Goal: Task Accomplishment & Management: Manage account settings

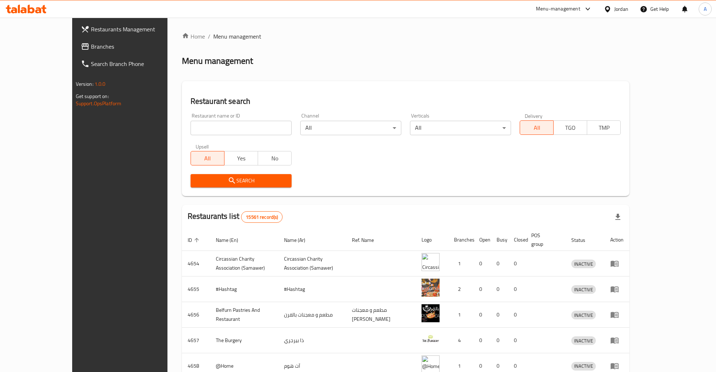
click at [91, 45] on span "Branches" at bounding box center [138, 46] width 95 height 9
click at [211, 130] on input "search" at bounding box center [240, 128] width 101 height 14
type input "الكوخ الشامي"
click button "Search" at bounding box center [240, 180] width 101 height 13
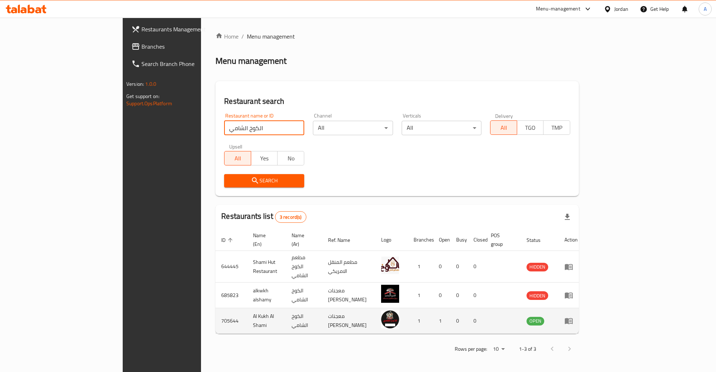
click at [572, 319] on icon "enhanced table" at bounding box center [569, 322] width 8 height 6
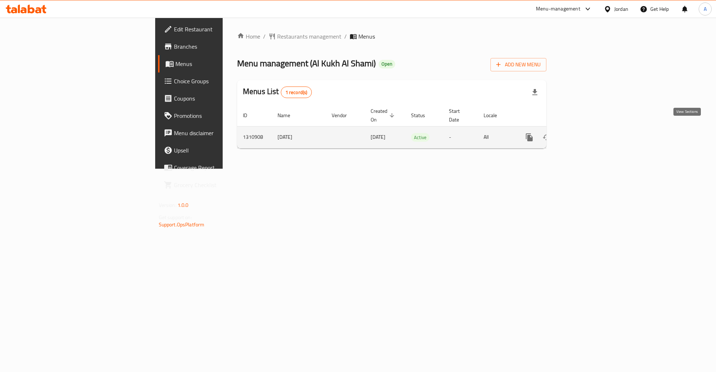
click at [585, 133] on icon "enhanced table" at bounding box center [581, 137] width 9 height 9
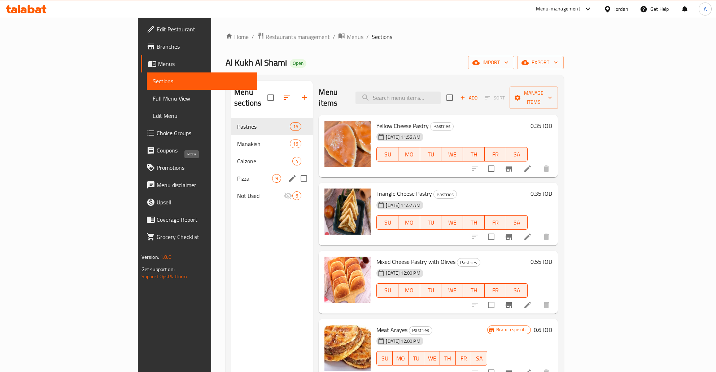
click at [237, 174] on span "Pizza" at bounding box center [254, 178] width 35 height 9
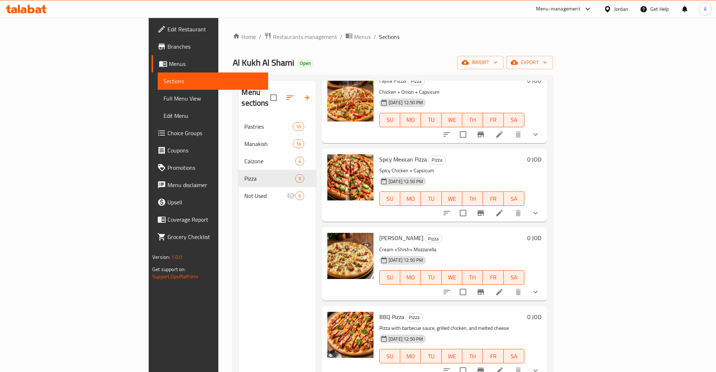
scroll to position [355, 0]
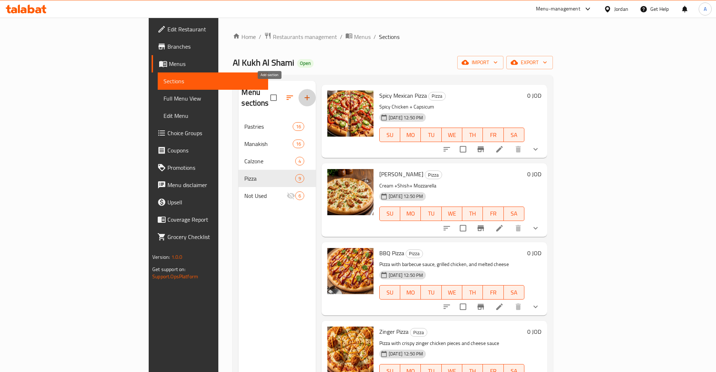
click at [303, 93] on icon "button" at bounding box center [307, 97] width 9 height 9
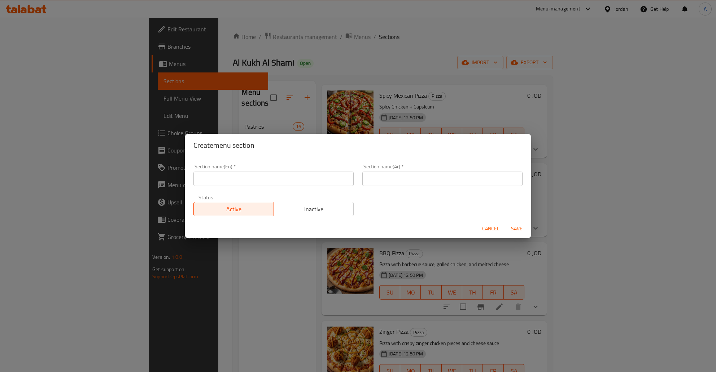
click at [302, 187] on div "Section name(En)   * Section name(En) *" at bounding box center [273, 175] width 169 height 31
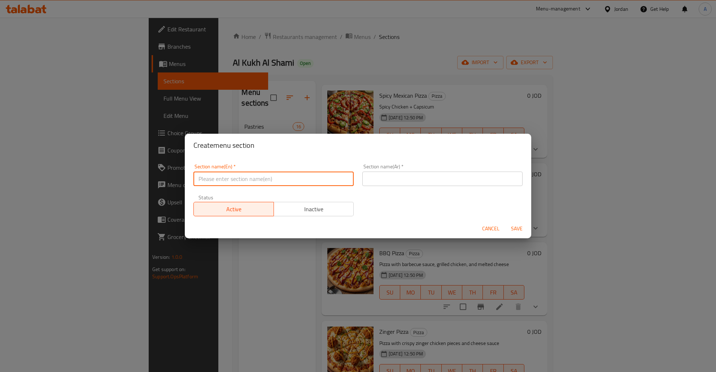
click at [292, 178] on input "text" at bounding box center [273, 179] width 160 height 14
type input "؛"
type input "Pizza"
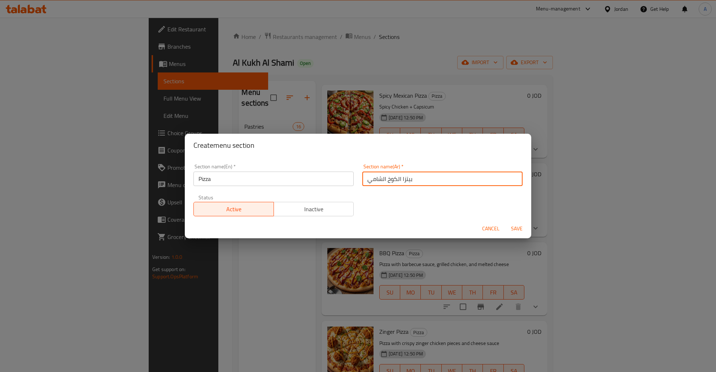
type input "بيتزا الكوخ الشامي"
type button "0"
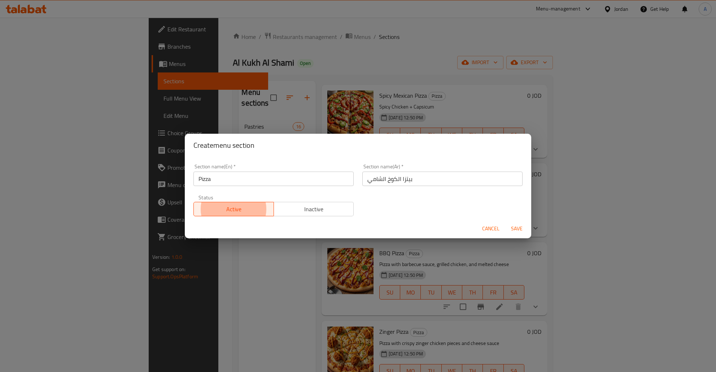
type button "1"
click at [505, 222] on button "Save" at bounding box center [516, 228] width 23 height 13
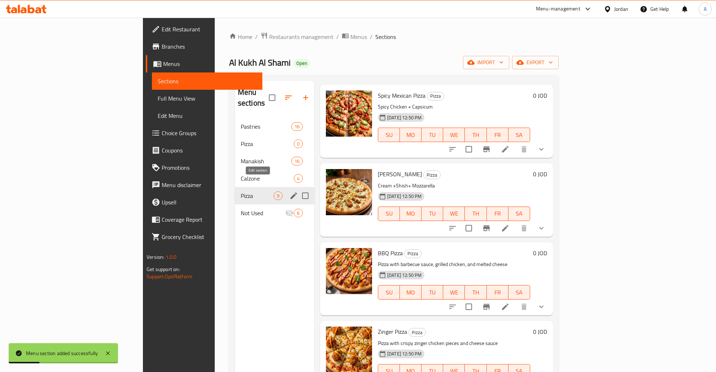
click at [289, 192] on icon "edit" at bounding box center [293, 196] width 9 height 9
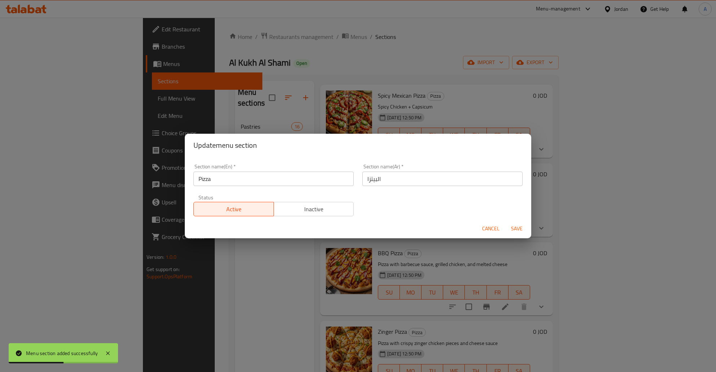
click at [153, 197] on div "Update menu section Section name(En)   * Pizza Section name(En) * Section name(…" at bounding box center [358, 186] width 716 height 372
click at [179, 127] on div "Update menu section Section name(En)   * Pizza Section name(En) * Section name(…" at bounding box center [358, 186] width 716 height 372
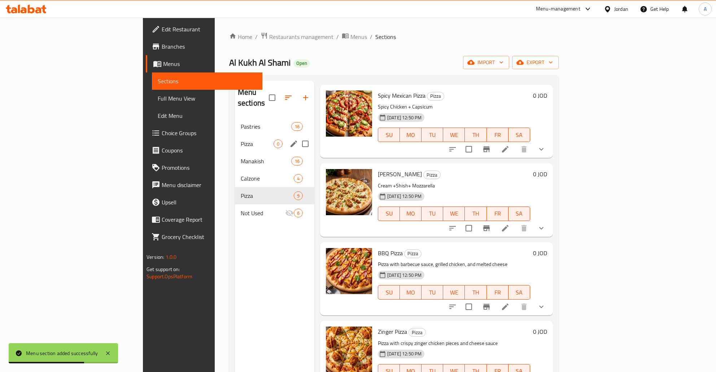
click at [241, 140] on span "Pizza" at bounding box center [257, 144] width 33 height 9
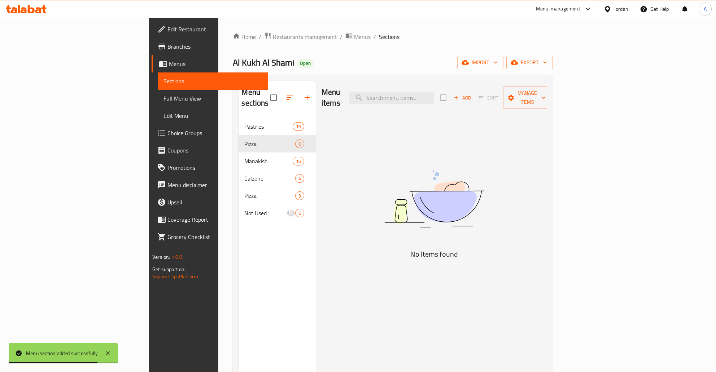
click at [238, 226] on div "Menu sections Pastries 16 Pizza 0 Manakish 16 Calzone 4 Pizza 9 Not Used 6" at bounding box center [276, 267] width 77 height 372
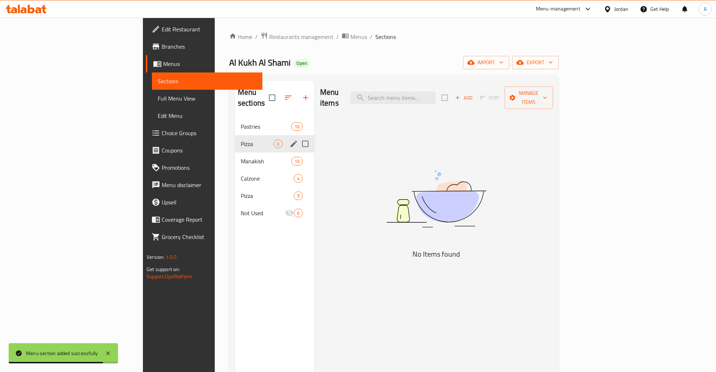
click at [290, 141] on icon "edit" at bounding box center [293, 144] width 6 height 6
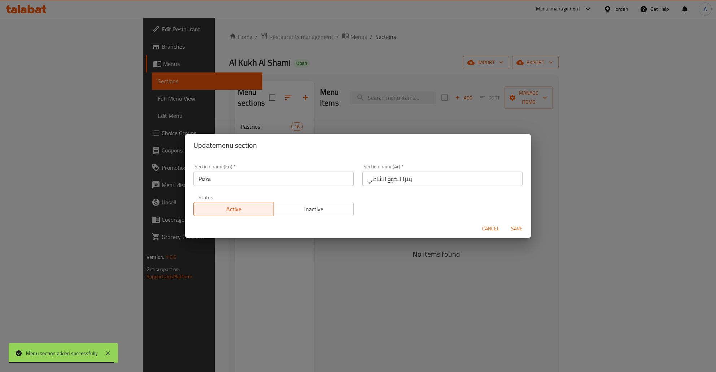
click at [325, 212] on span "Inactive" at bounding box center [314, 209] width 74 height 10
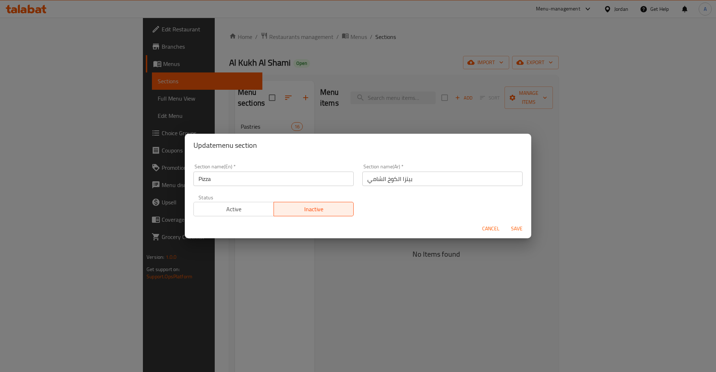
click at [515, 231] on span "Save" at bounding box center [516, 228] width 17 height 9
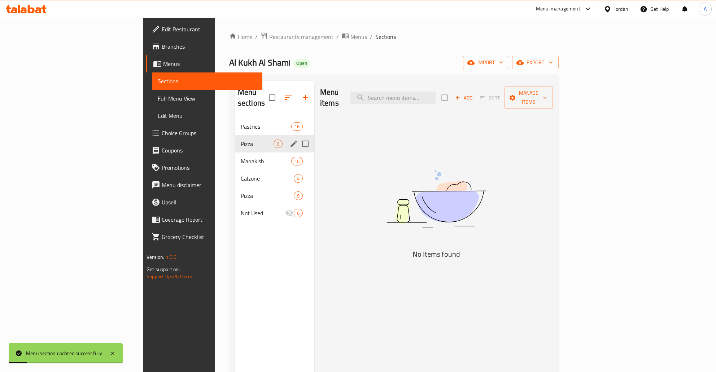
click at [235, 280] on div "Menu sections Pastries 16 Pizza 0 Manakish 16 Calzone 4 Pizza 9 Not Used 6" at bounding box center [274, 267] width 79 height 372
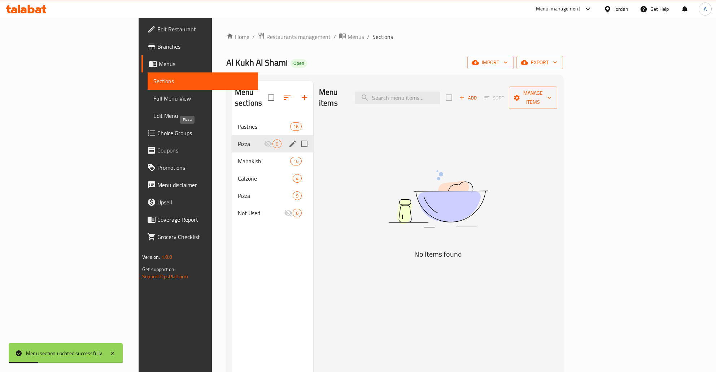
click at [238, 140] on span "Pizza" at bounding box center [251, 144] width 26 height 9
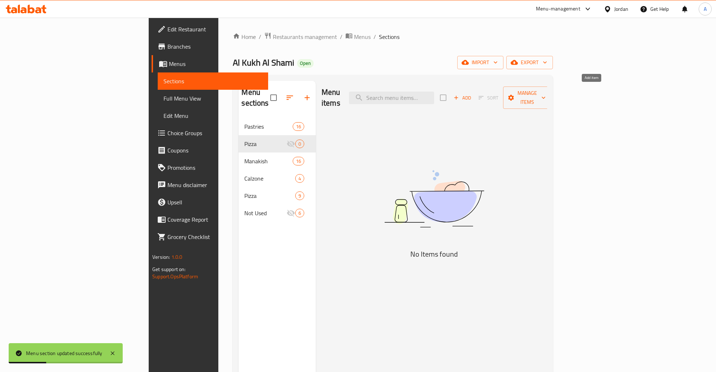
click at [472, 94] on span "Add" at bounding box center [461, 98] width 19 height 8
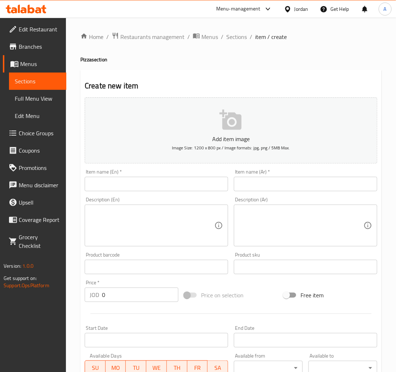
click at [171, 186] on input "text" at bounding box center [157, 184] width 144 height 14
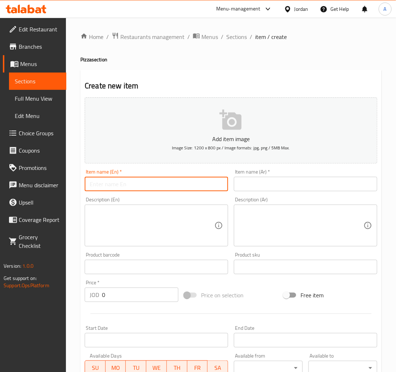
paste input "بيتزا خضار"
type input "بيتزا خضار"
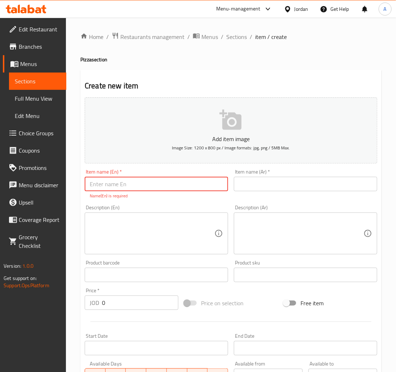
click at [194, 186] on input "text" at bounding box center [157, 184] width 144 height 14
paste input "Vegetarian Pizza"
type input "Vegetarian Pizza"
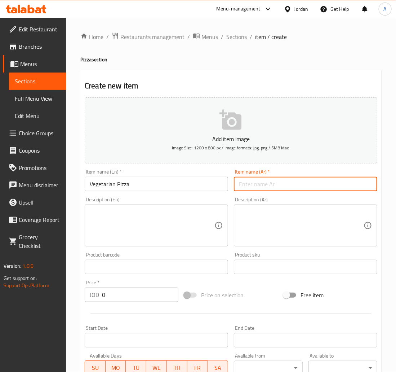
paste input "بيتزا خضار"
type input "بيتزا خضار"
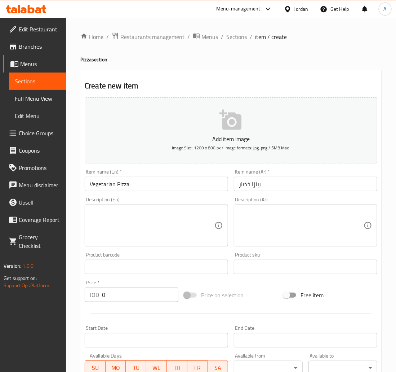
click at [268, 215] on textarea at bounding box center [301, 226] width 125 height 34
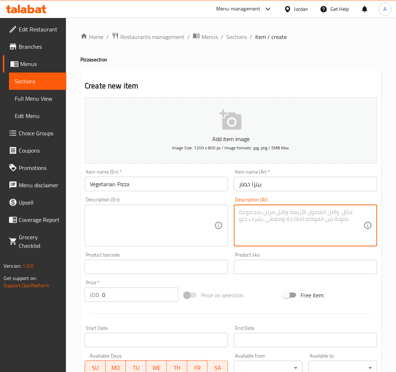
paste textarea "مزيج منعش من الخضروات الطازجة والموسمية، صلصة الطماطم الغنية، وجبنة الموزاريلا."
type textarea "مزيج منعش من الخضروات الطازجة والموسمية، صلصة الطماطم الغنية، وجبنة الموزاريلا."
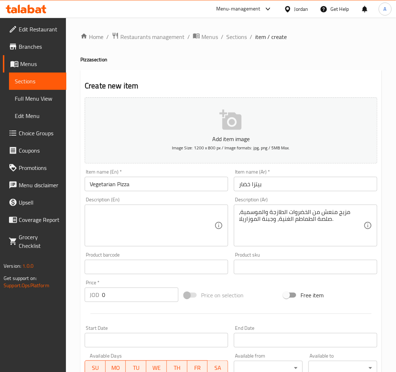
click at [81, 205] on div "Create new item Add item image Image Size: 1200 x 800 px / Image formats: jpg, …" at bounding box center [231, 280] width 302 height 420
click at [129, 216] on textarea at bounding box center [152, 226] width 125 height 34
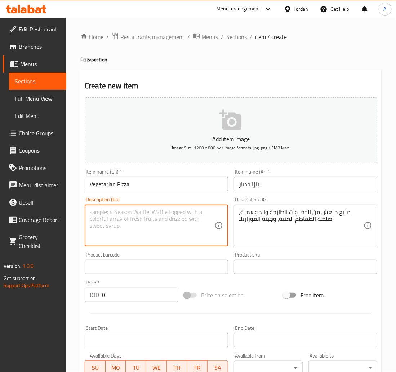
paste textarea "A refreshing mix of fresh and seasonal vegetables, rich tomato sauce, and mozza…"
type textarea "A refreshing mix of fresh and seasonal vegetables, rich tomato sauce, and mozza…"
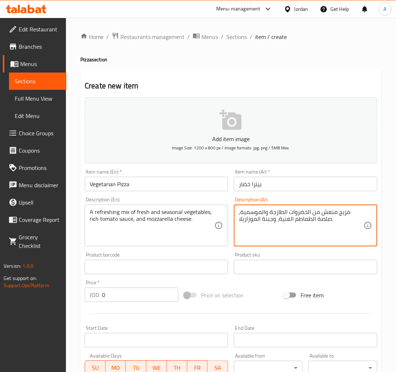
type textarea "مزيج منعش من الخضروات الطازجة والموسمية، صلصة الطماطم الغنية، وجبنة الموزاريلا."
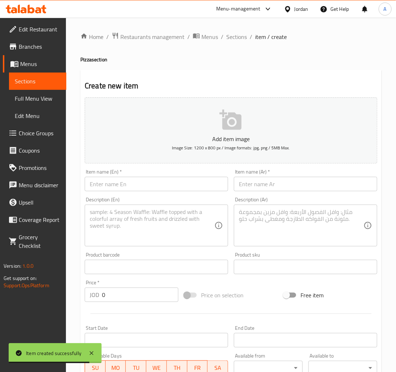
click at [190, 231] on textarea at bounding box center [152, 226] width 125 height 34
paste textarea "A simple and perfect classic: premium tomato sauce, fresh mozzarella cheese, an…"
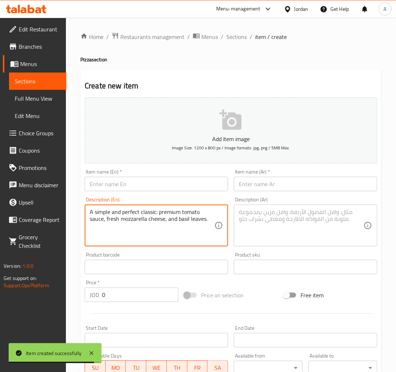
type textarea "A simple and perfect classic: premium tomato sauce, fresh mozzarella cheese, an…"
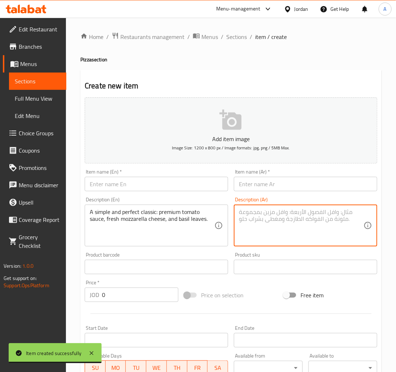
paste textarea "كلاسيكية بسيطة ومتقنة: صلصة طماطم ممتازة، جبنة موزاريلا طازجة، وأوراق الريحان."
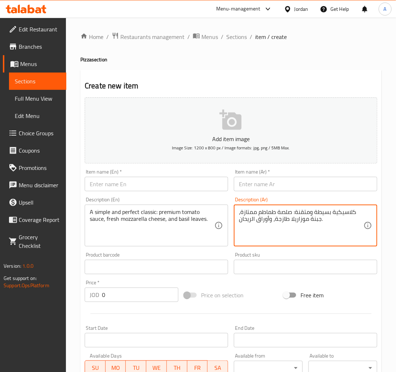
type textarea "كلاسيكية بسيطة ومتقنة: صلصة طماطم ممتازة، جبنة موزاريلا طازجة، وأوراق الريحان."
click at [261, 184] on input "text" at bounding box center [306, 184] width 144 height 14
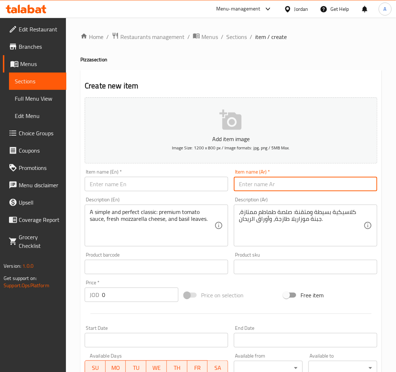
paste input "بيتزا مارغريتا"
type input "بيتزا مارغريتا"
click at [152, 184] on input "text" at bounding box center [157, 184] width 144 height 14
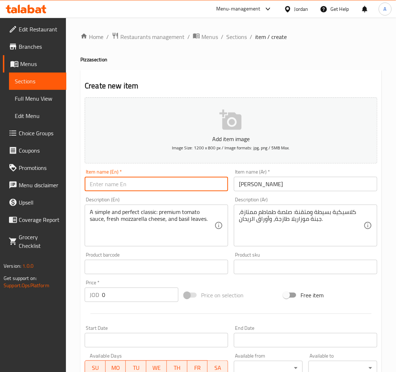
paste input "[PERSON_NAME]"
type input "[PERSON_NAME]"
click at [134, 294] on input "0" at bounding box center [140, 295] width 76 height 14
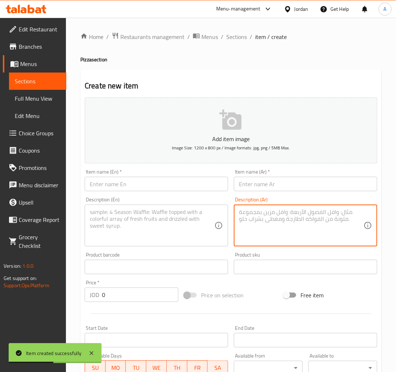
click at [276, 233] on textarea at bounding box center [301, 226] width 125 height 34
click at [174, 233] on textarea at bounding box center [152, 226] width 125 height 34
paste textarea "For meat lovers! A mix of minced meat, sausages, and chicken pieces with our sp…"
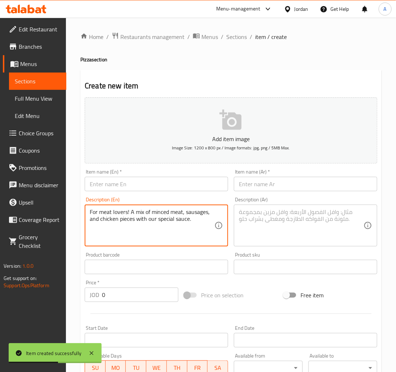
type textarea "For meat lovers! A mix of minced meat, sausages, and chicken pieces with our sp…"
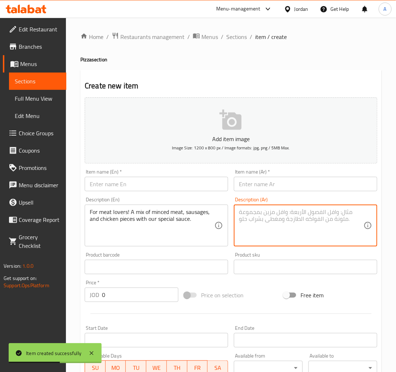
click at [264, 227] on textarea at bounding box center [301, 226] width 125 height 34
click at [297, 219] on textarea at bounding box center [301, 226] width 125 height 34
paste textarea "لمحبي اللحوم! مزيج من اللحم المفروم، النقانق، وقطع الدجاج مع صلصتنا الخاصة."
type textarea "لمحبي اللحوم! مزيج من اللحم المفروم، النقانق، وقطع الدجاج مع صلصتنا الخاصة."
drag, startPoint x: 256, startPoint y: 192, endPoint x: 254, endPoint y: 188, distance: 4.4
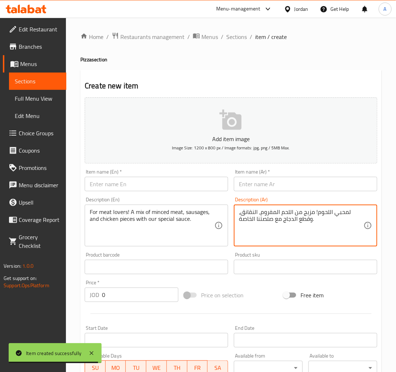
click at [256, 193] on div "Item name (Ar)   * Item name (Ar) *" at bounding box center [305, 180] width 149 height 28
click at [254, 185] on input "text" at bounding box center [306, 184] width 144 height 14
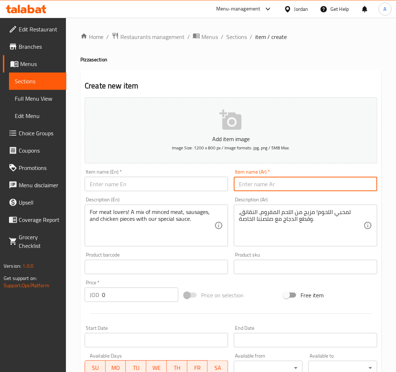
paste input "بيتزا لحوم"
type input "بيتزا لحوم"
click at [167, 190] on input "text" at bounding box center [157, 184] width 144 height 14
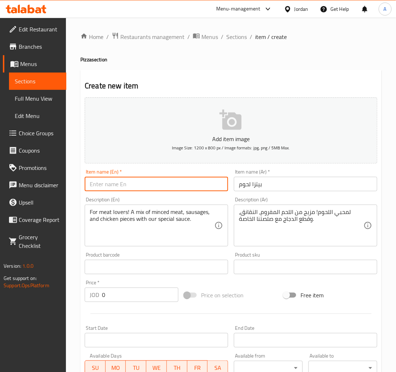
paste input "Meat Lover's Pizza"
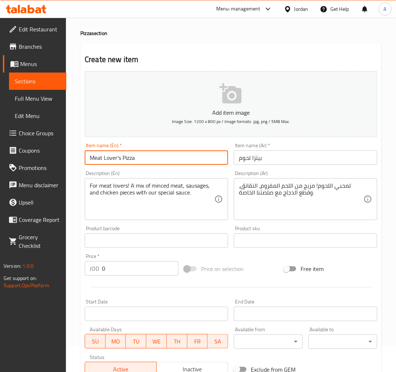
scroll to position [38, 0]
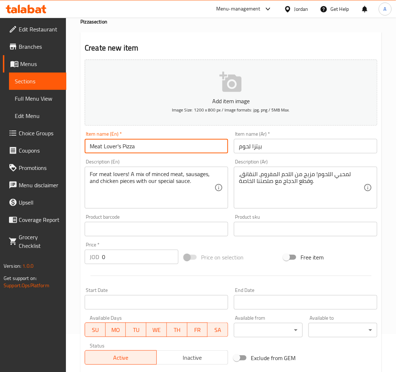
type input "Meat Lover's Pizza"
click at [162, 260] on input "0" at bounding box center [140, 257] width 76 height 14
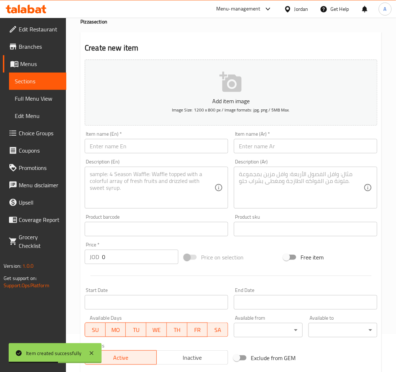
click at [252, 183] on textarea at bounding box center [301, 188] width 125 height 34
click at [137, 176] on textarea at bounding box center [152, 188] width 125 height 34
click at [246, 187] on textarea at bounding box center [301, 188] width 125 height 34
paste textarea "Delicious slices of pepperoni generously spread over tomato sauce and mozzarell…"
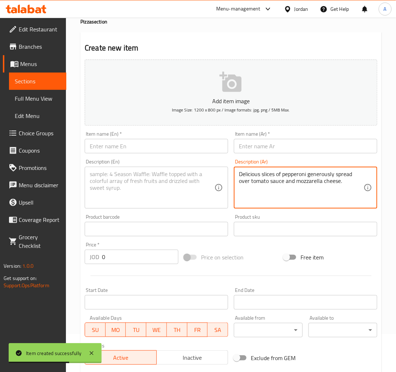
type textarea "Delicious slices of pepperoni generously spread over tomato sauce and mozzarell…"
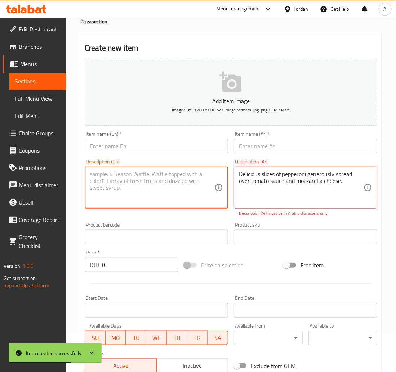
click at [169, 187] on textarea at bounding box center [152, 188] width 125 height 34
click at [171, 183] on textarea at bounding box center [152, 188] width 125 height 34
paste textarea "Delicious slices of pepperoni generously spread over tomato sauce and mozzarell…"
type textarea "Delicious slices of pepperoni generously spread over tomato sauce and mozzarell…"
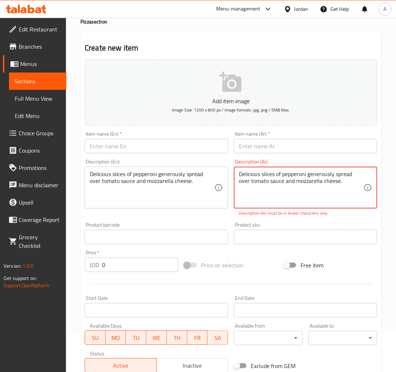
paste textarea "شرائح بيبروني شهية موزعة بكثرة فوق صلصة الطماطم وجبنة الموزاريلا."
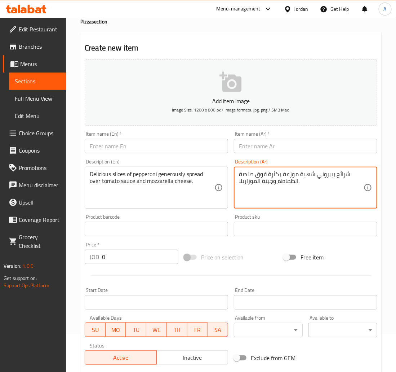
type textarea "شرائح بيبروني شهية موزعة بكثرة فوق صلصة الطماطم وجبنة الموزاريلا."
click at [277, 312] on div "End Date End Date" at bounding box center [305, 299] width 149 height 28
click at [288, 185] on textarea "شرائح بيبروني شهية موزعة بكثرة فوق صلصة الطماطم وجبنة الموزاريلا." at bounding box center [301, 188] width 125 height 34
click at [297, 132] on div "Item name (Ar)   * Item name (Ar) *" at bounding box center [306, 142] width 144 height 22
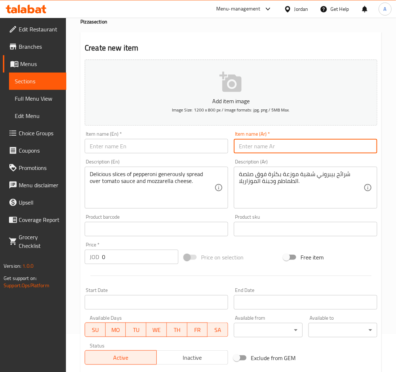
click at [295, 143] on input "text" at bounding box center [306, 146] width 144 height 14
paste input "بيتزا بيبروني"
type input "بيتزا بيبروني"
drag, startPoint x: 178, startPoint y: 158, endPoint x: 177, endPoint y: 149, distance: 8.7
click at [177, 155] on div "Add item image Image Size: 1200 x 800 px / Image formats: jpg, png / 5MB Max. I…" at bounding box center [231, 212] width 299 height 311
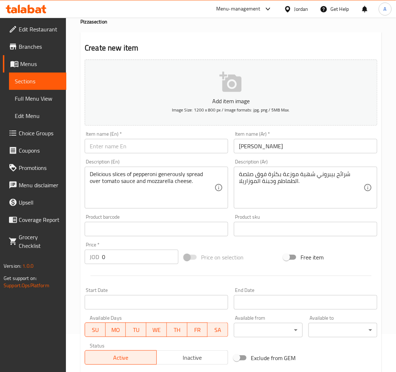
click at [176, 148] on input "text" at bounding box center [157, 146] width 144 height 14
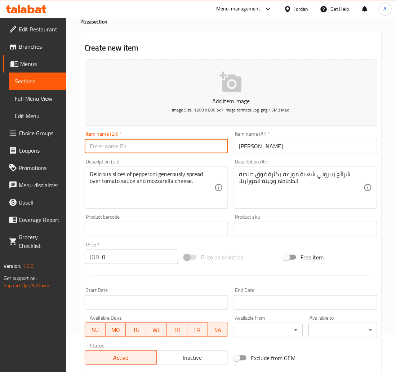
paste input "Pepperoni Pizza"
type input "Pepperoni Pizza"
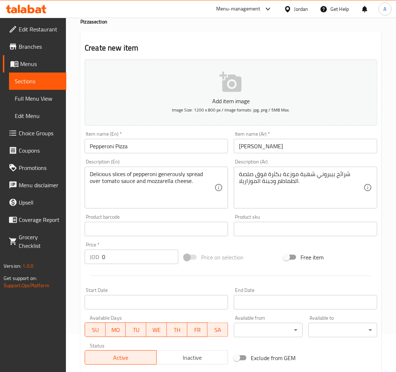
click at [121, 256] on input "0" at bounding box center [140, 257] width 76 height 14
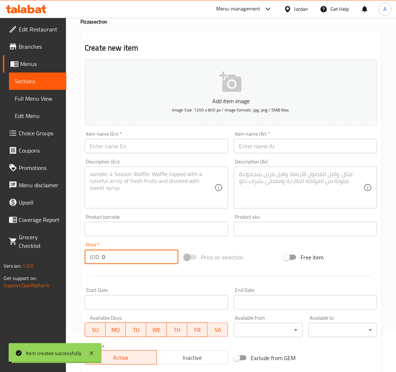
click at [255, 155] on div "Item name (Ar)   * Item name (Ar) *" at bounding box center [305, 142] width 149 height 28
click at [258, 150] on input "text" at bounding box center [306, 146] width 144 height 14
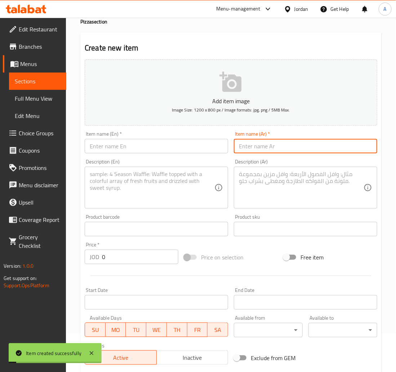
paste input "بيتزا تركي"
type input "بيتزا تركي"
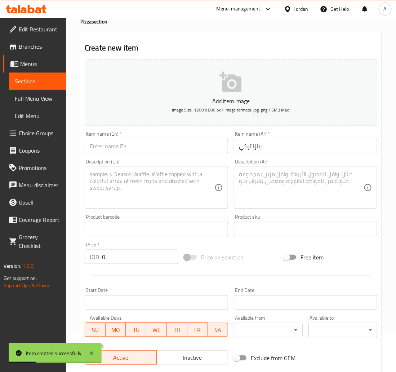
click at [197, 147] on input "text" at bounding box center [157, 146] width 144 height 14
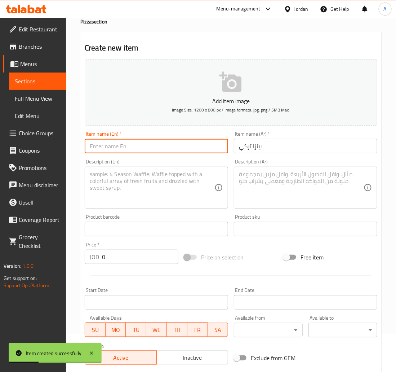
paste input "Turkey Pizza"
type input "Turkey Pizza"
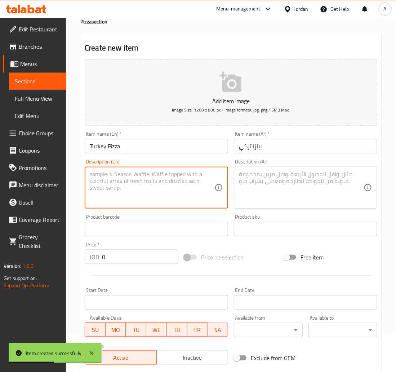
click at [115, 172] on textarea at bounding box center [152, 188] width 125 height 34
click at [145, 189] on textarea at bounding box center [152, 188] width 125 height 34
paste textarea "Slices of smoked turkey (or cold cut turkey) with cheese and light vegetables."
type textarea "Slices of smoked turkey (or cold cut turkey) with cheese and light vegetables."
click at [293, 187] on textarea at bounding box center [301, 188] width 125 height 34
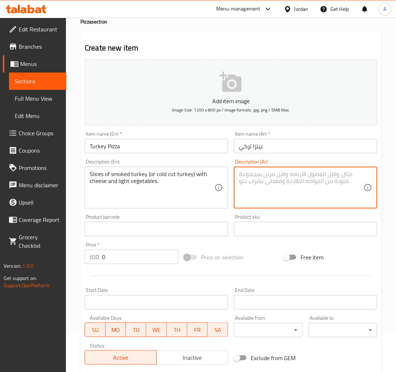
paste textarea "Turkey Pizza"
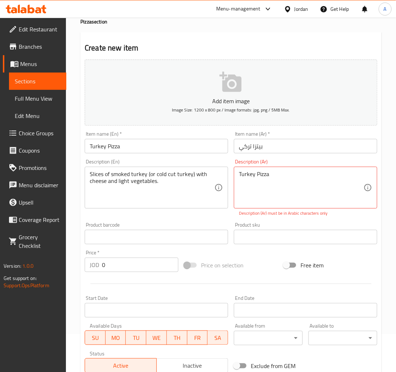
click at [341, 190] on textarea "Turkey Pizza" at bounding box center [301, 188] width 125 height 34
paste textarea "شرائح ديك رومي مدخن مع الجبن والخضار الخفيفة."
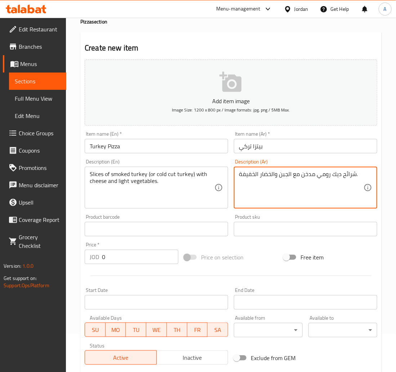
click at [328, 179] on textarea "شرائح ديك رومي مدخن مع الجبن والخضار الخفيفة." at bounding box center [301, 188] width 125 height 34
click at [327, 176] on textarea "شرائح ديك رومي مدخن مع الجبن والخضار الخفيفة." at bounding box center [301, 188] width 125 height 34
type textarea "شرائح التيركي مع الجبن والخضار الخفيفة."
click at [160, 146] on input "Turkey Pizza" at bounding box center [157, 146] width 144 height 14
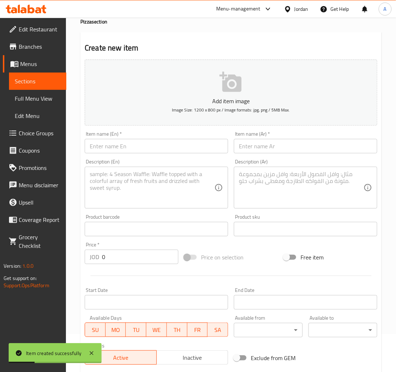
click at [319, 175] on textarea at bounding box center [301, 188] width 125 height 34
paste textarea "أربع نكهات مختلفة في بيتزا واحدة: فطر، خرشوف، زيتون، و لحم أو دجاج."
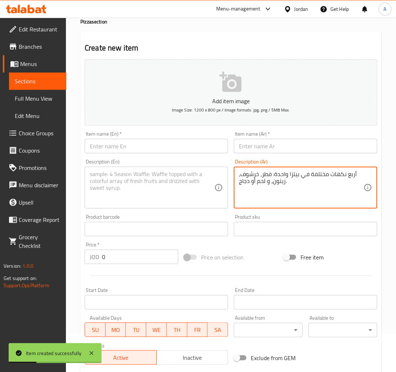
type textarea "أربع نكهات مختلفة في بيتزا واحدة: فطر، خرشوف، زيتون، و لحم أو دجاج."
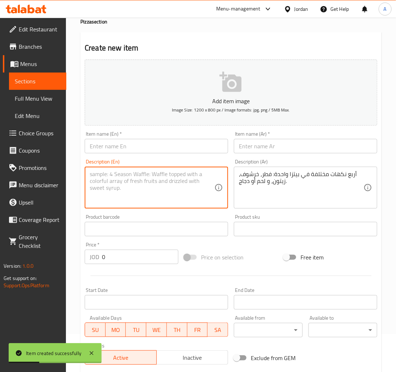
click at [154, 181] on textarea at bounding box center [152, 188] width 125 height 34
paste textarea "Four different flavors in one pizza: mushrooms, artichokes, olives, and meat or…"
type textarea "Four different flavors in one pizza: mushrooms, artichokes, olives, and meat or…"
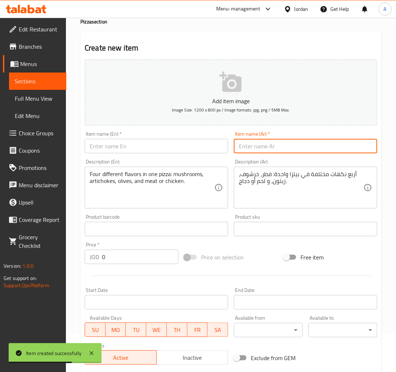
click at [271, 141] on input "text" at bounding box center [306, 146] width 144 height 14
paste input "بيتزا فصول الأربعة"
type input "بيتزا فصول الأربعة"
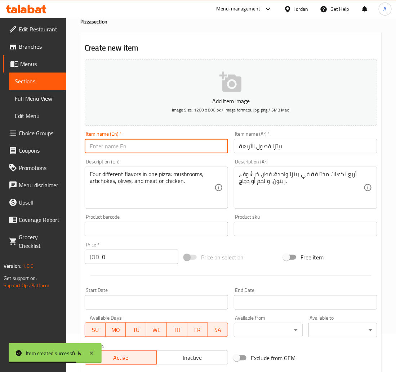
click at [167, 142] on input "text" at bounding box center [157, 146] width 144 height 14
paste input "Four Seasons Pizza"
type input "Four Seasons Pizza"
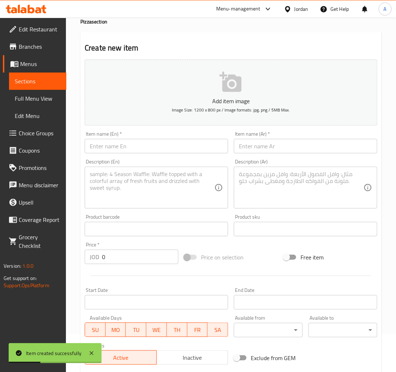
click at [188, 189] on textarea at bounding box center [152, 188] width 125 height 34
click at [377, 189] on div "Description (Ar)" at bounding box center [306, 188] width 144 height 42
paste textarea "مزيج غني من جبنة الشيدر وأنواع أخرى من الأجبان لمذاق كريمي ومميز."
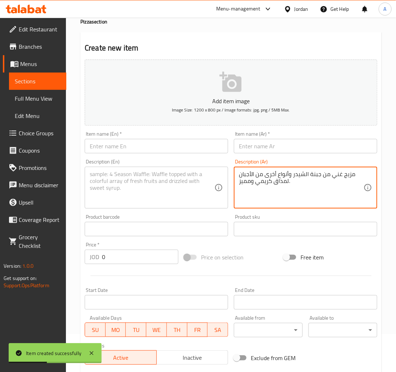
type textarea "مزيج غني من جبنة الشيدر وأنواع أخرى من الأجبان لمذاق كريمي ومميز."
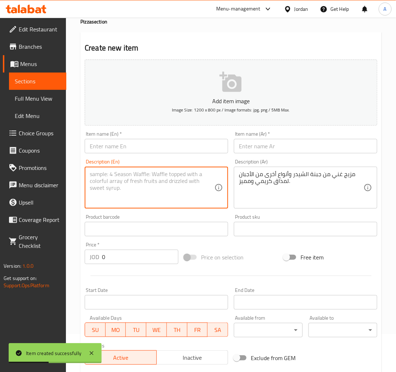
click at [181, 184] on textarea at bounding box center [152, 188] width 125 height 34
paste textarea "A rich blend of cheddar cheese and other cheese types for a creamy and distinct…"
type textarea "A rich blend of cheddar cheese and other cheese types for a creamy and distinct…"
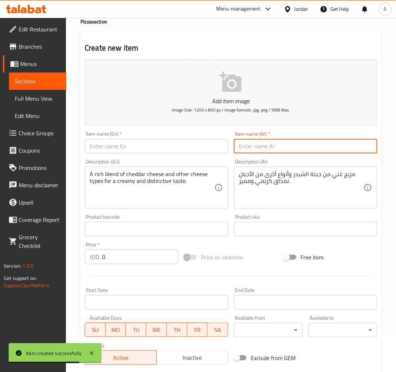
click at [311, 152] on input "text" at bounding box center [306, 146] width 144 height 14
paste input "بيتزا شدر مكس"
type input "بيتزا شدر مكس"
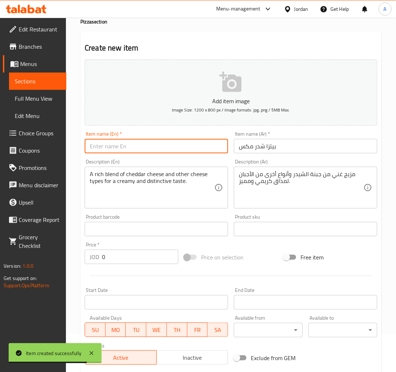
click at [151, 144] on input "text" at bounding box center [157, 146] width 144 height 14
paste input "Cheddar Mix Pizza"
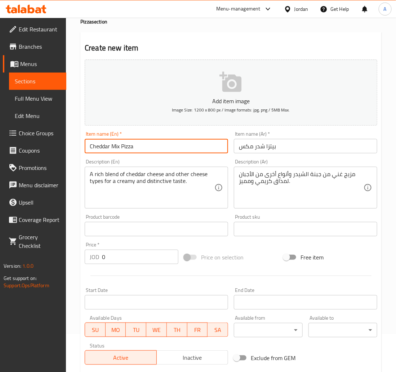
type input "Cheddar Mix Pizza"
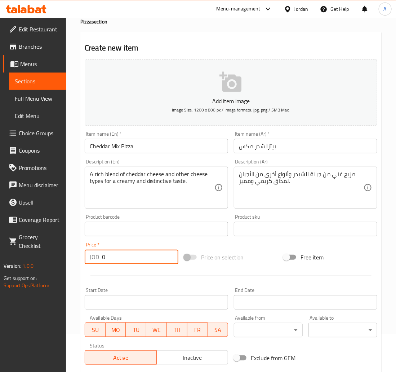
click at [127, 257] on input "0" at bounding box center [140, 257] width 76 height 14
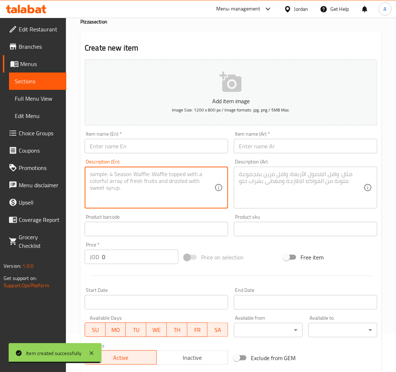
drag, startPoint x: 206, startPoint y: 190, endPoint x: 320, endPoint y: 191, distance: 114.4
click at [207, 190] on textarea at bounding box center [152, 188] width 125 height 34
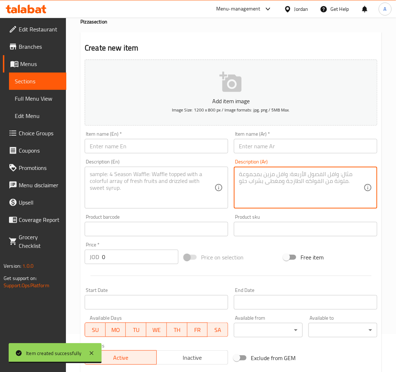
click at [320, 191] on textarea at bounding box center [301, 188] width 125 height 34
paste textarea "بيتزا بسيطة مع جبنة الموزاريلا وإمكانية اختيار نوع واحد إضافي من الإضافات المفض…"
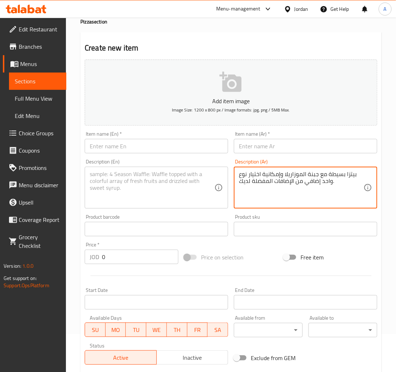
type textarea "بيتزا بسيطة مع جبنة الموزاريلا وإمكانية اختيار نوع واحد إضافي من الإضافات المفض…"
click at [181, 188] on textarea at bounding box center [152, 188] width 125 height 34
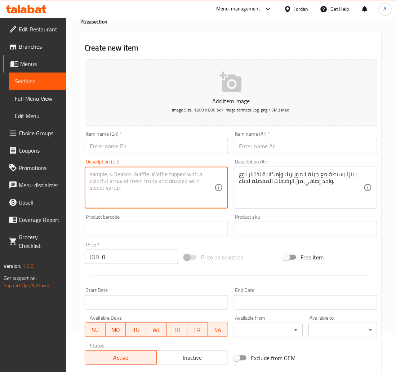
paste textarea "Simple pizza with mozzarella cheese and the option to choose one additional top…"
type textarea "Simple pizza with mozzarella cheese and the option to choose one additional top…"
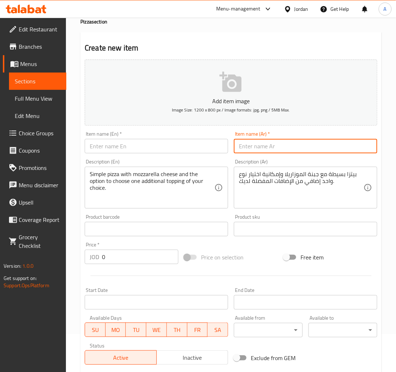
click at [260, 152] on input "text" at bounding box center [306, 146] width 144 height 14
paste input "بيتزا توبينغ"
type input "بيتزا توبينغ"
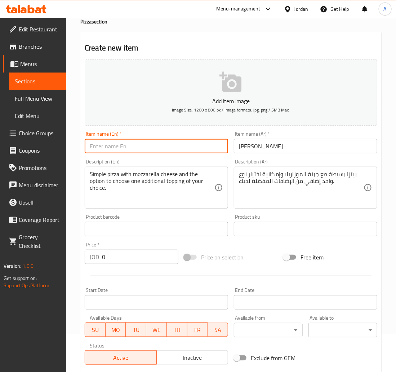
click at [150, 145] on input "text" at bounding box center [157, 146] width 144 height 14
paste input "Topping Pizza"
type input "Topping Pizza"
click at [172, 245] on div "Price   * JOD 0 Price *" at bounding box center [132, 253] width 94 height 22
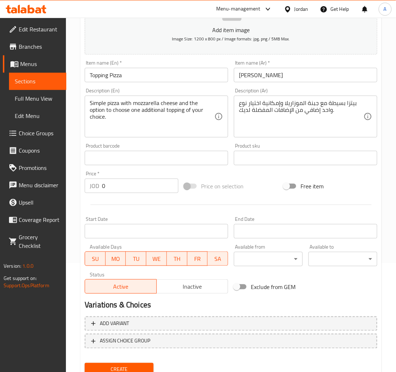
scroll to position [114, 0]
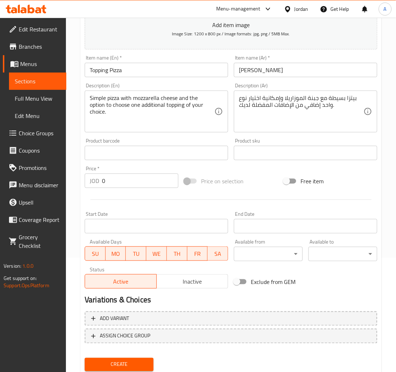
click at [126, 366] on span "Create" at bounding box center [119, 364] width 57 height 9
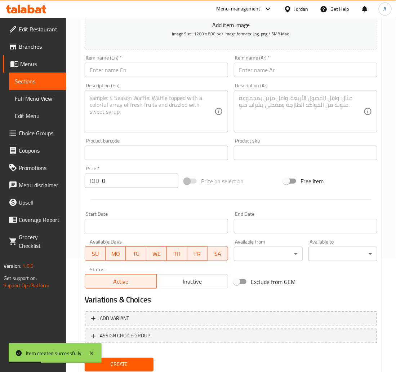
click at [176, 76] on input "text" at bounding box center [157, 70] width 144 height 14
paste input "Fajita Pizza"
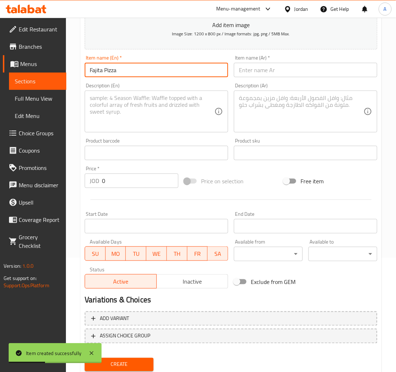
type input "Fajita Pizza"
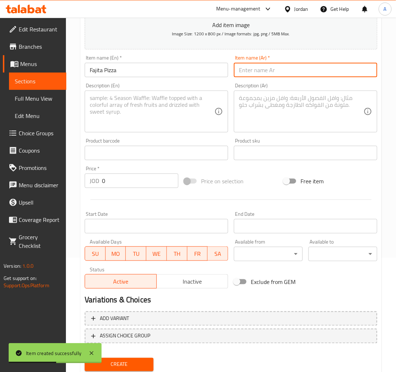
paste input "بيتزا فاهيتا"
type input "بيتزا فاهيتا"
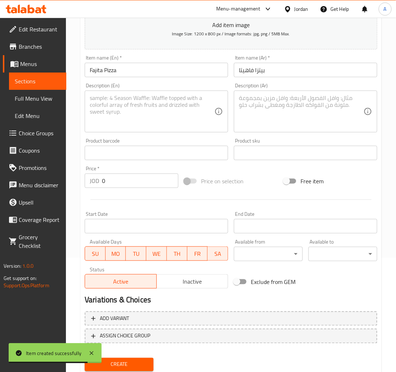
click at [267, 132] on div "Description (Ar)" at bounding box center [306, 112] width 144 height 42
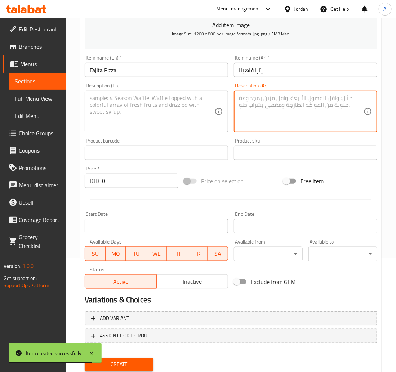
paste textarea "قطع دجاج الفاهيتا المتبلة بالبهارات المكسيكية، الفلفل الملون، والبصل."
type textarea "قطع دجاج الفاهيتا المتبلة بالبهارات المكسيكية، الفلفل الملون، والبصل."
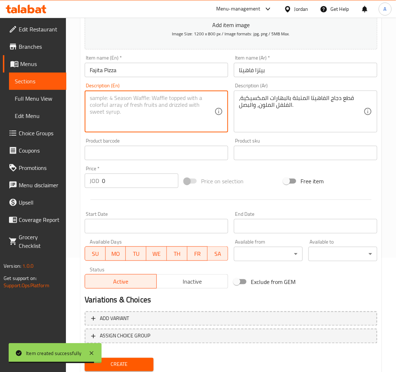
click at [178, 112] on textarea at bounding box center [152, 112] width 125 height 34
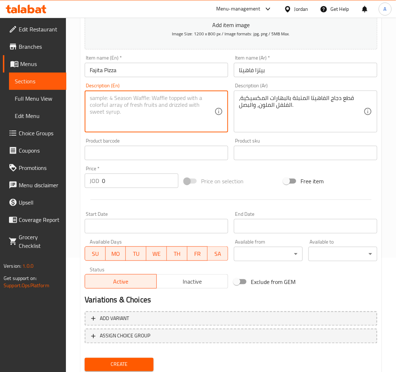
paste textarea "Seasoned Fajita chicken pieces with Mexican spices, colored bell peppers, and o…"
type textarea "Seasoned Fajita chicken pieces with Mexican spices, colored bell peppers, and o…"
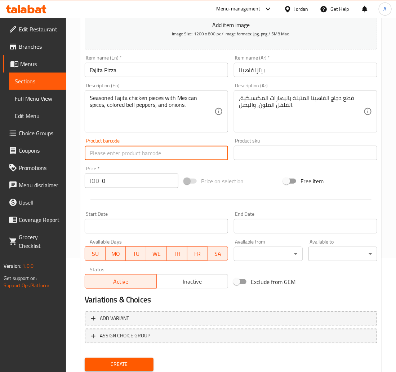
click at [85, 358] on button "Create" at bounding box center [119, 364] width 69 height 13
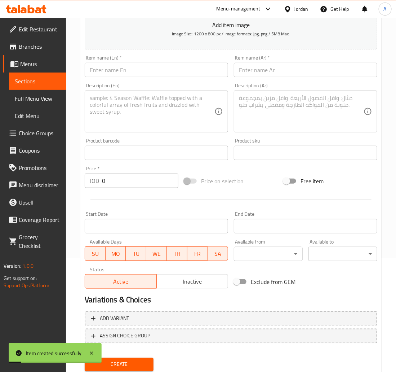
click at [268, 63] on div "Item name (Ar)   * Item name (Ar) *" at bounding box center [306, 66] width 144 height 22
click at [150, 69] on input "text" at bounding box center [157, 70] width 144 height 14
paste input "BBQ Chicken Pizza"
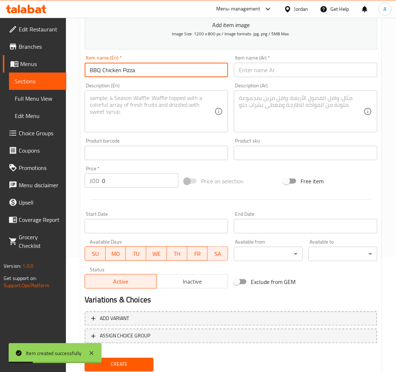
type input "BBQ Chicken Pizza"
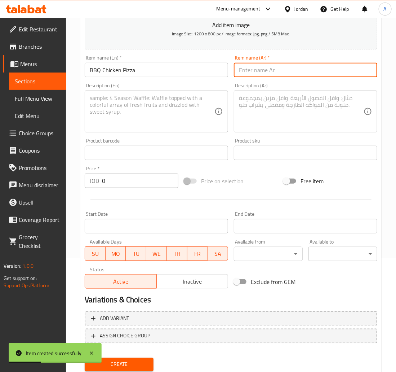
paste input "بيتزا باربيكيو"
type input "بيتزا باربيكيو"
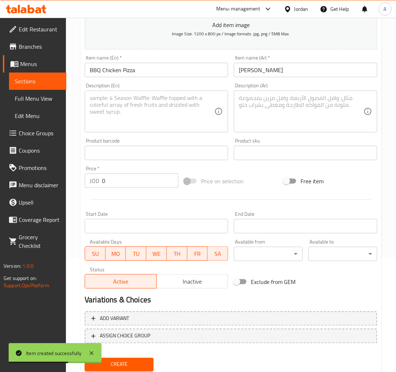
click at [146, 134] on div "Description (En) Description (En)" at bounding box center [156, 107] width 149 height 55
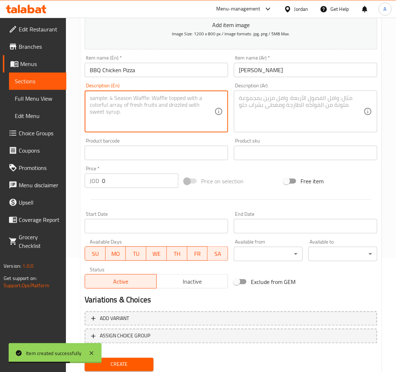
click at [142, 108] on textarea at bounding box center [152, 112] width 125 height 34
paste textarea "Chicken pieces coated in smoky BBQ sauce and red onions."
type textarea "Chicken pieces coated in smoky BBQ sauce and red onions."
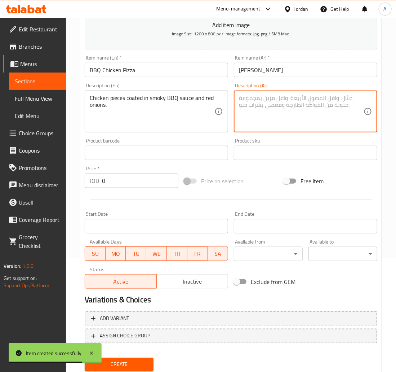
paste textarea "قطع دجاج مغطاة بصلصة الباربيكيو المدخنة، والبصل الأحمر."
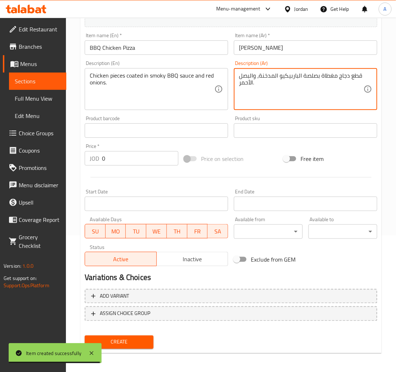
type textarea "قطع دجاج مغطاة بصلصة الباربيكيو المدخنة، والبصل الأحمر."
click at [124, 331] on div "Add variant ASSIGN CHOICE GROUP" at bounding box center [231, 309] width 299 height 47
click at [128, 335] on button "Create" at bounding box center [119, 341] width 69 height 13
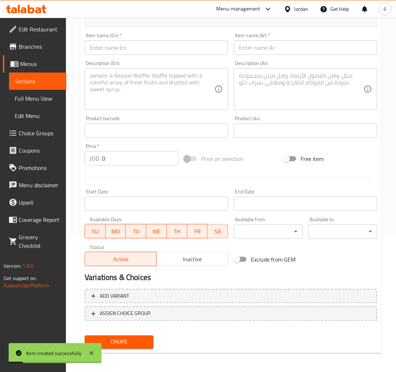
click at [199, 44] on input "text" at bounding box center [157, 47] width 144 height 14
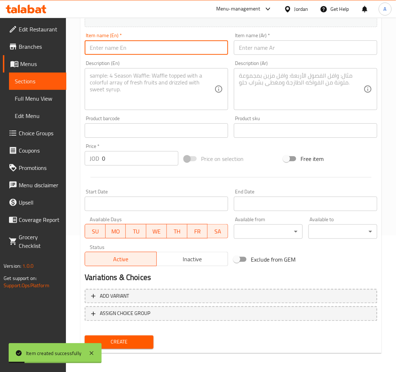
paste input "Spicy Mexican Pizza"
type input "Spicy Mexican Pizza"
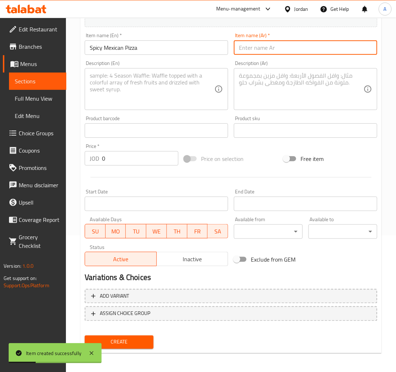
paste input "بيتزا مكسيكي حار"
type input "بيتزا مكسيكي حار"
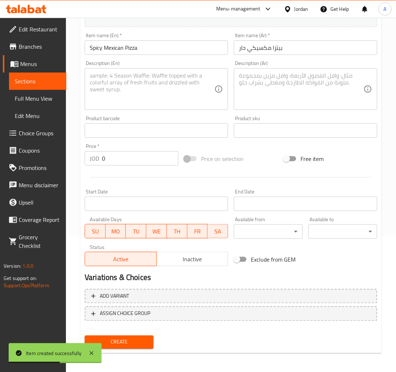
click at [320, 109] on div "Description (Ar)" at bounding box center [306, 89] width 144 height 42
paste textarea "مزيج حار من لحم البقر أو الدجاج، الفلفل الحار، الهالبينو، وبهارات المكسيك الأصي…"
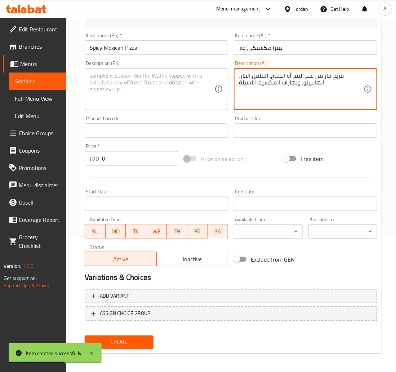
type textarea "مزيج حار من لحم البقر أو الدجاج، الفلفل الحار، الهالبينو، وبهارات المكسيك الأصي…"
click at [122, 71] on div "Description (En)" at bounding box center [157, 89] width 144 height 42
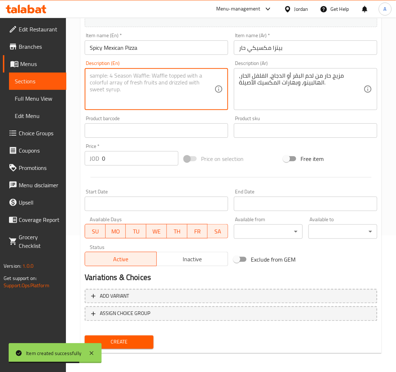
paste textarea "A spicy mix of beef or chicken, chili peppers, jalapeños, and authentic Mexican…"
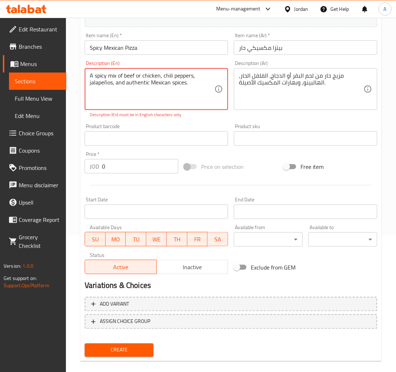
type textarea "A spicy mix of beef or chicken, chili peppers, jalapeños, and authentic Mexican…"
click at [178, 138] on input "text" at bounding box center [157, 138] width 144 height 14
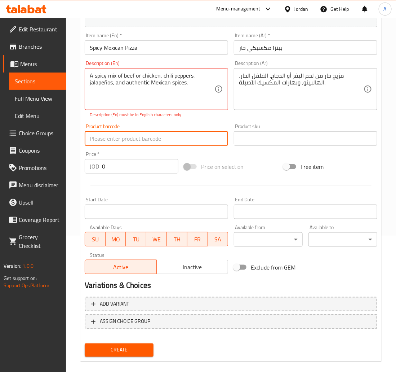
click at [85, 343] on button "Create" at bounding box center [119, 349] width 69 height 13
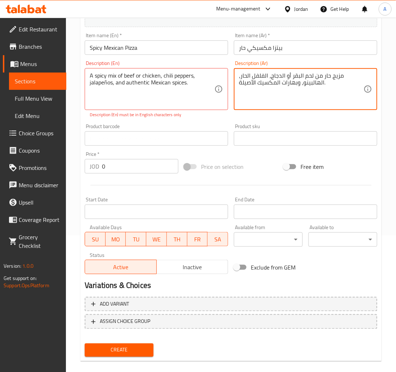
type textarea "مزيج حار من لحم البقر أو الدجاج، الفلفل الحار، الهالبينو، وبهارات المكسيك الأصي…"
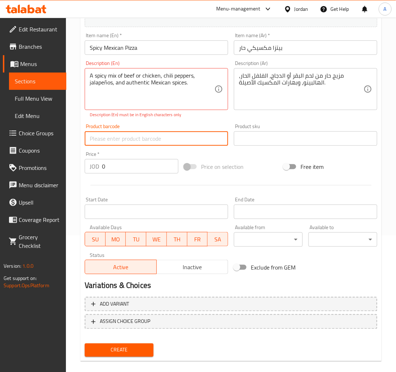
click at [85, 343] on button "Create" at bounding box center [119, 349] width 69 height 13
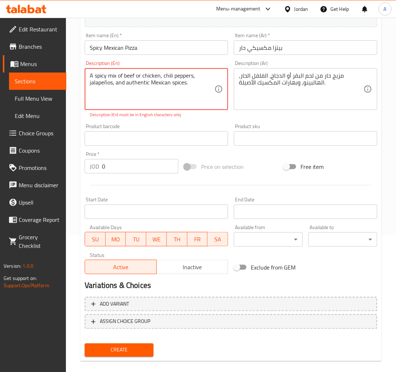
click at [107, 84] on textarea "A spicy mix of beef or chicken, chili peppers, jalapeños, and authentic Mexican…" at bounding box center [152, 89] width 125 height 34
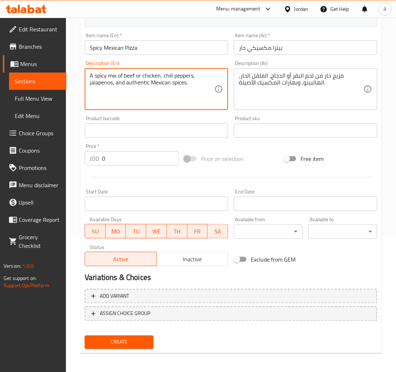
type textarea "A spicy mix of beef or chicken, chili peppers, jalapenos, and authentic Mexican…"
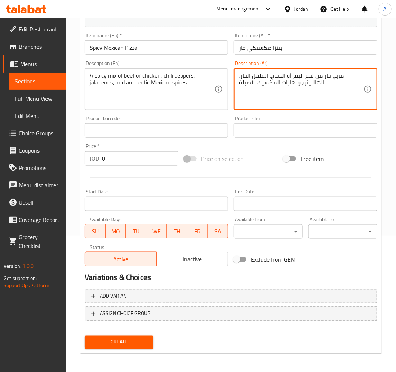
type textarea "مزيج حار من لحم البقر أو الدجاج، الفلفل الحار، الهالبينو، وبهارات المكسيك الأصي…"
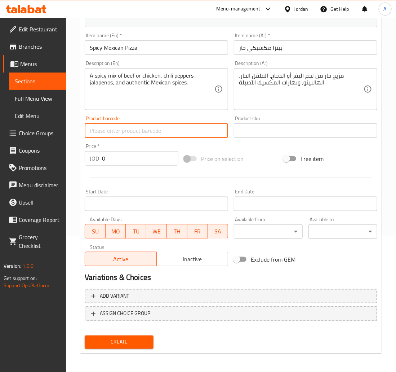
click at [85, 335] on button "Create" at bounding box center [119, 341] width 69 height 13
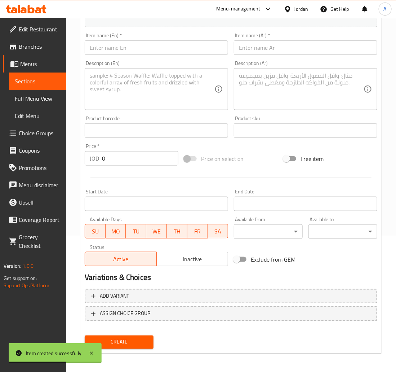
click at [159, 83] on textarea at bounding box center [152, 89] width 125 height 34
paste textarea "Creamy Alfredo sauce instead of tomato sauce, with chicken pieces and fresh mus…"
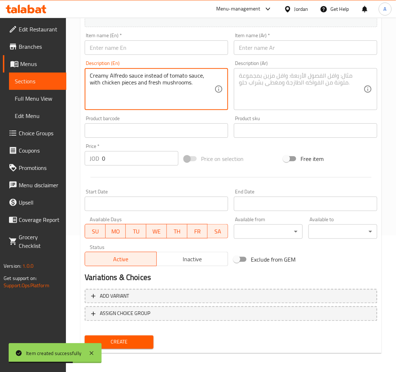
type textarea "Creamy Alfredo sauce instead of tomato sauce, with chicken pieces and fresh mus…"
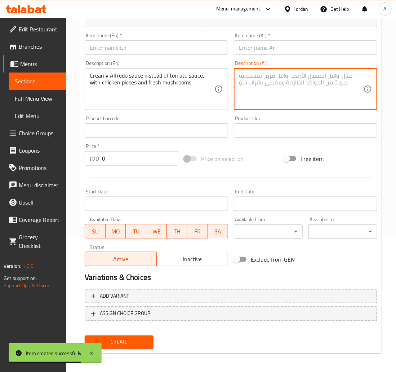
paste textarea "صلصة ألفريدو الكريمية بدلاً من صلصة الطماطم، مع قطع الدجاج والفطر الطازج."
type textarea "صلصة ألفريدو الكريمية بدلاً من صلصة الطماطم، مع قطع الدجاج والفطر الطازج."
click at [277, 53] on input "text" at bounding box center [306, 47] width 144 height 14
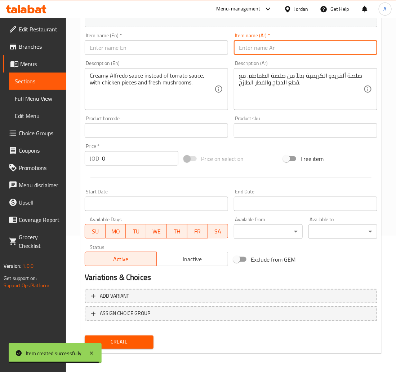
paste input "[PERSON_NAME]"
type input "[PERSON_NAME]"
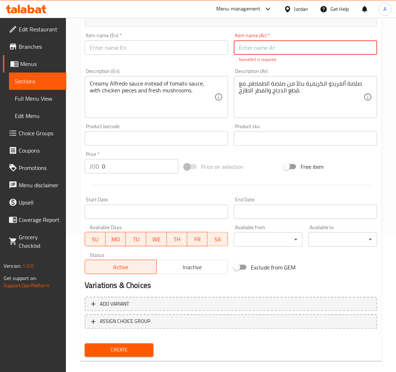
paste input "بيتزا ألفريدو"
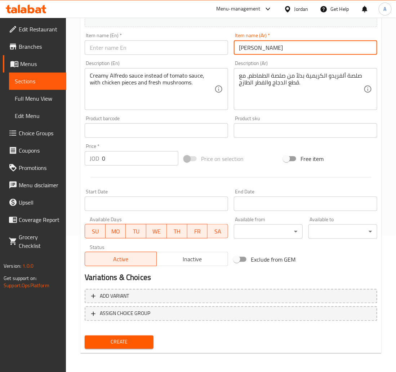
type input "بيتزا ألفريدو"
click at [166, 43] on input "text" at bounding box center [157, 47] width 144 height 14
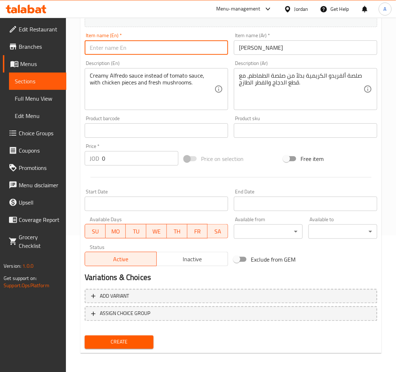
paste input "[PERSON_NAME]"
type input "[PERSON_NAME]"
click at [85, 335] on button "Create" at bounding box center [119, 341] width 69 height 13
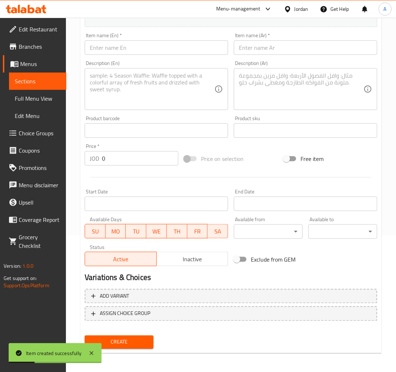
click at [216, 89] on icon at bounding box center [219, 89] width 9 height 9
drag, startPoint x: 307, startPoint y: 62, endPoint x: 305, endPoint y: 76, distance: 14.2
click at [307, 63] on div "Description (Ar) Description (Ar)" at bounding box center [306, 85] width 144 height 49
click at [304, 80] on textarea at bounding box center [301, 89] width 125 height 34
paste textarea "مزيج فاخر من ثلاثة أو أربعة أنواع من الأجبان الممتازة: موزاريلا، شيدر، بارميزان…"
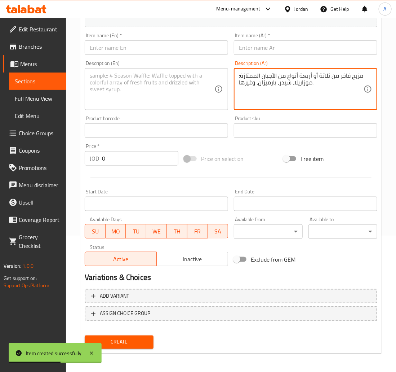
type textarea "مزيج فاخر من ثلاثة أو أربعة أنواع من الأجبان الممتازة: موزاريلا، شيدر، بارميزان…"
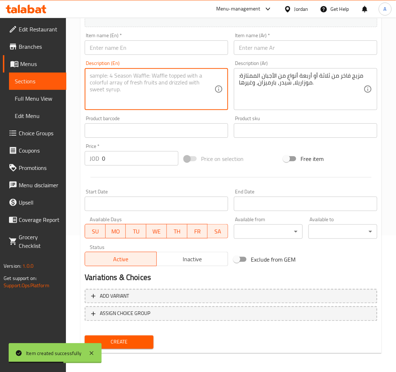
click at [174, 78] on textarea at bounding box center [152, 89] width 125 height 34
paste textarea "A luxurious mix of three or four types of premium cheeses: mozzarella, cheddar,…"
type textarea "A luxurious mix of three or four types of premium cheeses: mozzarella, cheddar,…"
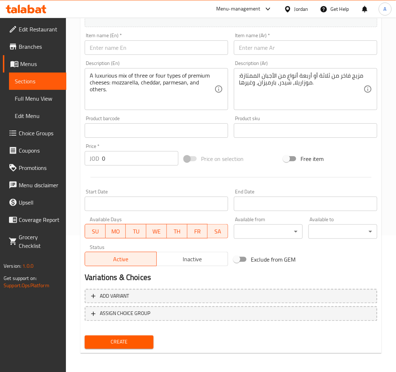
click at [299, 47] on input "text" at bounding box center [306, 47] width 144 height 14
paste input "بيتزا مكس أجبان"
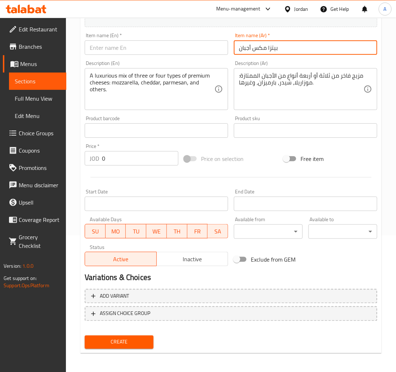
type input "بيتزا مكس أجبان"
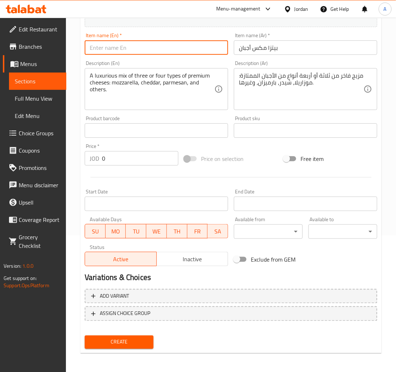
click at [189, 47] on input "text" at bounding box center [157, 47] width 144 height 14
paste input "Mixed Cheese Pizza"
type input "Mixed Cheese Pizza"
click at [85, 335] on button "Create" at bounding box center [119, 341] width 69 height 13
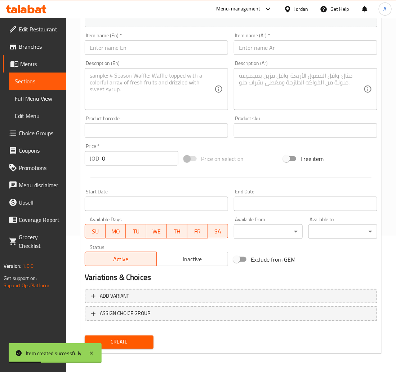
click at [311, 84] on textarea at bounding box center [301, 89] width 125 height 34
paste textarea "مزيج حار وديناميكي من الدجاج والتوابل مع رشة من الصلصة الخاصة."
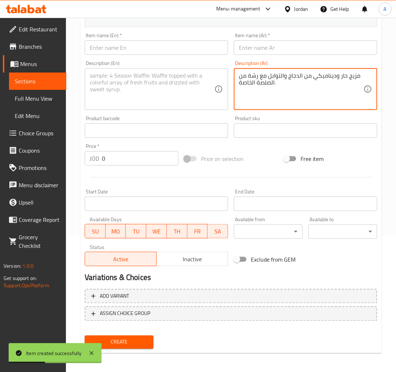
type textarea "مزيج حار وديناميكي من الدجاج والتوابل مع رشة من الصلصة الخاصة."
click at [146, 83] on textarea at bounding box center [152, 89] width 125 height 34
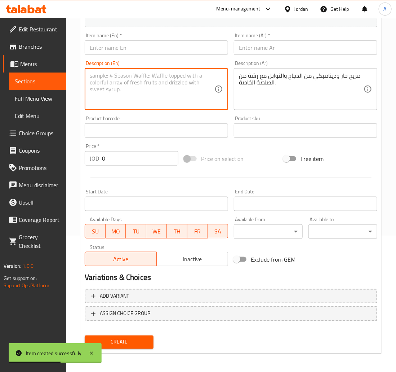
paste textarea "A hot and dynamic mix of chicken and spices with a drizzle of special sauce."
type textarea "A hot and dynamic mix of chicken and spices with a drizzle of special sauce."
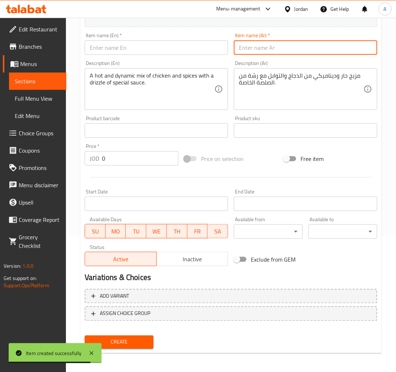
click at [259, 48] on input "text" at bounding box center [306, 47] width 144 height 14
paste input "بيتزا تورنيدو"
type input "بيتزا تورنيدو"
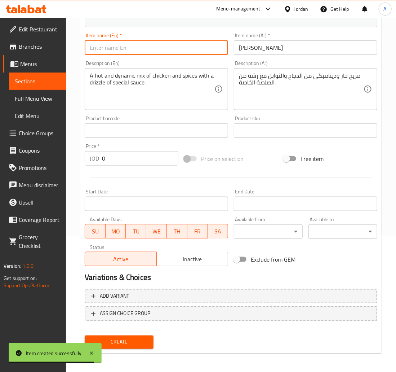
click at [164, 46] on input "text" at bounding box center [157, 47] width 144 height 14
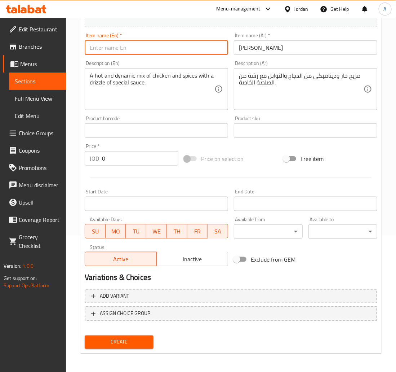
paste input "Tornado Pizza"
type input "Tornado Pizza"
click at [85, 335] on button "Create" at bounding box center [119, 341] width 69 height 13
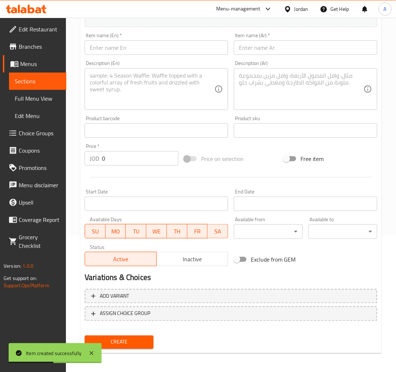
click at [319, 108] on div "Description (Ar)" at bounding box center [306, 89] width 144 height 42
paste textarea "قطع دجاج الزنجر المقرمشة والمتبلة، تقدم مع صلصة مايونيز حارة خفيفة."
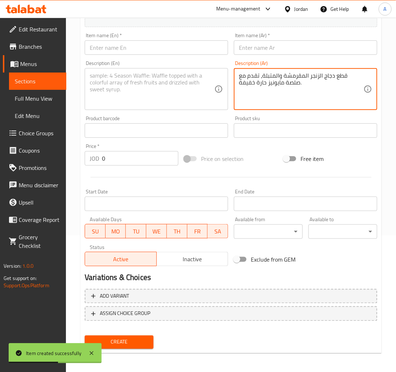
type textarea "قطع دجاج الزنجر المقرمشة والمتبلة، تقدم مع صلصة مايونيز حارة خفيفة."
click at [126, 77] on textarea at bounding box center [152, 89] width 125 height 34
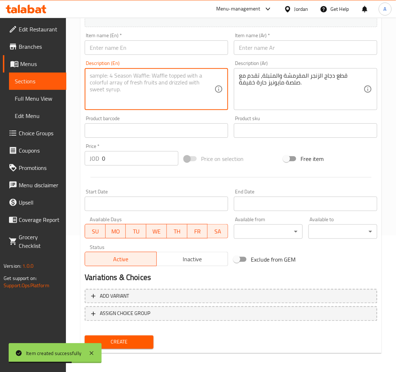
paste textarea "Crispy and seasoned Zinger chicken pieces, served with a light spicy mayonnaise…"
type textarea "Crispy and seasoned Zinger chicken pieces, served with a light spicy mayonnaise…"
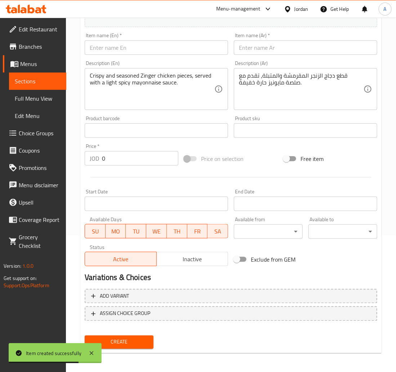
click at [274, 58] on div "Description (Ar) قطع دجاج الزنجر المقرمشة والمتبلة، تقدم مع صلصة مايونيز حارة خ…" at bounding box center [305, 85] width 149 height 55
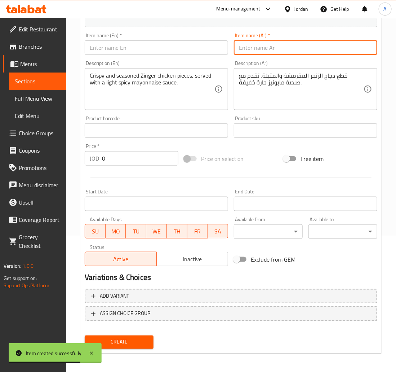
click at [274, 49] on input "text" at bounding box center [306, 47] width 144 height 14
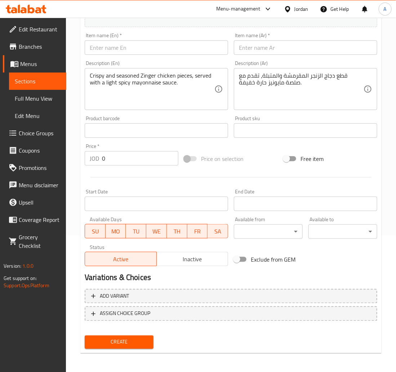
click at [259, 52] on input "text" at bounding box center [306, 47] width 144 height 14
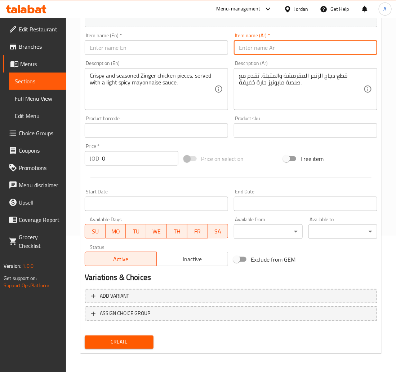
paste input "بيتزا زنجر"
type input "بيتزا زنجر"
click at [146, 44] on input "text" at bounding box center [157, 47] width 144 height 14
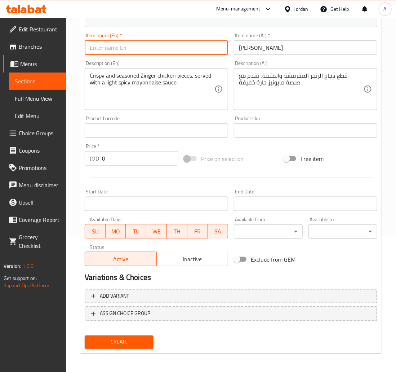
paste input "Zinger Pizza"
type input "Zinger Pizza"
click at [85, 335] on button "Create" at bounding box center [119, 341] width 69 height 13
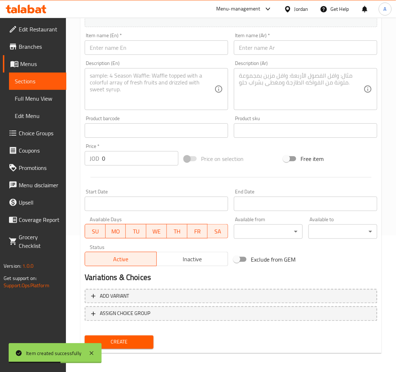
drag, startPoint x: 271, startPoint y: 32, endPoint x: 278, endPoint y: 49, distance: 18.8
click at [271, 32] on div "Item name (Ar)   * Item name (Ar) *" at bounding box center [305, 44] width 149 height 28
click at [278, 52] on input "text" at bounding box center [306, 47] width 144 height 14
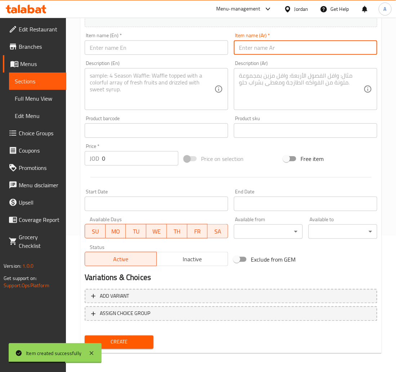
paste input "بيتزا سوبر سوبريم"
type input "بيتزا سوبر سوبريم"
click at [179, 47] on input "text" at bounding box center [157, 47] width 144 height 14
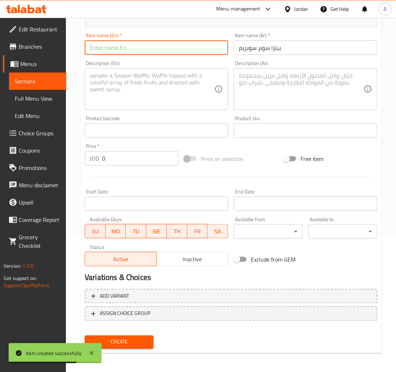
paste input "Super Supreme Pizza"
type input "Super Supreme Pizza"
click at [272, 83] on textarea at bounding box center [301, 89] width 125 height 34
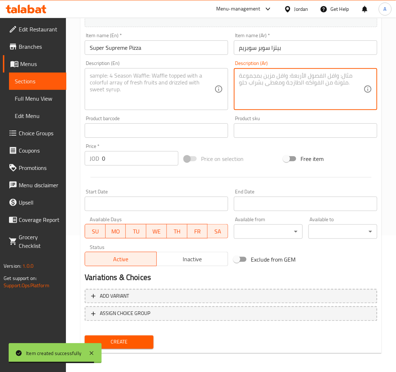
paste textarea "التشكيلة الأغنى: لحم، بيبروني، خضروات، فطر، وزيتون. كل ما تحبه في بيتزا واحدة."
type textarea "التشكيلة الأغنى: لحم، بيبروني، خضروات، فطر، وزيتون. كل ما تحبه في بيتزا واحدة."
click at [189, 114] on div "Product barcode Product barcode" at bounding box center [156, 127] width 149 height 28
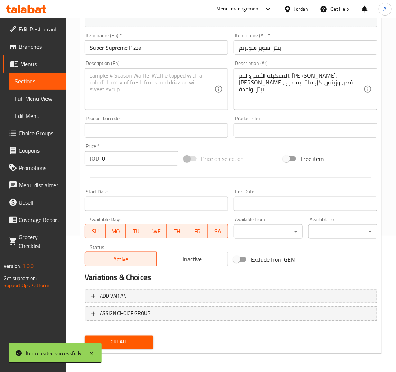
click at [186, 92] on textarea at bounding box center [152, 89] width 125 height 34
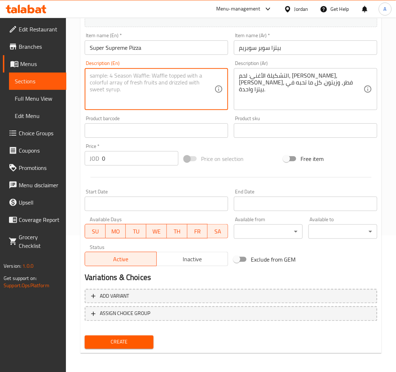
paste textarea "The richest combination: meat, pepperoni, vegetables, mushrooms, and olives. Ev…"
type textarea "The richest combination: meat, pepperoni, vegetables, mushrooms, and olives. Ev…"
click at [116, 344] on span "Create" at bounding box center [119, 342] width 57 height 9
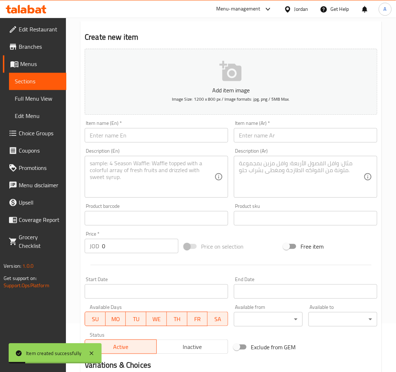
scroll to position [22, 0]
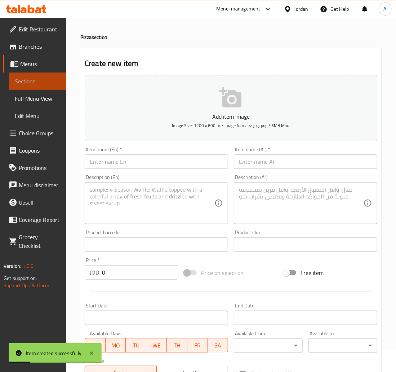
click at [38, 76] on link "Sections" at bounding box center [37, 81] width 57 height 17
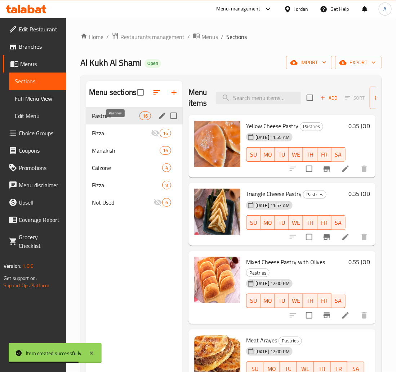
click at [138, 120] on span "Pastries" at bounding box center [116, 115] width 48 height 9
click at [126, 153] on div "Manakish 16" at bounding box center [134, 150] width 97 height 17
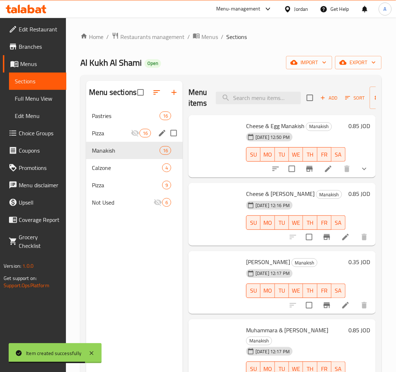
click at [120, 137] on span "Pizza" at bounding box center [111, 133] width 39 height 9
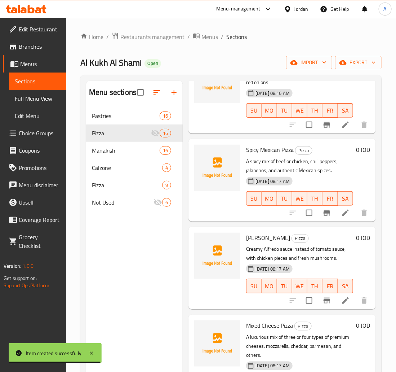
scroll to position [1089, 0]
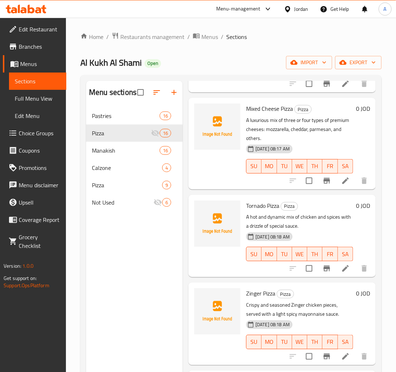
click at [212, 154] on div at bounding box center [218, 143] width 52 height 85
click at [346, 177] on icon at bounding box center [346, 180] width 6 height 6
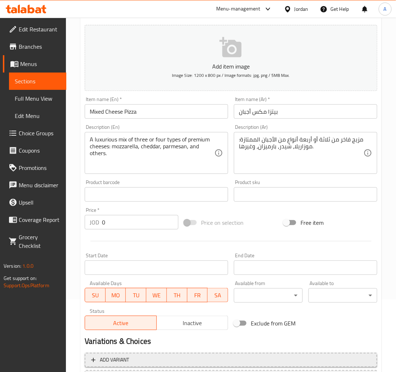
scroll to position [136, 0]
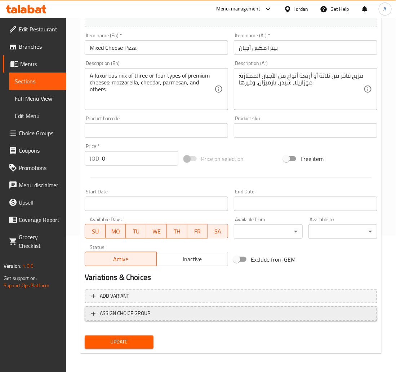
click at [124, 314] on span "ASSIGN CHOICE GROUP" at bounding box center [125, 313] width 51 height 9
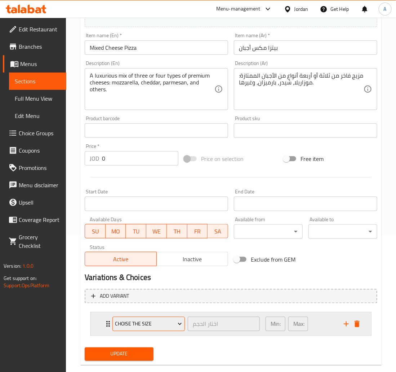
click at [167, 325] on span "Choise the Size" at bounding box center [148, 324] width 67 height 9
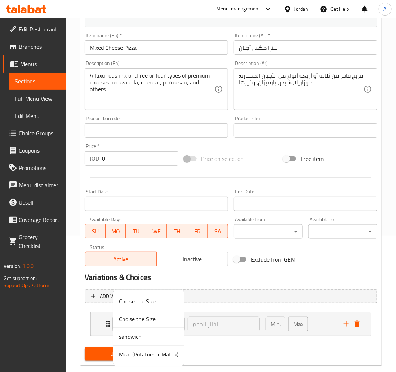
click at [326, 321] on div at bounding box center [198, 186] width 396 height 372
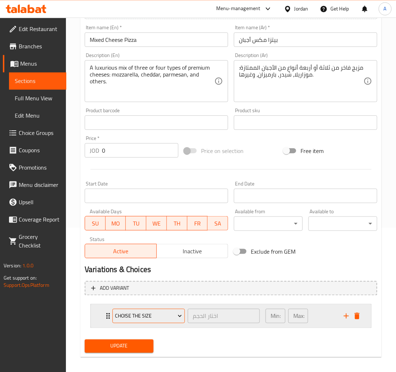
scroll to position [149, 0]
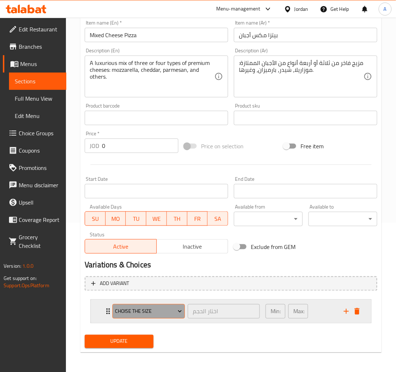
click at [161, 315] on button "Choise the Size" at bounding box center [149, 311] width 73 height 14
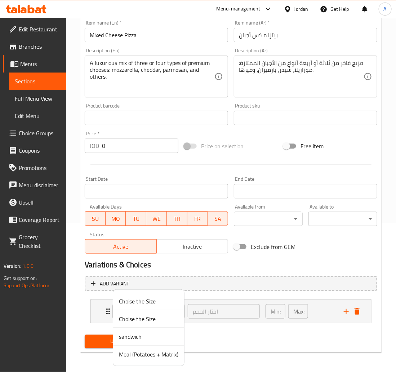
click at [153, 320] on span "Choise the Size" at bounding box center [149, 319] width 60 height 9
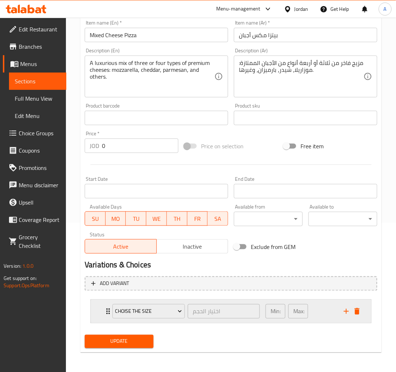
click at [322, 312] on div "Min: 1 ​ Max: 1 ​" at bounding box center [301, 311] width 78 height 23
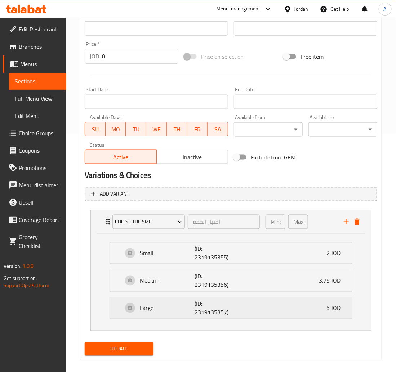
scroll to position [246, 0]
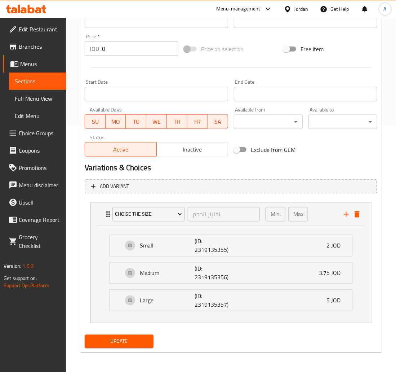
click at [120, 347] on button "Update" at bounding box center [119, 341] width 69 height 13
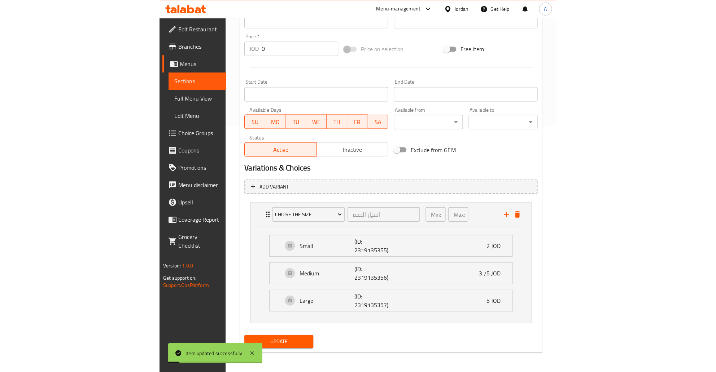
scroll to position [237, 0]
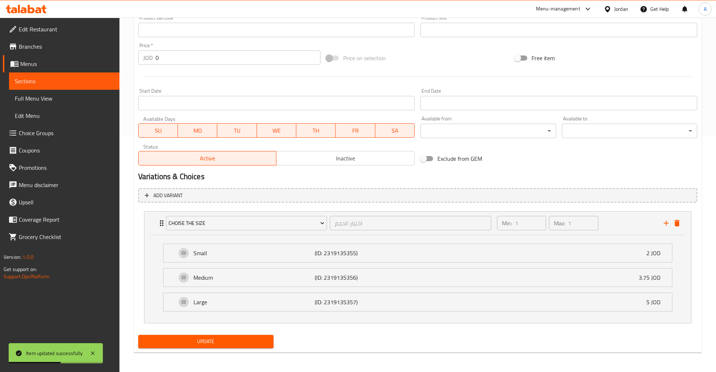
click at [245, 342] on span "Update" at bounding box center [206, 341] width 124 height 9
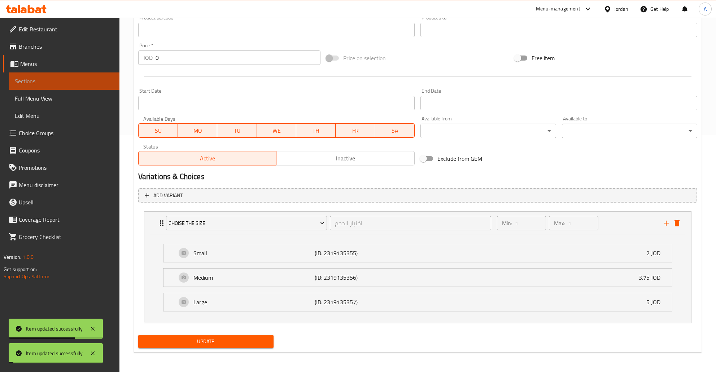
click at [75, 83] on span "Sections" at bounding box center [64, 81] width 99 height 9
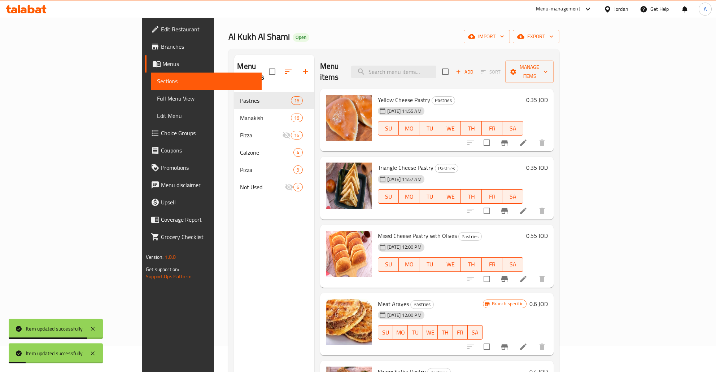
scroll to position [25, 0]
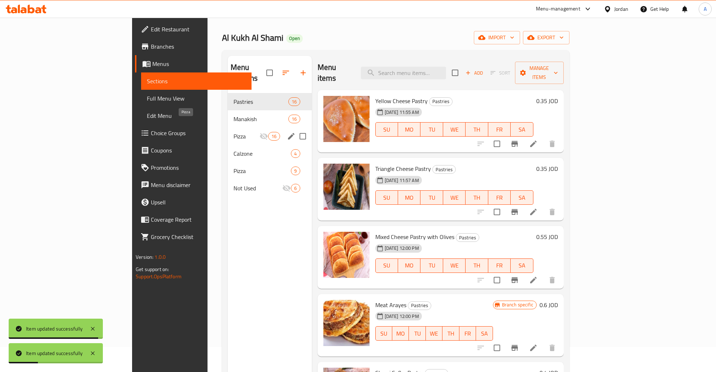
click at [233, 132] on span "Pizza" at bounding box center [246, 136] width 26 height 9
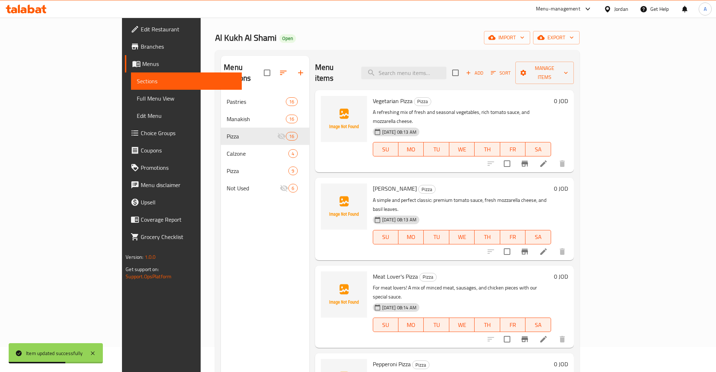
click at [571, 155] on div at bounding box center [526, 163] width 89 height 17
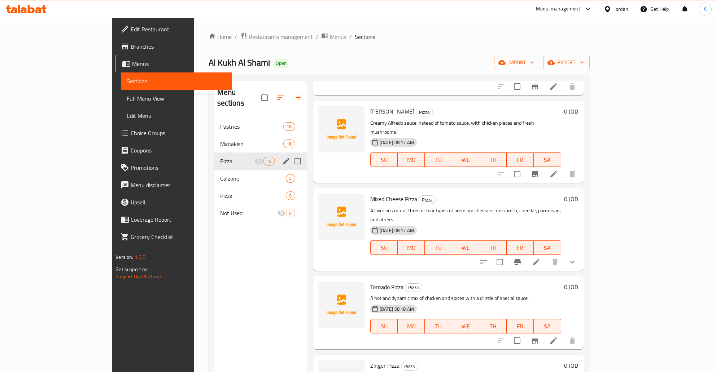
click at [220, 157] on span "Pizza" at bounding box center [237, 161] width 35 height 9
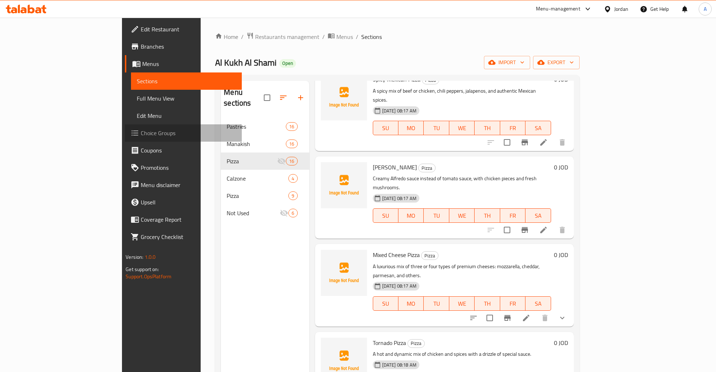
click at [141, 134] on span "Choice Groups" at bounding box center [188, 133] width 95 height 9
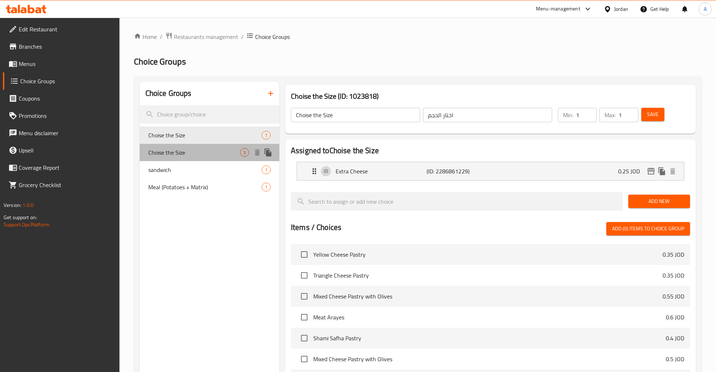
click at [229, 149] on span "Choise the Size" at bounding box center [194, 152] width 92 height 9
type input "Choise the Size"
type input "اختيار الحجم"
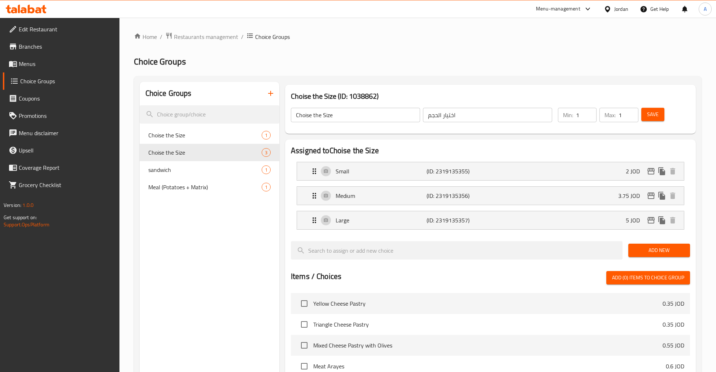
click at [31, 63] on span "Menus" at bounding box center [66, 64] width 95 height 9
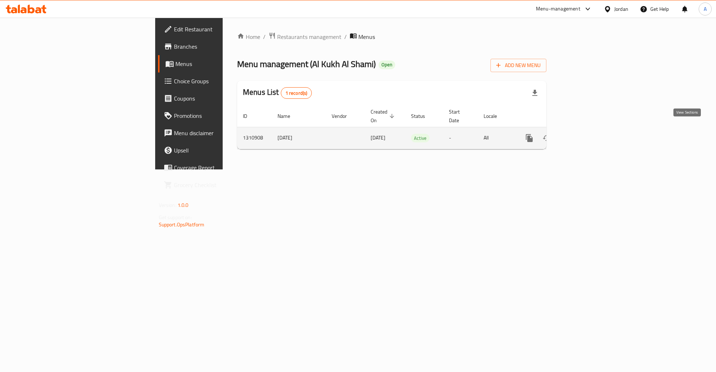
click at [585, 134] on icon "enhanced table" at bounding box center [581, 138] width 9 height 9
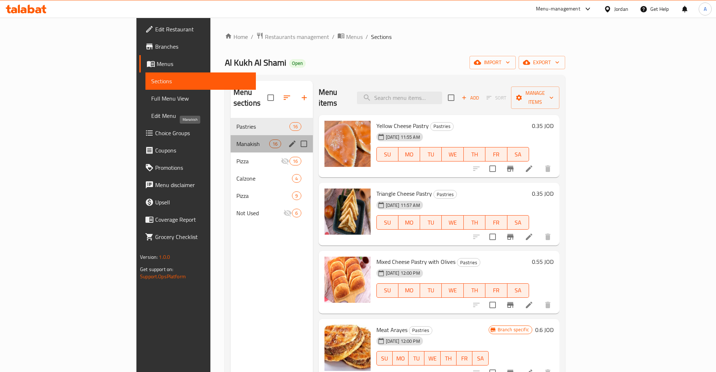
click at [236, 140] on span "Manakish" at bounding box center [252, 144] width 33 height 9
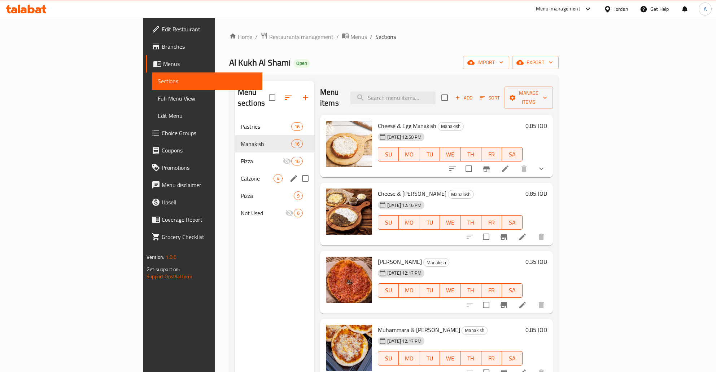
click at [235, 157] on div "Pizza 16" at bounding box center [274, 161] width 79 height 17
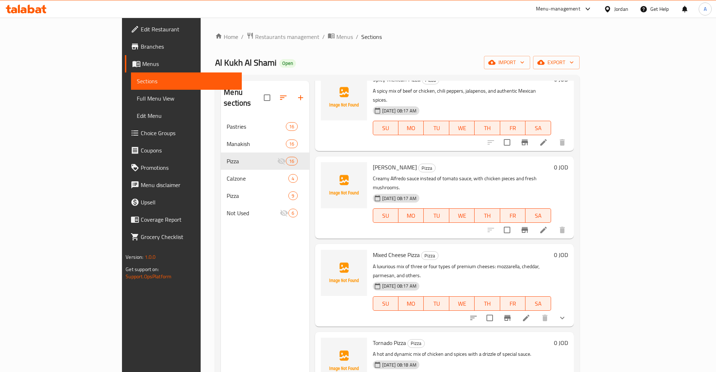
scroll to position [101, 0]
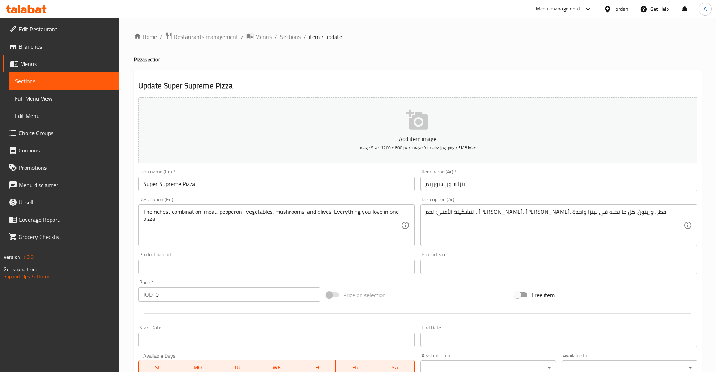
scroll to position [136, 0]
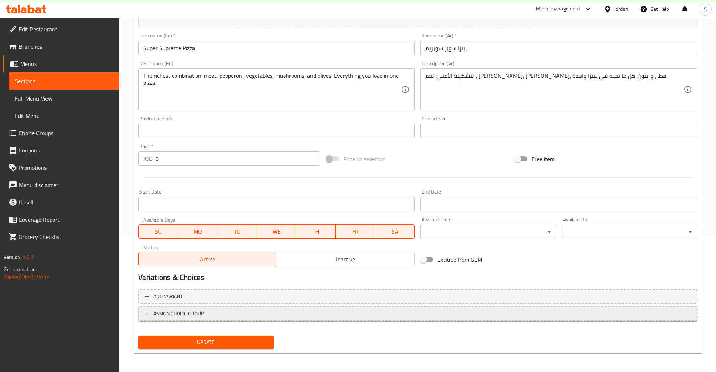
click at [187, 313] on span "ASSIGN CHOICE GROUP" at bounding box center [178, 314] width 51 height 9
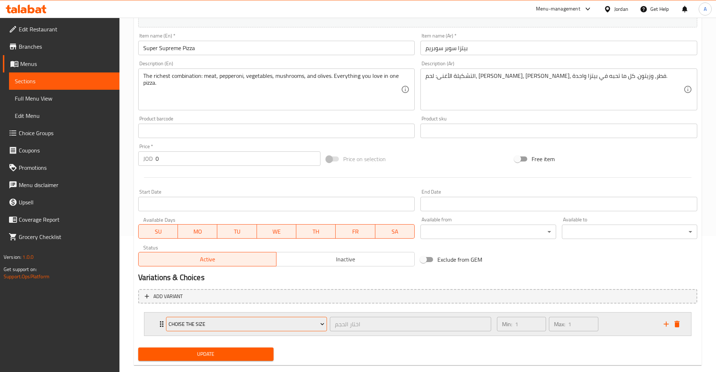
click at [216, 323] on span "Choise the Size" at bounding box center [246, 324] width 156 height 9
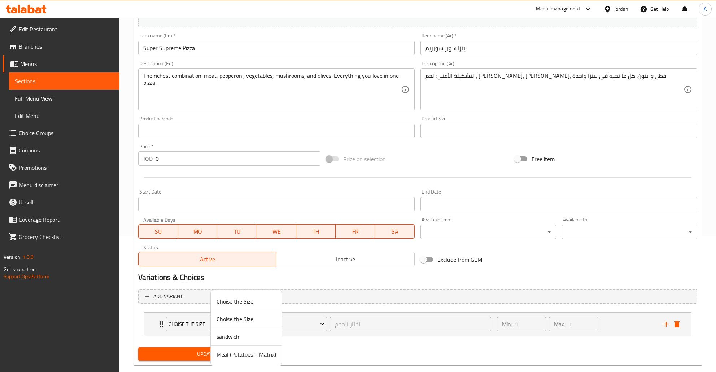
click at [249, 320] on span "Choise the Size" at bounding box center [246, 319] width 60 height 9
click at [618, 324] on div "Min: 1 ​ Max: 1 ​" at bounding box center [575, 324] width 167 height 23
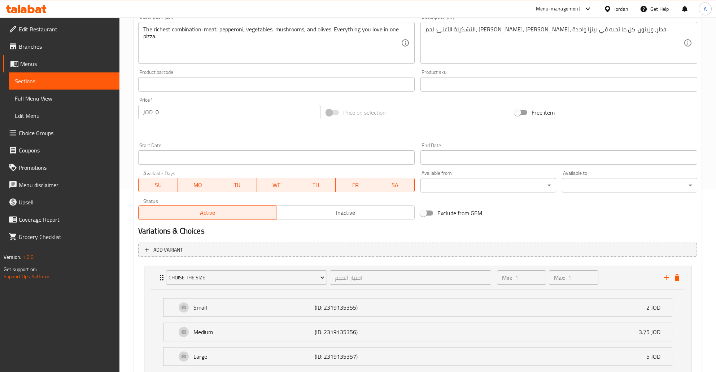
scroll to position [237, 0]
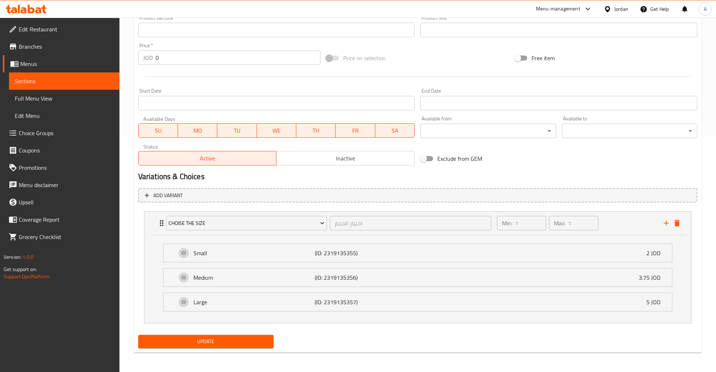
click at [171, 338] on span "Update" at bounding box center [206, 341] width 124 height 9
click at [45, 70] on link "Menus" at bounding box center [61, 63] width 117 height 17
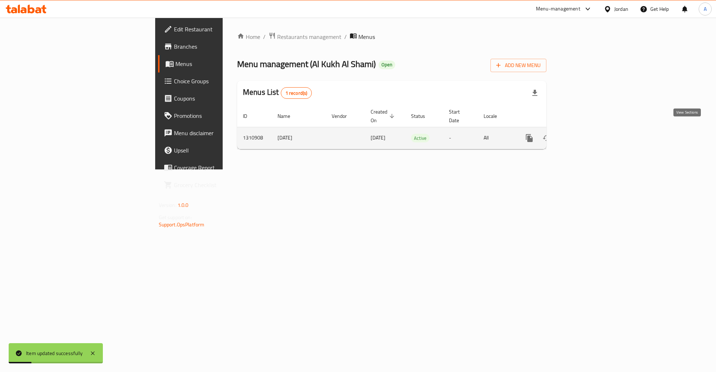
click at [584, 135] on icon "enhanced table" at bounding box center [581, 138] width 6 height 6
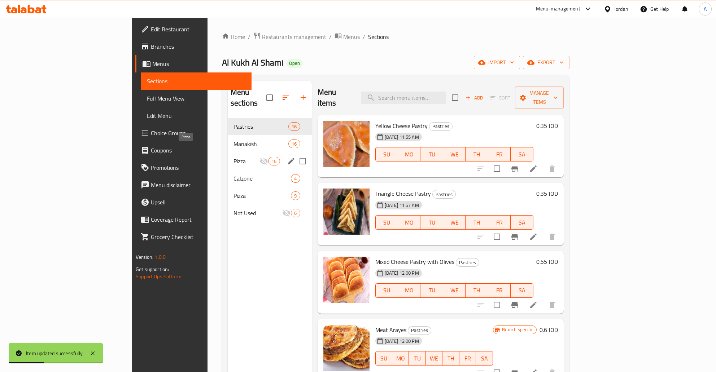
click at [233, 157] on span "Pizza" at bounding box center [246, 161] width 26 height 9
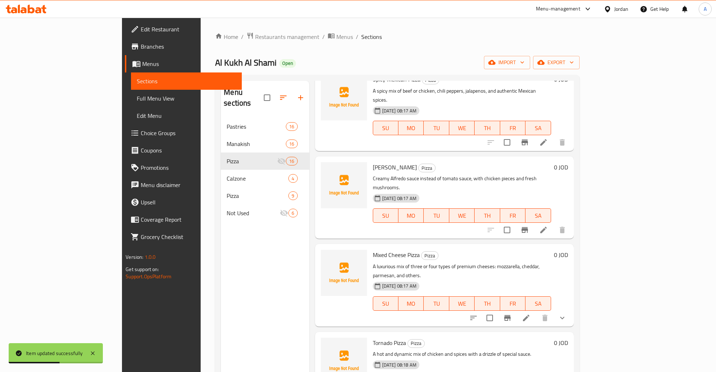
scroll to position [101, 0]
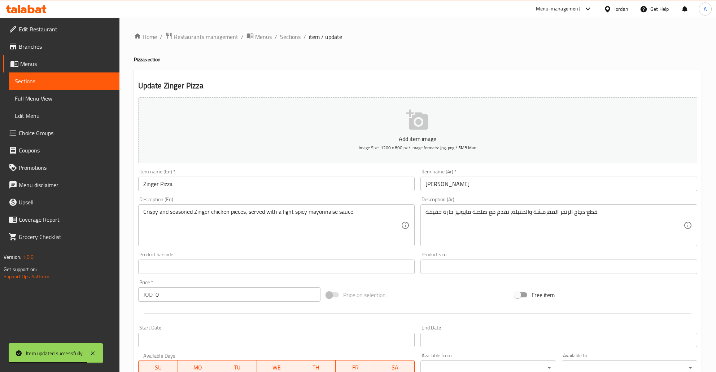
scroll to position [136, 0]
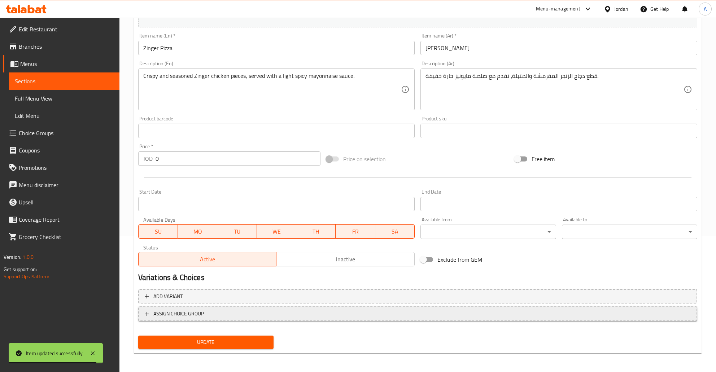
click at [168, 312] on span "ASSIGN CHOICE GROUP" at bounding box center [178, 314] width 51 height 9
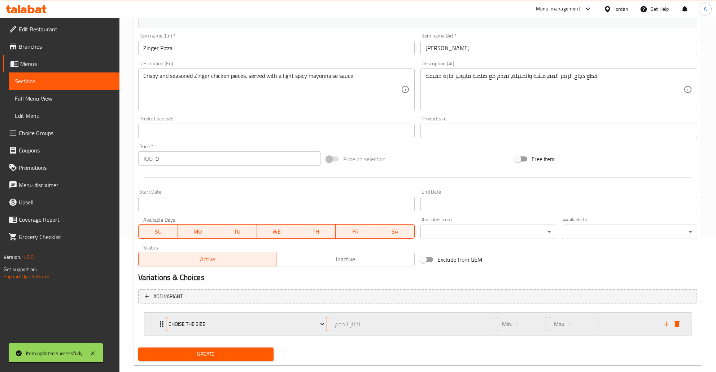
click at [210, 320] on span "Choise the Size" at bounding box center [246, 324] width 156 height 9
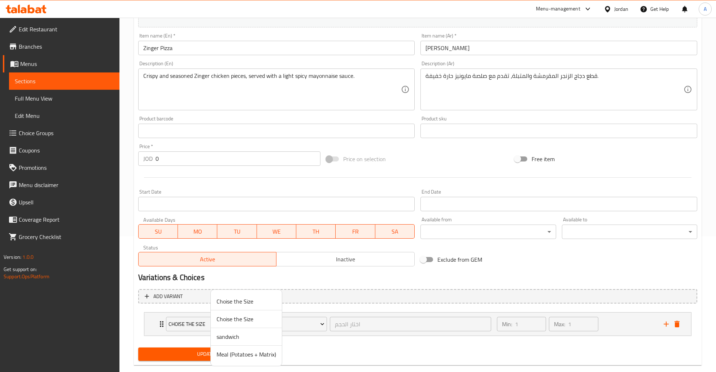
click at [247, 320] on span "Choise the Size" at bounding box center [246, 319] width 60 height 9
click at [211, 352] on span "Update" at bounding box center [206, 354] width 124 height 9
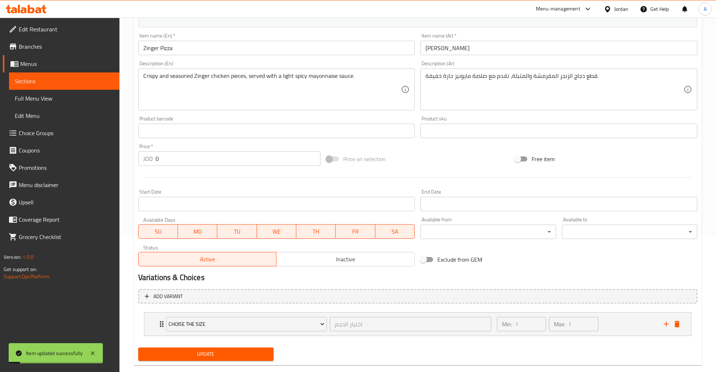
click at [29, 88] on link "Sections" at bounding box center [64, 81] width 110 height 17
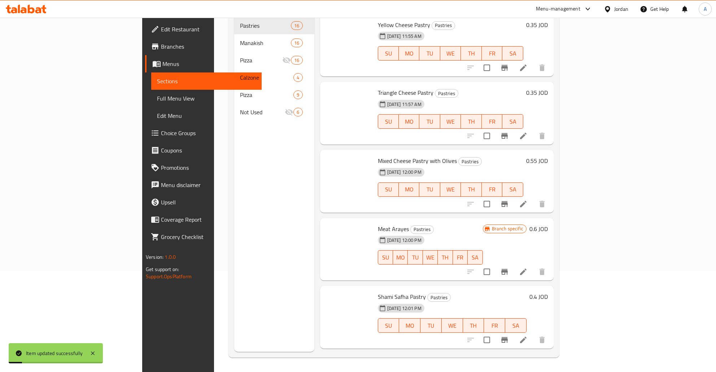
scroll to position [101, 0]
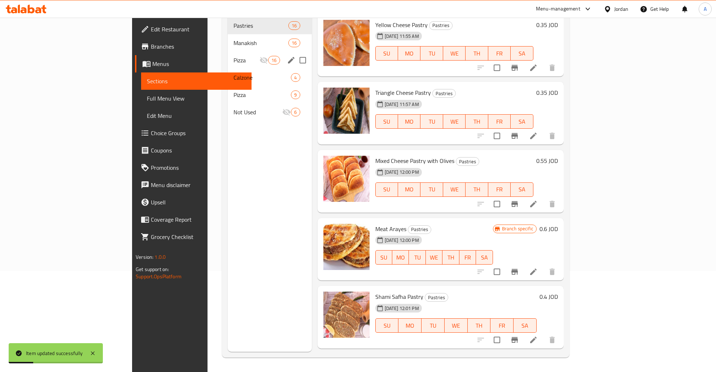
click at [233, 56] on span "Pizza" at bounding box center [246, 60] width 26 height 9
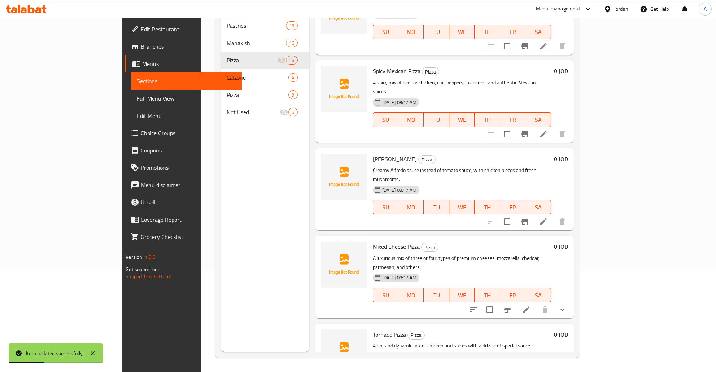
scroll to position [907, 0]
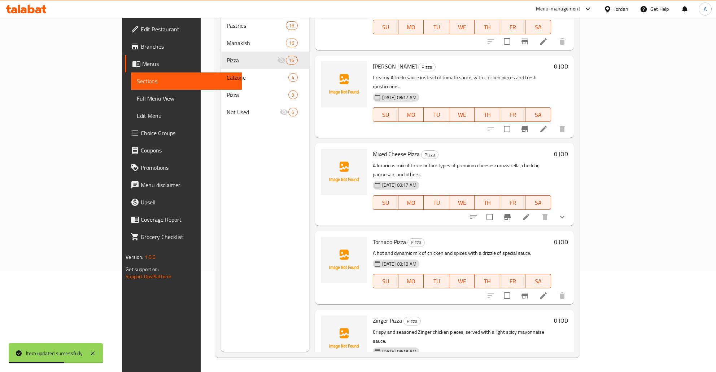
click at [332, 234] on div at bounding box center [344, 267] width 52 height 67
click at [548, 291] on icon at bounding box center [543, 295] width 9 height 9
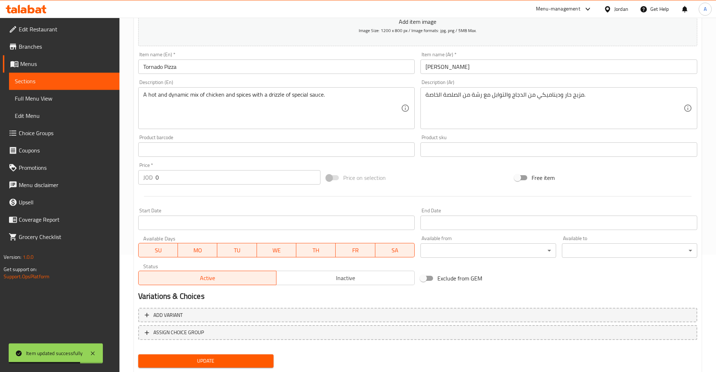
scroll to position [136, 0]
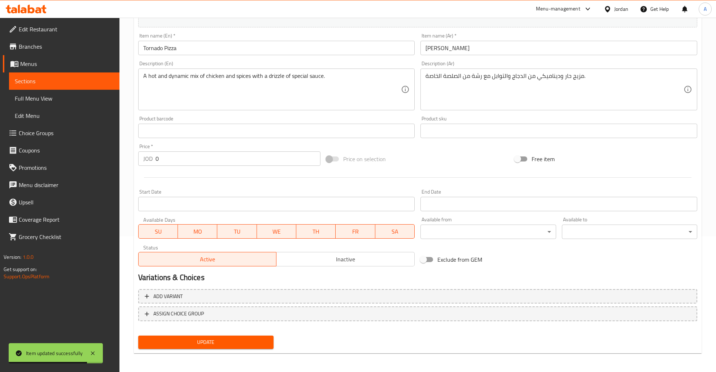
click at [175, 303] on div "Add variant ASSIGN CHOICE GROUP" at bounding box center [417, 309] width 565 height 47
click at [169, 312] on span "ASSIGN CHOICE GROUP" at bounding box center [178, 314] width 51 height 9
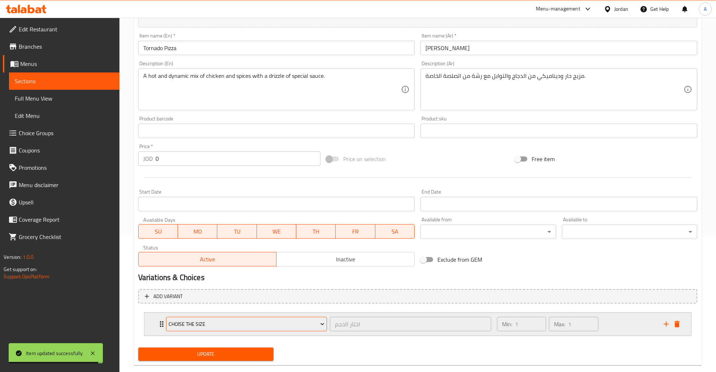
click at [197, 323] on span "Choise the Size" at bounding box center [246, 324] width 156 height 9
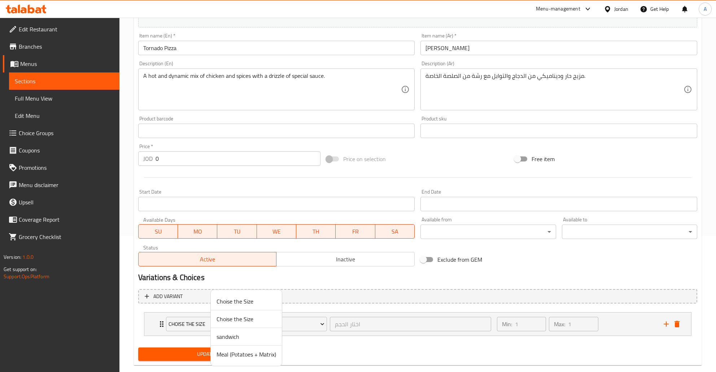
click at [240, 321] on span "Choise the Size" at bounding box center [246, 319] width 60 height 9
click at [245, 350] on span "Update" at bounding box center [206, 354] width 124 height 9
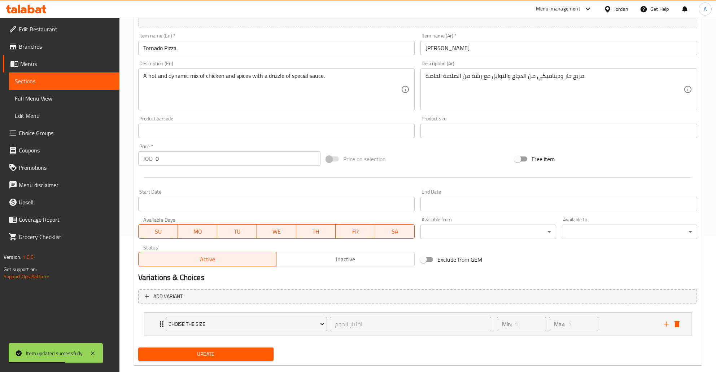
click at [48, 90] on link "Full Menu View" at bounding box center [64, 98] width 110 height 17
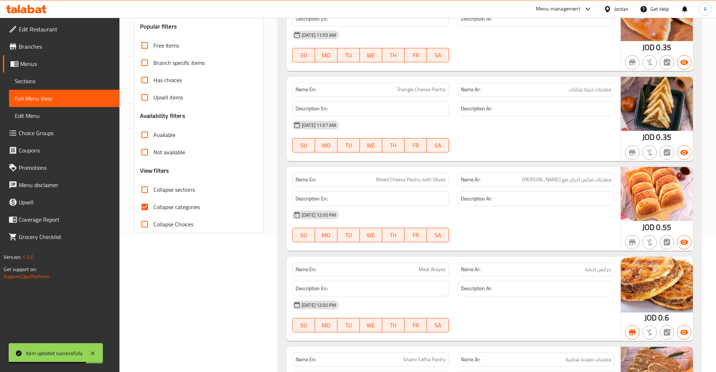
click at [38, 120] on span "Edit Menu" at bounding box center [64, 115] width 99 height 9
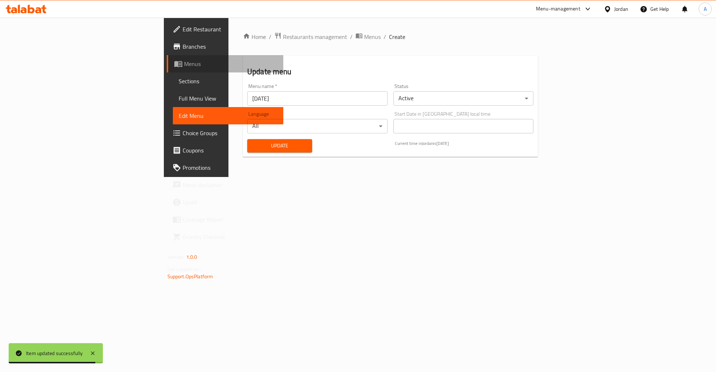
click at [184, 68] on span "Menus" at bounding box center [230, 64] width 93 height 9
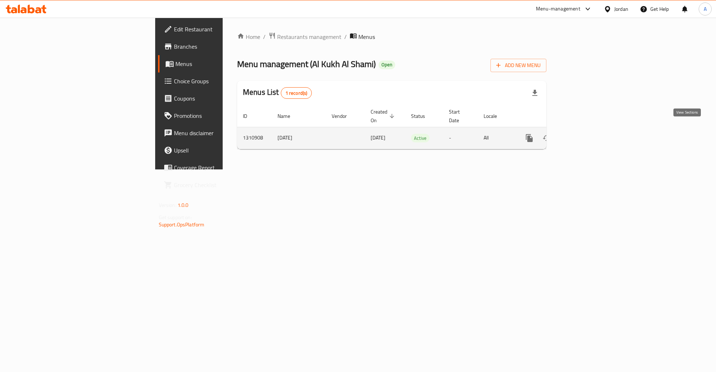
click at [584, 135] on icon "enhanced table" at bounding box center [581, 138] width 6 height 6
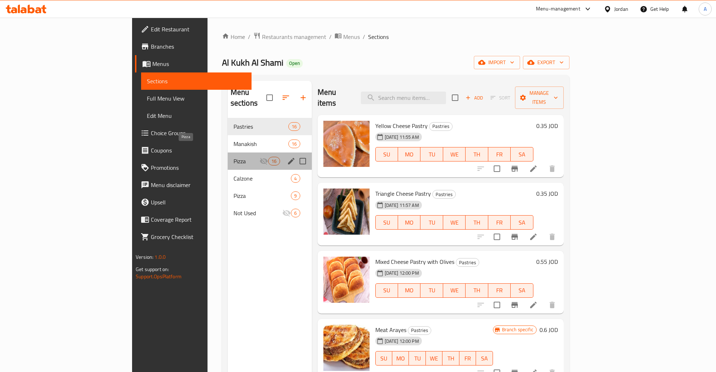
click at [233, 157] on span "Pizza" at bounding box center [246, 161] width 26 height 9
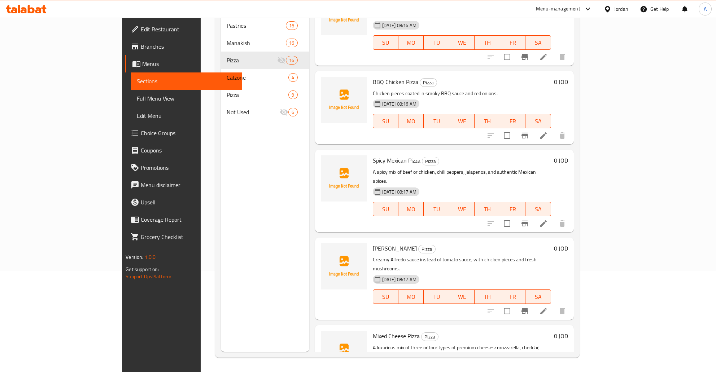
scroll to position [674, 0]
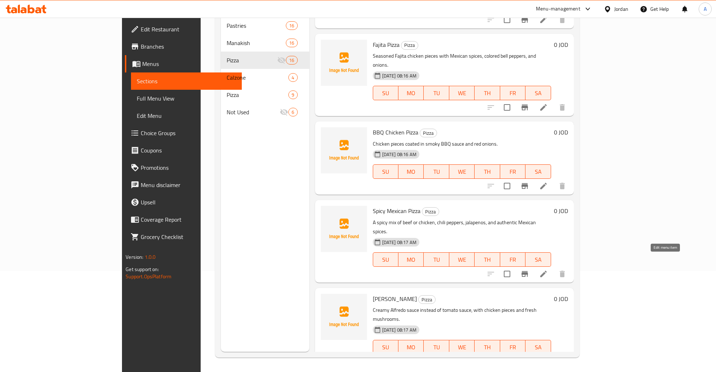
click at [548, 357] on icon at bounding box center [543, 361] width 9 height 9
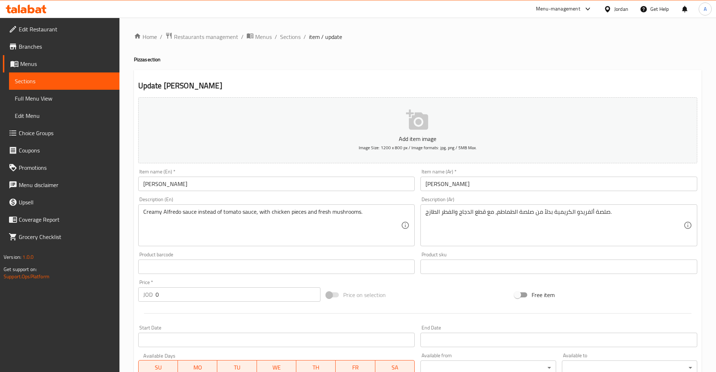
scroll to position [136, 0]
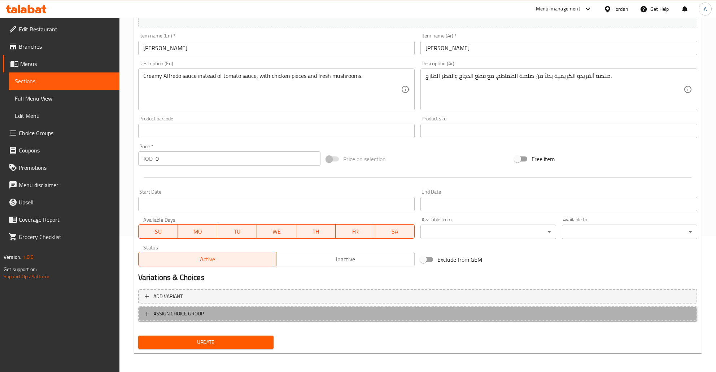
click at [192, 313] on span "ASSIGN CHOICE GROUP" at bounding box center [178, 314] width 51 height 9
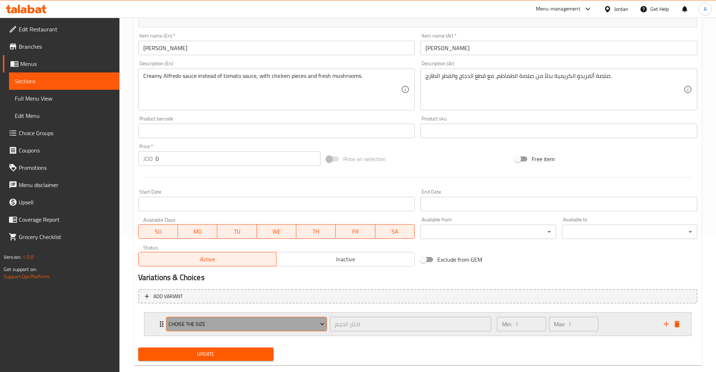
click at [308, 323] on span "Choise the Size" at bounding box center [246, 324] width 156 height 9
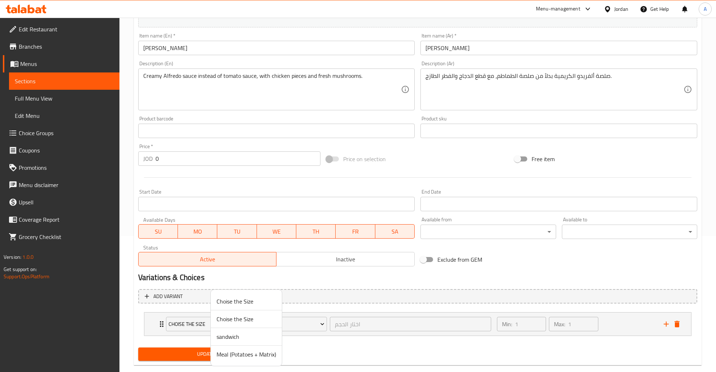
click at [232, 320] on span "Choise the Size" at bounding box center [246, 319] width 60 height 9
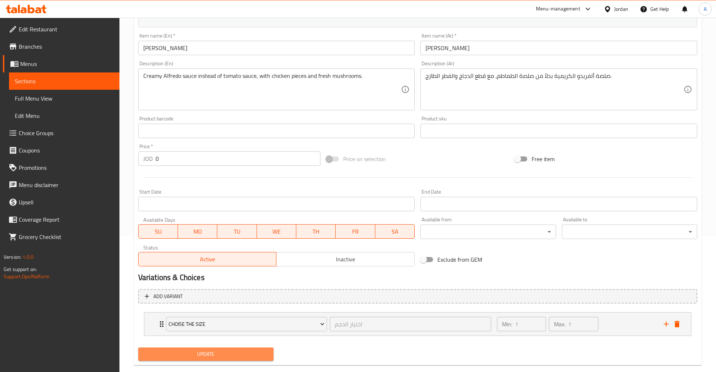
click at [225, 355] on span "Update" at bounding box center [206, 354] width 124 height 9
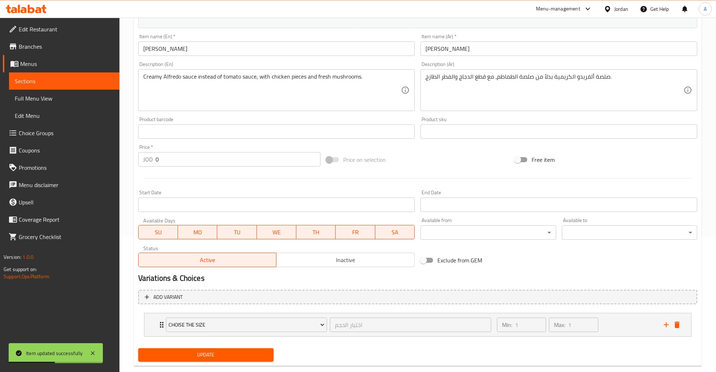
scroll to position [0, 0]
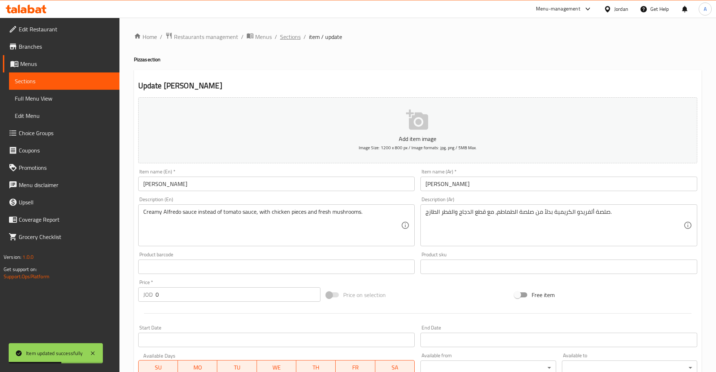
click at [291, 34] on span "Sections" at bounding box center [290, 36] width 21 height 9
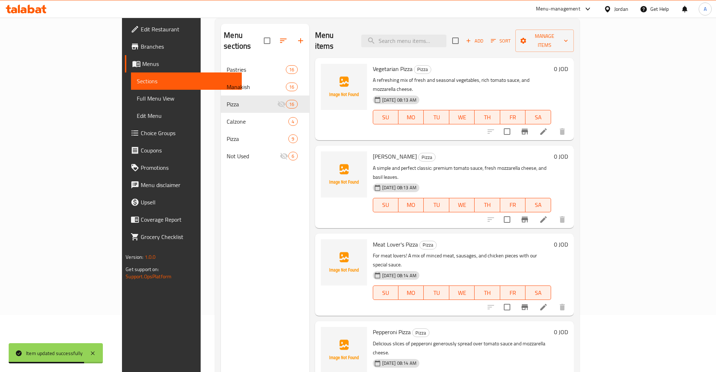
scroll to position [25, 0]
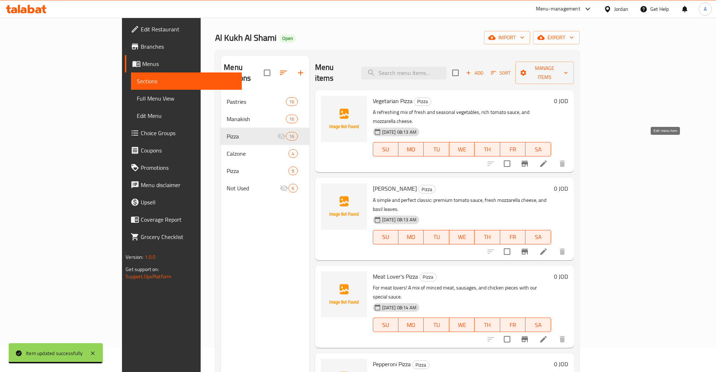
click at [548, 159] on icon at bounding box center [543, 163] width 9 height 9
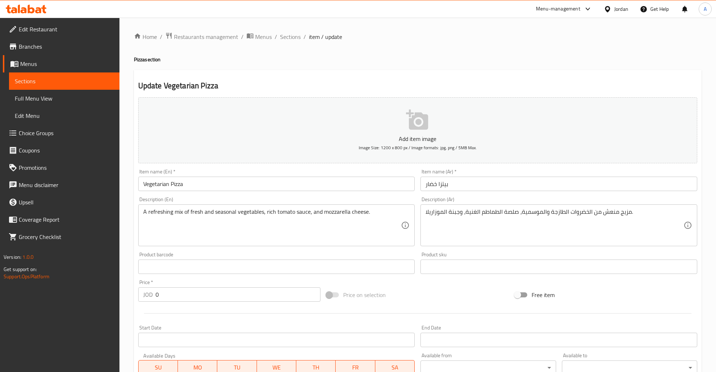
scroll to position [136, 0]
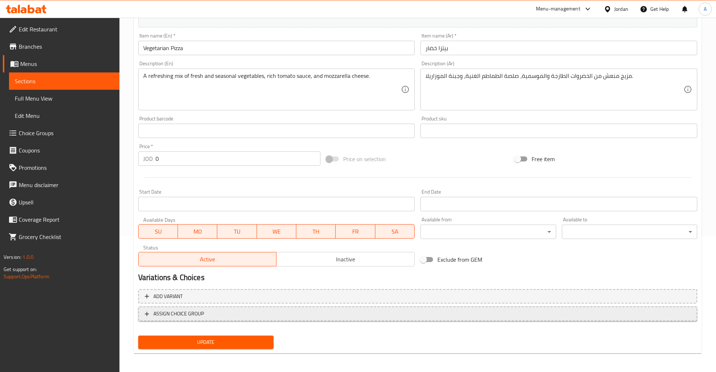
click at [198, 314] on span "ASSIGN CHOICE GROUP" at bounding box center [178, 314] width 51 height 9
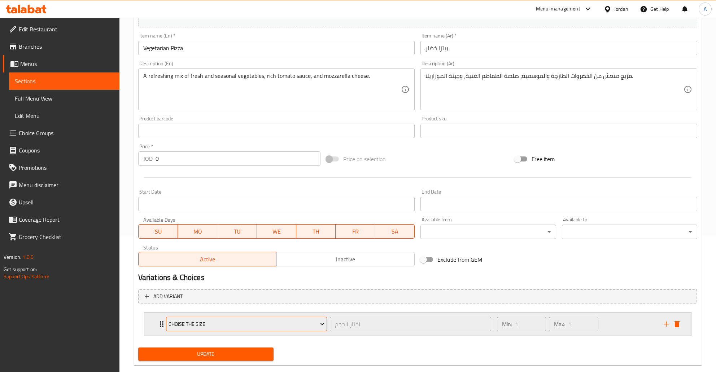
click at [317, 323] on span "Choise the Size" at bounding box center [246, 324] width 156 height 9
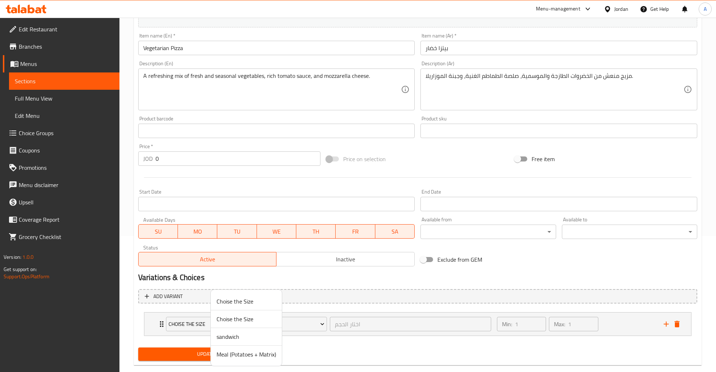
click at [246, 323] on span "Choise the Size" at bounding box center [246, 319] width 60 height 9
click at [607, 324] on div "Min: 1 ​ Max: 1 ​" at bounding box center [575, 324] width 167 height 23
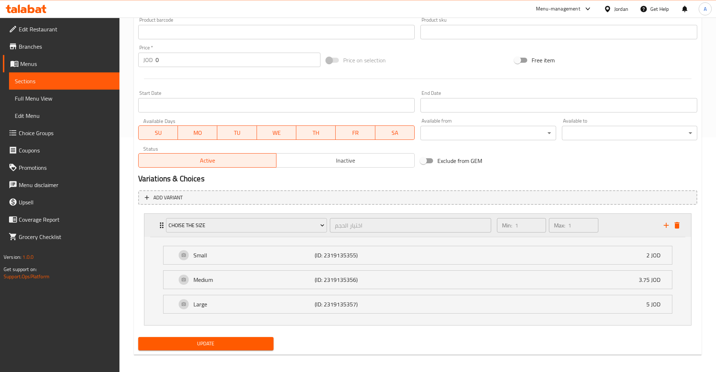
scroll to position [237, 0]
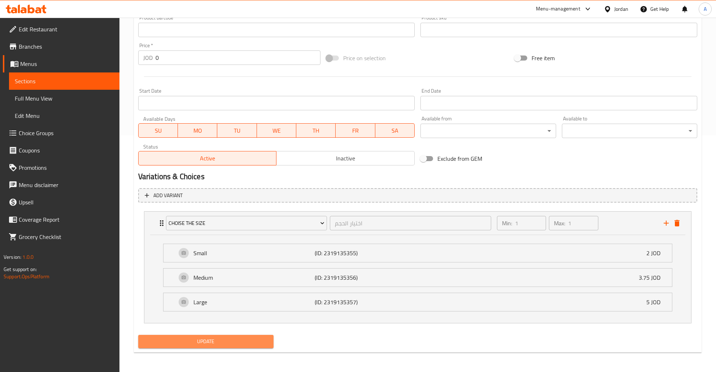
click at [234, 338] on span "Update" at bounding box center [206, 341] width 124 height 9
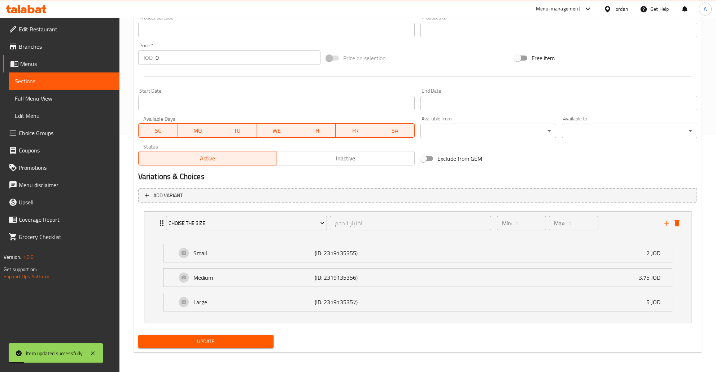
click at [38, 82] on span "Sections" at bounding box center [64, 81] width 99 height 9
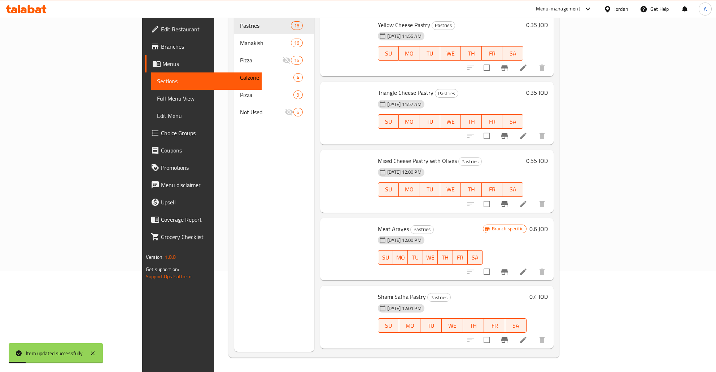
scroll to position [101, 0]
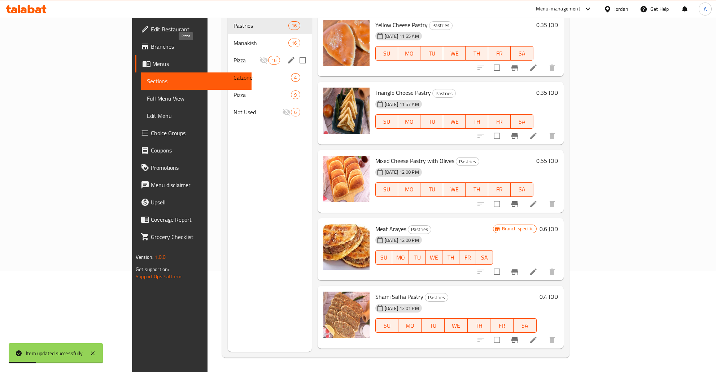
click at [233, 56] on span "Pizza" at bounding box center [246, 60] width 26 height 9
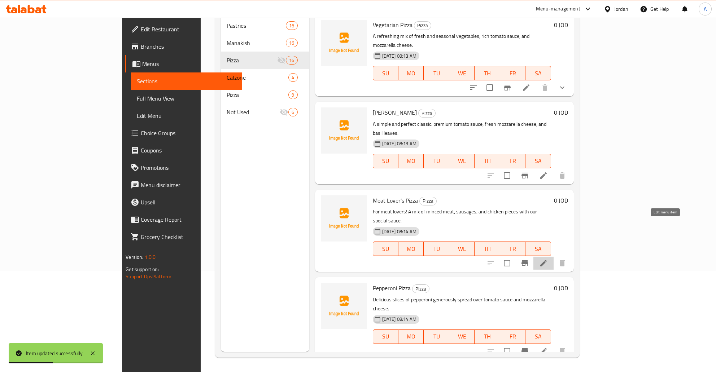
click at [548, 259] on icon at bounding box center [543, 263] width 9 height 9
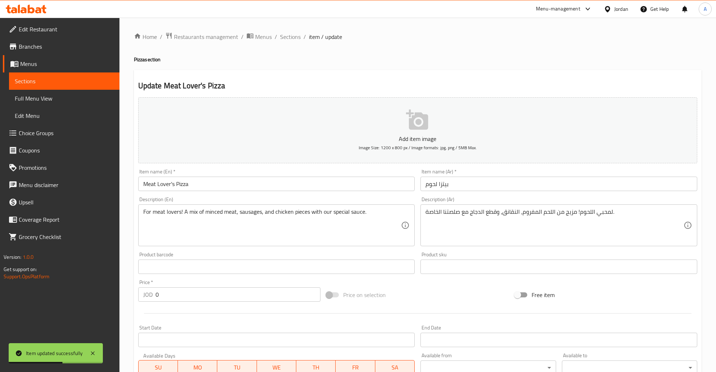
scroll to position [136, 0]
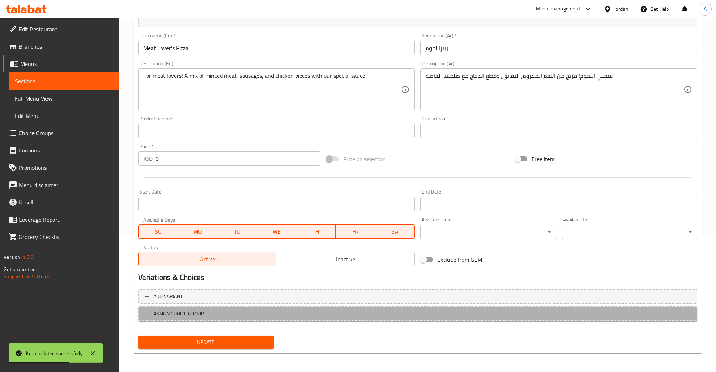
click at [185, 310] on span "ASSIGN CHOICE GROUP" at bounding box center [178, 314] width 51 height 9
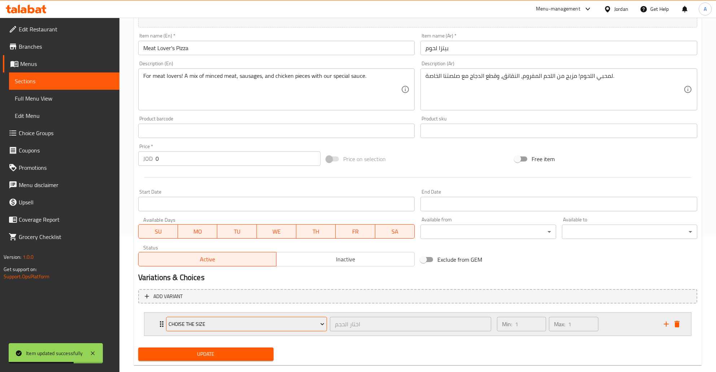
click at [212, 327] on span "Choise the Size" at bounding box center [246, 324] width 156 height 9
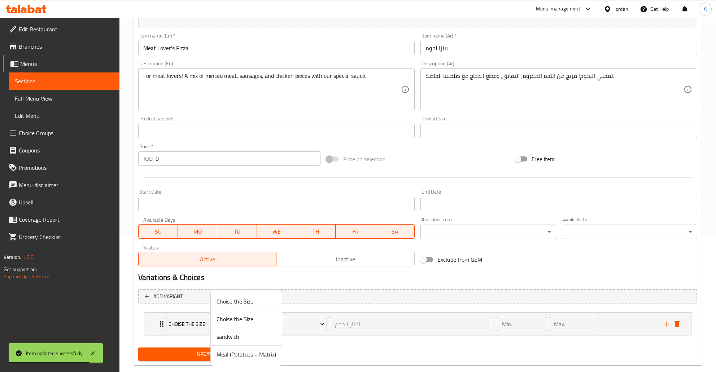
click at [626, 323] on div at bounding box center [358, 186] width 716 height 372
click at [626, 323] on div "Min: 1 ​ Max: 1 ​" at bounding box center [575, 324] width 167 height 23
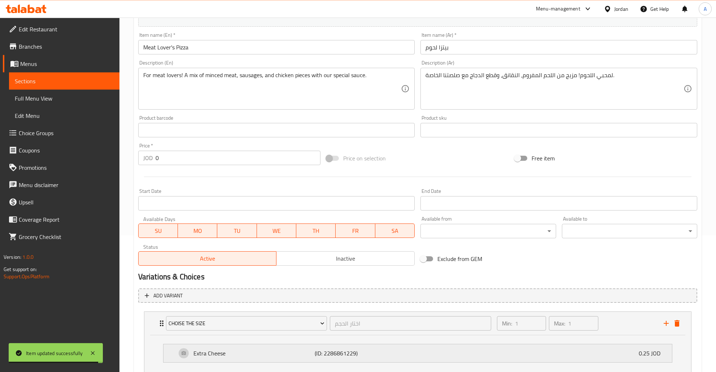
scroll to position [188, 0]
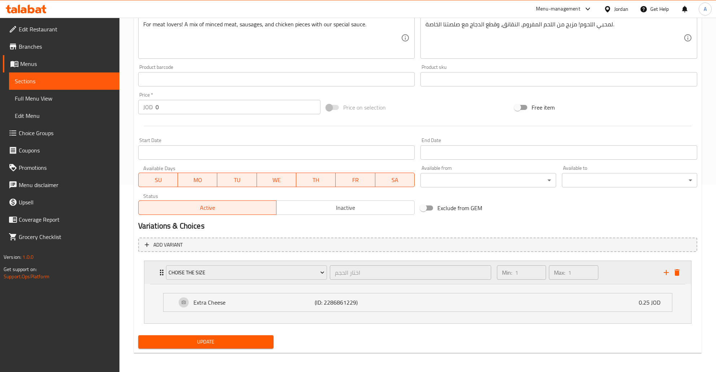
click at [196, 279] on div "Choise the Size" at bounding box center [246, 272] width 164 height 17
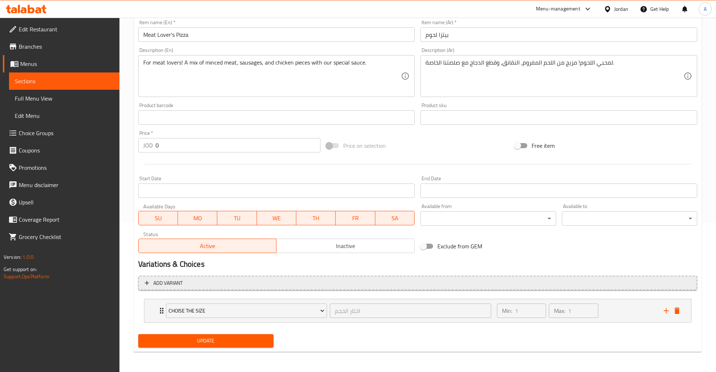
scroll to position [149, 0]
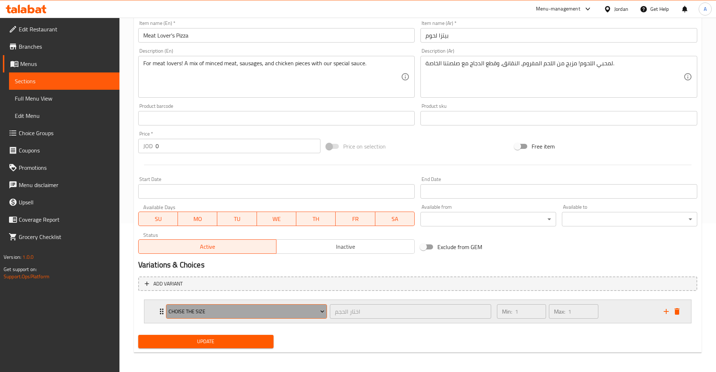
click at [173, 316] on button "Choise the Size" at bounding box center [246, 311] width 161 height 14
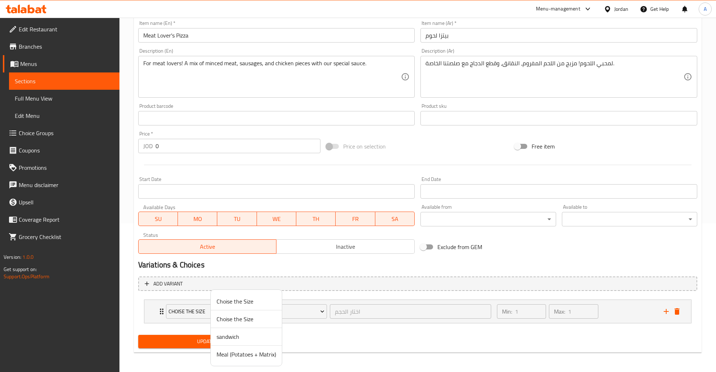
click at [232, 302] on span "Choise the Size" at bounding box center [246, 301] width 60 height 9
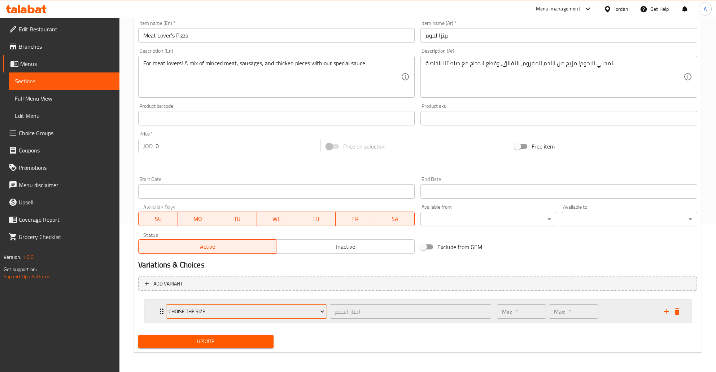
click at [262, 312] on span "Choise the Size" at bounding box center [246, 311] width 156 height 9
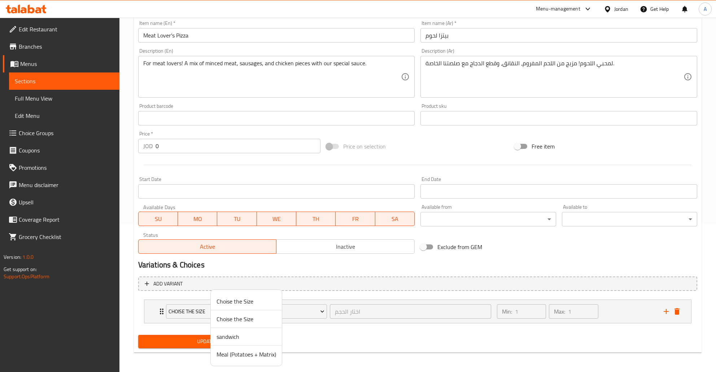
click at [240, 321] on span "Choise the Size" at bounding box center [246, 319] width 60 height 9
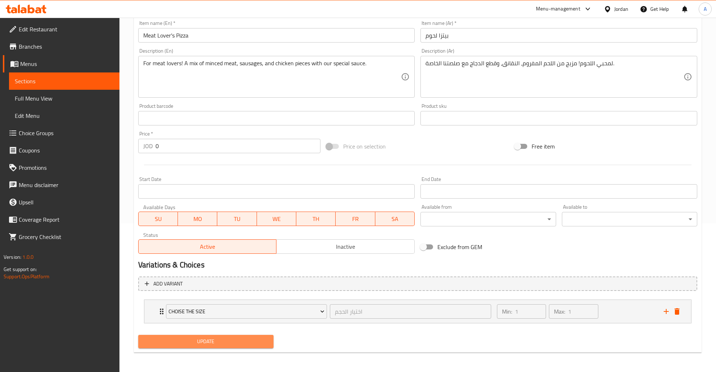
click at [192, 338] on span "Update" at bounding box center [206, 341] width 124 height 9
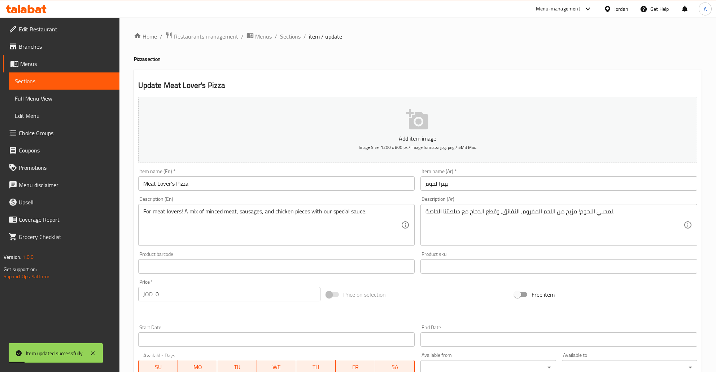
scroll to position [0, 0]
click at [288, 36] on span "Sections" at bounding box center [290, 36] width 21 height 9
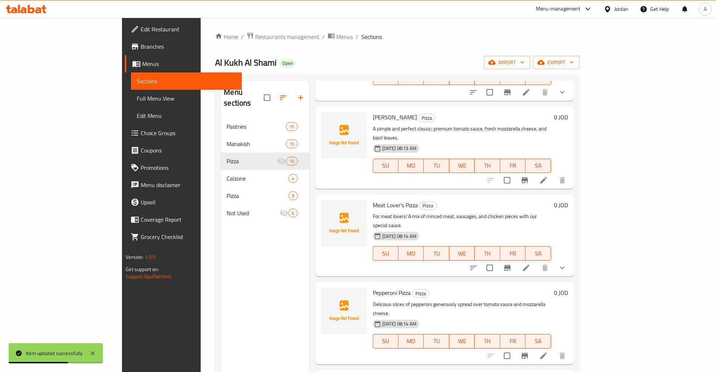
scroll to position [116, 0]
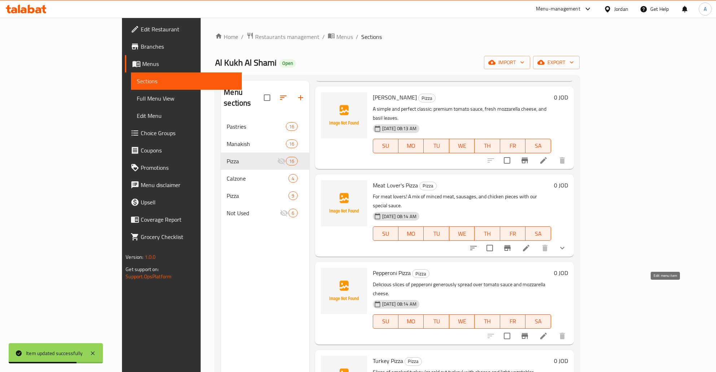
click at [548, 332] on icon at bounding box center [543, 336] width 9 height 9
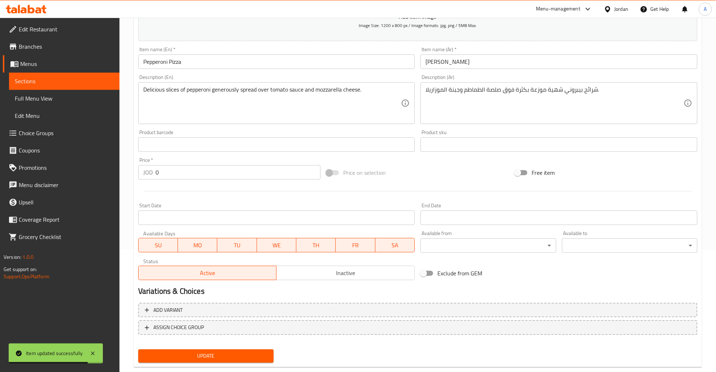
scroll to position [136, 0]
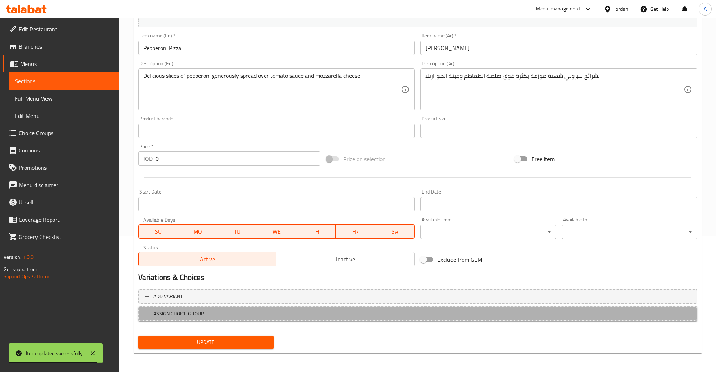
click at [161, 311] on span "ASSIGN CHOICE GROUP" at bounding box center [178, 314] width 51 height 9
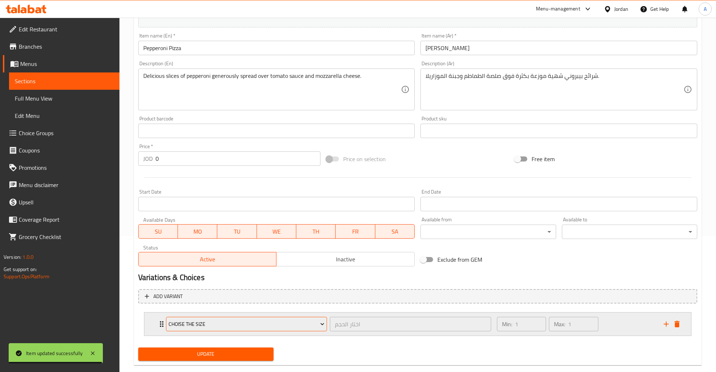
click at [202, 322] on span "Choise the Size" at bounding box center [246, 324] width 156 height 9
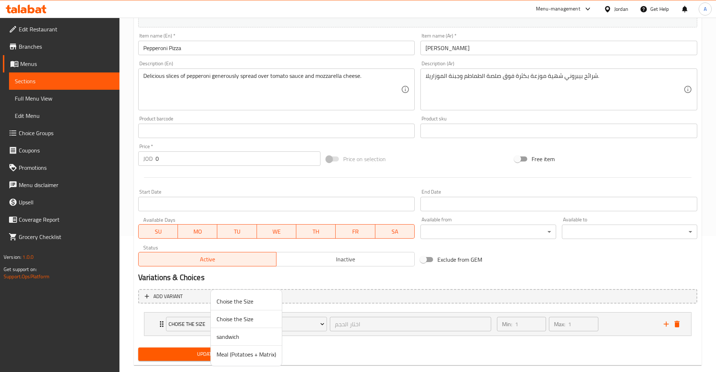
click at [232, 322] on span "Choise the Size" at bounding box center [246, 319] width 60 height 9
click at [238, 354] on span "Update" at bounding box center [206, 354] width 124 height 9
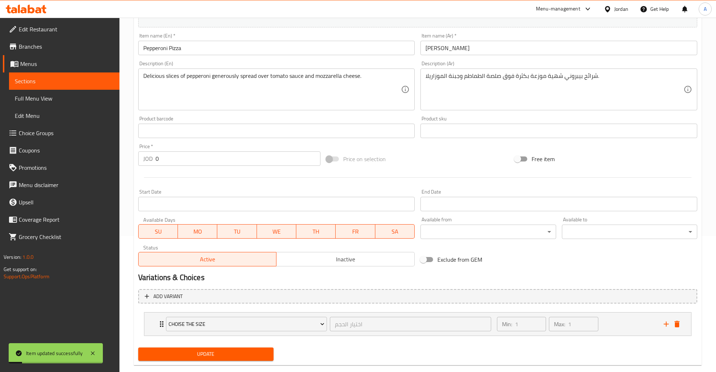
click at [27, 78] on span "Sections" at bounding box center [64, 81] width 99 height 9
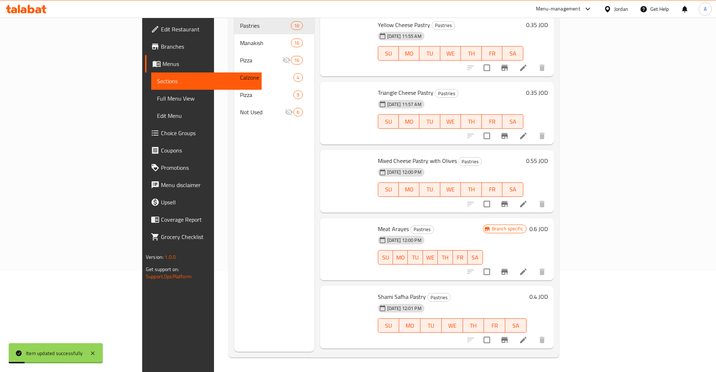
scroll to position [101, 0]
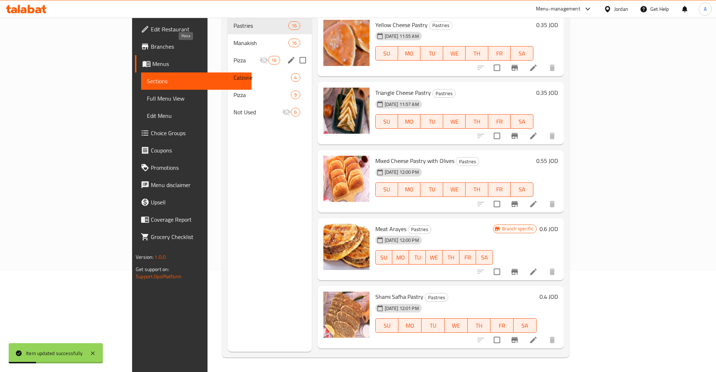
click at [233, 56] on span "Pizza" at bounding box center [246, 60] width 26 height 9
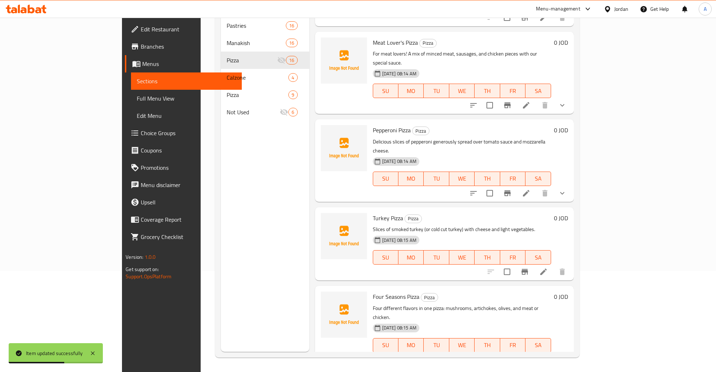
scroll to position [174, 0]
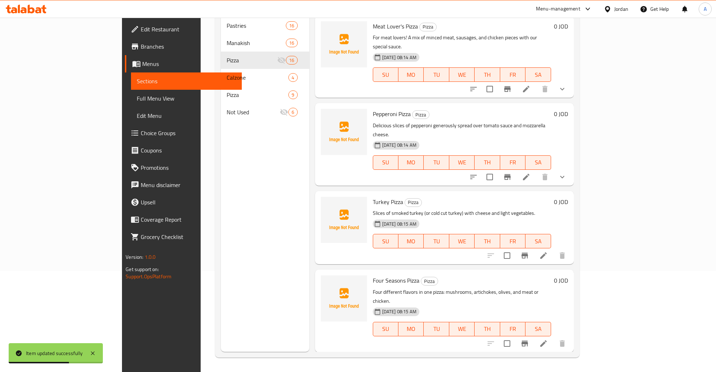
click at [548, 251] on icon at bounding box center [543, 255] width 9 height 9
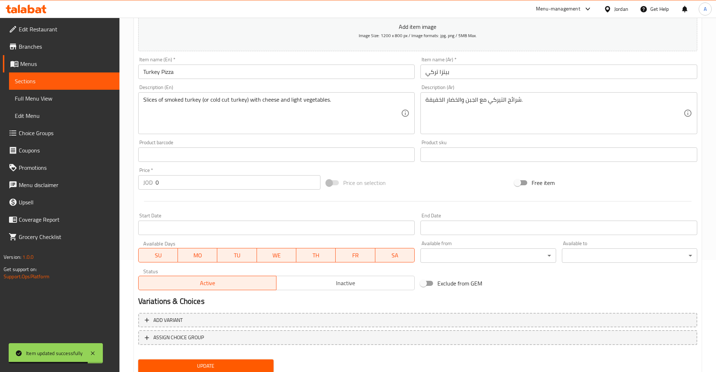
scroll to position [136, 0]
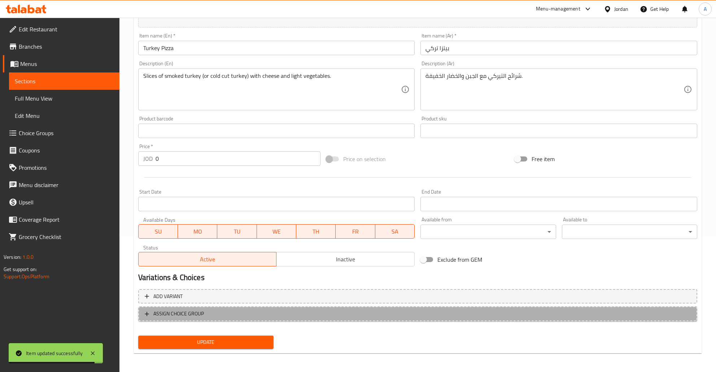
click at [166, 315] on span "ASSIGN CHOICE GROUP" at bounding box center [178, 314] width 51 height 9
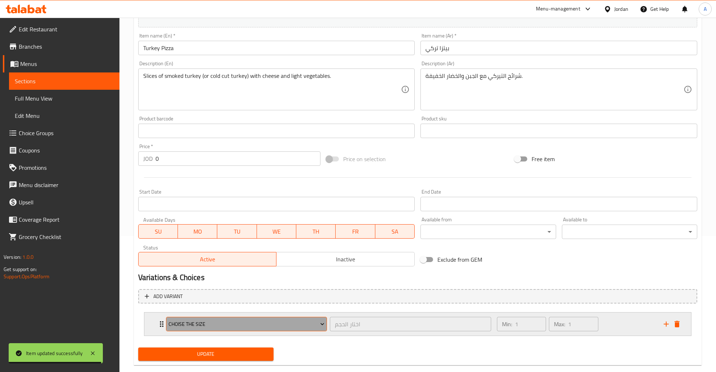
click at [213, 328] on span "Choise the Size" at bounding box center [246, 324] width 156 height 9
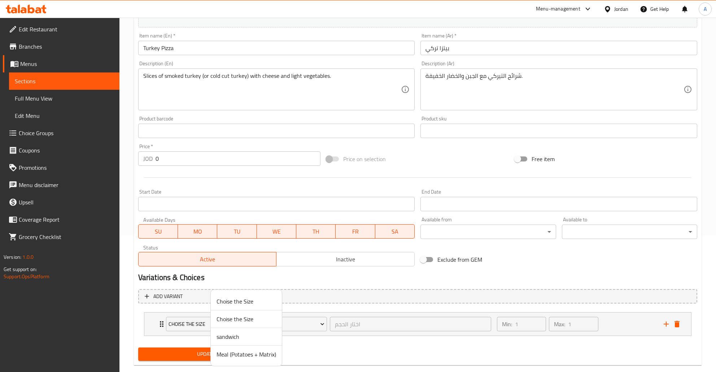
click at [237, 320] on span "Choise the Size" at bounding box center [246, 319] width 60 height 9
click at [622, 334] on div "Min: 1 ​ Max: 1 ​" at bounding box center [575, 324] width 167 height 23
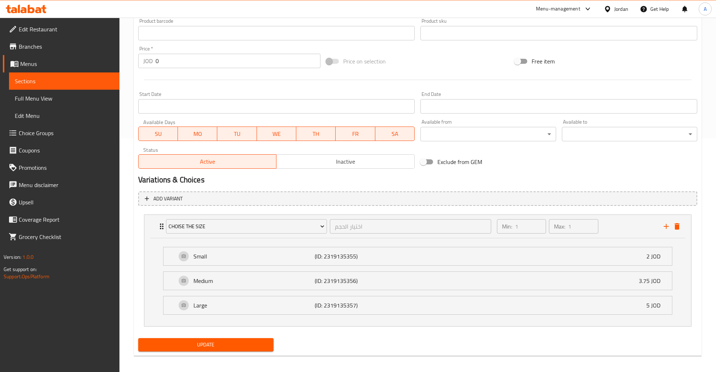
scroll to position [237, 0]
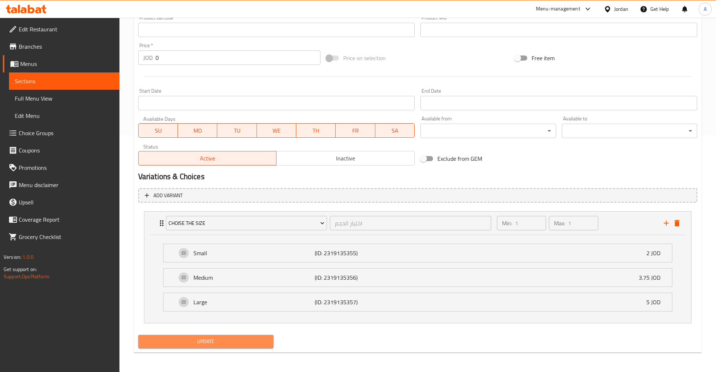
click at [209, 343] on span "Update" at bounding box center [206, 341] width 124 height 9
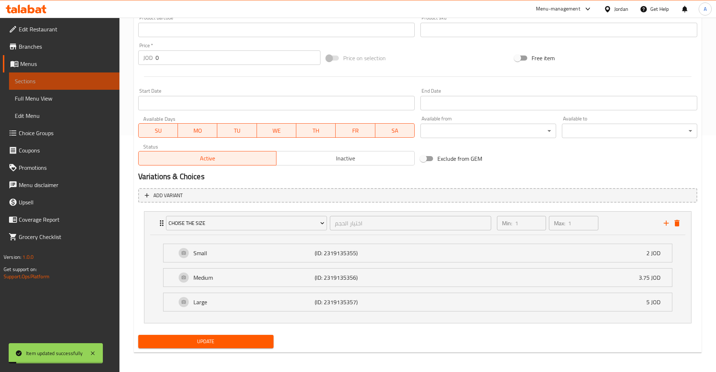
click at [60, 88] on link "Sections" at bounding box center [64, 81] width 110 height 17
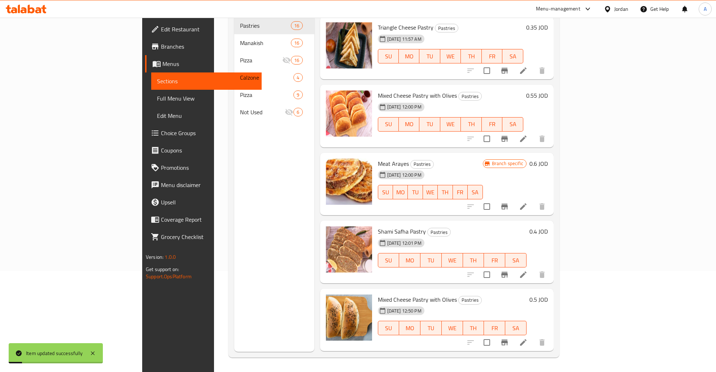
scroll to position [116, 0]
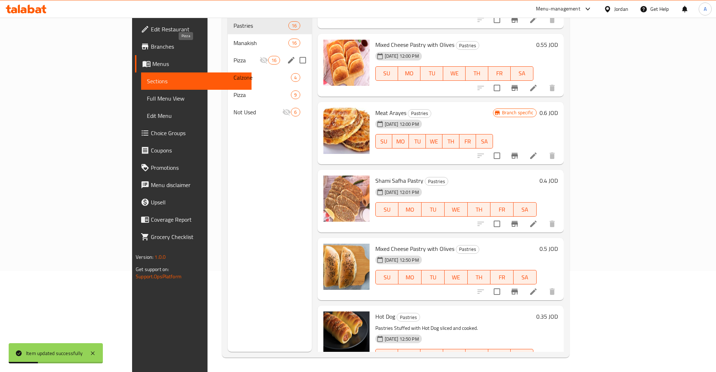
click at [233, 56] on span "Pizza" at bounding box center [246, 60] width 26 height 9
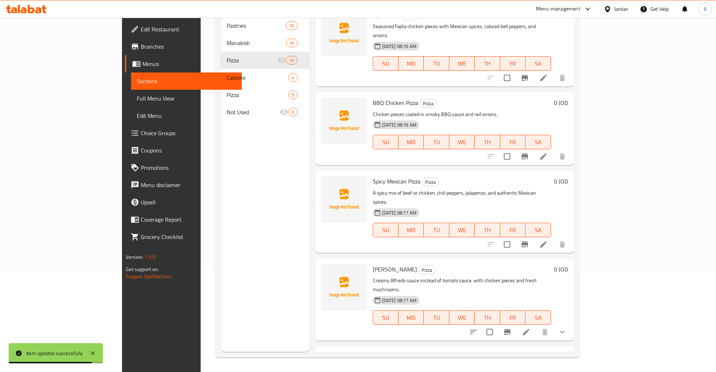
scroll to position [674, 0]
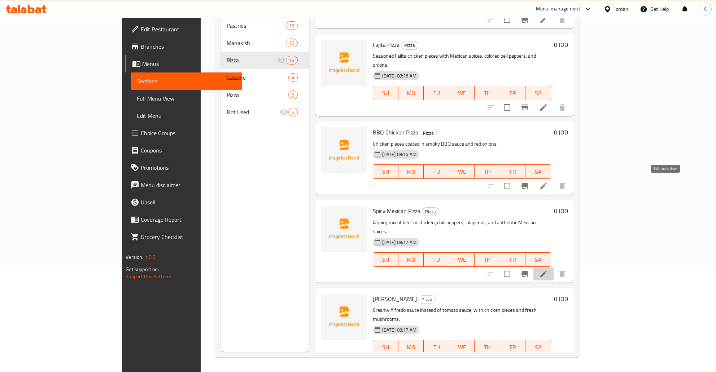
click at [548, 270] on icon at bounding box center [543, 274] width 9 height 9
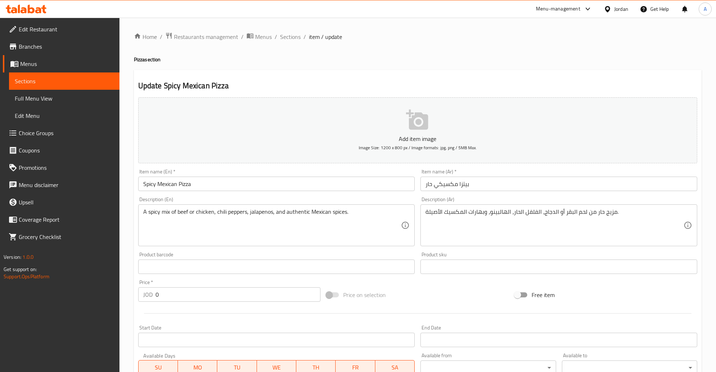
scroll to position [136, 0]
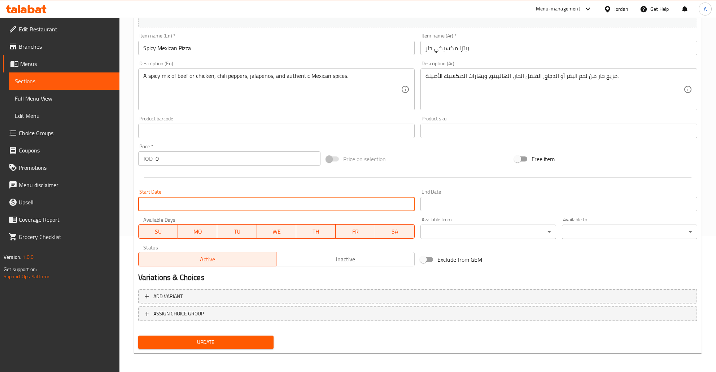
click at [170, 210] on input "Start Date" at bounding box center [276, 204] width 277 height 14
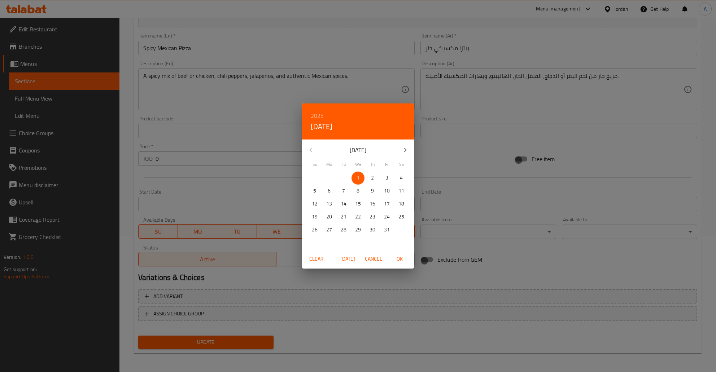
click at [160, 178] on div "2025 Wed, Oct 1 October 2025 Su Mo Tu We Th Fr Sa 28 29 30 1 2 3 4 5 6 7 8 9 10…" at bounding box center [358, 186] width 716 height 372
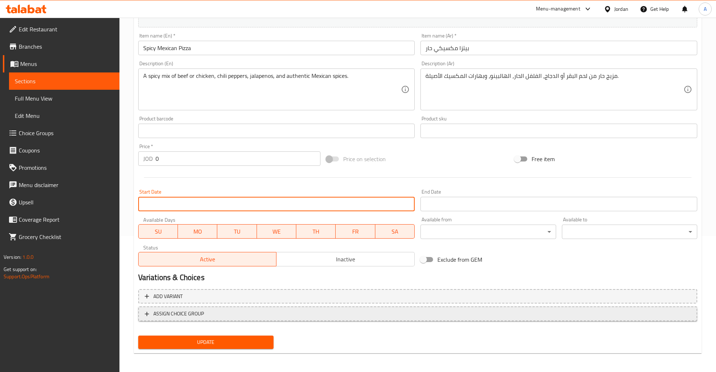
click at [174, 314] on span "ASSIGN CHOICE GROUP" at bounding box center [178, 314] width 51 height 9
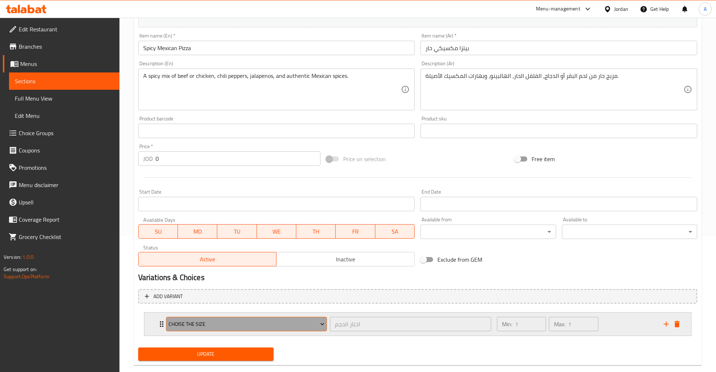
click at [214, 325] on span "Choise the Size" at bounding box center [246, 324] width 156 height 9
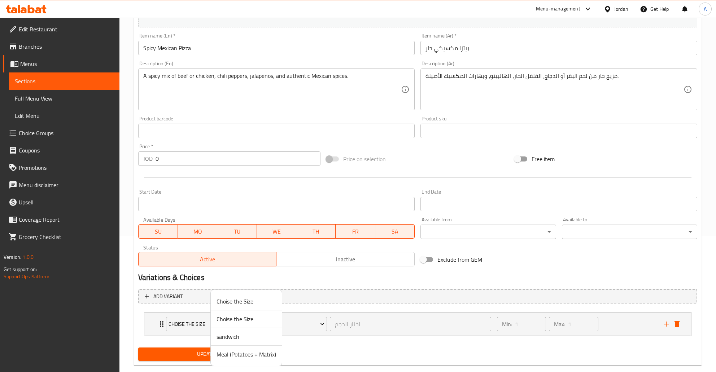
click at [235, 320] on span "Choise the Size" at bounding box center [246, 319] width 60 height 9
click at [227, 355] on span "Update" at bounding box center [206, 354] width 124 height 9
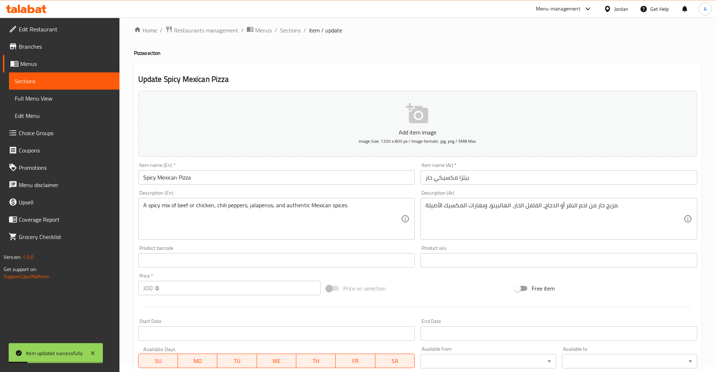
scroll to position [0, 0]
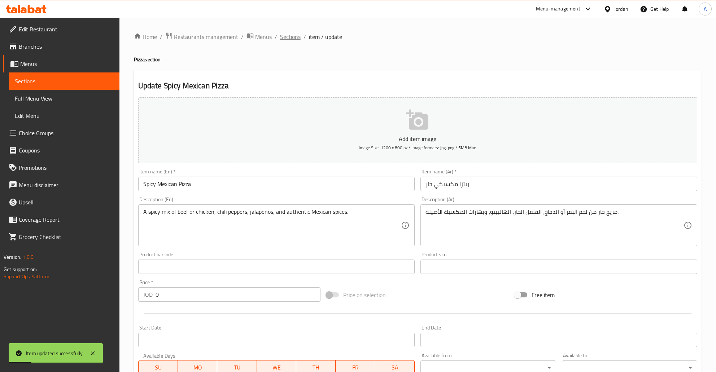
click at [283, 37] on span "Sections" at bounding box center [290, 36] width 21 height 9
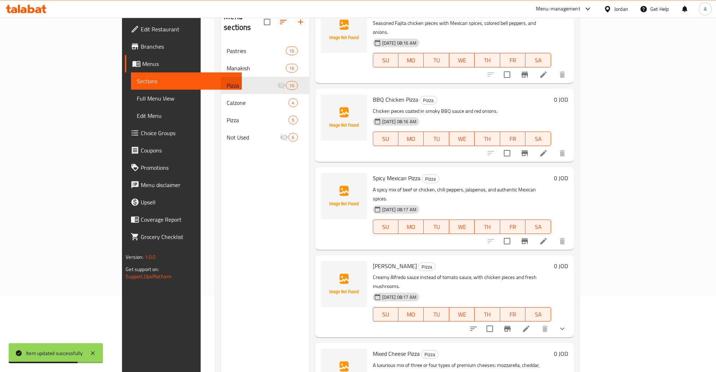
scroll to position [63, 0]
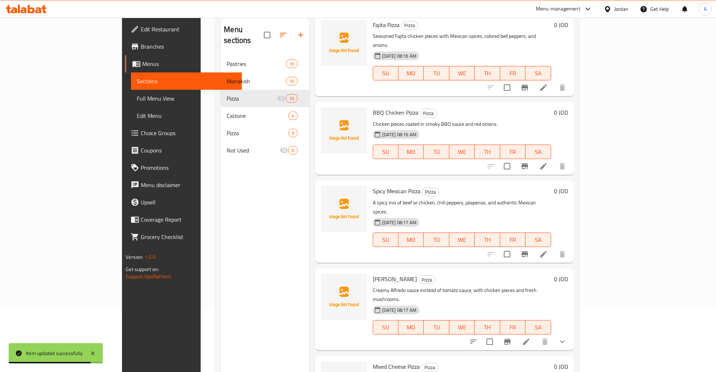
click at [553, 248] on li at bounding box center [543, 254] width 20 height 13
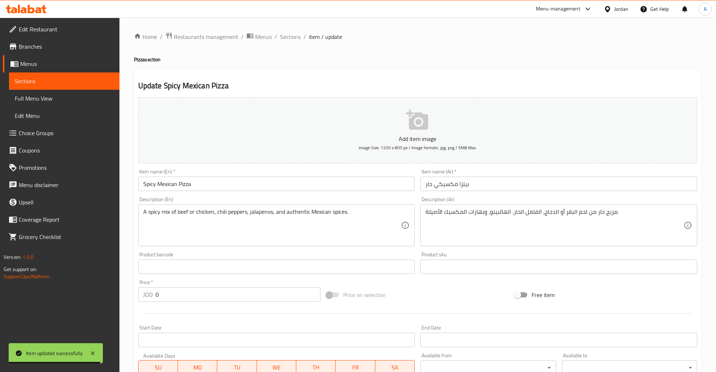
scroll to position [149, 0]
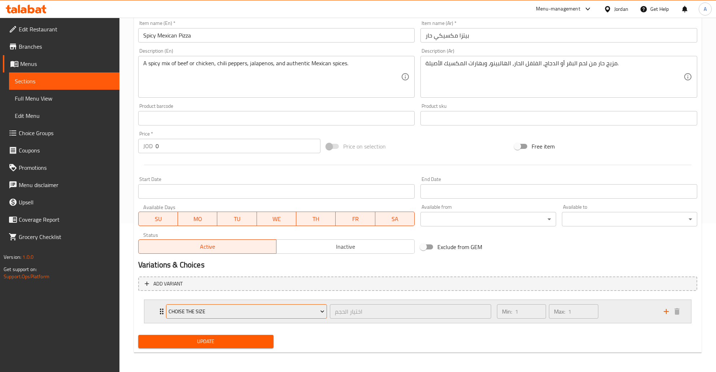
click at [285, 315] on span "Choise the Size" at bounding box center [246, 311] width 156 height 9
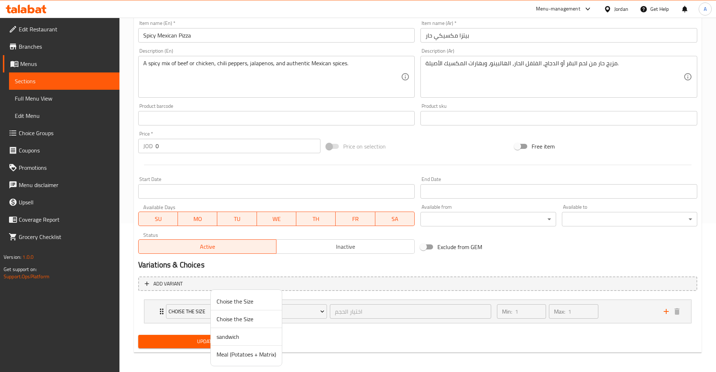
click at [263, 320] on span "Choise the Size" at bounding box center [246, 319] width 60 height 9
click at [610, 312] on div "Min: 1 ​ Max: 1 ​" at bounding box center [575, 311] width 167 height 23
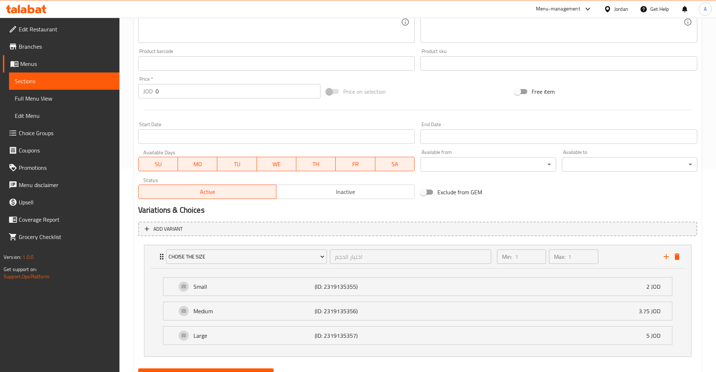
scroll to position [237, 0]
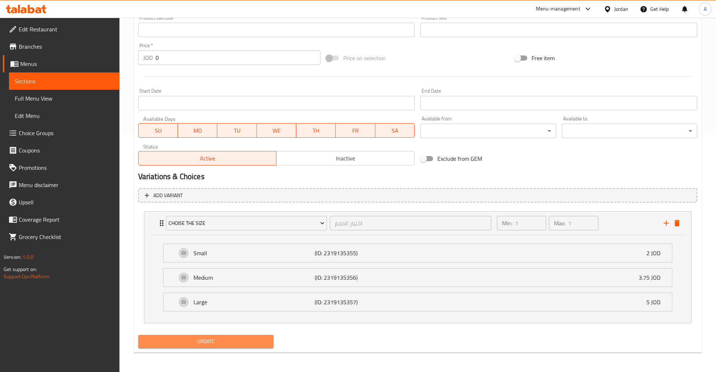
click at [239, 341] on span "Update" at bounding box center [206, 341] width 124 height 9
click at [193, 343] on span "Update" at bounding box center [206, 341] width 124 height 9
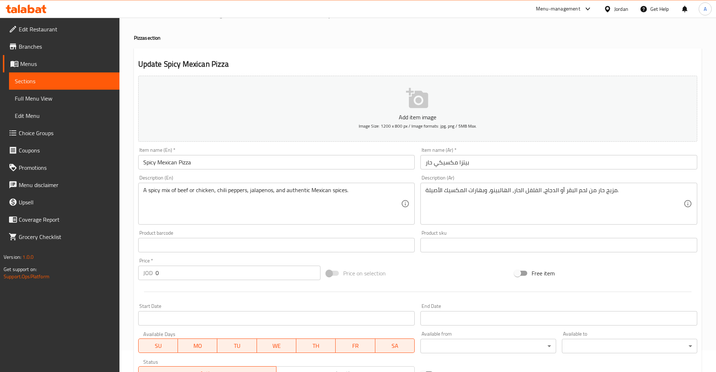
scroll to position [0, 0]
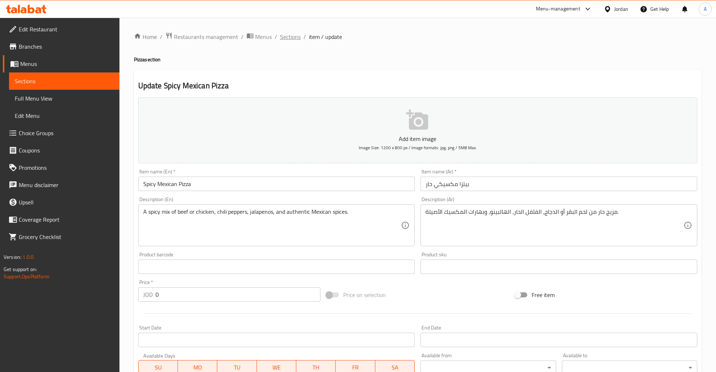
click at [289, 35] on span "Sections" at bounding box center [290, 36] width 21 height 9
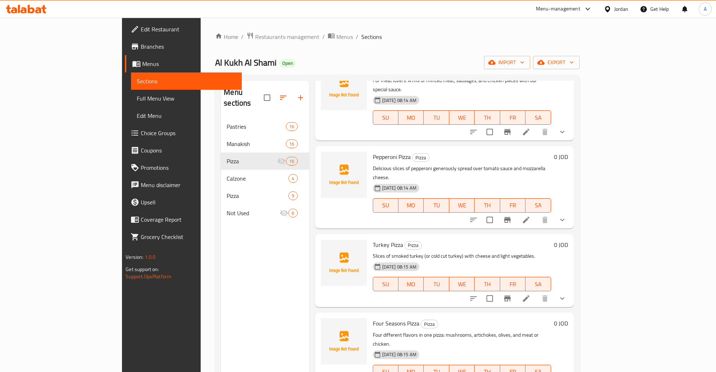
scroll to position [349, 0]
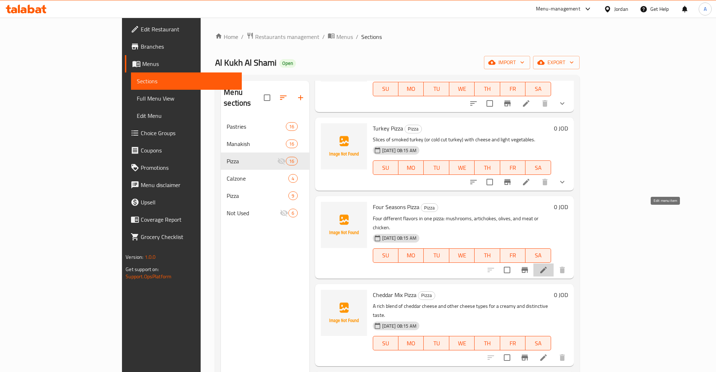
click at [548, 266] on icon at bounding box center [543, 270] width 9 height 9
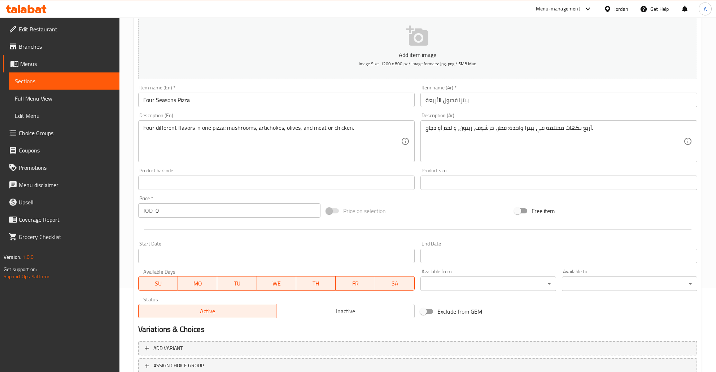
scroll to position [114, 0]
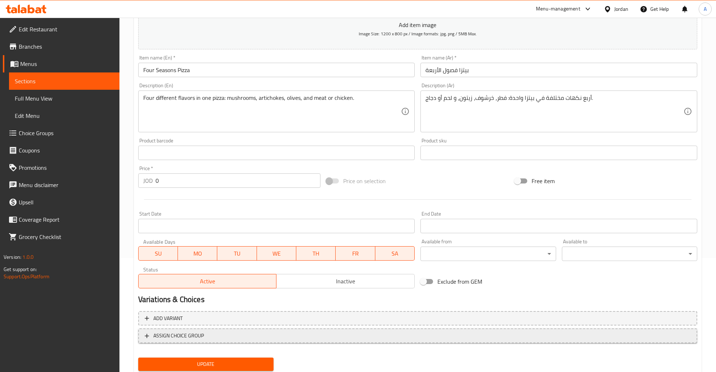
click at [182, 334] on span "ASSIGN CHOICE GROUP" at bounding box center [178, 336] width 51 height 9
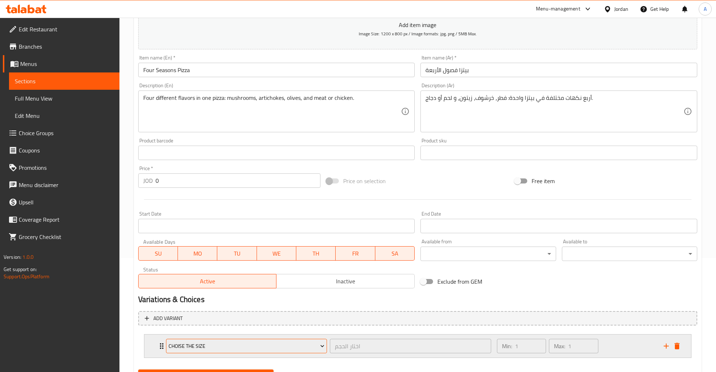
click at [267, 339] on button "Choise the Size" at bounding box center [246, 346] width 161 height 14
click at [254, 323] on span "Choise the Size" at bounding box center [246, 319] width 60 height 9
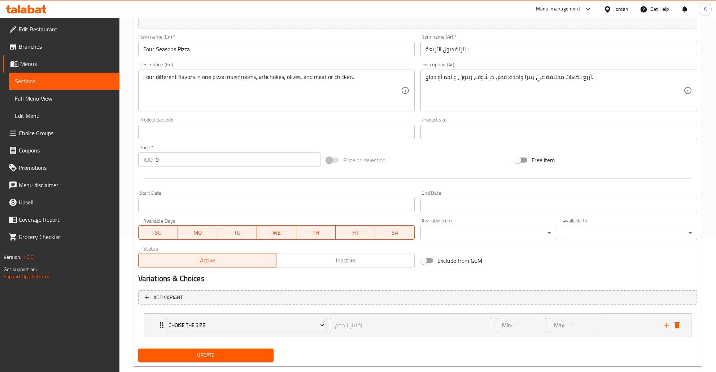
scroll to position [149, 0]
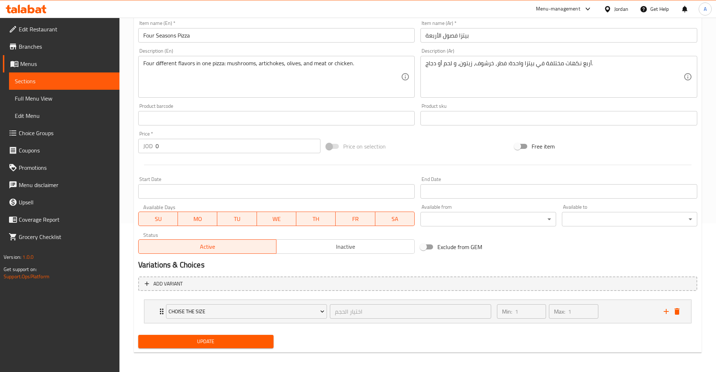
click at [223, 340] on span "Update" at bounding box center [206, 341] width 124 height 9
click at [56, 87] on link "Sections" at bounding box center [64, 81] width 110 height 17
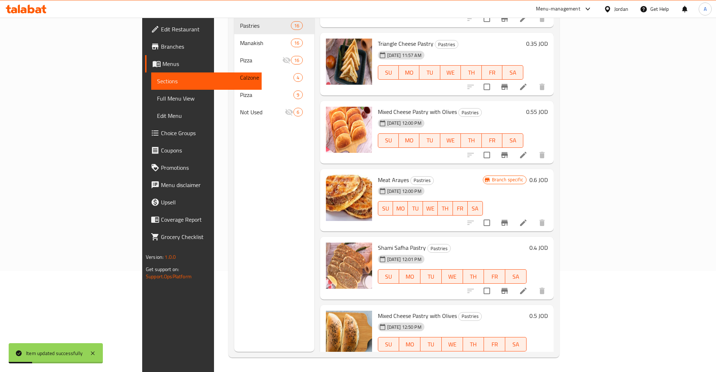
scroll to position [58, 0]
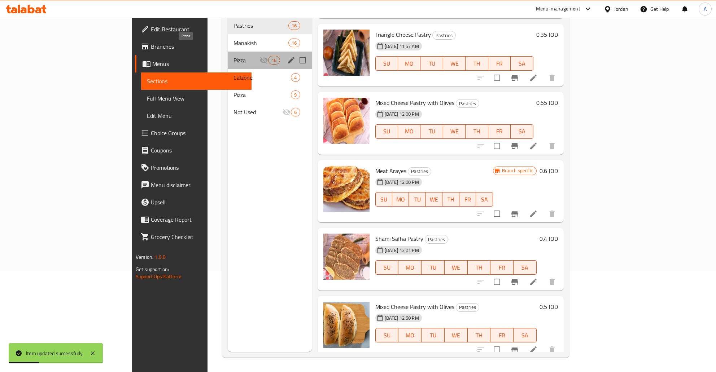
click at [233, 56] on span "Pizza" at bounding box center [246, 60] width 26 height 9
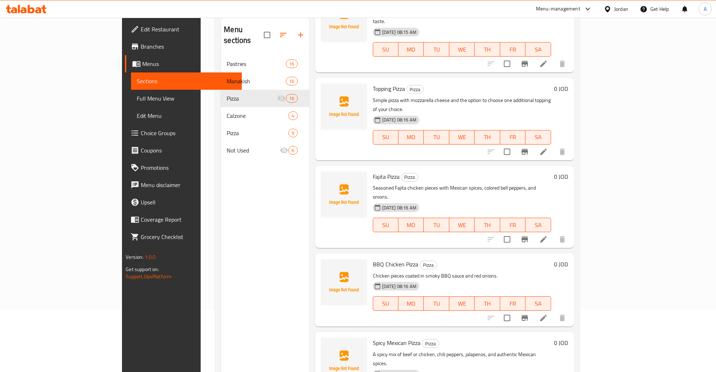
scroll to position [577, 0]
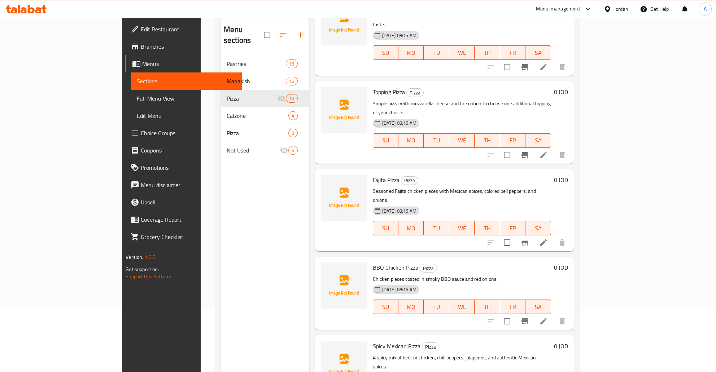
click at [548, 317] on icon at bounding box center [543, 321] width 9 height 9
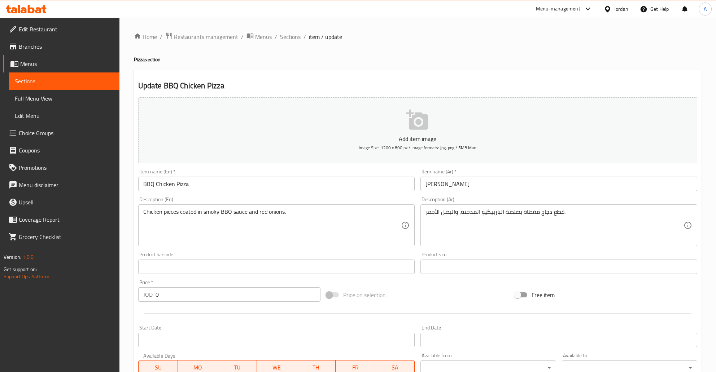
scroll to position [136, 0]
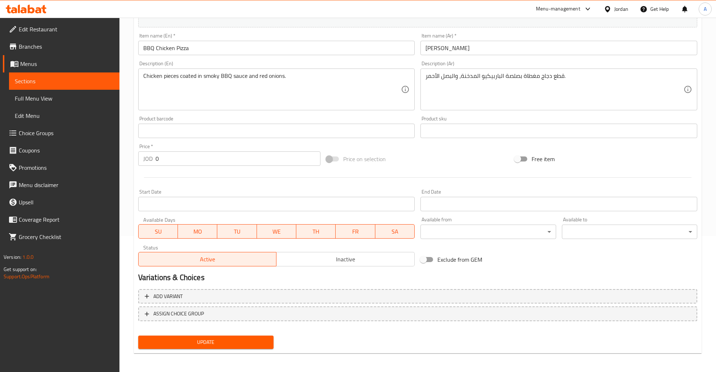
click at [174, 303] on div "Add variant ASSIGN CHOICE GROUP" at bounding box center [417, 309] width 565 height 47
click at [175, 313] on span "ASSIGN CHOICE GROUP" at bounding box center [178, 314] width 51 height 9
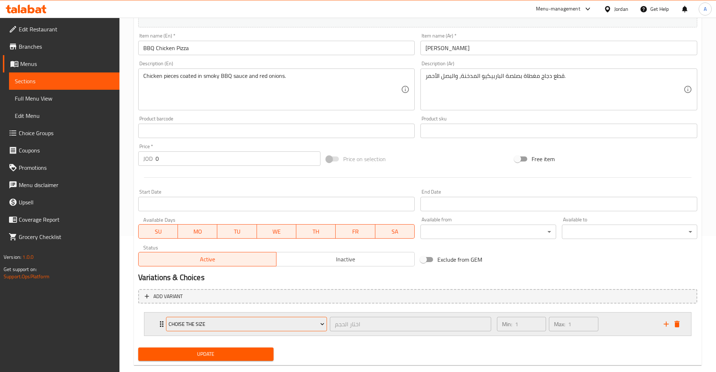
click at [206, 325] on span "Choise the Size" at bounding box center [246, 324] width 156 height 9
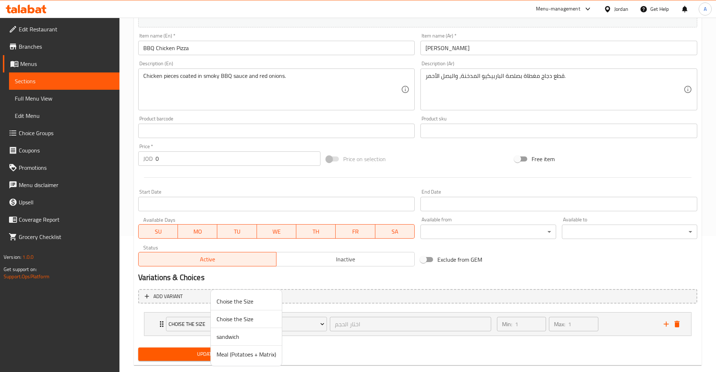
click at [240, 323] on span "Choise the Size" at bounding box center [246, 319] width 60 height 9
click at [182, 362] on div "Update" at bounding box center [205, 354] width 141 height 19
click at [188, 358] on span "Update" at bounding box center [206, 354] width 124 height 9
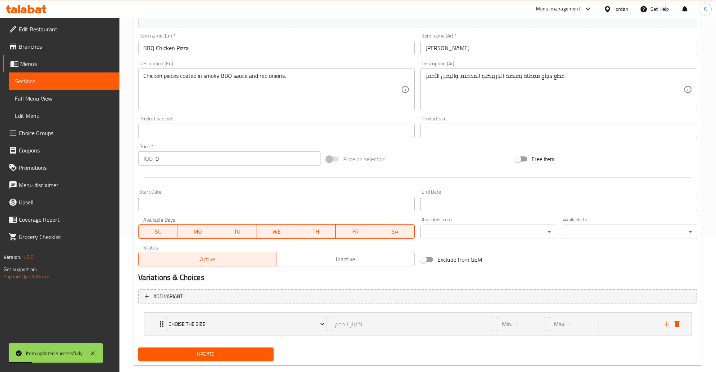
scroll to position [0, 0]
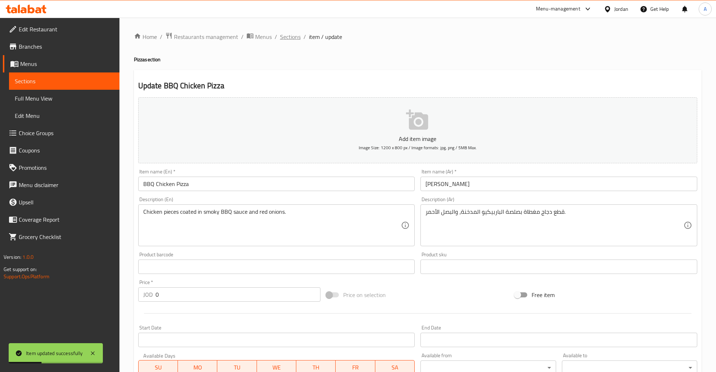
click at [290, 36] on span "Sections" at bounding box center [290, 36] width 21 height 9
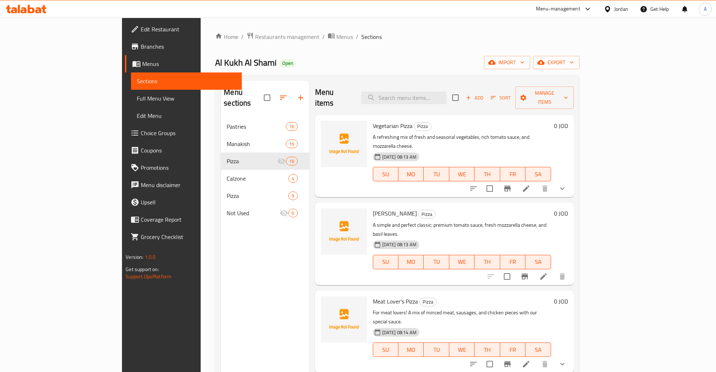
drag, startPoint x: 677, startPoint y: 241, endPoint x: 661, endPoint y: 248, distance: 17.8
click at [571, 268] on div at bounding box center [526, 276] width 89 height 17
click at [548, 272] on icon at bounding box center [543, 276] width 9 height 9
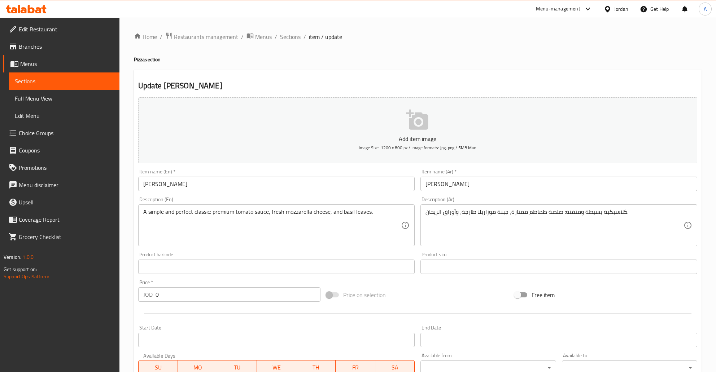
click at [50, 86] on link "Sections" at bounding box center [64, 81] width 110 height 17
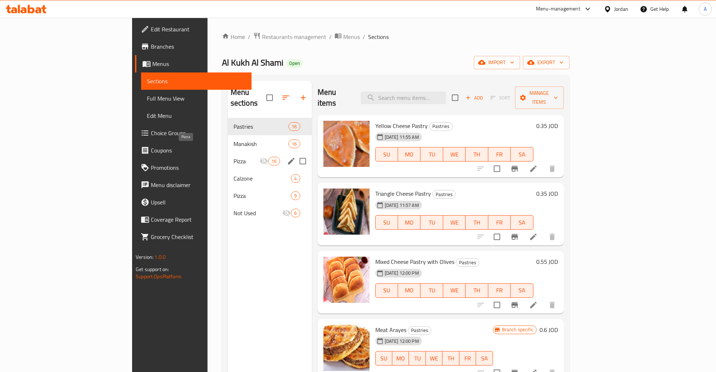
click at [233, 157] on span "Pizza" at bounding box center [246, 161] width 26 height 9
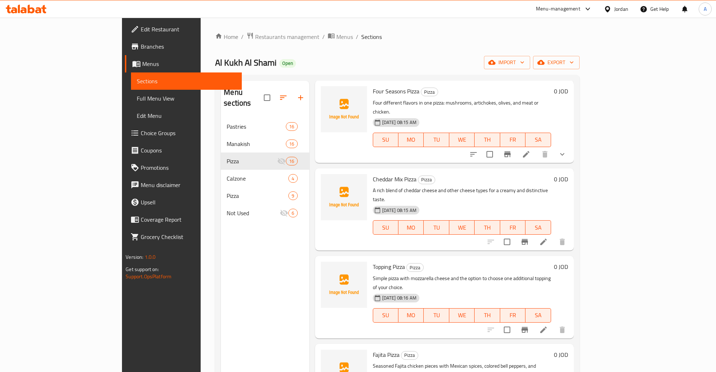
scroll to position [465, 0]
click at [548, 237] on icon at bounding box center [543, 241] width 9 height 9
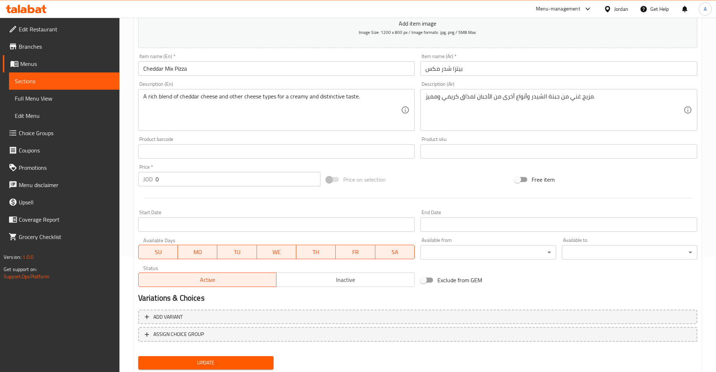
scroll to position [136, 0]
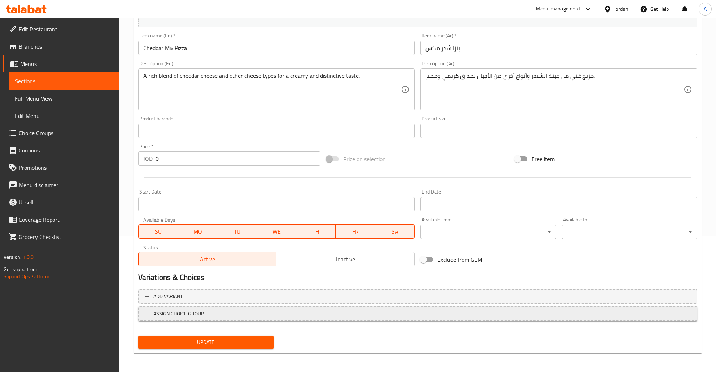
click at [176, 314] on span "ASSIGN CHOICE GROUP" at bounding box center [178, 314] width 51 height 9
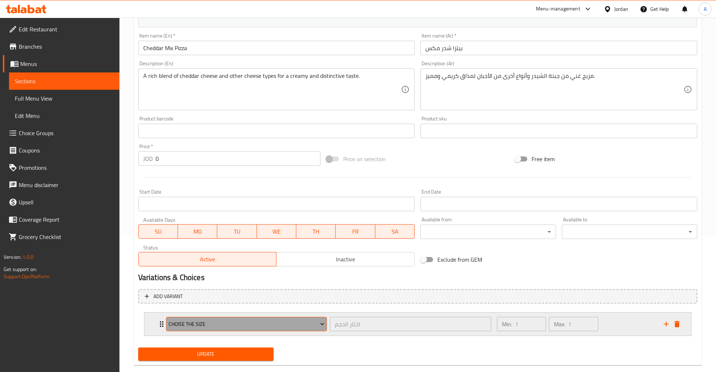
click at [212, 329] on button "Choise the Size" at bounding box center [246, 324] width 161 height 14
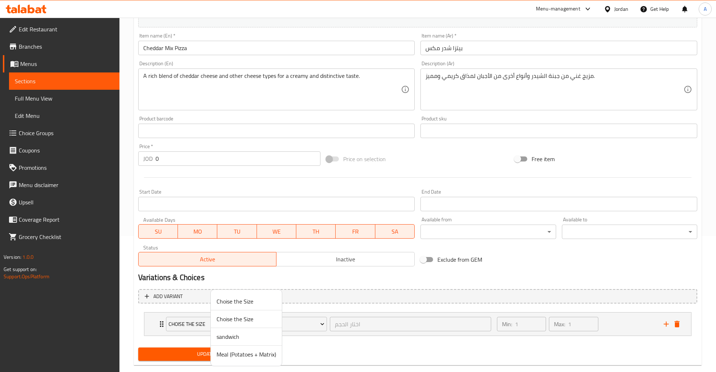
click at [231, 321] on span "Choise the Size" at bounding box center [246, 319] width 60 height 9
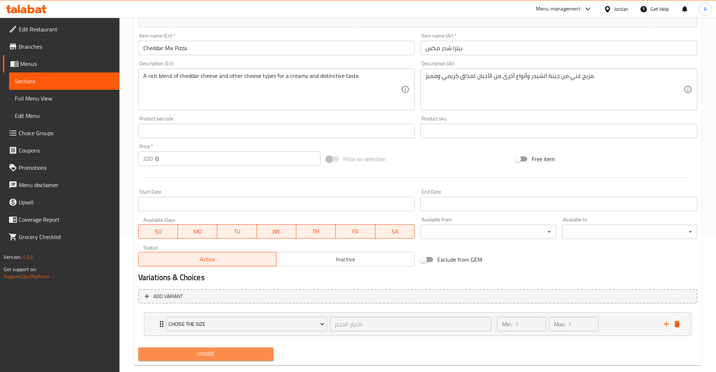
click at [267, 353] on span "Update" at bounding box center [206, 354] width 124 height 9
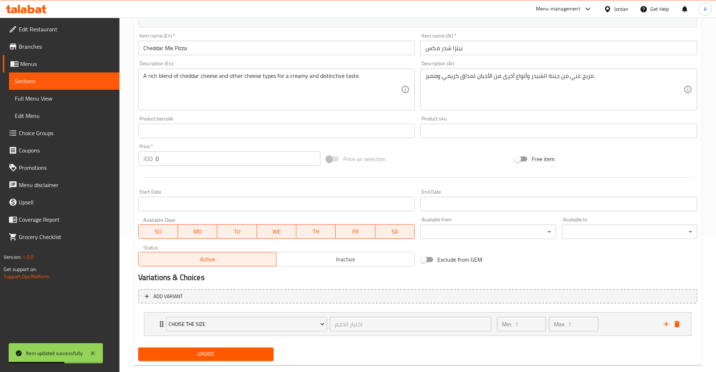
scroll to position [149, 0]
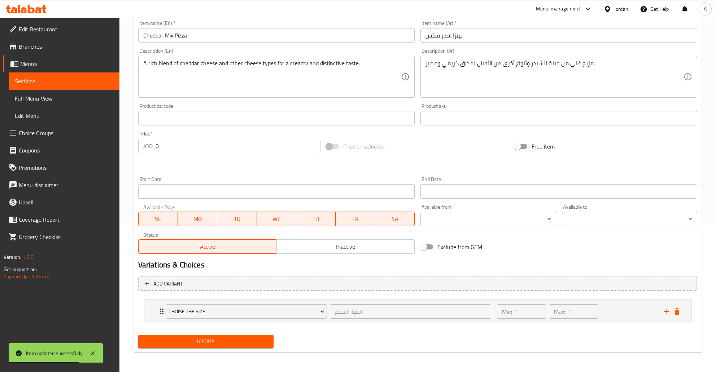
click at [215, 344] on span "Update" at bounding box center [206, 341] width 124 height 9
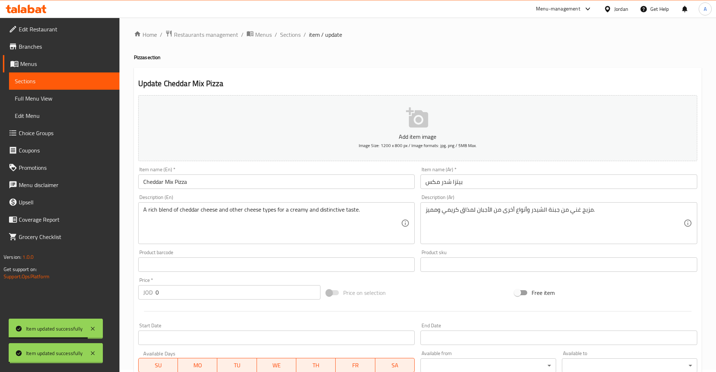
scroll to position [0, 0]
click at [299, 38] on span "Sections" at bounding box center [290, 36] width 21 height 9
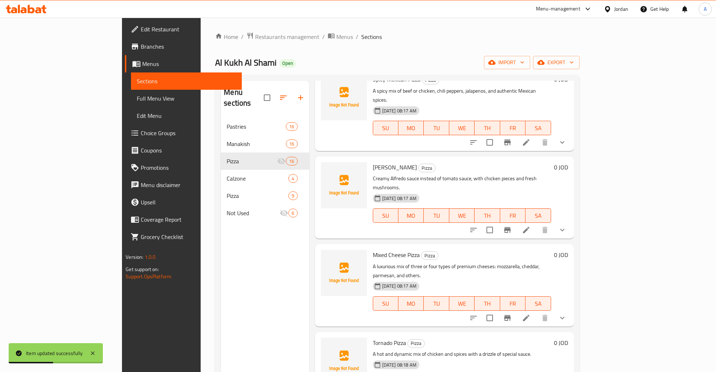
scroll to position [101, 0]
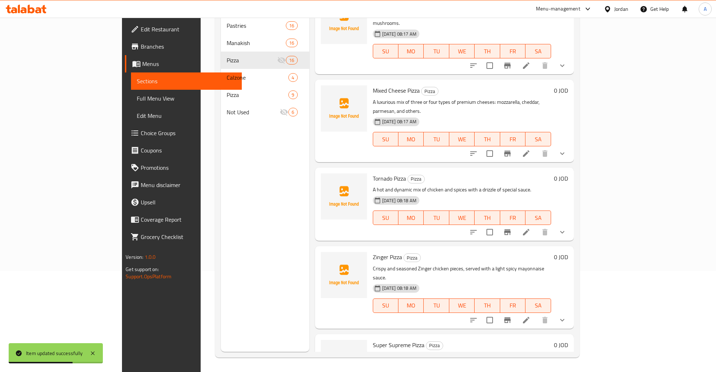
scroll to position [1, 0]
click at [566, 316] on icon "show more" at bounding box center [562, 320] width 9 height 9
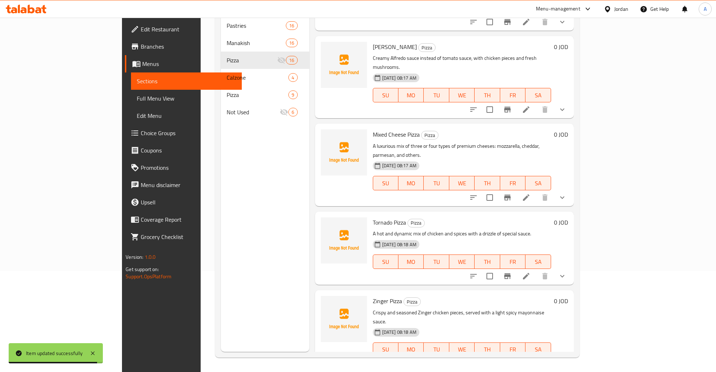
scroll to position [912, 0]
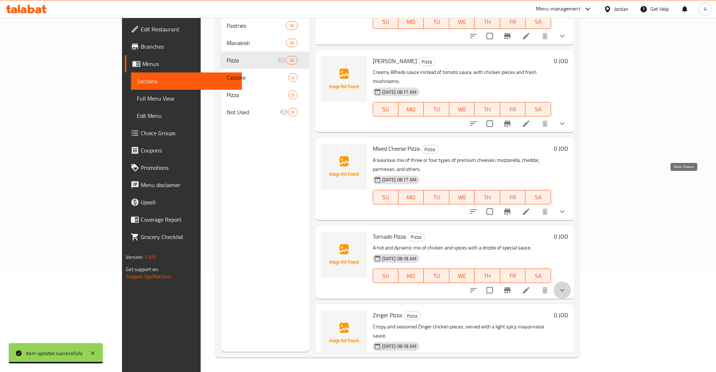
click at [564, 289] on icon "show more" at bounding box center [562, 290] width 4 height 3
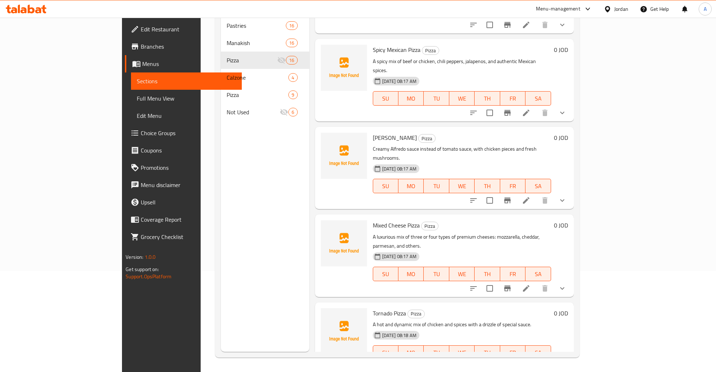
scroll to position [796, 0]
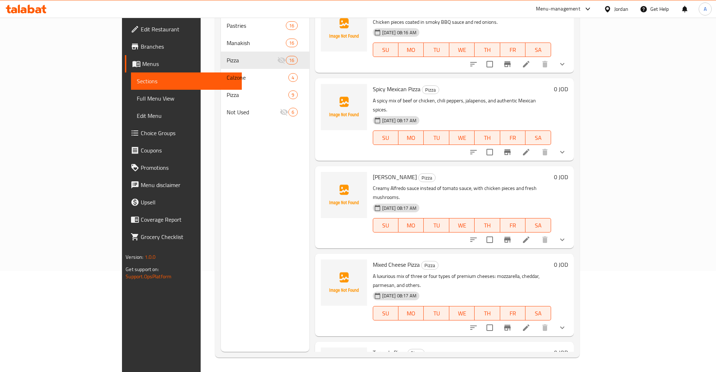
click at [566, 324] on icon "show more" at bounding box center [562, 328] width 9 height 9
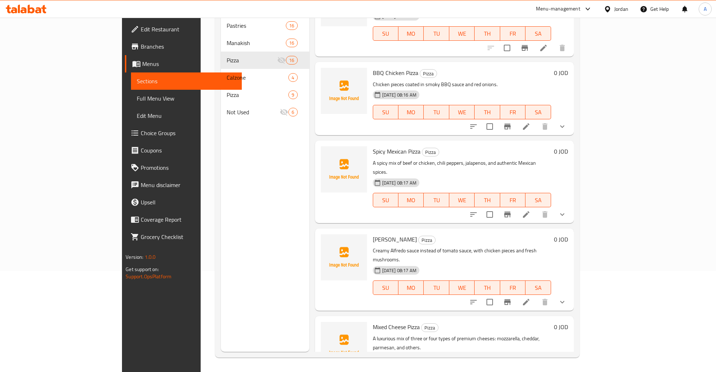
scroll to position [679, 0]
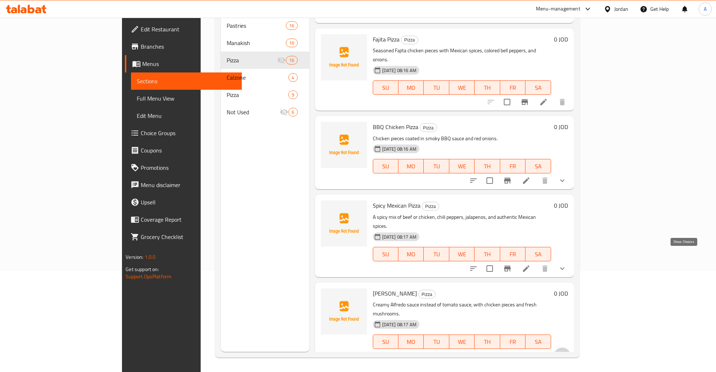
click at [566, 352] on icon "show more" at bounding box center [562, 356] width 9 height 9
click at [571, 260] on button "show more" at bounding box center [561, 268] width 17 height 17
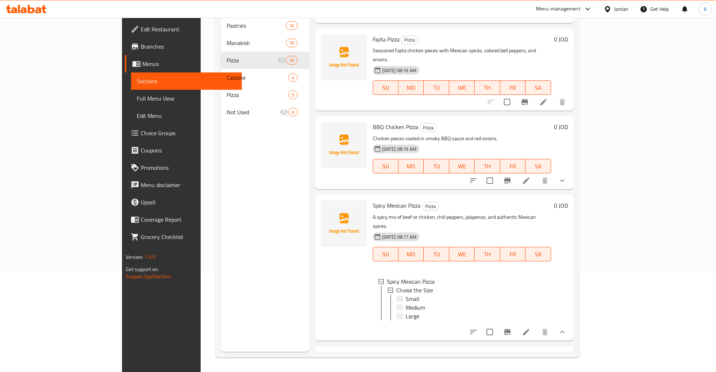
click at [568, 122] on div "0 JOD" at bounding box center [559, 153] width 17 height 62
click at [571, 172] on button "show more" at bounding box center [561, 180] width 17 height 17
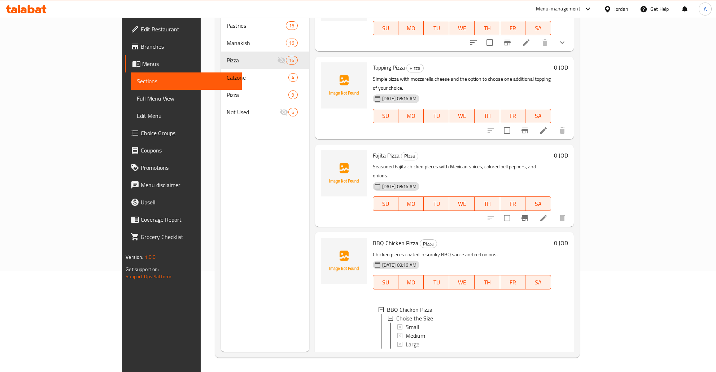
scroll to position [505, 0]
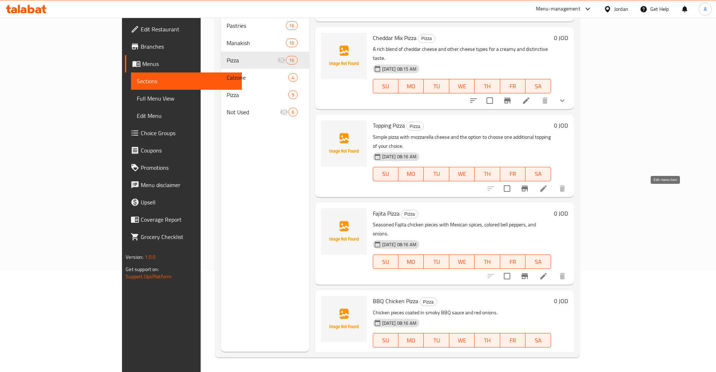
click at [547, 273] on icon at bounding box center [543, 276] width 6 height 6
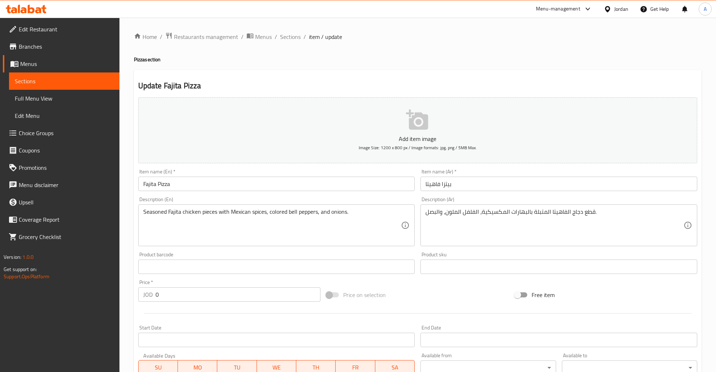
scroll to position [136, 0]
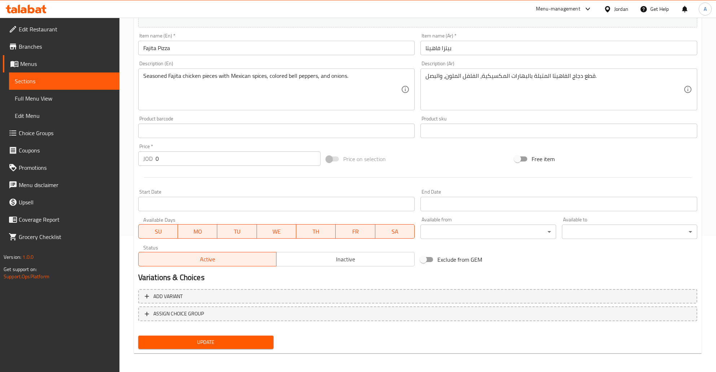
click at [167, 325] on nav at bounding box center [417, 327] width 559 height 6
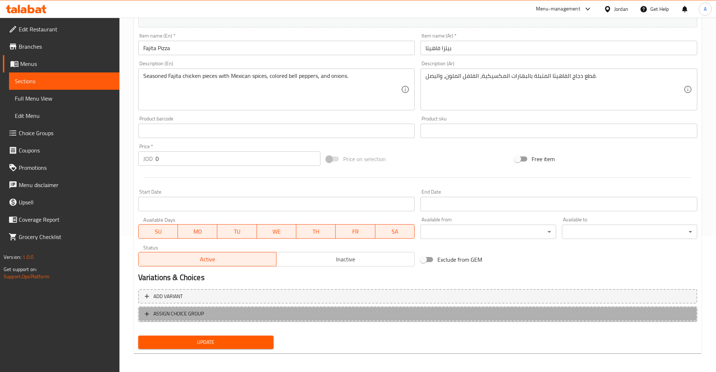
click at [168, 317] on span "ASSIGN CHOICE GROUP" at bounding box center [178, 314] width 51 height 9
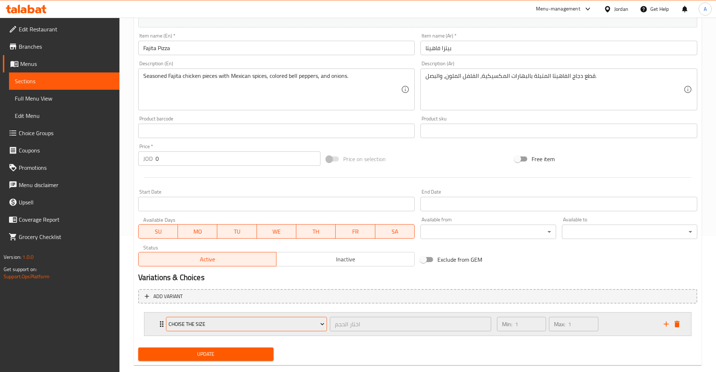
click at [206, 324] on span "Choise the Size" at bounding box center [246, 324] width 156 height 9
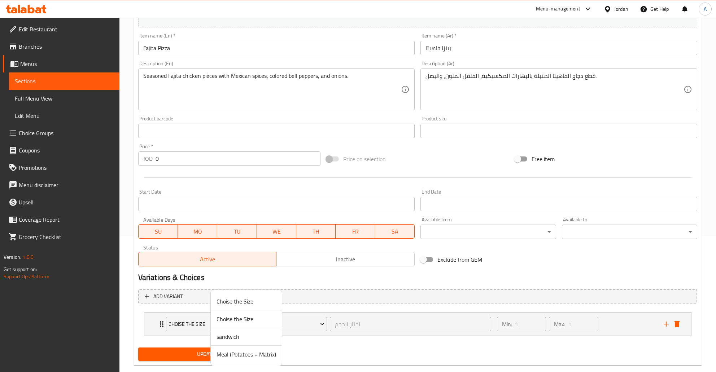
click at [245, 322] on span "Choise the Size" at bounding box center [246, 319] width 60 height 9
click at [221, 361] on div "Update" at bounding box center [205, 354] width 141 height 19
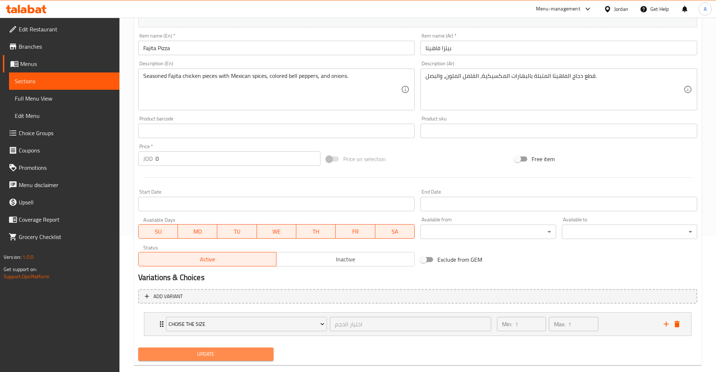
click at [220, 357] on span "Update" at bounding box center [206, 354] width 124 height 9
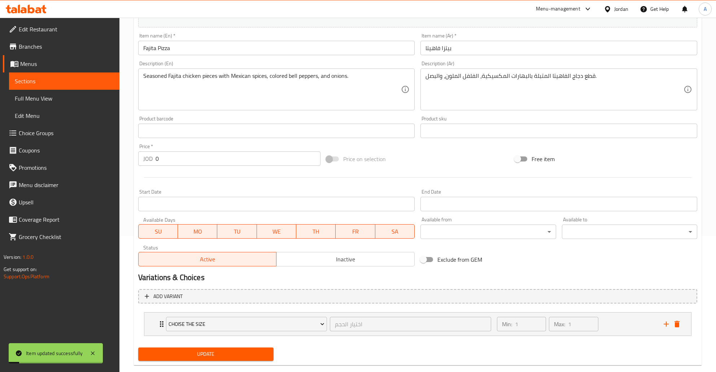
scroll to position [0, 0]
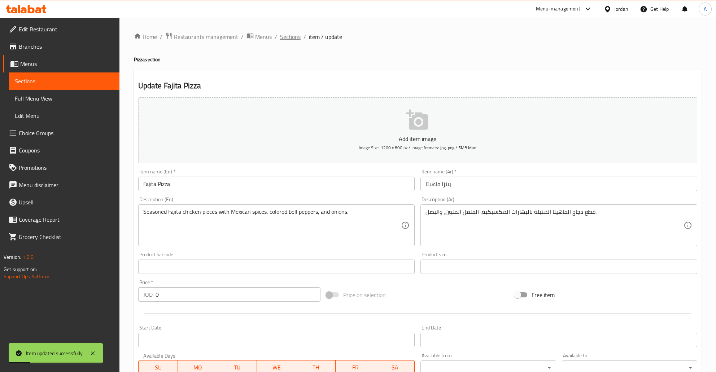
click at [294, 36] on span "Sections" at bounding box center [290, 36] width 21 height 9
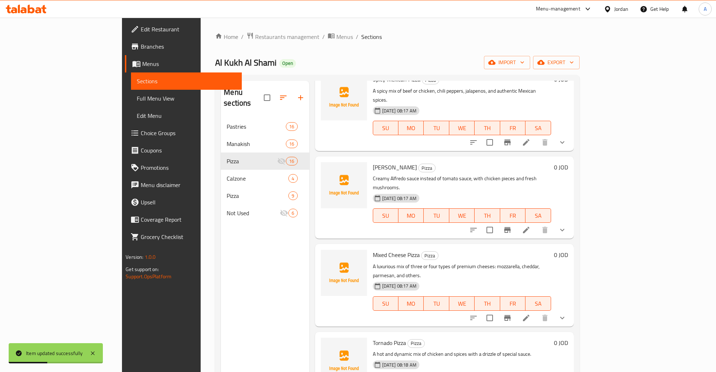
scroll to position [101, 0]
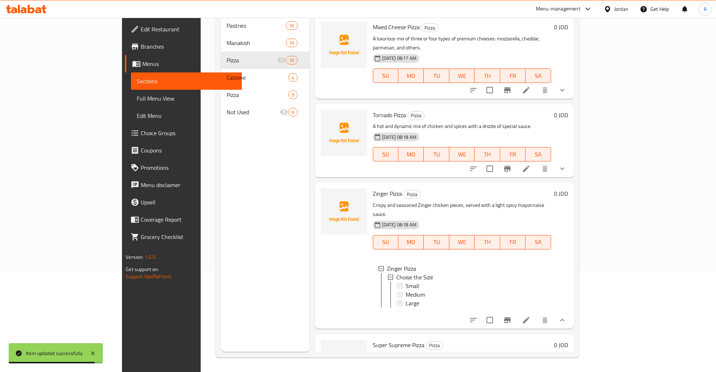
scroll to position [0, 0]
click at [571, 160] on button "show more" at bounding box center [561, 168] width 17 height 17
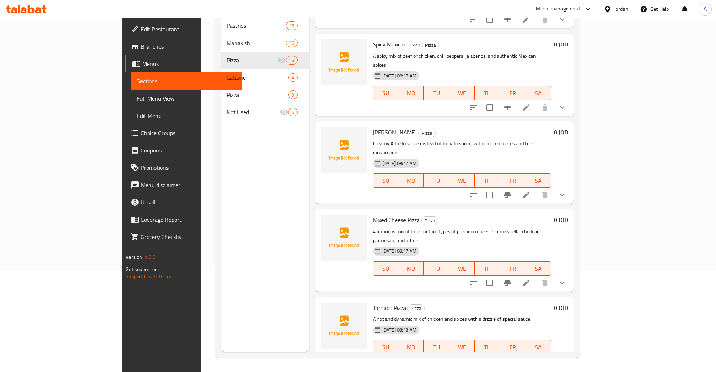
scroll to position [801, 0]
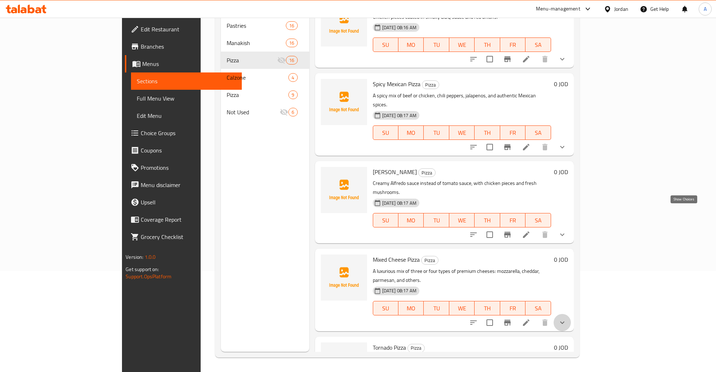
click at [566, 319] on icon "show more" at bounding box center [562, 323] width 9 height 9
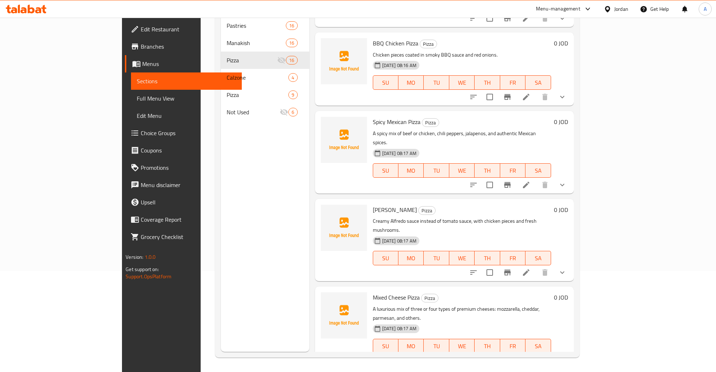
scroll to position [743, 0]
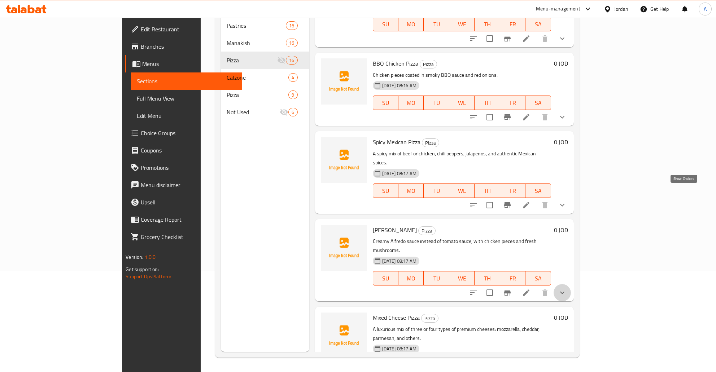
click at [566, 289] on icon "show more" at bounding box center [562, 293] width 9 height 9
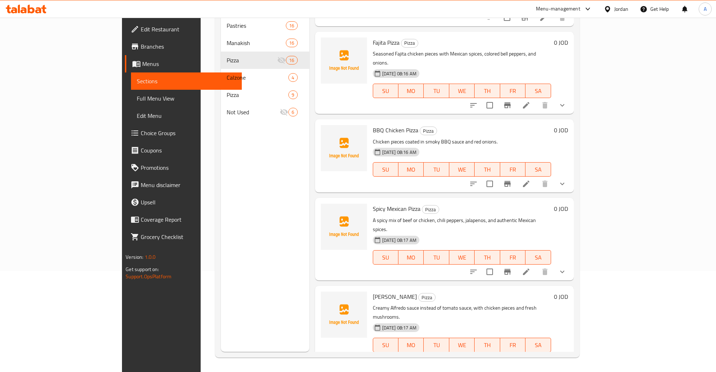
scroll to position [627, 0]
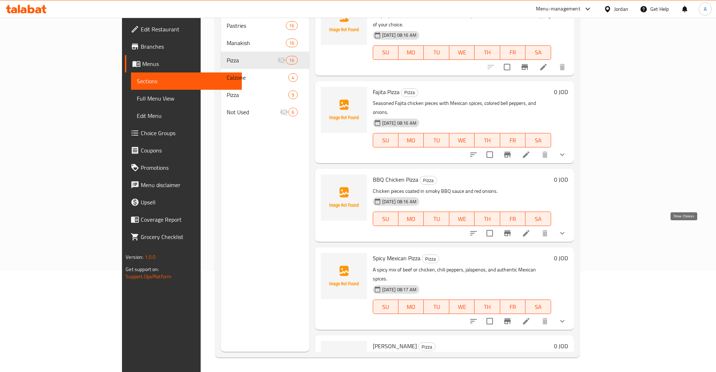
click at [566, 317] on icon "show more" at bounding box center [562, 321] width 9 height 9
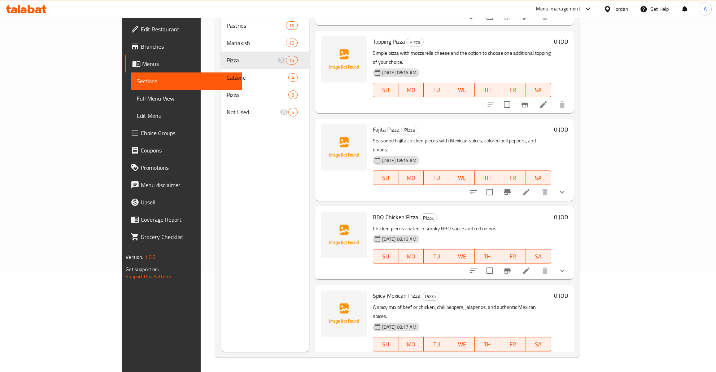
scroll to position [568, 0]
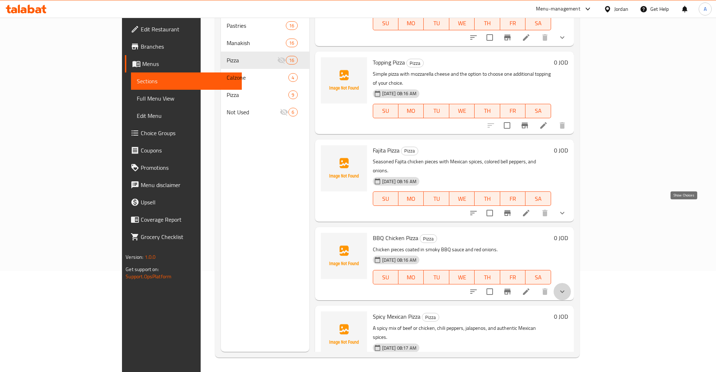
click at [566, 288] on icon "show more" at bounding box center [562, 292] width 9 height 9
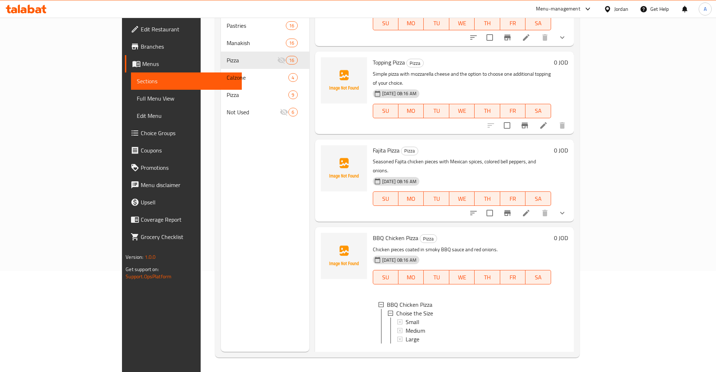
scroll to position [510, 0]
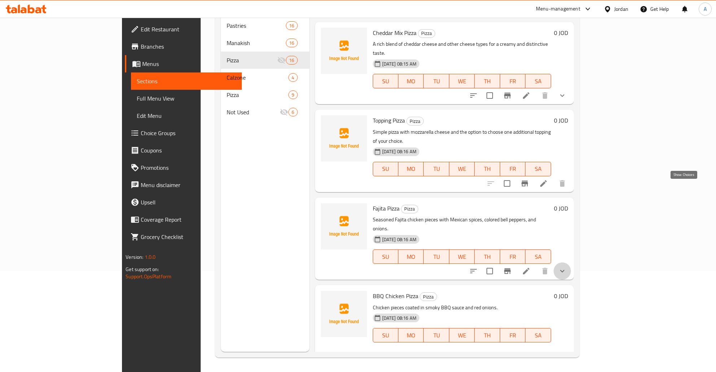
click at [566, 267] on icon "show more" at bounding box center [562, 271] width 9 height 9
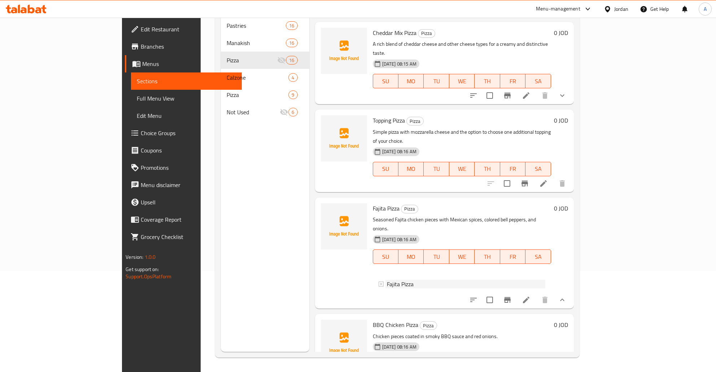
click at [378, 282] on icon at bounding box center [380, 284] width 5 height 5
click at [536, 294] on li at bounding box center [526, 300] width 20 height 13
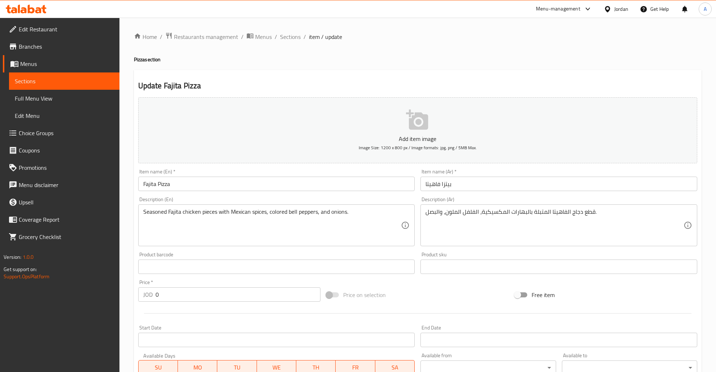
scroll to position [149, 0]
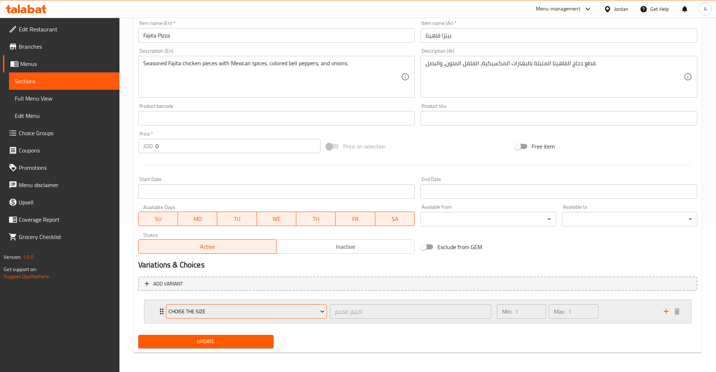
click at [304, 305] on button "Choise the Size" at bounding box center [246, 311] width 161 height 14
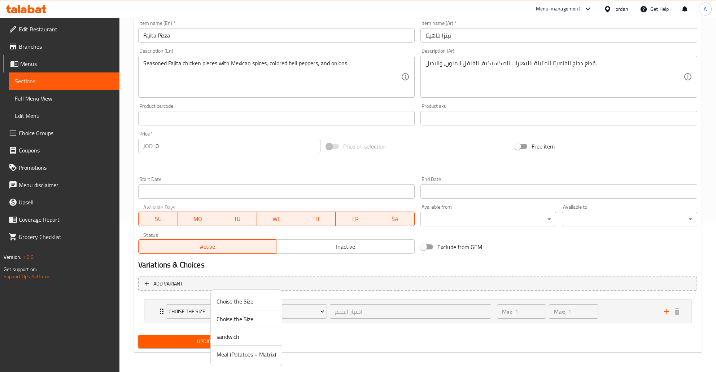
click at [234, 317] on span "Choise the Size" at bounding box center [246, 319] width 60 height 9
click at [655, 301] on div "Min: 1 ​ Max: 1 ​" at bounding box center [575, 311] width 167 height 23
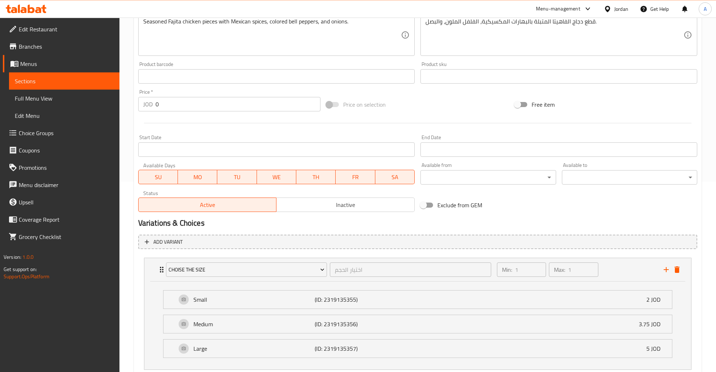
scroll to position [237, 0]
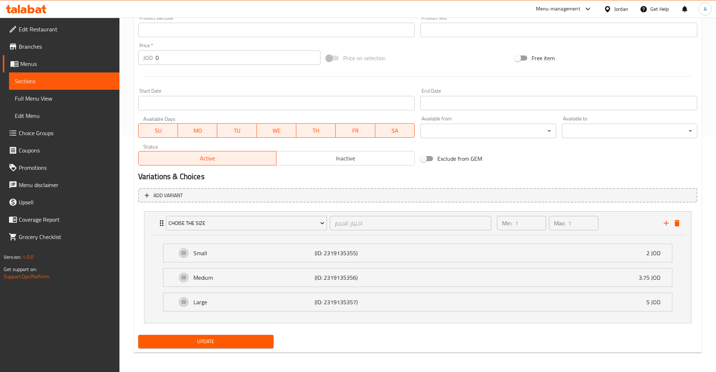
click at [216, 333] on div "Update" at bounding box center [205, 341] width 141 height 19
click at [224, 342] on span "Update" at bounding box center [206, 341] width 124 height 9
click at [40, 79] on span "Sections" at bounding box center [64, 81] width 99 height 9
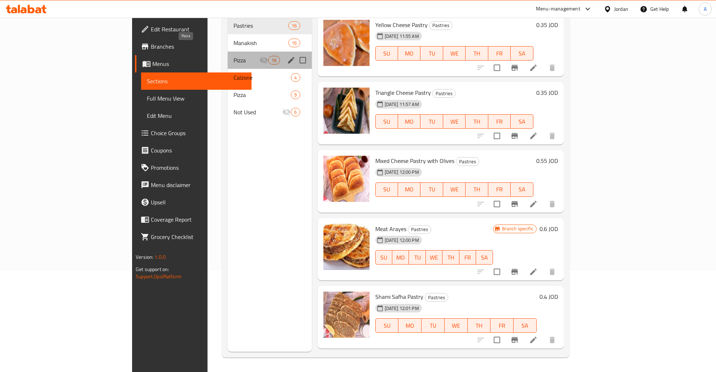
click at [233, 56] on span "Pizza" at bounding box center [246, 60] width 26 height 9
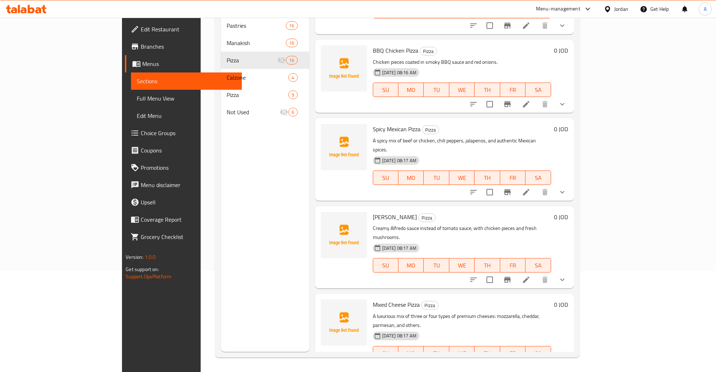
scroll to position [907, 0]
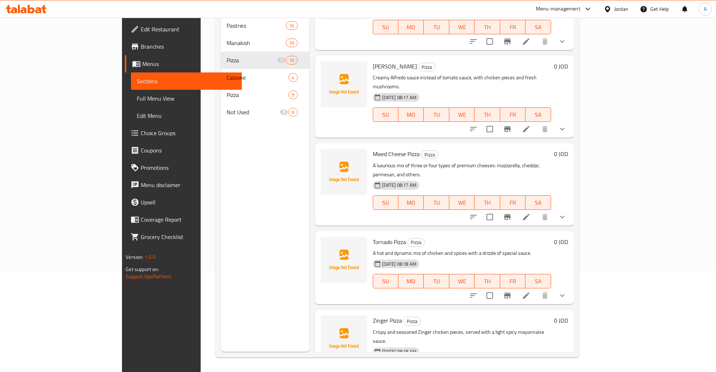
click at [574, 197] on div "Menu items Add Sort Manage items Vegetarian Pizza Pizza A refreshing mix of fre…" at bounding box center [441, 166] width 264 height 372
click at [566, 291] on icon "show more" at bounding box center [562, 295] width 9 height 9
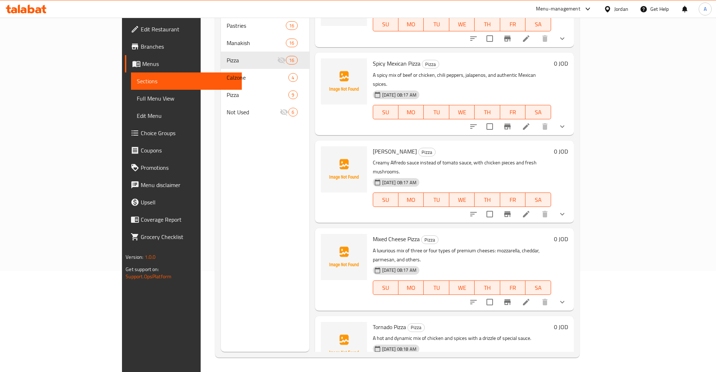
scroll to position [806, 0]
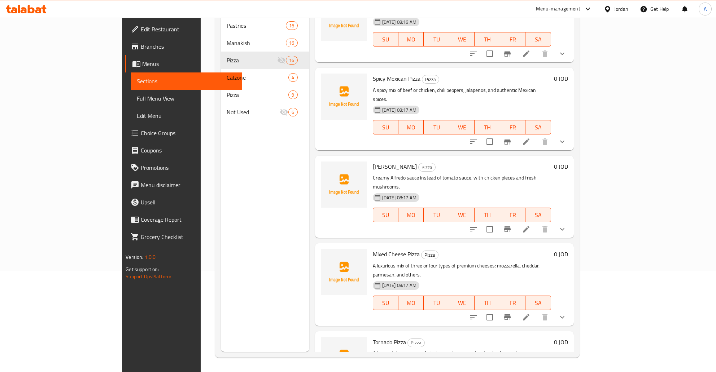
click at [566, 313] on icon "show more" at bounding box center [562, 317] width 9 height 9
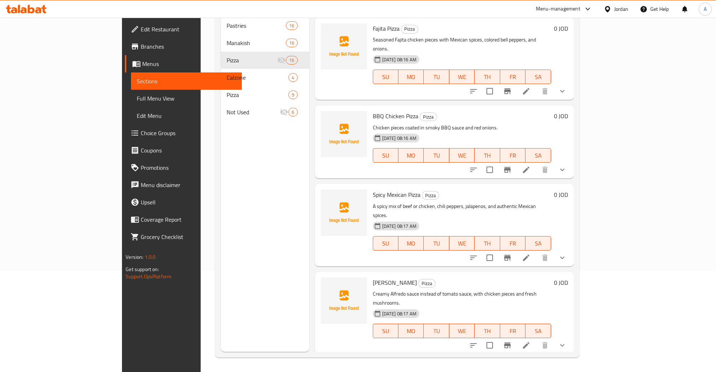
scroll to position [690, 0]
click at [566, 342] on icon "show more" at bounding box center [562, 346] width 9 height 9
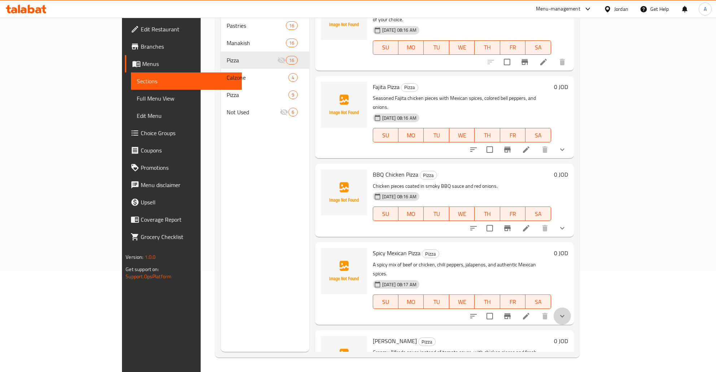
click at [571, 308] on button "show more" at bounding box center [561, 316] width 17 height 17
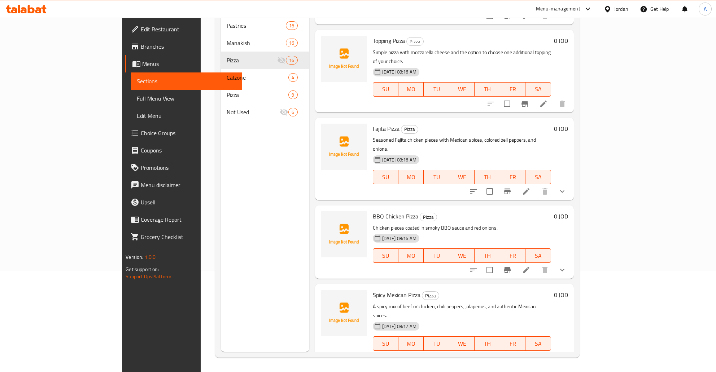
scroll to position [574, 0]
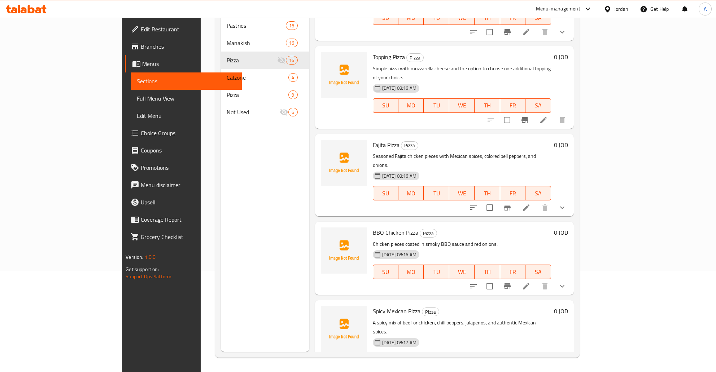
click at [571, 278] on button "show more" at bounding box center [561, 286] width 17 height 17
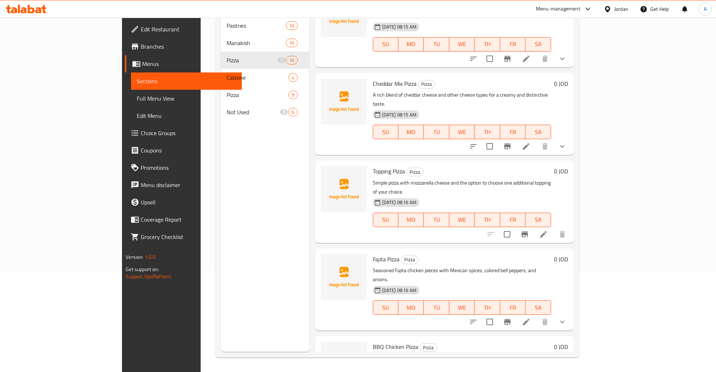
scroll to position [403, 0]
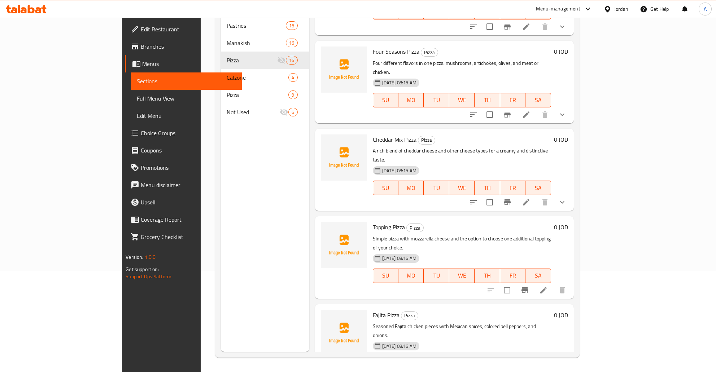
click at [566, 372] on icon "show more" at bounding box center [562, 378] width 9 height 9
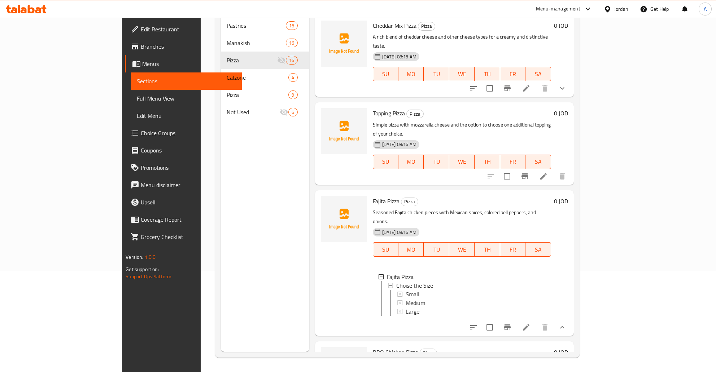
scroll to position [519, 0]
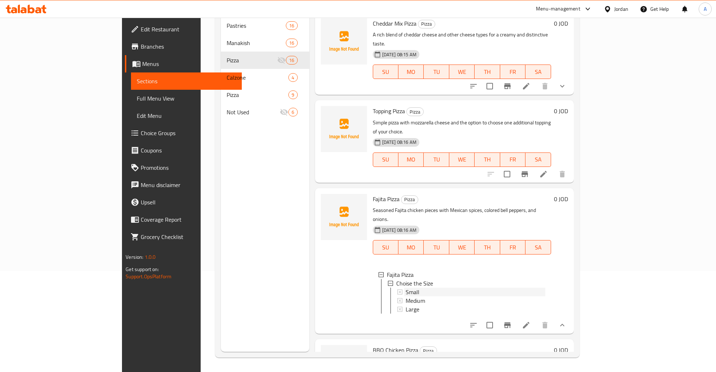
click at [412, 288] on div "Small" at bounding box center [475, 292] width 140 height 9
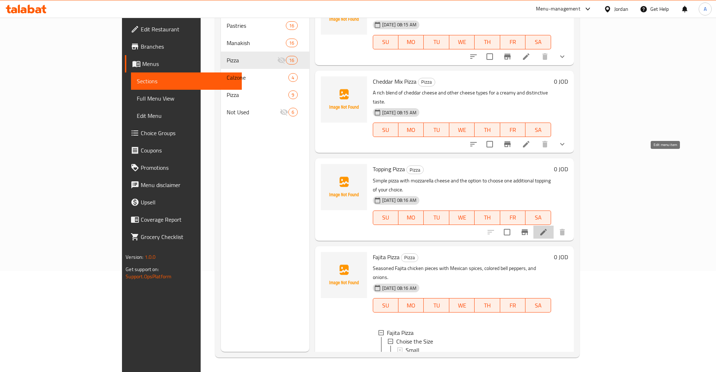
click at [548, 228] on icon at bounding box center [543, 232] width 9 height 9
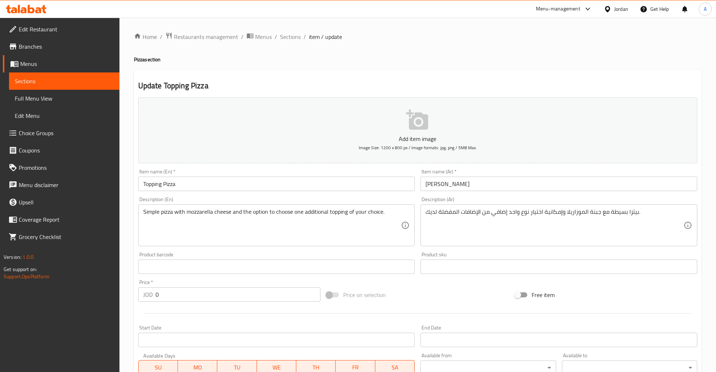
scroll to position [114, 0]
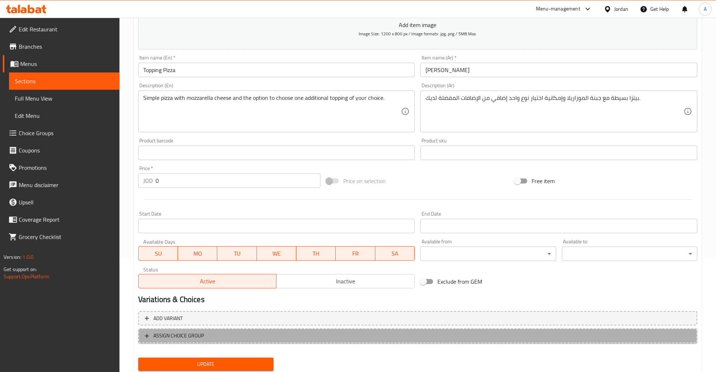
click at [176, 329] on button "ASSIGN CHOICE GROUP" at bounding box center [417, 336] width 559 height 15
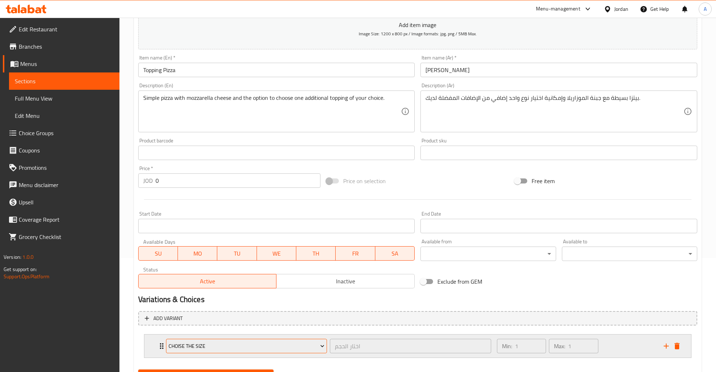
click at [205, 346] on span "Choise the Size" at bounding box center [246, 346] width 156 height 9
click at [247, 322] on span "Choise the Size" at bounding box center [246, 319] width 60 height 9
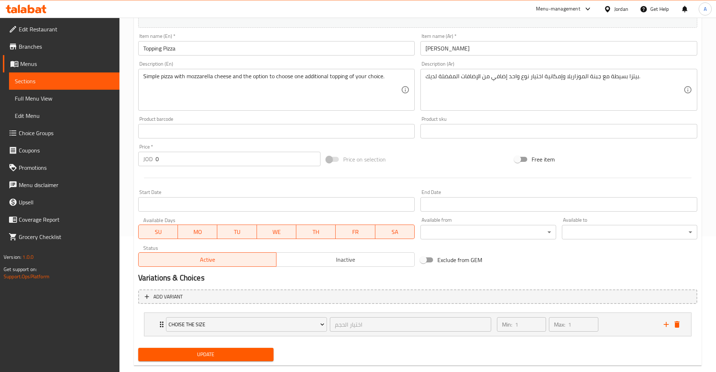
scroll to position [149, 0]
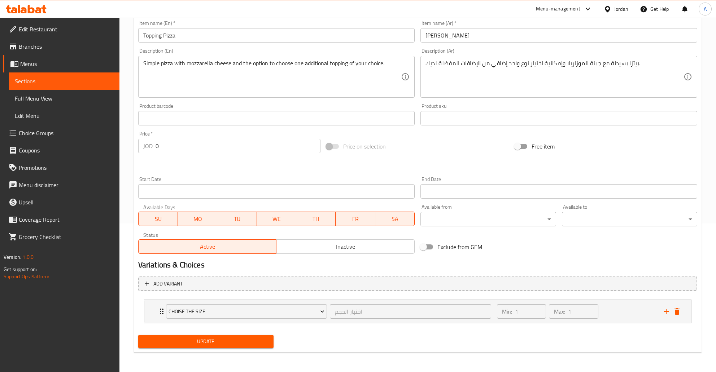
click at [259, 349] on div "Update" at bounding box center [205, 341] width 141 height 19
click at [256, 346] on button "Update" at bounding box center [205, 341] width 135 height 13
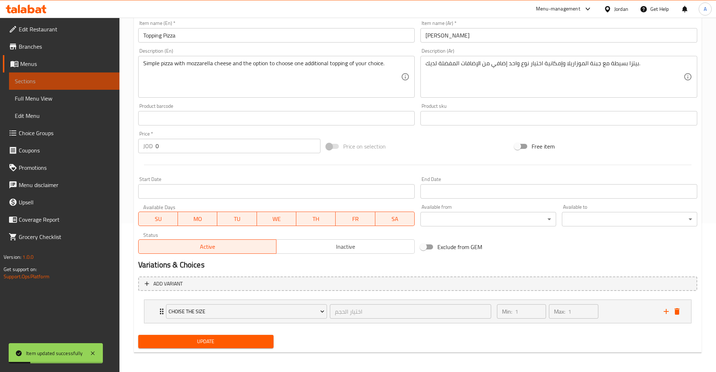
click at [55, 83] on span "Sections" at bounding box center [64, 81] width 99 height 9
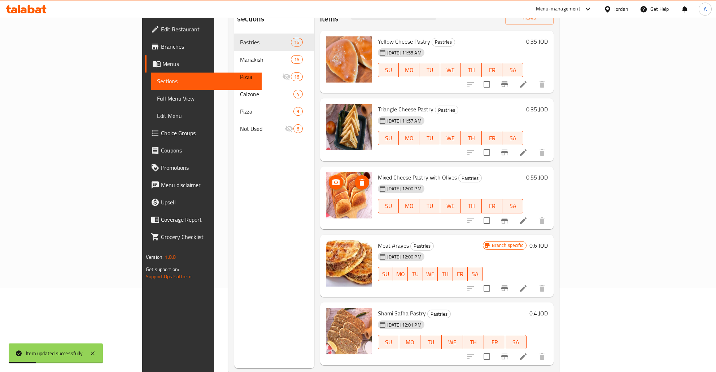
scroll to position [63, 0]
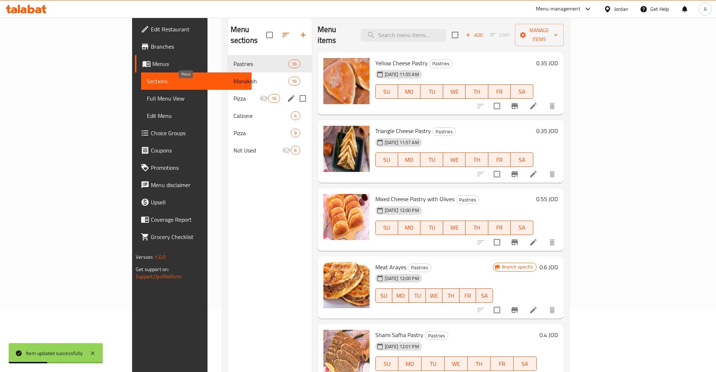
click at [233, 94] on span "Pizza" at bounding box center [246, 98] width 26 height 9
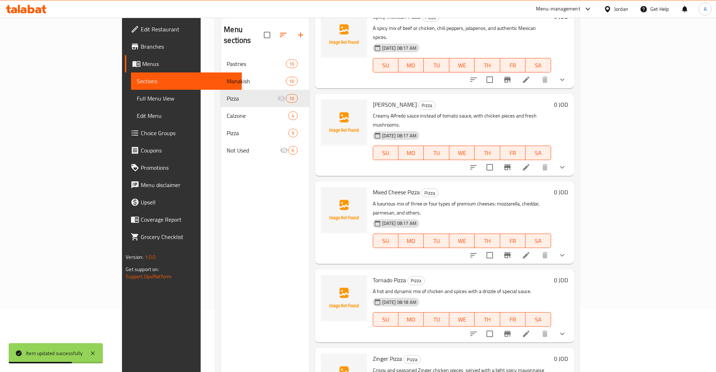
scroll to position [101, 0]
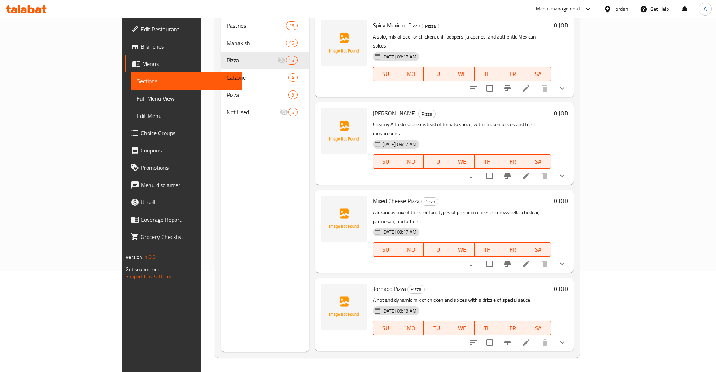
scroll to position [859, 0]
click at [564, 342] on icon "show more" at bounding box center [562, 343] width 4 height 3
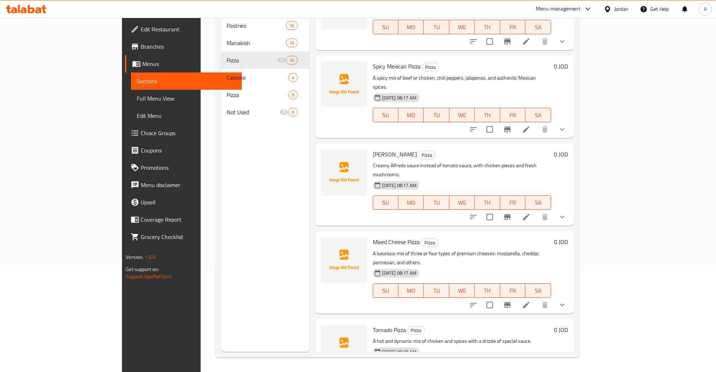
scroll to position [743, 0]
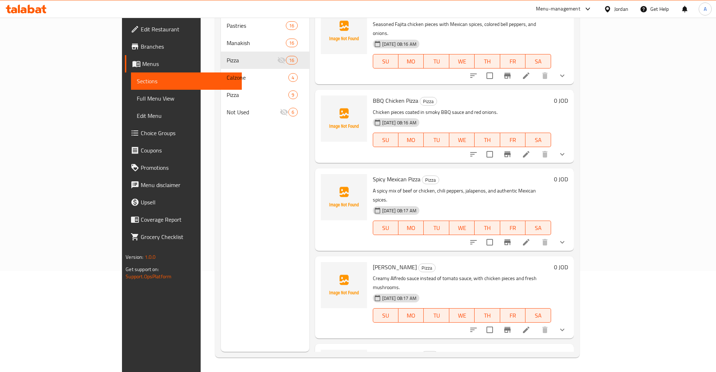
scroll to position [685, 0]
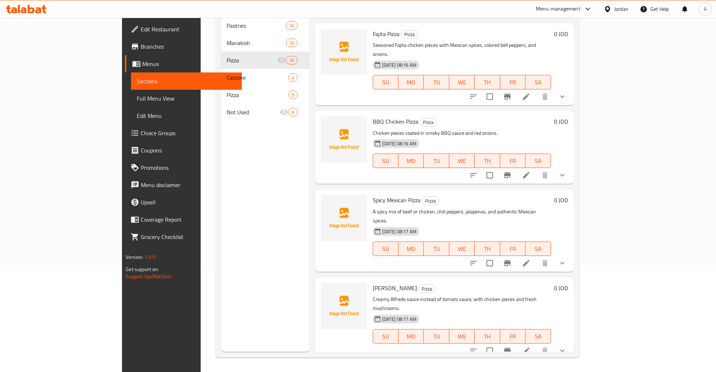
click at [566, 347] on icon "show more" at bounding box center [562, 351] width 9 height 9
click at [566, 259] on icon "show more" at bounding box center [562, 263] width 9 height 9
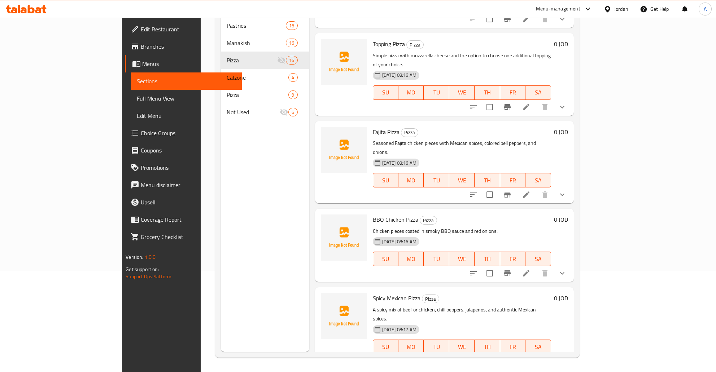
scroll to position [568, 0]
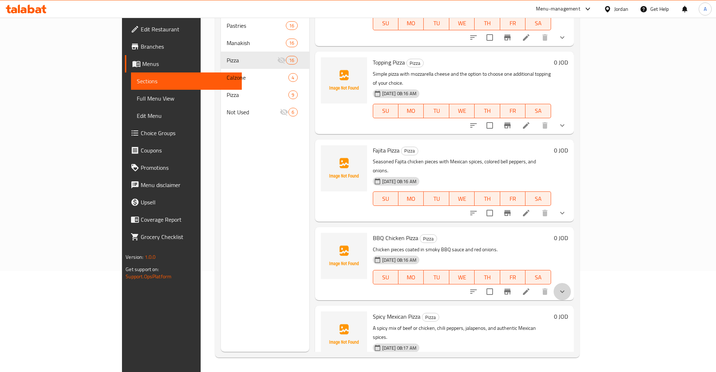
click at [571, 283] on button "show more" at bounding box center [561, 291] width 17 height 17
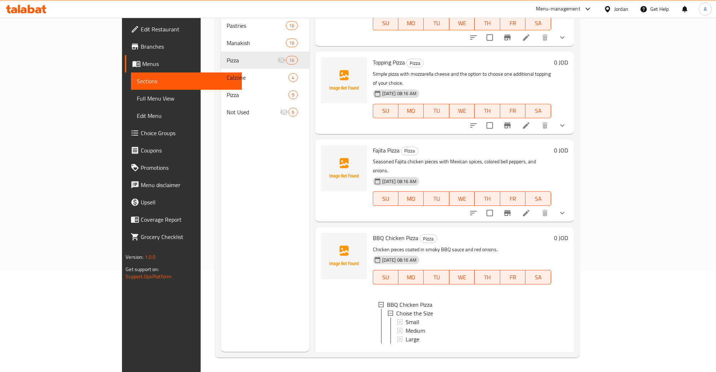
scroll to position [510, 0]
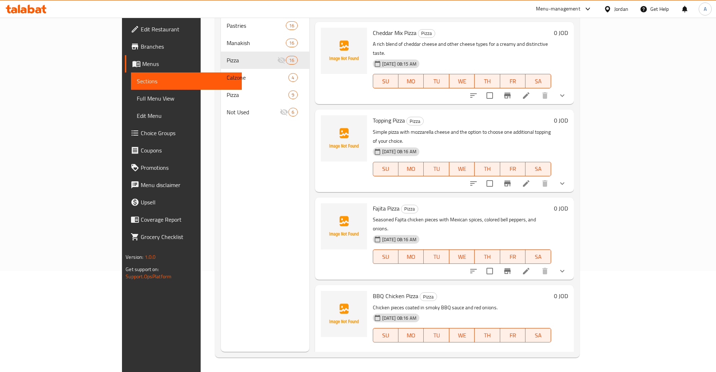
click at [566, 267] on icon "show more" at bounding box center [562, 271] width 9 height 9
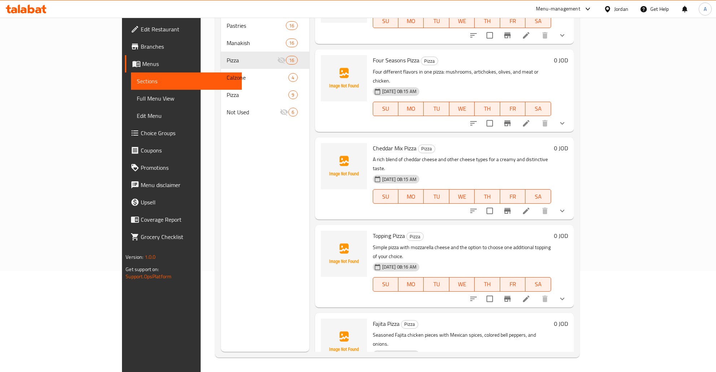
scroll to position [394, 0]
click at [566, 295] on icon "show more" at bounding box center [562, 299] width 9 height 9
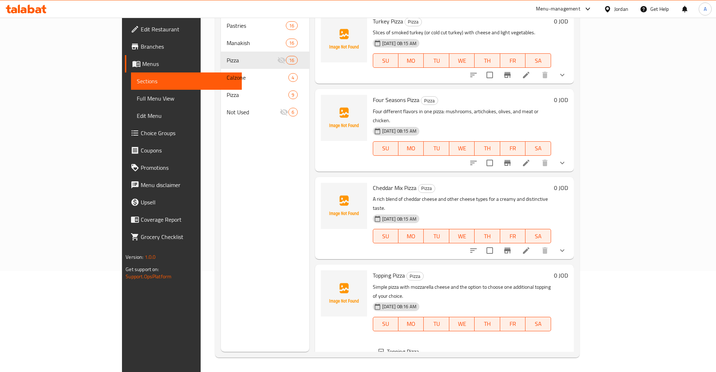
scroll to position [336, 0]
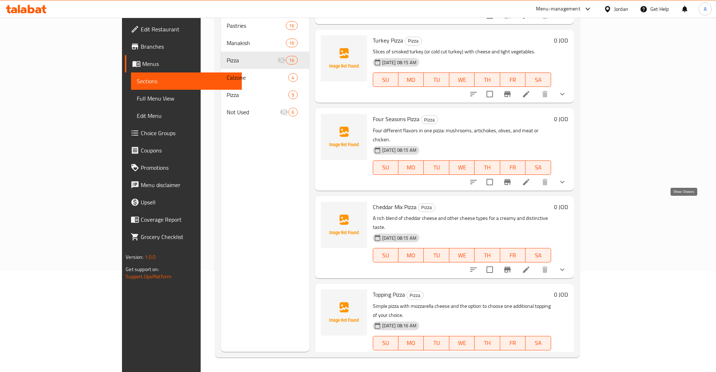
click at [566, 266] on icon "show more" at bounding box center [562, 270] width 9 height 9
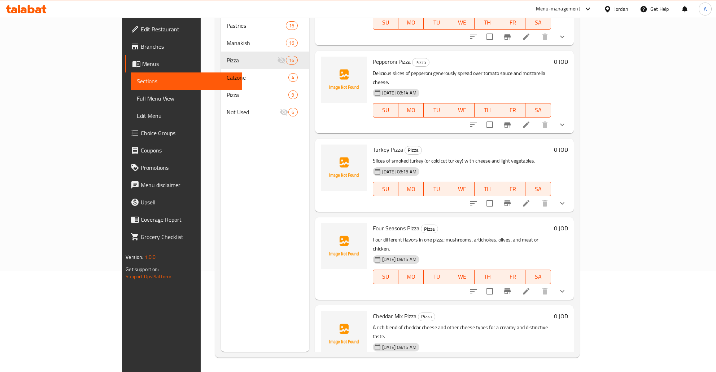
scroll to position [224, 0]
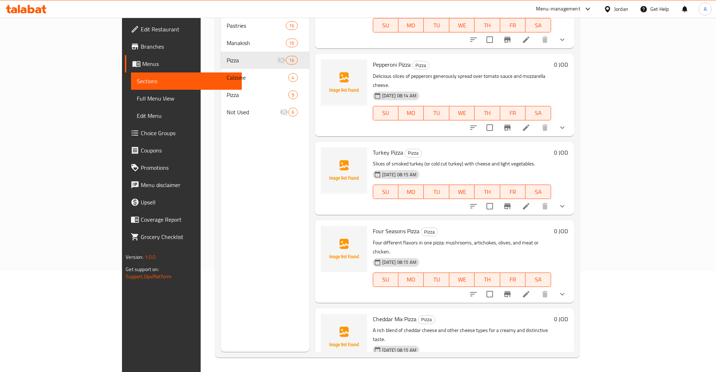
click at [564, 293] on icon "show more" at bounding box center [562, 294] width 4 height 3
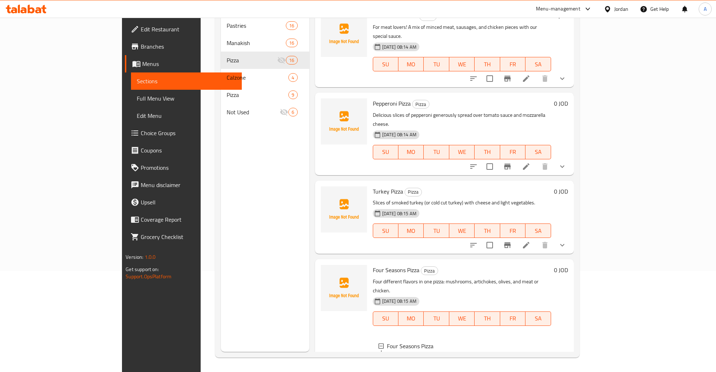
scroll to position [165, 0]
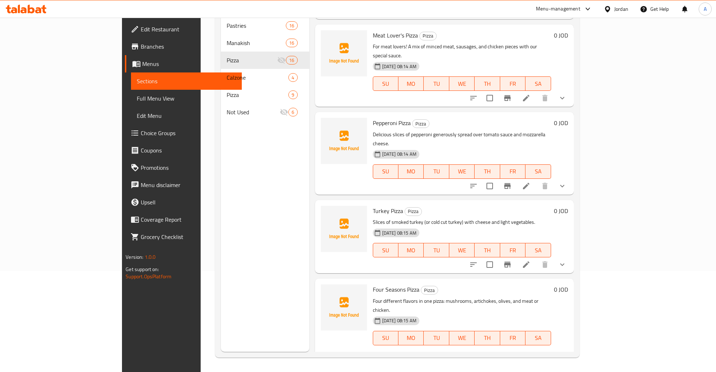
click at [564, 264] on icon "show more" at bounding box center [562, 265] width 4 height 3
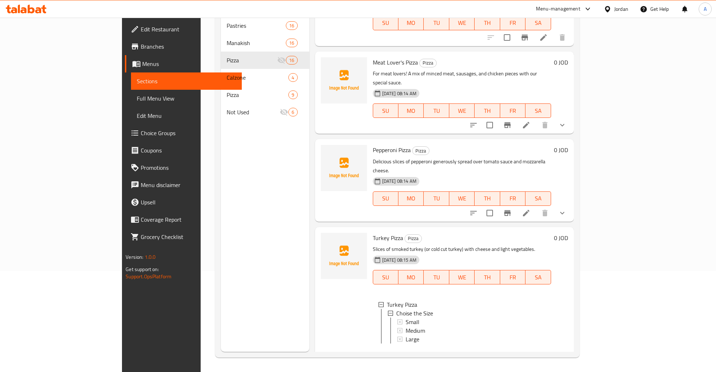
scroll to position [107, 0]
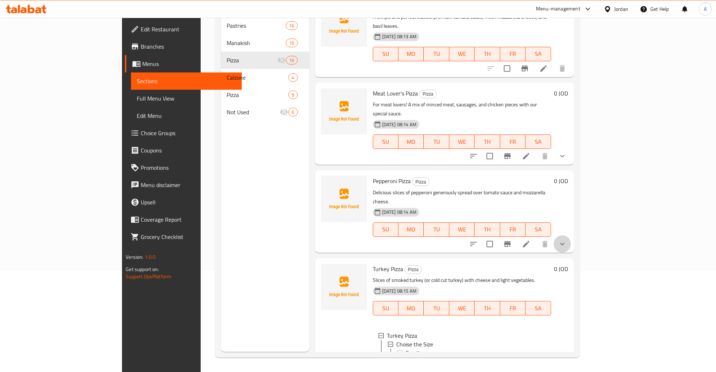
click at [571, 236] on button "show more" at bounding box center [561, 244] width 17 height 17
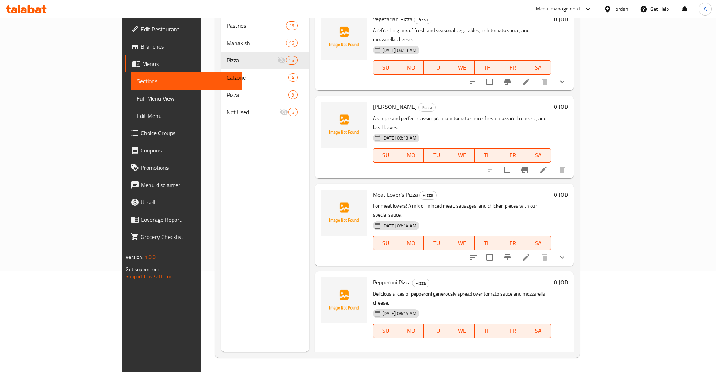
scroll to position [0, 0]
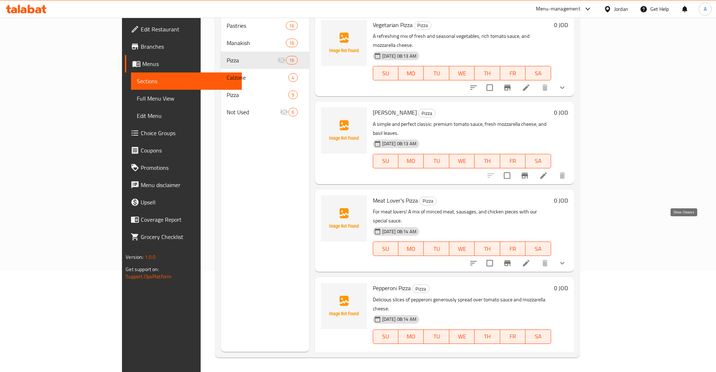
click at [566, 259] on icon "show more" at bounding box center [562, 263] width 9 height 9
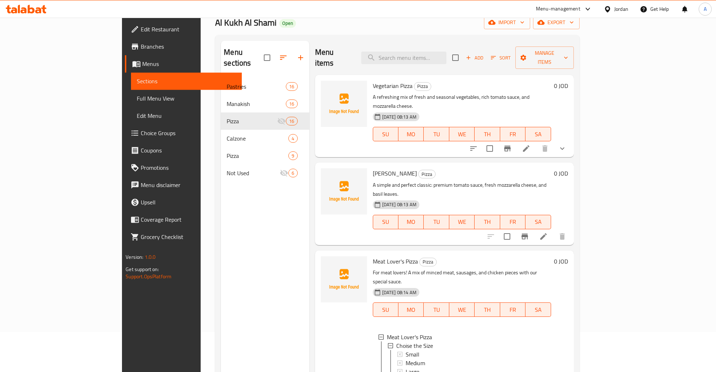
scroll to position [25, 0]
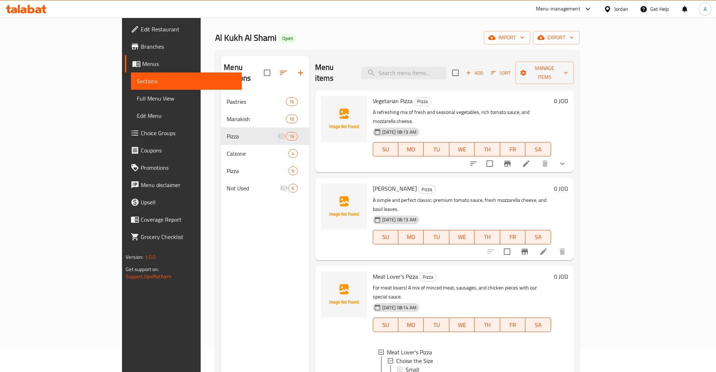
click at [566, 159] on icon "show more" at bounding box center [562, 163] width 9 height 9
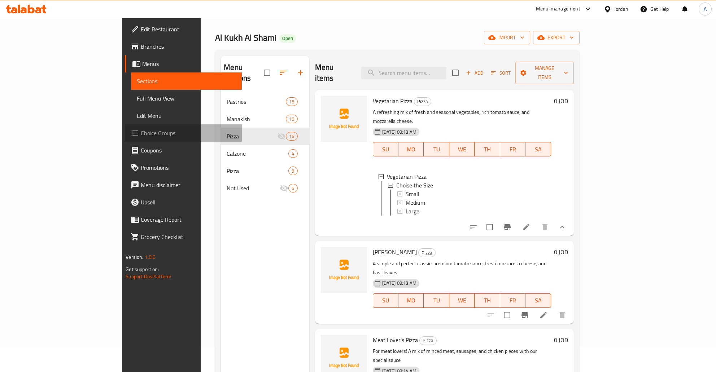
click at [141, 130] on span "Choice Groups" at bounding box center [188, 133] width 95 height 9
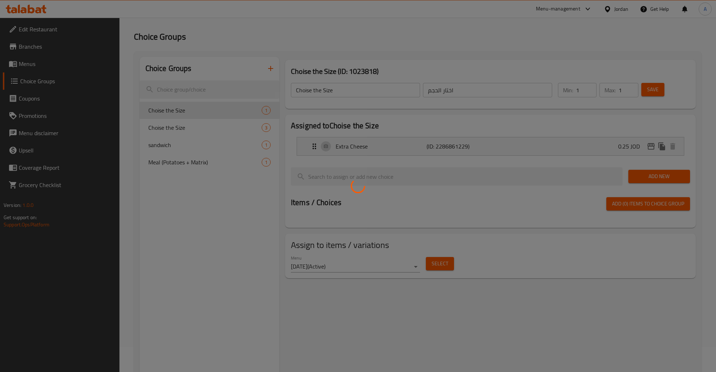
click at [372, 293] on div at bounding box center [358, 186] width 716 height 372
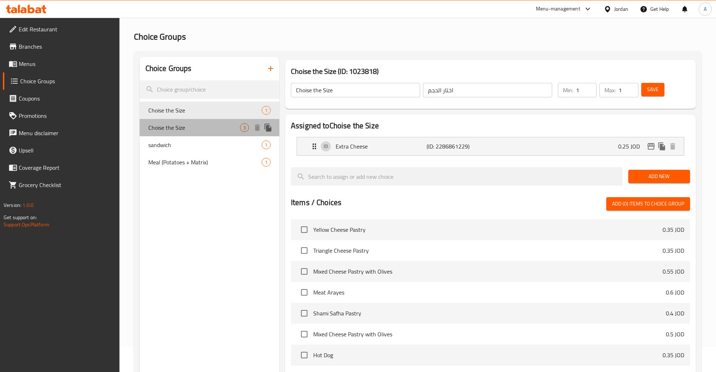
click at [183, 131] on span "Choise the Size" at bounding box center [194, 127] width 92 height 9
type input "Choise the Size"
type input "اختيار الحجم"
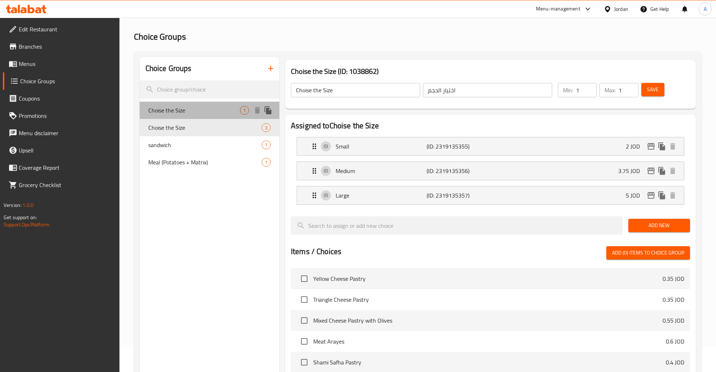
click at [195, 114] on span "Choise the Size" at bounding box center [194, 110] width 92 height 9
type input "Choise the Size"
type input "اختار الحجم"
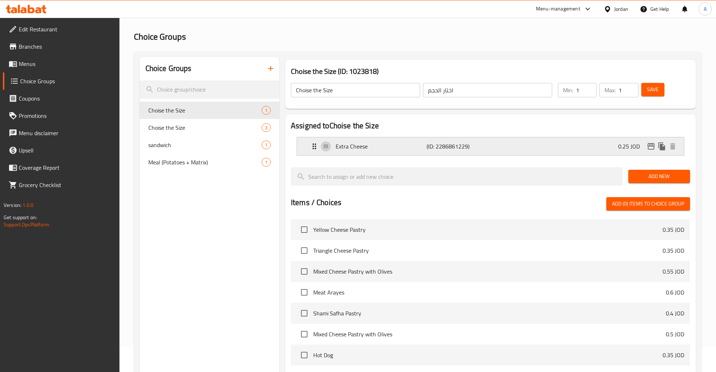
click at [526, 152] on div "Extra Cheese (ID: 2286861229) 0.25 JOD" at bounding box center [492, 146] width 365 height 18
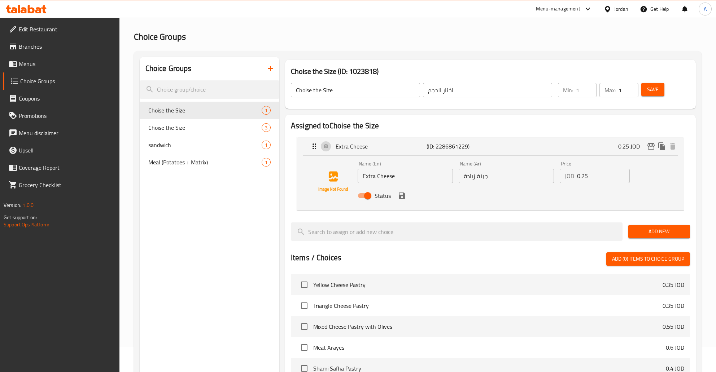
click at [573, 177] on p "JOD" at bounding box center [569, 176] width 9 height 9
click at [598, 177] on input "0.25" at bounding box center [603, 176] width 53 height 14
click at [325, 196] on img at bounding box center [333, 182] width 46 height 46
click at [431, 174] on input "Extra Cheese" at bounding box center [404, 176] width 95 height 14
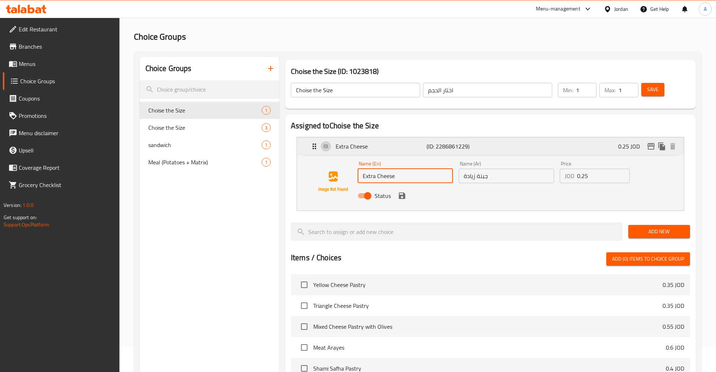
click at [321, 145] on div "Extra Cheese (ID: 2286861229) 0.25 JOD" at bounding box center [492, 146] width 365 height 18
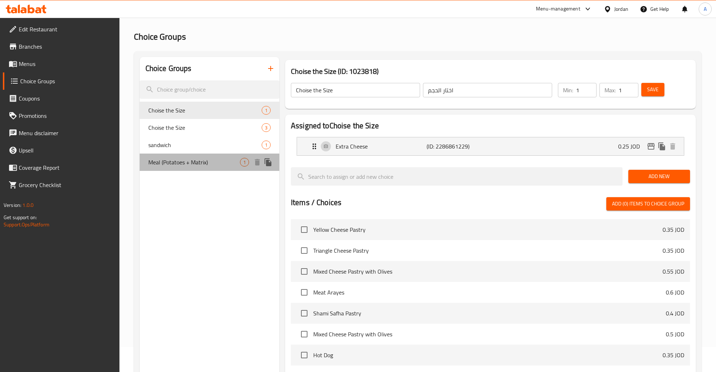
click at [185, 165] on span "Meal (Potatoes + Matrix)" at bounding box center [194, 162] width 92 height 9
type input "Meal (Potatoes + Matrix)"
type input "وجبة (بطاطا+ماتركس)"
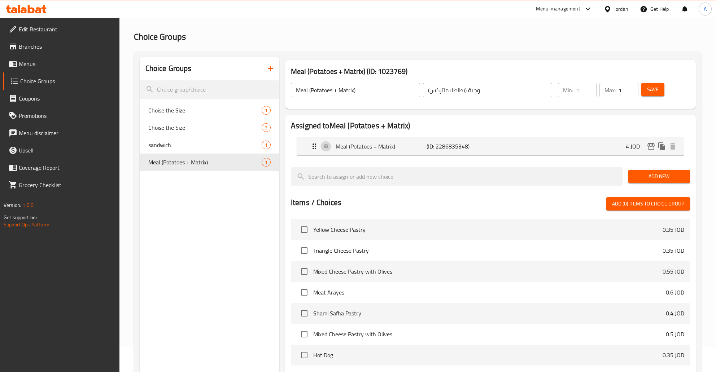
click at [272, 68] on icon "button" at bounding box center [270, 68] width 9 height 9
click at [164, 127] on span "Choise the Size" at bounding box center [204, 127] width 113 height 9
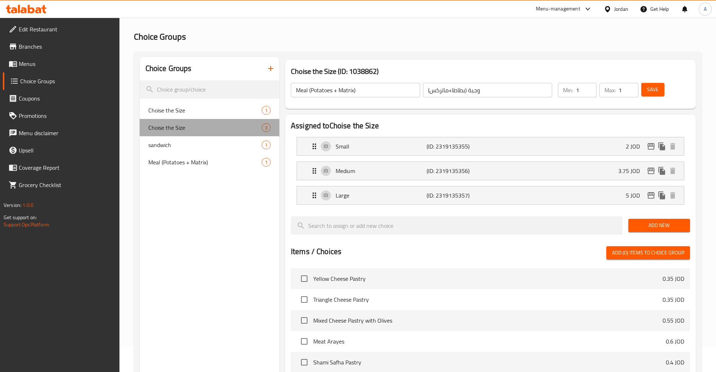
type input "Choise the Size"
type input "اختيار الحجم"
click at [164, 127] on span "Choise the Size" at bounding box center [204, 127] width 113 height 9
click at [348, 88] on input "Choise the Size" at bounding box center [355, 90] width 129 height 14
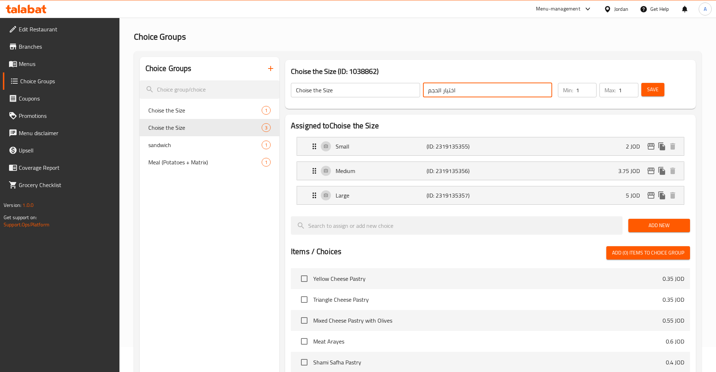
click at [510, 91] on input "اختيار الحجم" at bounding box center [487, 90] width 129 height 14
click at [273, 67] on icon "button" at bounding box center [270, 68] width 9 height 9
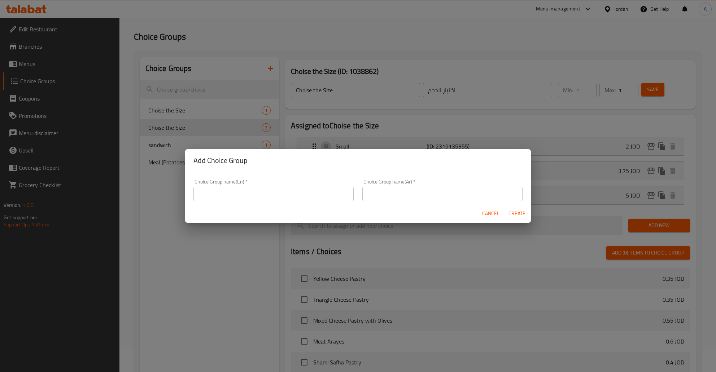
click at [307, 199] on input "text" at bounding box center [273, 194] width 160 height 14
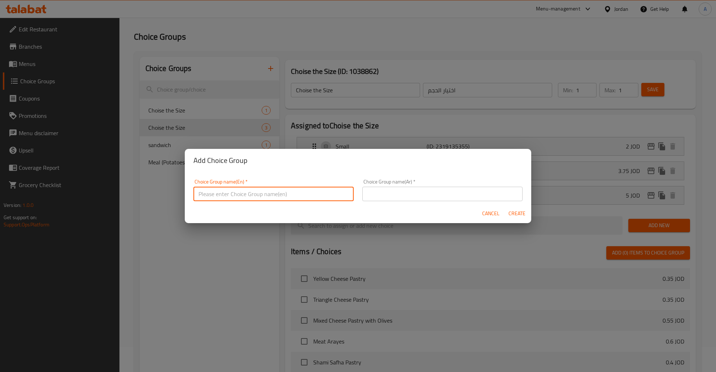
paste input "اختيار الحجم"
type input "اختيار الحجم"
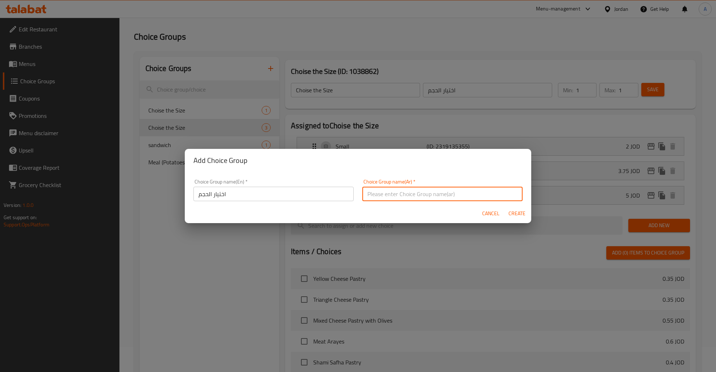
paste input "اختيار الحجم"
type input "اختيار الحجم"
click at [307, 194] on input "اختيار الحجم" at bounding box center [273, 194] width 160 height 14
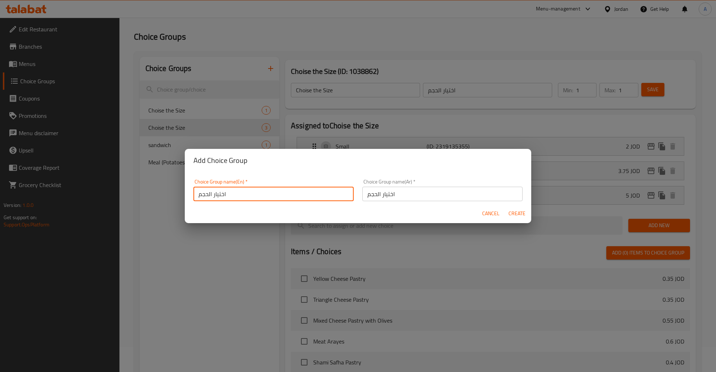
paste input "Choise the Size"
click at [202, 194] on input "Choise the Size" at bounding box center [273, 194] width 160 height 14
type input "Choise the Size"
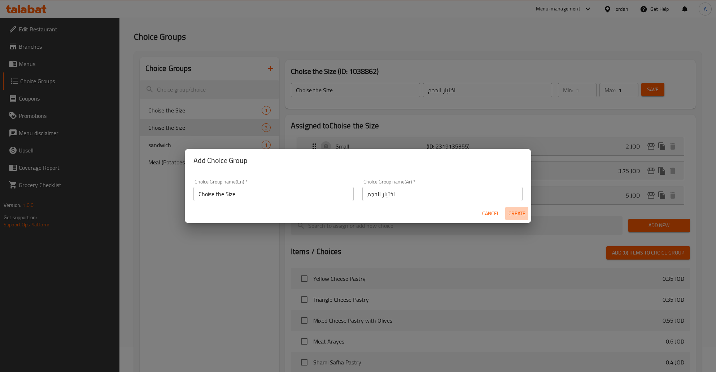
click at [505, 207] on button "Create" at bounding box center [516, 213] width 23 height 13
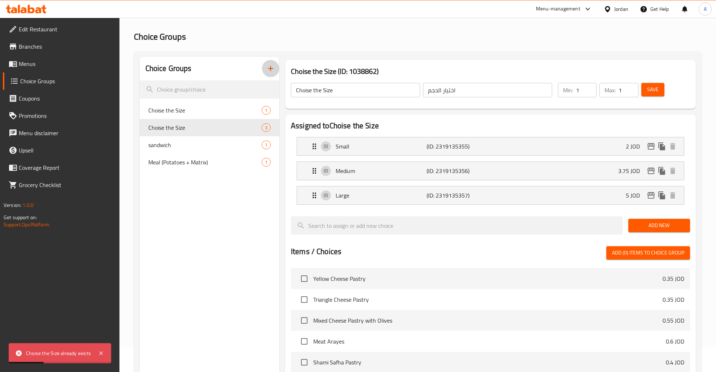
click at [268, 70] on icon "button" at bounding box center [270, 68] width 9 height 9
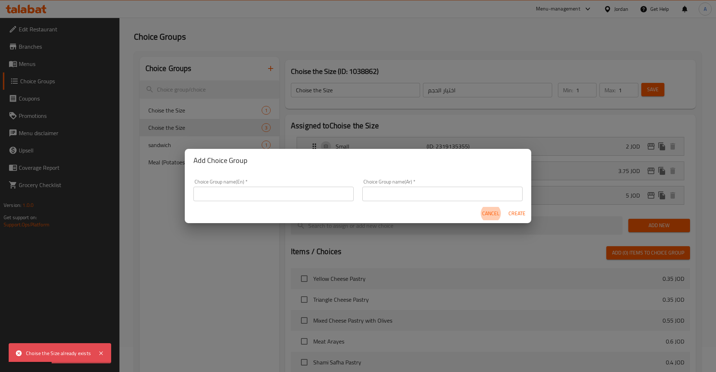
click at [253, 190] on input "text" at bounding box center [273, 194] width 160 height 14
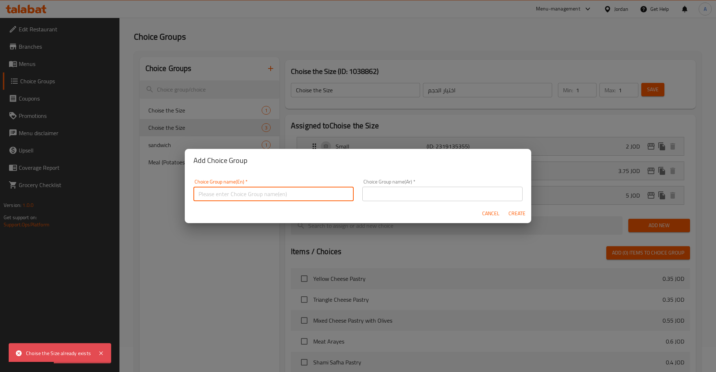
paste input "Choise the Size"
type input "Choise the Size"
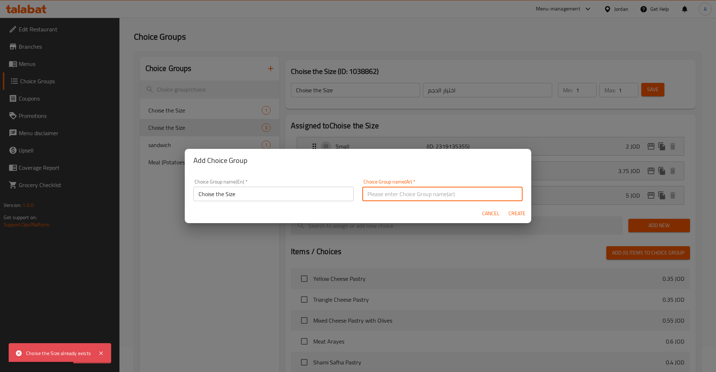
click at [399, 195] on input "text" at bounding box center [442, 194] width 160 height 14
type input "v"
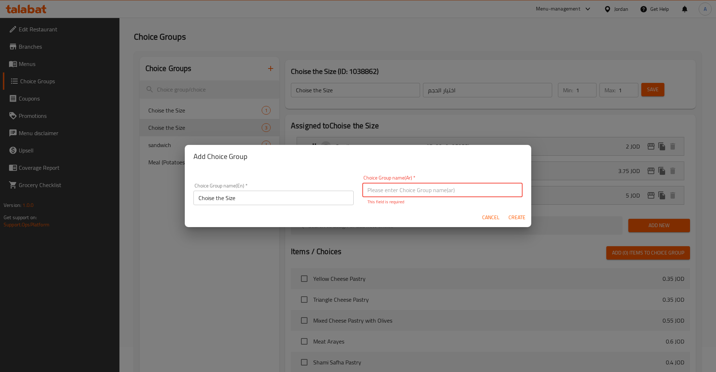
paste input "اختيار الحجم"
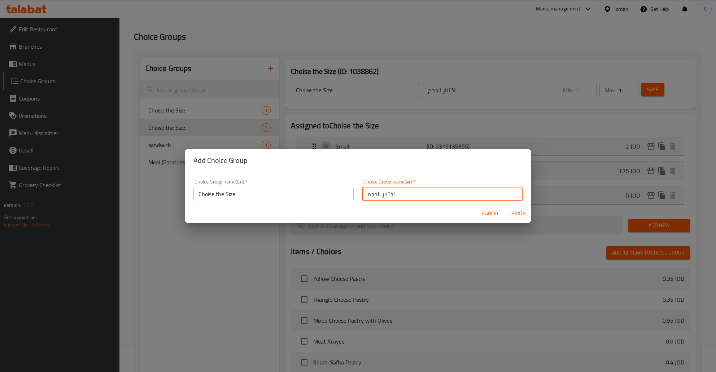
click at [385, 195] on input "اختيار الحجم" at bounding box center [442, 194] width 160 height 14
type input "اختيـار الحجم"
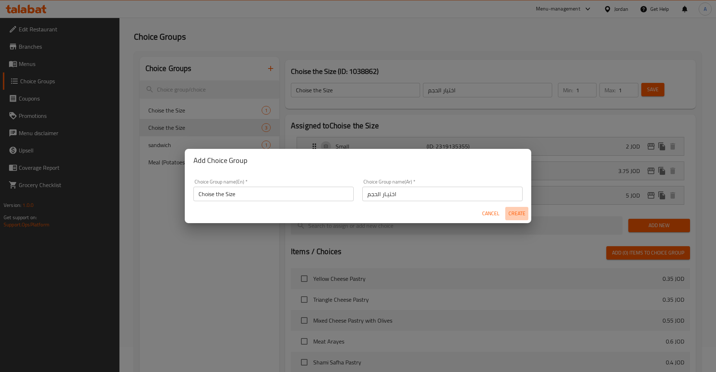
click at [517, 211] on span "Create" at bounding box center [516, 213] width 17 height 9
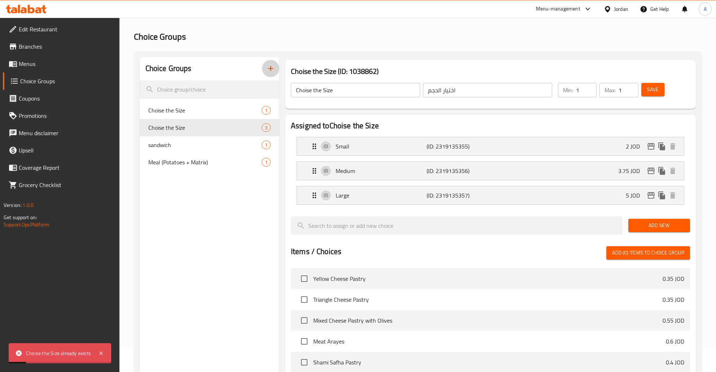
click at [272, 71] on icon "button" at bounding box center [270, 68] width 9 height 9
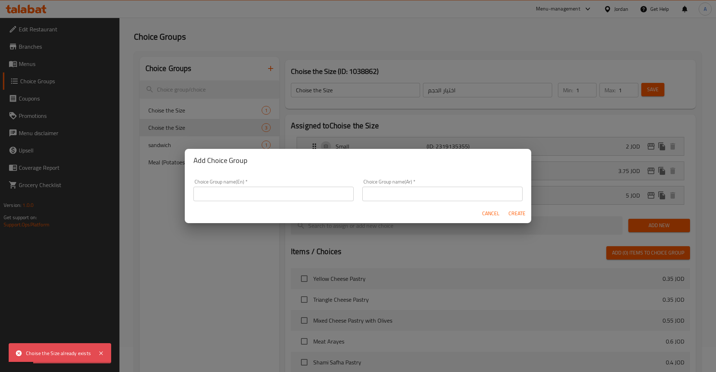
click at [399, 190] on input "text" at bounding box center [442, 194] width 160 height 14
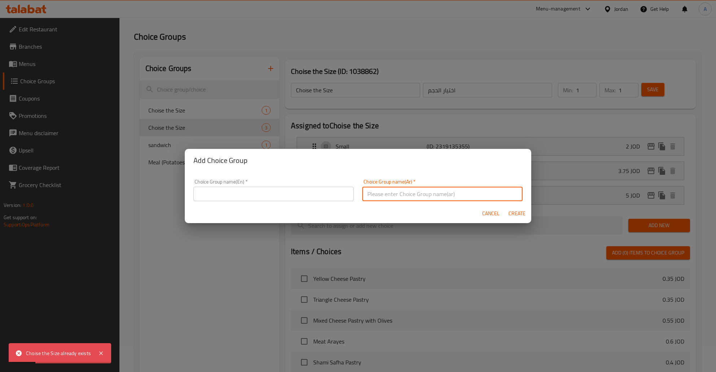
paste input "اختيار الحجم"
click at [385, 195] on input "اختيار الحجم" at bounding box center [442, 194] width 160 height 14
type input "اختيـار الحجم"
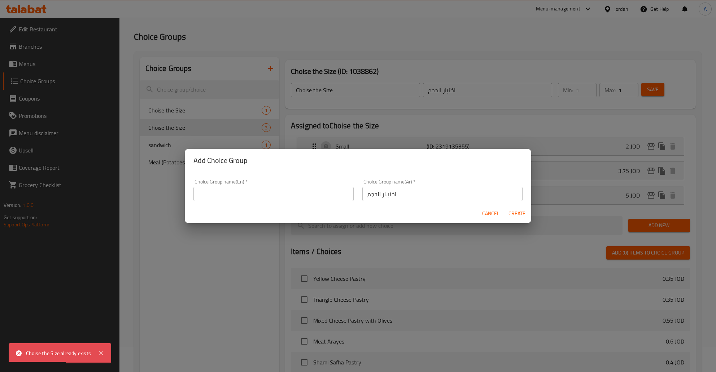
click at [297, 185] on div "Choice Group name(En)   * Choice Group name(En) *" at bounding box center [273, 190] width 160 height 22
drag, startPoint x: 291, startPoint y: 212, endPoint x: 282, endPoint y: 203, distance: 12.2
click at [289, 210] on div "Cancel Create" at bounding box center [358, 213] width 346 height 19
click at [278, 197] on div "Choice Group name(En)   * Choice Group name(En) *" at bounding box center [273, 190] width 169 height 31
click at [278, 197] on input "text" at bounding box center [273, 194] width 160 height 14
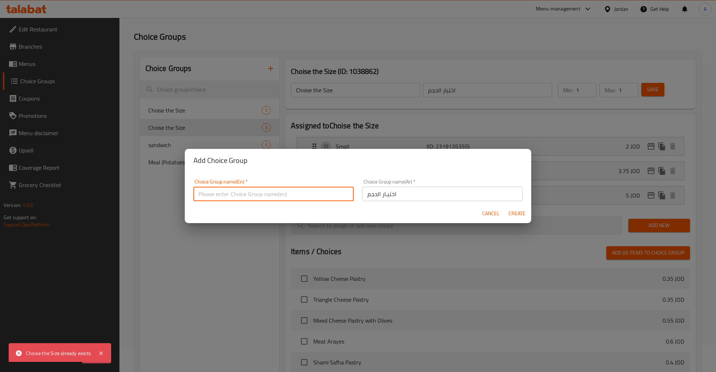
paste input "Choise the Size"
click at [233, 195] on input "Choise the Size" at bounding box center [273, 194] width 160 height 14
type input "Choise the SIze"
click at [527, 212] on button "Create" at bounding box center [516, 213] width 23 height 13
type input "Choise the SIze"
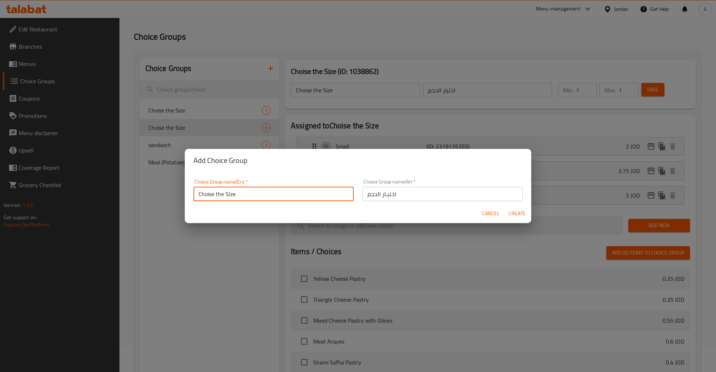
type input "اختيـار الحجم"
type input "0"
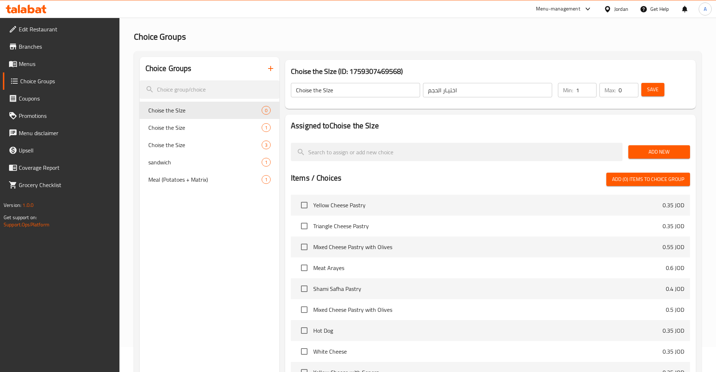
type input "1"
click at [587, 89] on input "1" at bounding box center [586, 90] width 21 height 14
type input "1"
click at [629, 89] on input "1" at bounding box center [627, 90] width 19 height 14
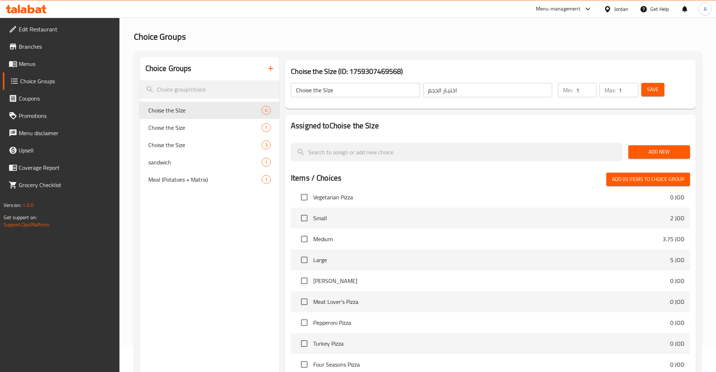
scroll to position [699, 0]
click at [306, 214] on input "checkbox" at bounding box center [304, 217] width 15 height 15
checkbox input "true"
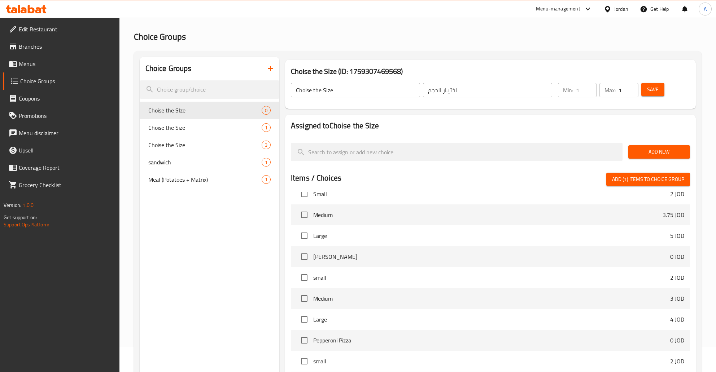
scroll to position [1205, 0]
click at [306, 298] on input "checkbox" at bounding box center [304, 297] width 15 height 15
checkbox input "true"
click at [306, 317] on input "checkbox" at bounding box center [304, 318] width 15 height 15
checkbox input "true"
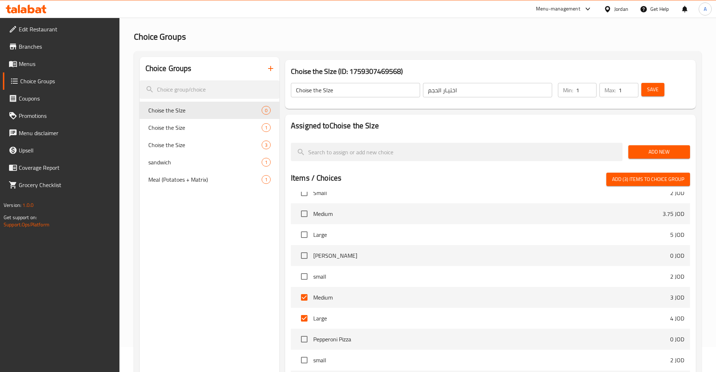
click at [636, 179] on span "Add (3) items to choice group" at bounding box center [648, 179] width 72 height 9
checkbox input "false"
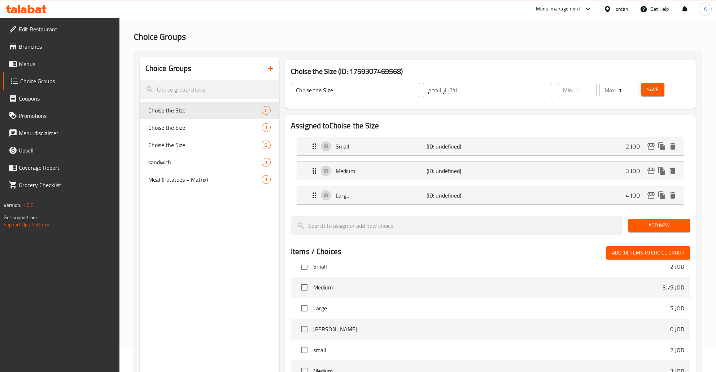
click at [648, 90] on span "Save" at bounding box center [653, 89] width 12 height 9
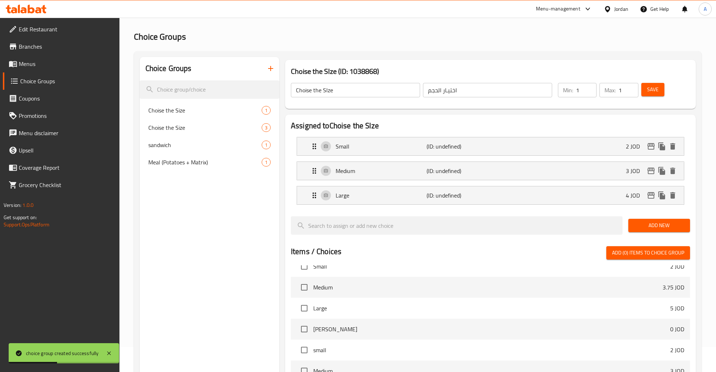
click at [655, 94] on span "Save" at bounding box center [653, 89] width 12 height 9
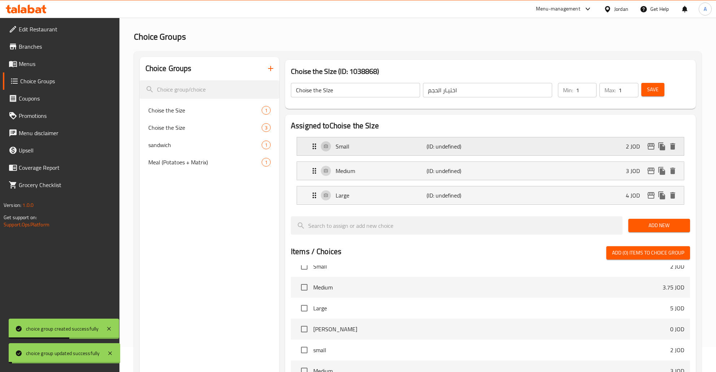
click at [525, 147] on div "Small (ID: undefined) 2 JOD" at bounding box center [492, 146] width 365 height 18
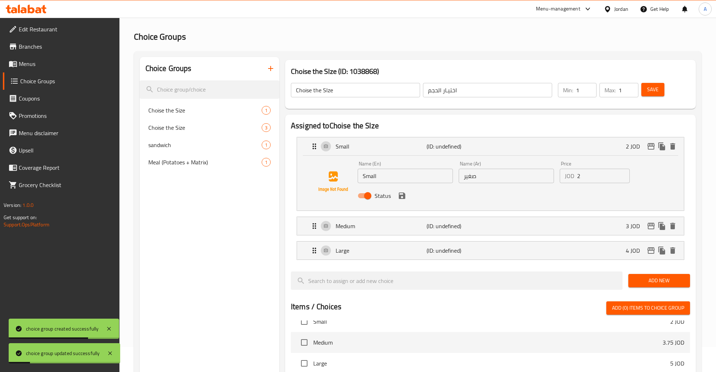
click at [401, 198] on icon "save" at bounding box center [402, 196] width 9 height 9
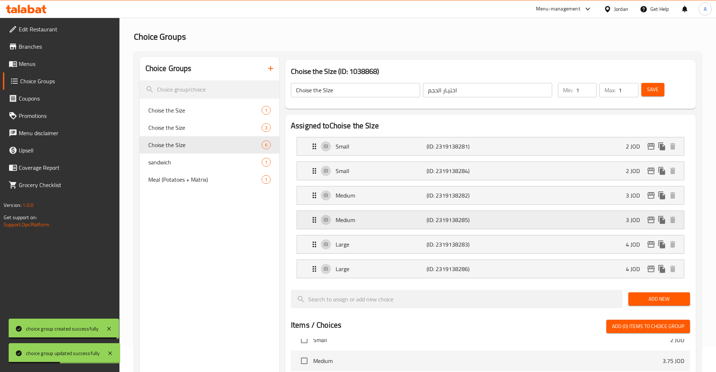
click at [600, 215] on div "Medium (ID: 2319138285) 3 JOD" at bounding box center [492, 220] width 365 height 18
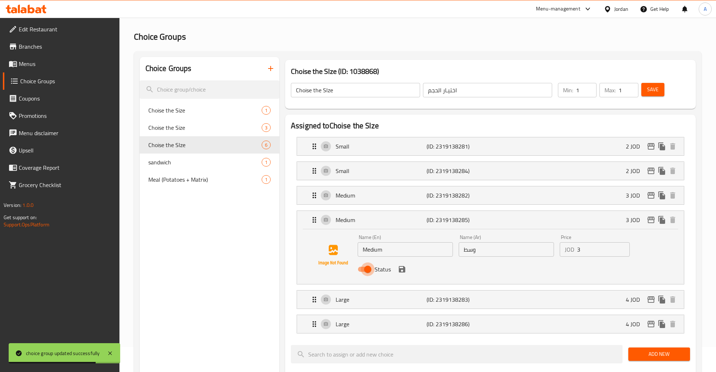
click at [358, 267] on input "Status" at bounding box center [367, 270] width 41 height 14
checkbox input "false"
click at [350, 302] on p "Large" at bounding box center [380, 299] width 91 height 9
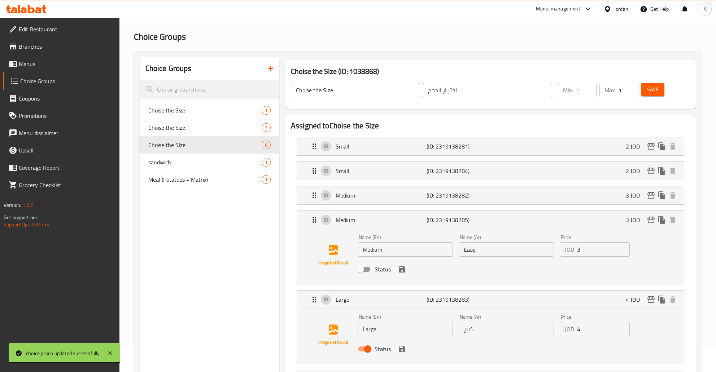
click at [367, 348] on input "Status" at bounding box center [367, 349] width 41 height 14
checkbox input "false"
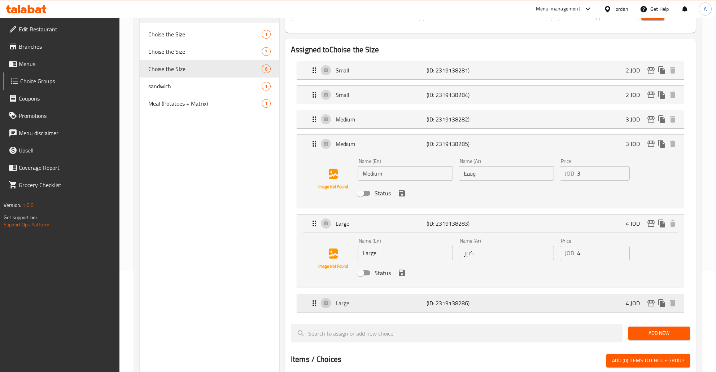
click at [357, 308] on p "Large" at bounding box center [380, 303] width 91 height 9
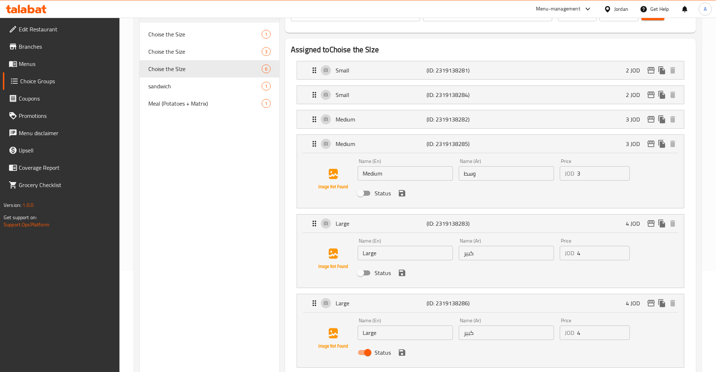
click at [368, 350] on input "Status" at bounding box center [367, 353] width 41 height 14
checkbox input "false"
click at [379, 98] on p "Small" at bounding box center [380, 95] width 91 height 9
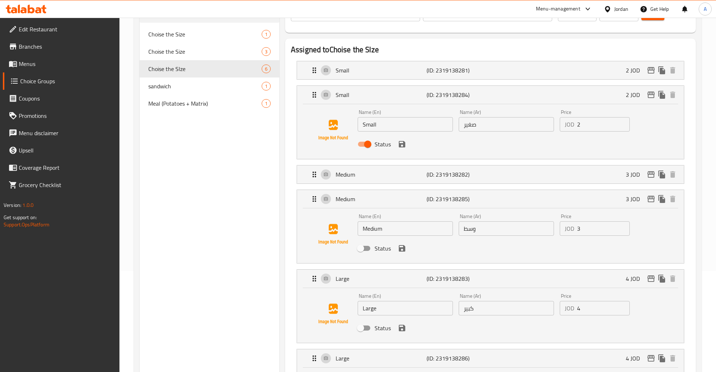
click at [365, 148] on input "Status" at bounding box center [367, 144] width 41 height 14
checkbox input "false"
click at [370, 198] on p "Medium" at bounding box center [380, 199] width 91 height 9
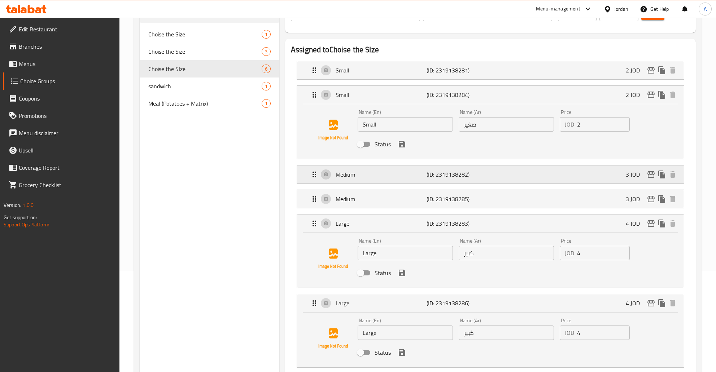
click at [375, 177] on p "Medium" at bounding box center [380, 174] width 91 height 9
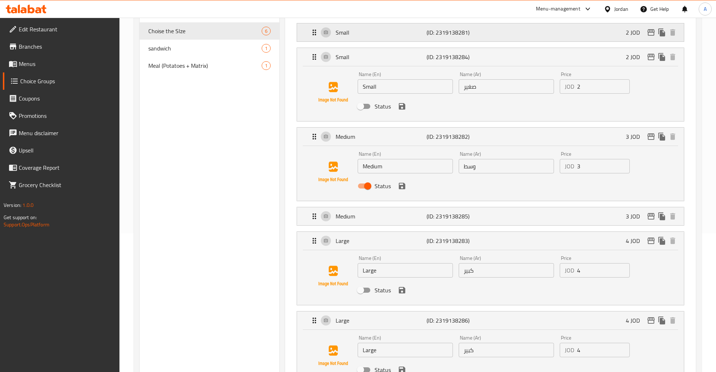
click at [370, 29] on p "Small" at bounding box center [380, 32] width 91 height 9
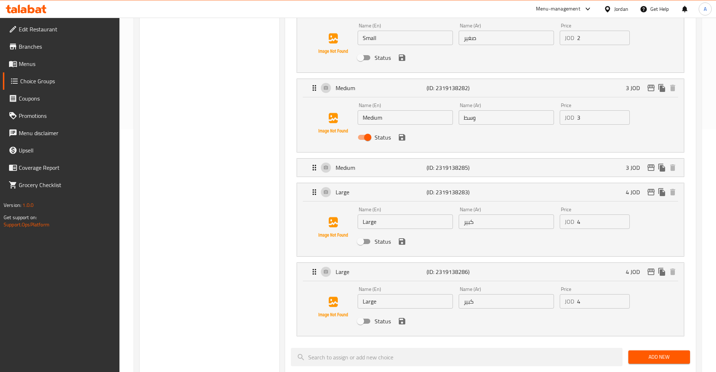
scroll to position [253, 0]
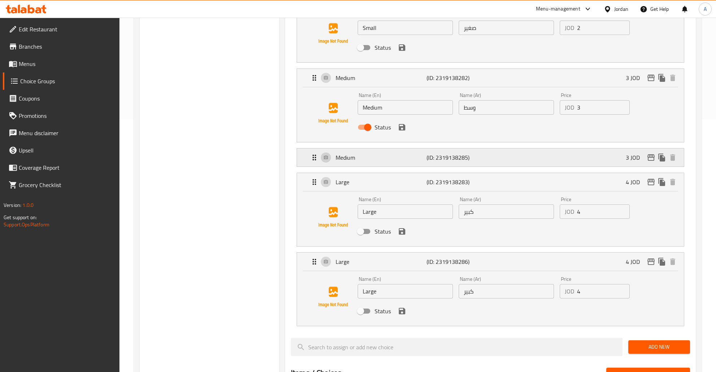
click at [366, 159] on p "Medium" at bounding box center [380, 157] width 91 height 9
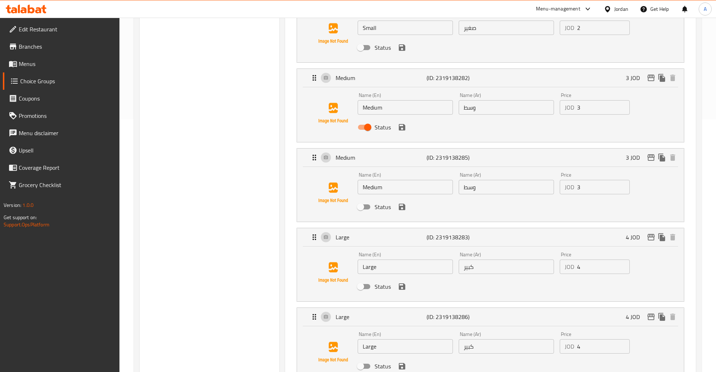
scroll to position [291, 0]
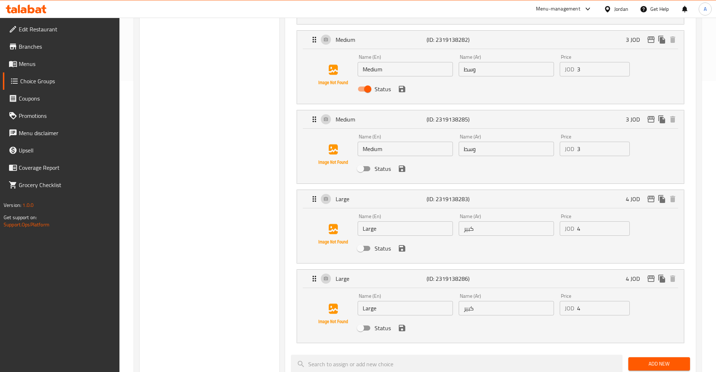
click at [365, 252] on input "Status" at bounding box center [360, 249] width 41 height 14
checkbox input "true"
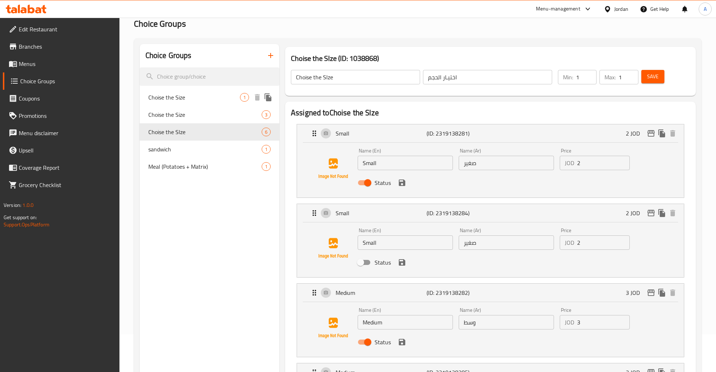
scroll to position [0, 0]
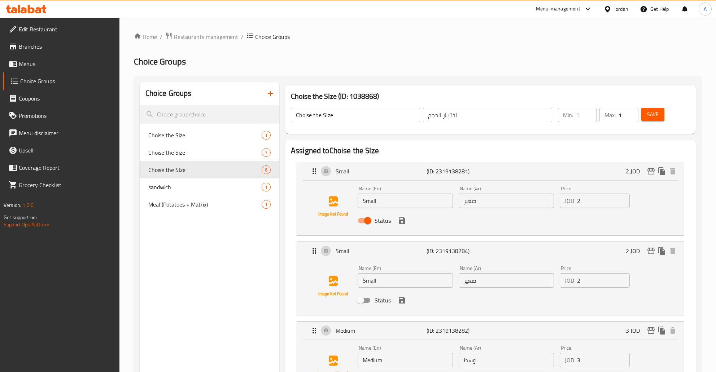
click at [394, 118] on input "Choise the SIze" at bounding box center [355, 115] width 129 height 14
click at [495, 113] on input "اختيـار الحجم" at bounding box center [487, 115] width 129 height 14
click at [274, 90] on icon "button" at bounding box center [270, 93] width 9 height 9
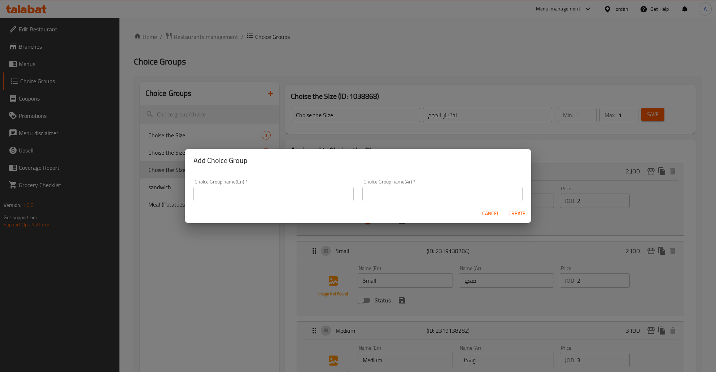
click at [390, 192] on input "text" at bounding box center [442, 194] width 160 height 14
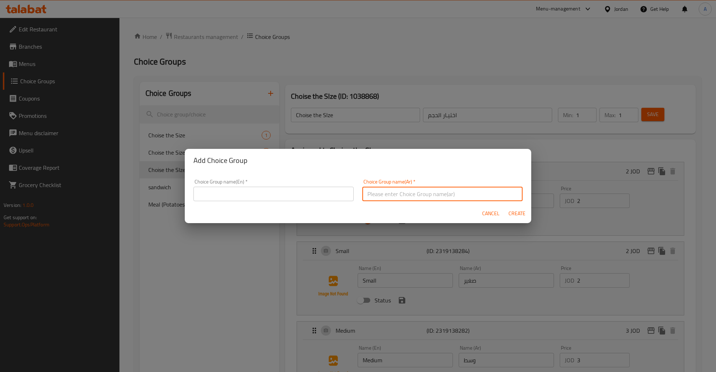
paste input "اختيـار الحجم"
click at [389, 197] on input "اختيـار الحجم" at bounding box center [442, 194] width 160 height 14
type input "اختـيار الحجم"
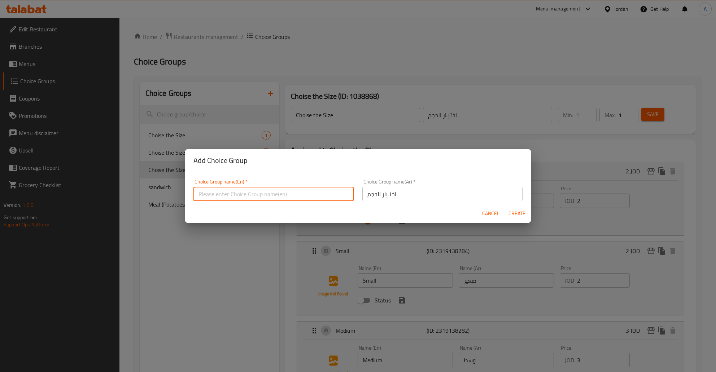
click at [291, 199] on input "text" at bounding box center [273, 194] width 160 height 14
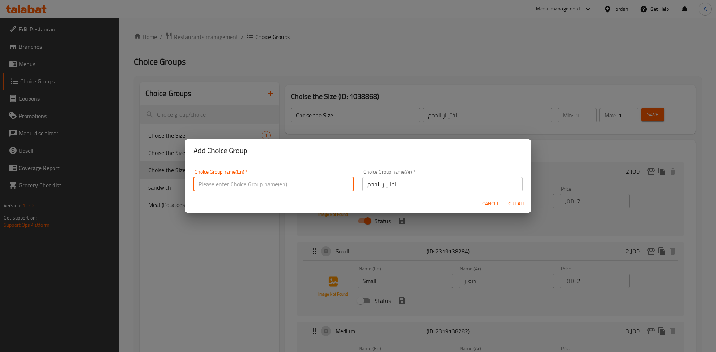
click at [291, 191] on input "text" at bounding box center [273, 184] width 160 height 14
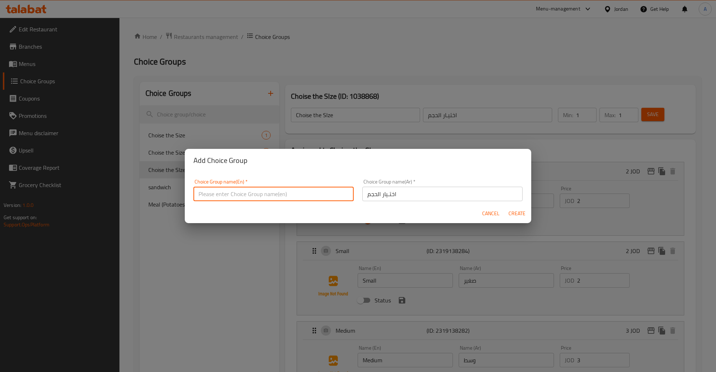
type input "ر"
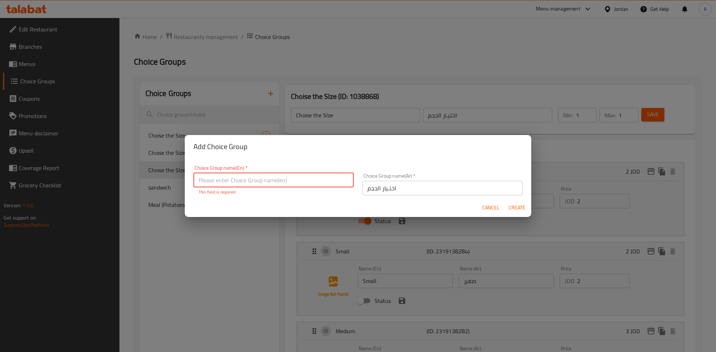
click at [253, 187] on input "text" at bounding box center [273, 180] width 160 height 14
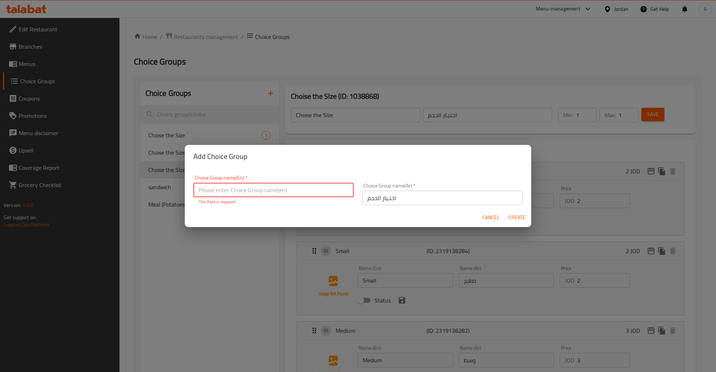
paste input "Choise the SIze"
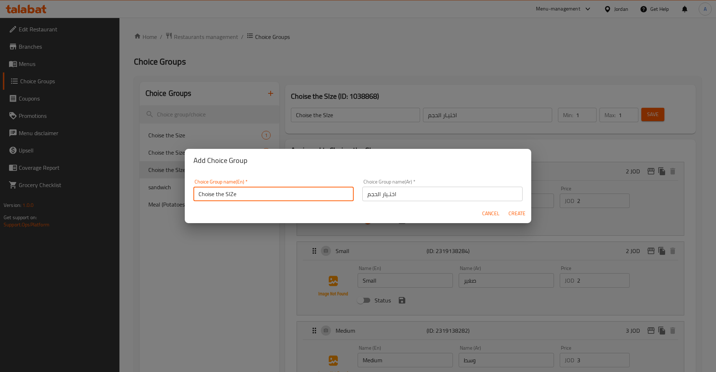
type input "Choise the SIZe"
click at [514, 215] on span "Create" at bounding box center [516, 213] width 17 height 9
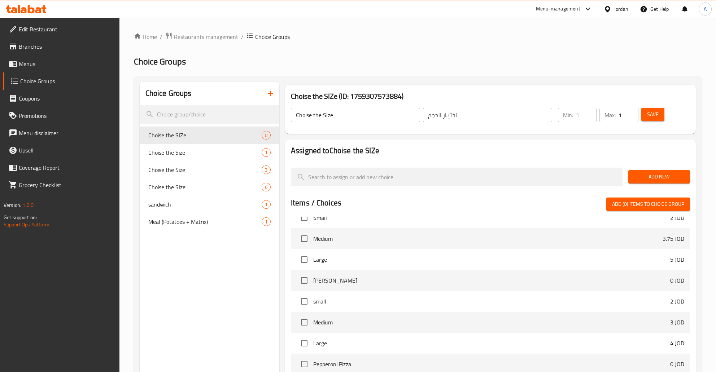
type input "Choise the SIZe"
type input "اختـيار الحجم"
type input "0"
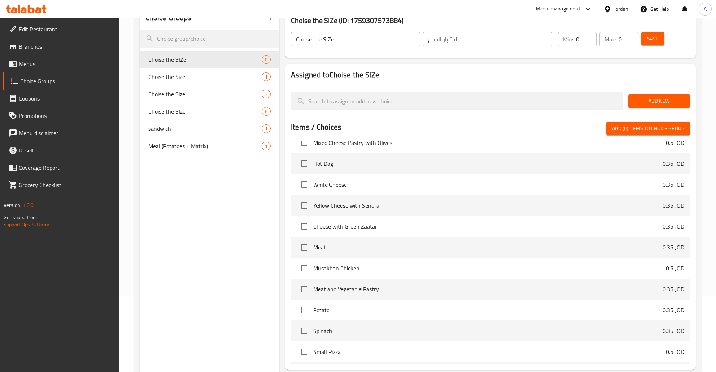
scroll to position [174, 0]
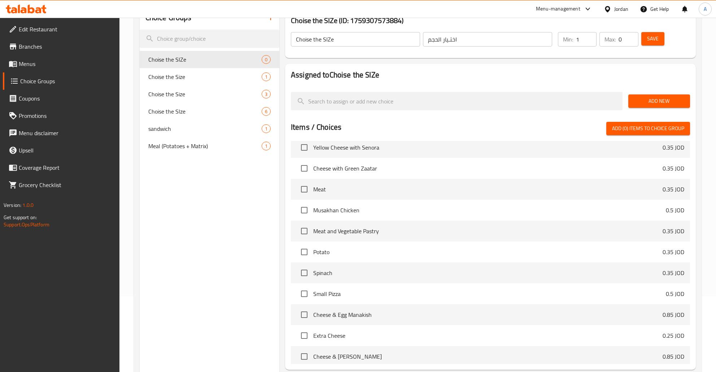
type input "1"
click at [588, 38] on input "1" at bounding box center [586, 39] width 21 height 14
type input "1"
click at [629, 37] on input "1" at bounding box center [627, 39] width 19 height 14
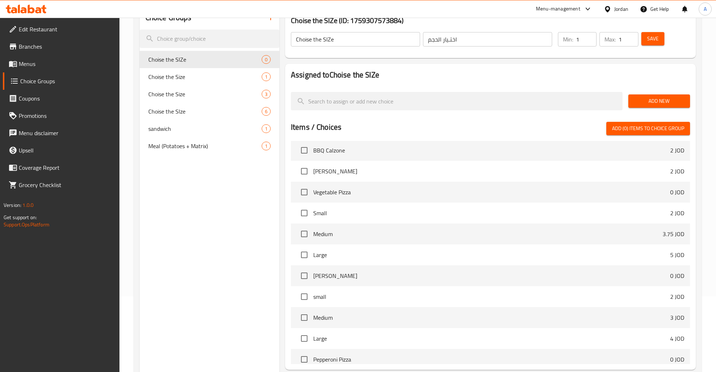
scroll to position [1139, 0]
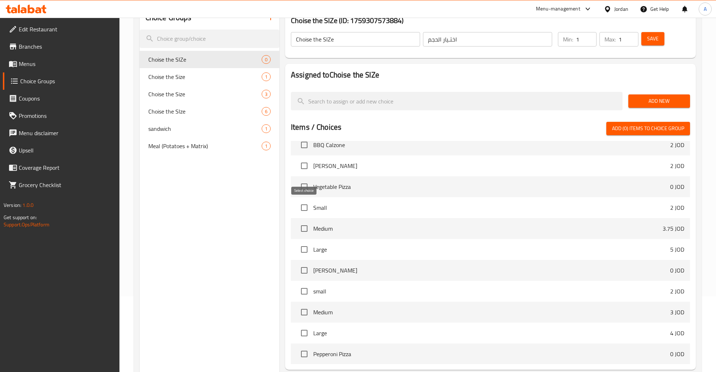
click at [301, 210] on input "checkbox" at bounding box center [304, 207] width 15 height 15
checkbox input "true"
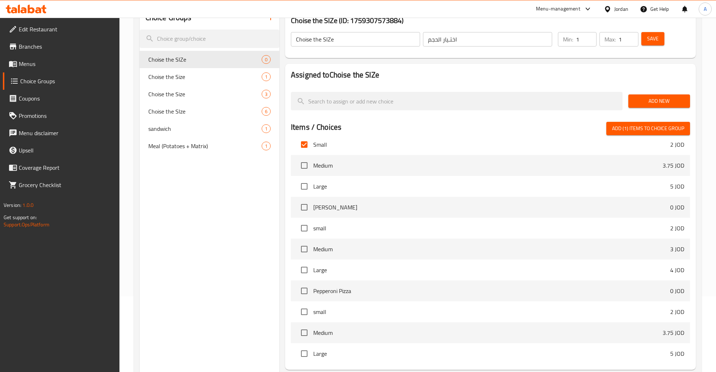
scroll to position [1203, 0]
click at [302, 251] on input "checkbox" at bounding box center [304, 248] width 15 height 15
checkbox input "true"
click at [300, 267] on input "checkbox" at bounding box center [304, 269] width 15 height 15
click at [636, 123] on button "Add (3) items to choice group" at bounding box center [648, 128] width 84 height 13
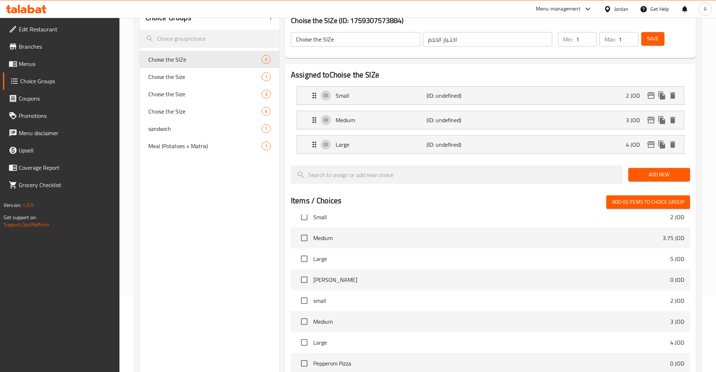
click at [650, 42] on span "Save" at bounding box center [653, 38] width 12 height 9
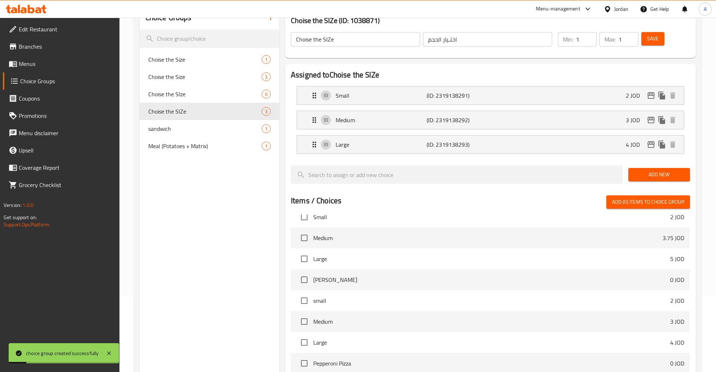
click at [229, 192] on div "Choice Groups Choise the Size 1 Choise the Size 3 Choise the SIze 6 Choise the …" at bounding box center [210, 251] width 140 height 491
click at [188, 111] on span "Choise the SIZe" at bounding box center [194, 111] width 92 height 9
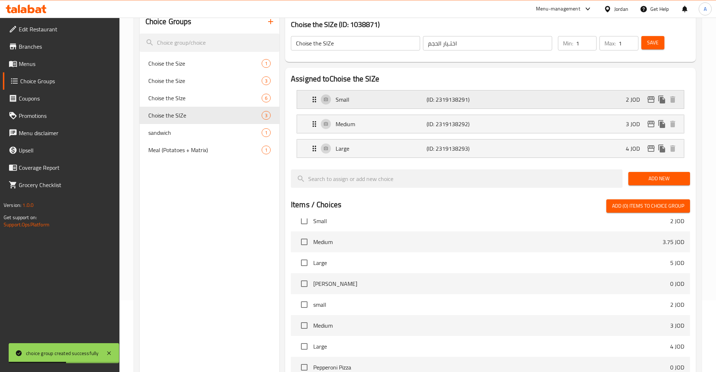
scroll to position [0, 0]
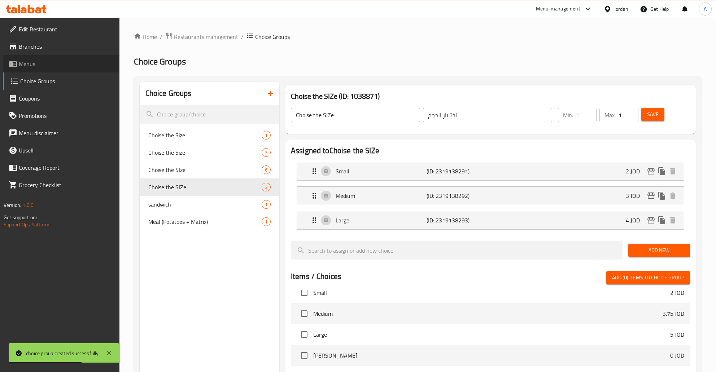
click at [35, 67] on span "Menus" at bounding box center [66, 64] width 95 height 9
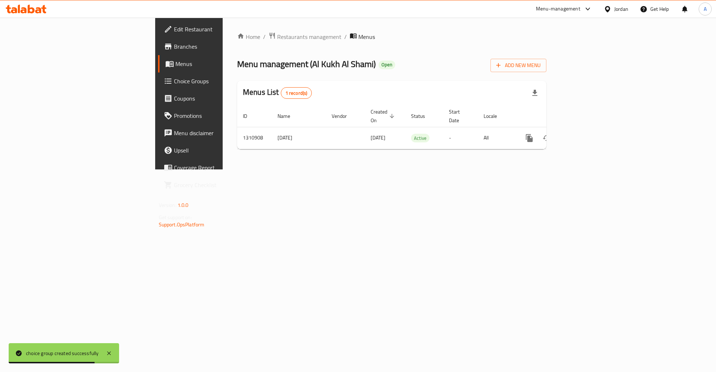
click at [174, 84] on span "Choice Groups" at bounding box center [221, 81] width 95 height 9
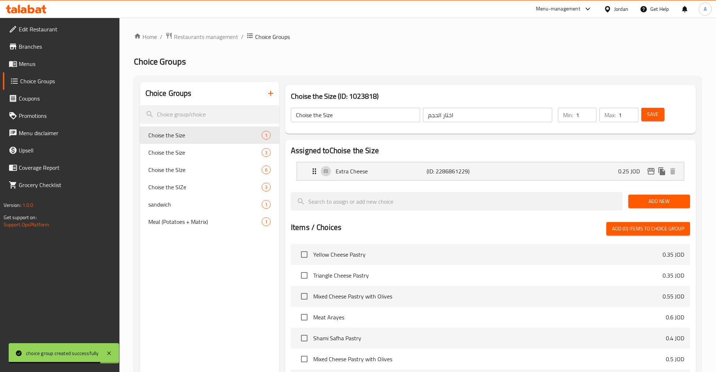
click at [29, 96] on span "Coupons" at bounding box center [66, 98] width 95 height 9
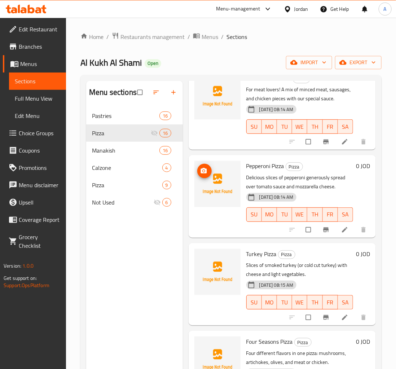
scroll to position [349, 0]
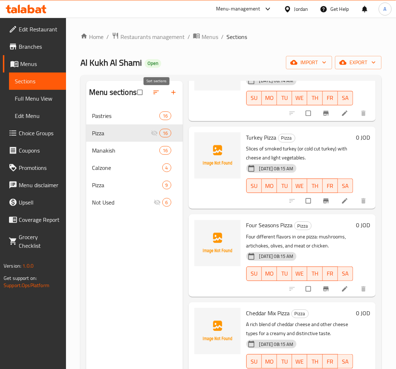
click at [152, 99] on button "button" at bounding box center [156, 92] width 17 height 16
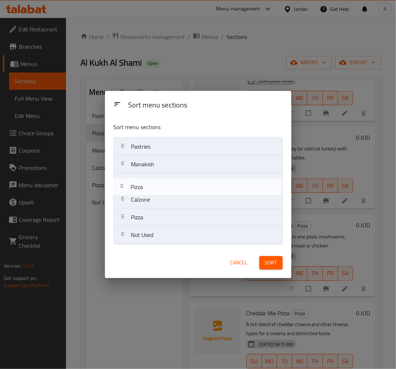
drag, startPoint x: 124, startPoint y: 163, endPoint x: 123, endPoint y: 188, distance: 24.5
click at [123, 188] on nav "Pastries Pizza Manakish Calzone Pizza Not Used" at bounding box center [198, 190] width 169 height 107
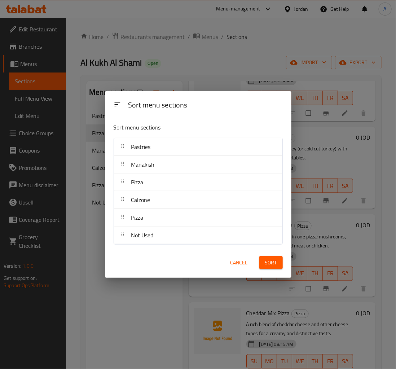
click at [271, 258] on span "Sort" at bounding box center [271, 262] width 12 height 9
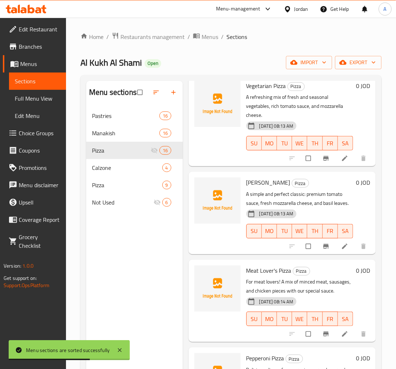
scroll to position [58, 0]
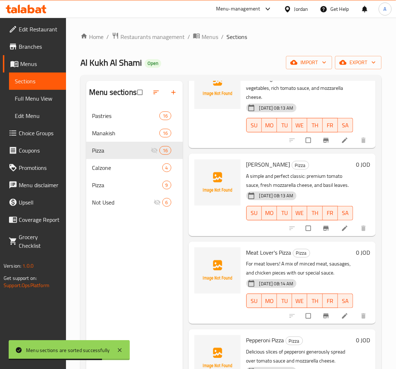
click at [26, 134] on span "Choice Groups" at bounding box center [39, 133] width 41 height 9
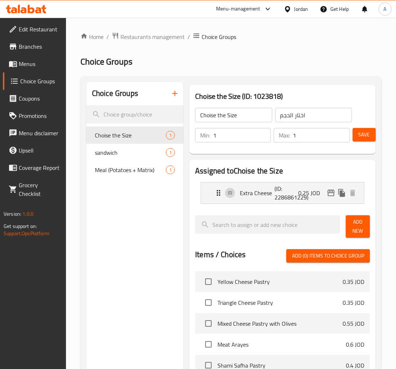
click at [177, 96] on icon "button" at bounding box center [175, 93] width 9 height 9
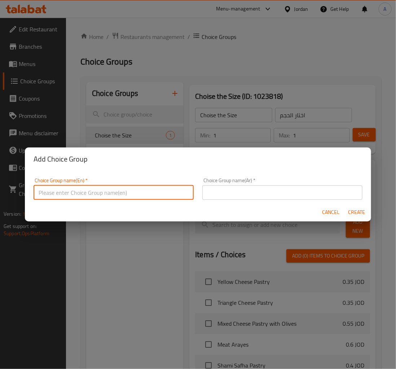
click at [125, 192] on input "text" at bounding box center [114, 192] width 160 height 14
type input "}اخهسث ف"
type input "Choise the Size"
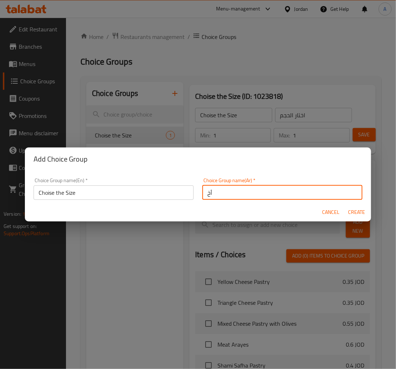
type input "أ"
type input "اختيار الحجم"
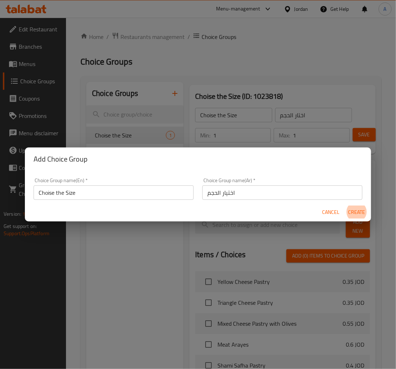
click at [345, 206] on button "Create" at bounding box center [356, 212] width 23 height 13
type input "Choise the Size"
type input "اختيار الحجم"
type input "0"
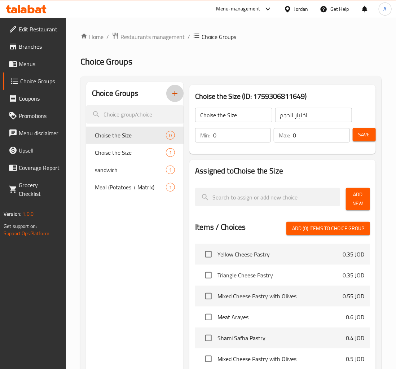
click at [230, 139] on input "0" at bounding box center [242, 135] width 58 height 14
type input "1"
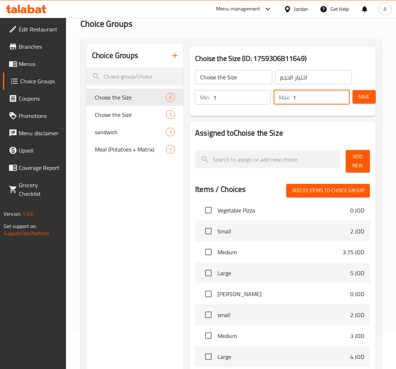
scroll to position [1115, 0]
type input "1"
click at [206, 230] on input "checkbox" at bounding box center [208, 230] width 15 height 15
checkbox input "true"
click at [209, 247] on input "checkbox" at bounding box center [208, 251] width 15 height 15
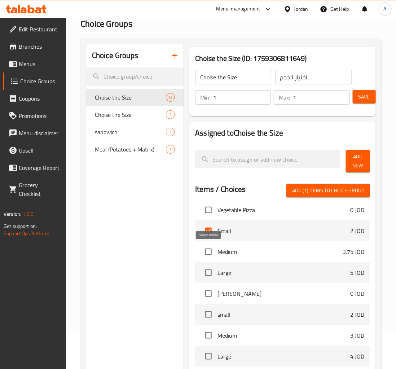
checkbox input "true"
click at [211, 272] on input "checkbox" at bounding box center [208, 272] width 15 height 15
checkbox input "true"
click at [326, 192] on span "Add (3) items to choice group" at bounding box center [328, 190] width 72 height 9
checkbox input "false"
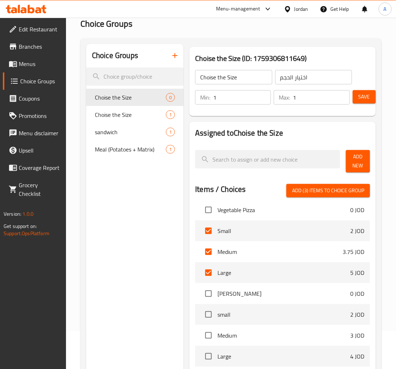
checkbox input "false"
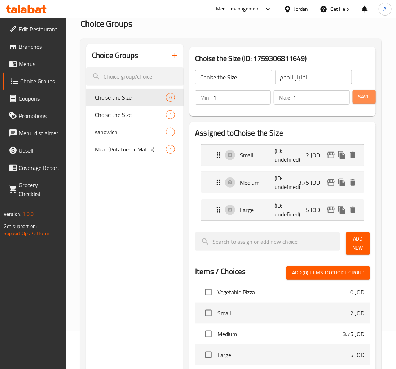
click at [367, 102] on button "Save" at bounding box center [364, 96] width 23 height 13
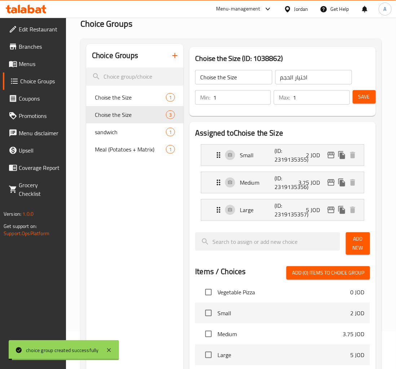
click at [359, 159] on div "Small (ID: 2319135355) 2 JOD" at bounding box center [282, 155] width 163 height 21
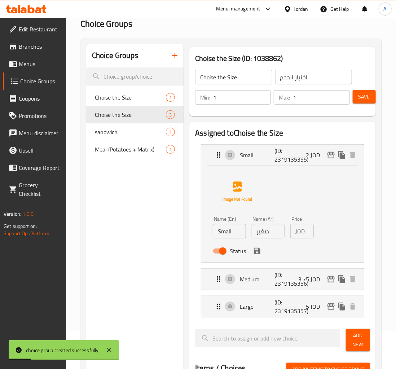
click at [134, 205] on div "Choice Groups Choise the Size 1 Choise the Size 3 sandwich 1 Meal (Potatoes + M…" at bounding box center [134, 353] width 97 height 619
click at [119, 177] on div "Choice Groups Choise the Size 1 Choise the Size 3 sandwich 1 Meal (Potatoes + M…" at bounding box center [134, 353] width 97 height 619
click at [131, 96] on span "Choise the Size" at bounding box center [119, 97] width 49 height 9
type input "Choise the Size"
type input "اختار الحجم"
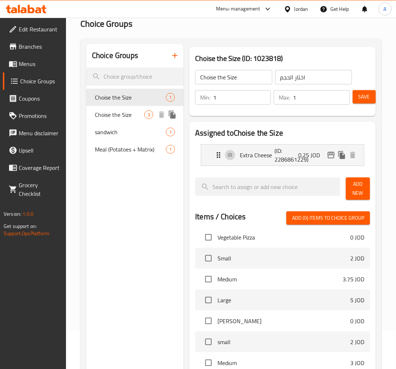
click at [137, 115] on span "Choise the Size" at bounding box center [119, 114] width 49 height 9
type input "Choise the Size"
type input "اختيار الحجم"
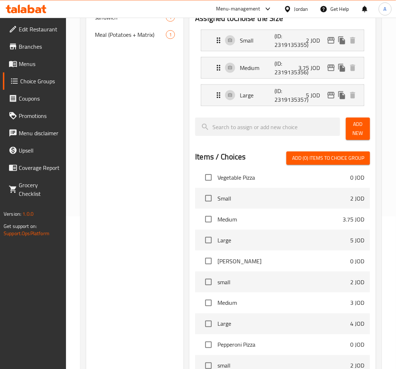
scroll to position [190, 0]
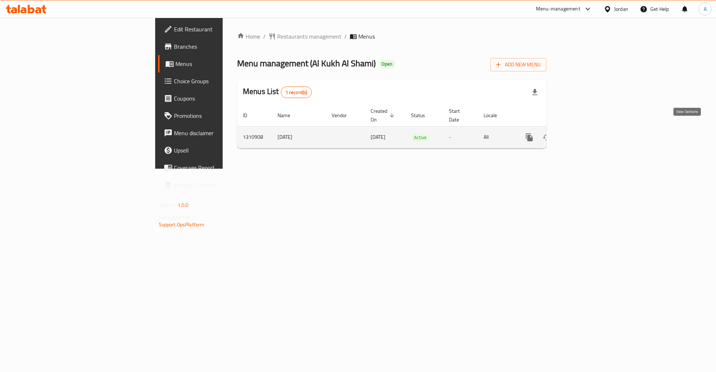
click at [590, 129] on link "enhanced table" at bounding box center [580, 137] width 17 height 17
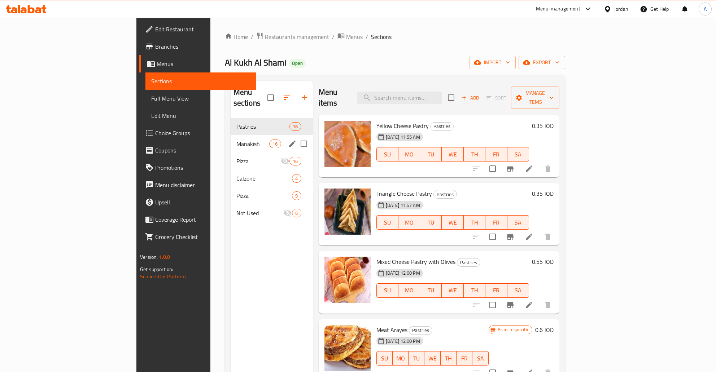
click at [236, 157] on span "Pizza" at bounding box center [258, 161] width 44 height 9
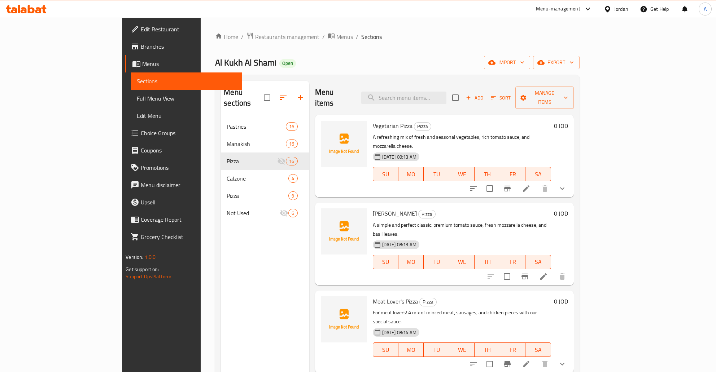
click at [548, 272] on icon at bounding box center [543, 276] width 9 height 9
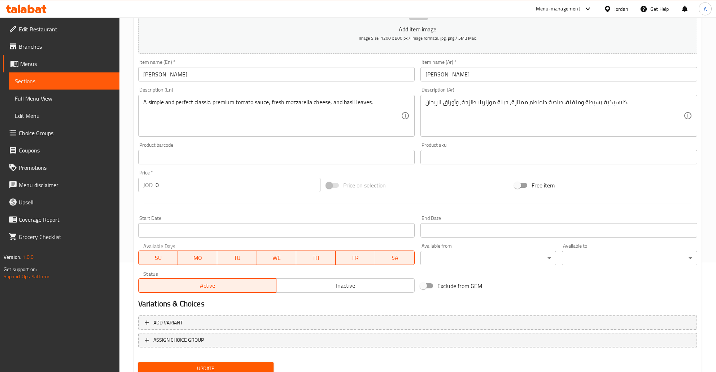
scroll to position [136, 0]
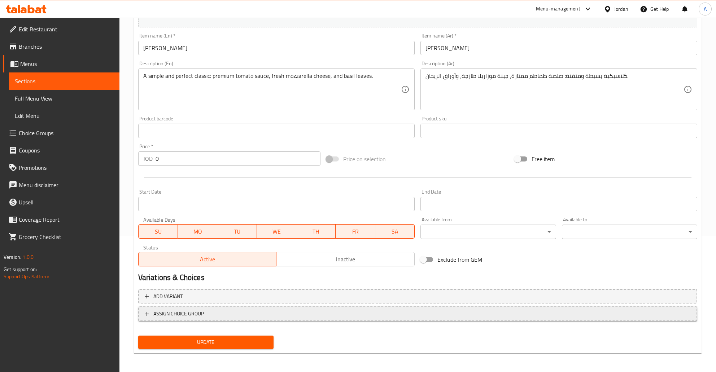
click at [202, 311] on span "ASSIGN CHOICE GROUP" at bounding box center [178, 314] width 51 height 9
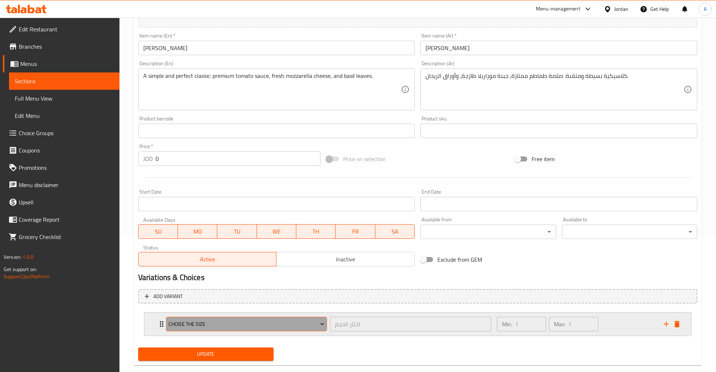
click at [294, 318] on button "Choise the Size" at bounding box center [246, 324] width 161 height 14
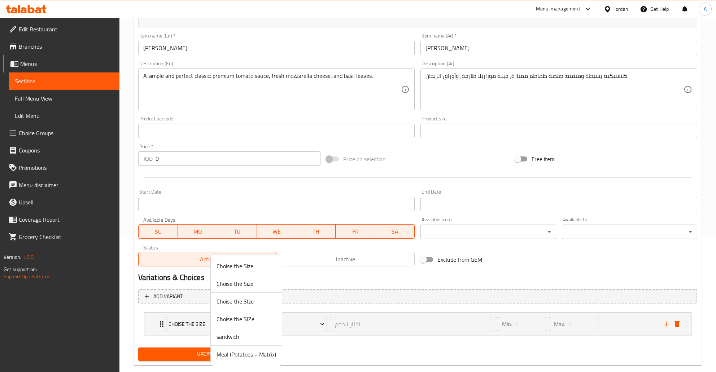
click at [238, 320] on span "Choise the SIZe" at bounding box center [246, 319] width 60 height 9
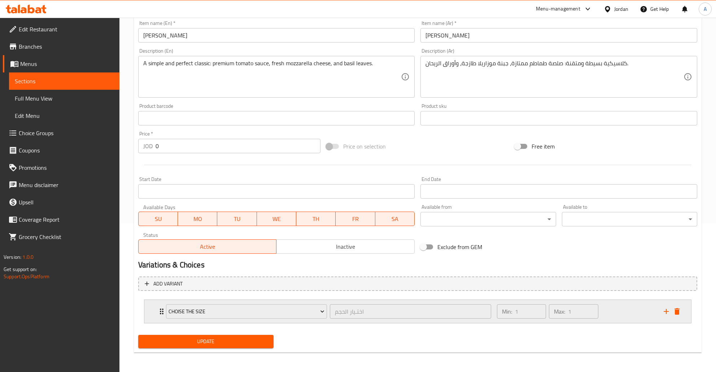
click at [628, 308] on div "Min: 1 ​ Max: 1 ​" at bounding box center [575, 311] width 167 height 23
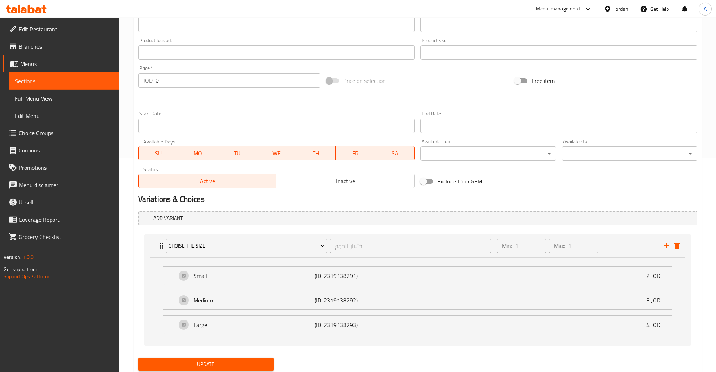
scroll to position [237, 0]
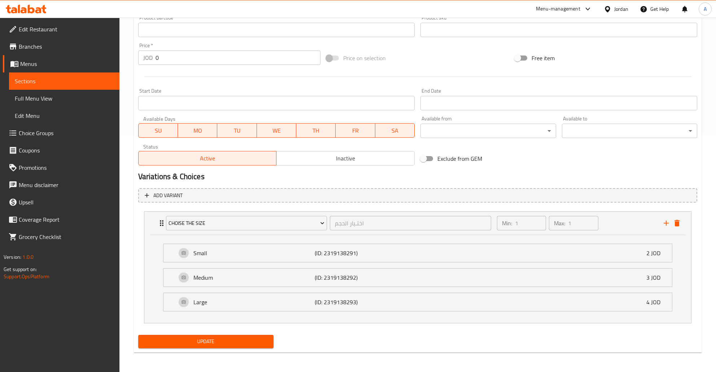
click at [221, 339] on span "Update" at bounding box center [206, 341] width 124 height 9
click at [355, 352] on div "Update Margherita Pizza Add item image Image Size: 1200 x 800 px / Image format…" at bounding box center [417, 93] width 567 height 520
click at [53, 81] on span "Sections" at bounding box center [64, 81] width 99 height 9
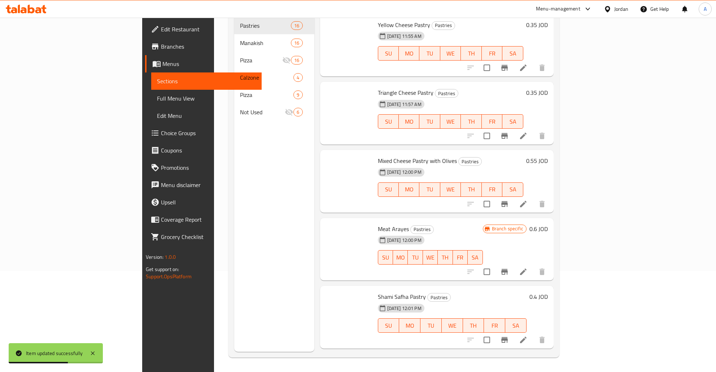
scroll to position [101, 0]
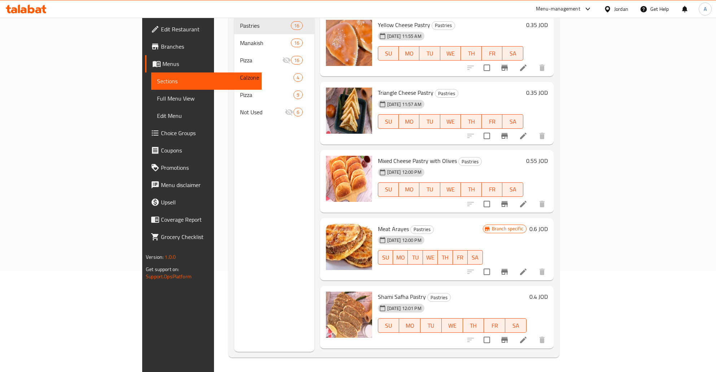
click at [234, 142] on div "Menu sections Pastries 16 Manakish 16 Pizza 16 Calzone 4 Pizza 9 Not Used 6" at bounding box center [274, 166] width 80 height 372
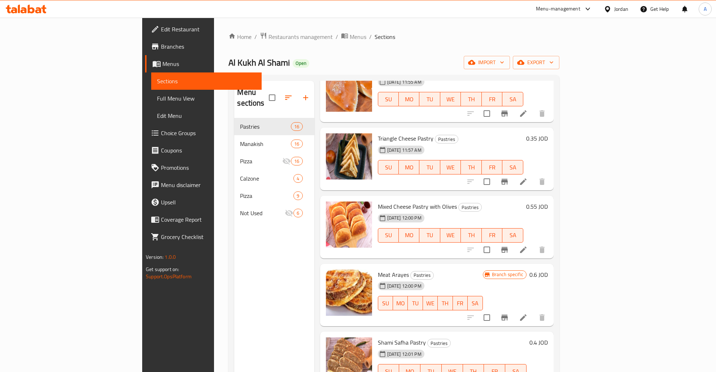
scroll to position [116, 0]
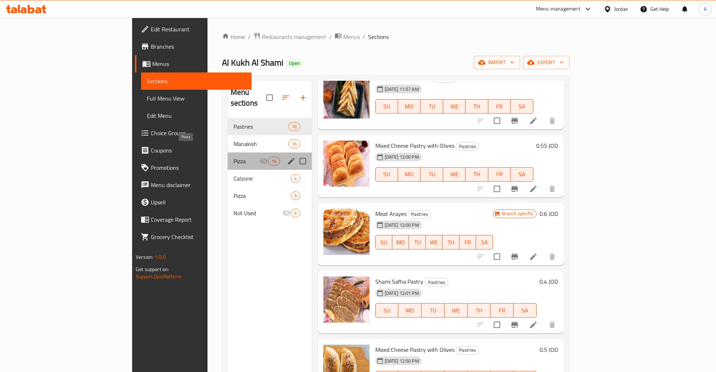
click at [233, 157] on span "Pizza" at bounding box center [246, 161] width 26 height 9
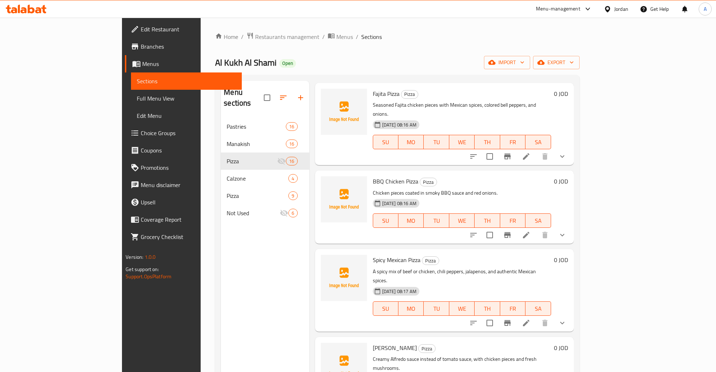
scroll to position [756, 0]
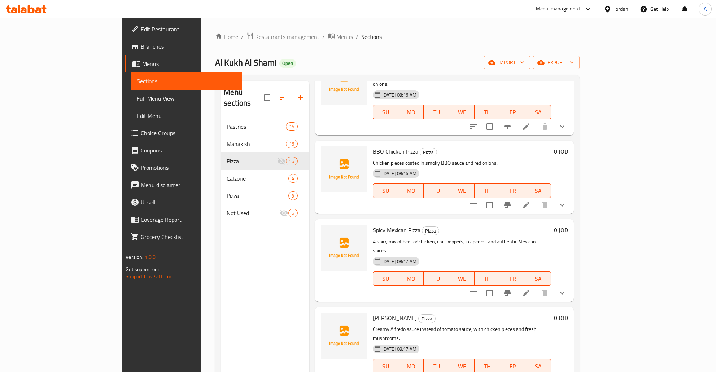
drag, startPoint x: 166, startPoint y: 248, endPoint x: 218, endPoint y: 185, distance: 81.5
click at [221, 247] on div "Menu sections Pastries 16 Manakish 16 Pizza 16 Calzone 4 Pizza 9 Not Used 6" at bounding box center [265, 267] width 88 height 372
click at [361, 27] on div "Home / Restaurants management / Menus / Sections Al Kukh Al Shami Open import e…" at bounding box center [397, 246] width 393 height 456
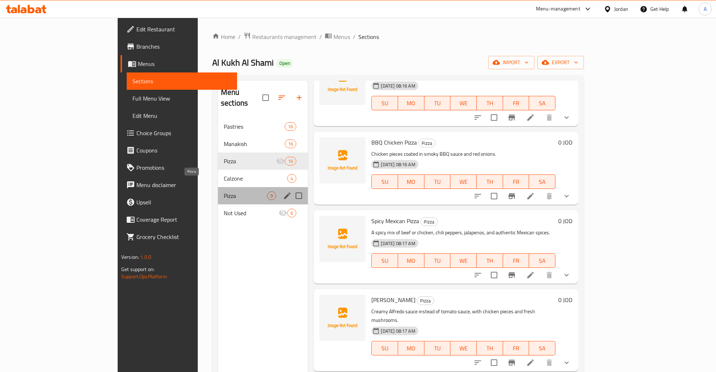
click at [224, 192] on span "Pizza" at bounding box center [245, 196] width 43 height 9
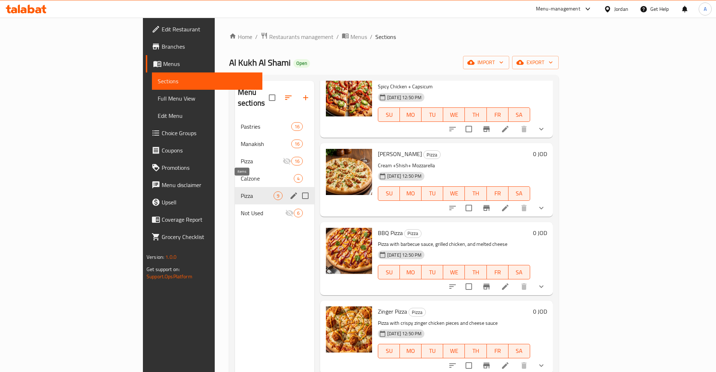
scroll to position [355, 0]
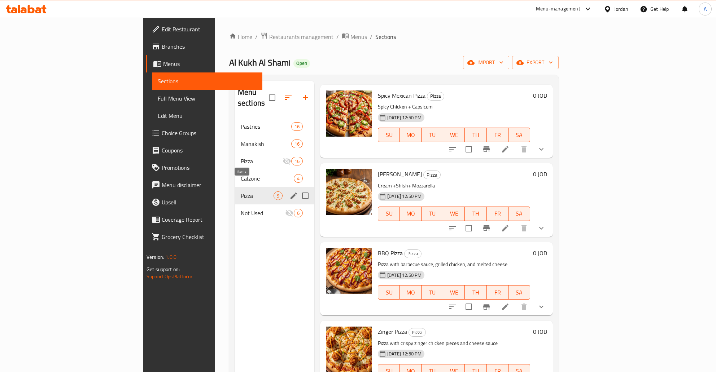
click at [288, 190] on div "Menu sections" at bounding box center [293, 195] width 11 height 11
click at [289, 192] on icon "edit" at bounding box center [293, 196] width 9 height 9
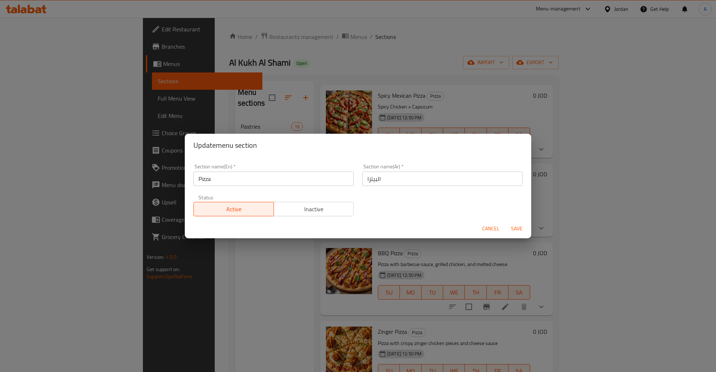
click at [322, 210] on span "Inactive" at bounding box center [314, 209] width 74 height 10
click at [523, 228] on span "Save" at bounding box center [516, 228] width 17 height 9
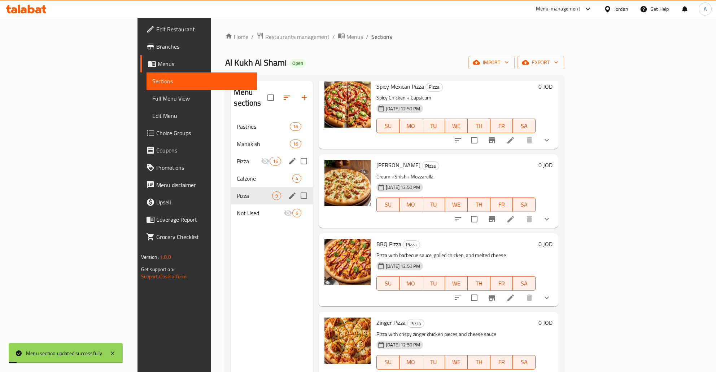
click at [287, 156] on div "Menu sections" at bounding box center [292, 161] width 11 height 11
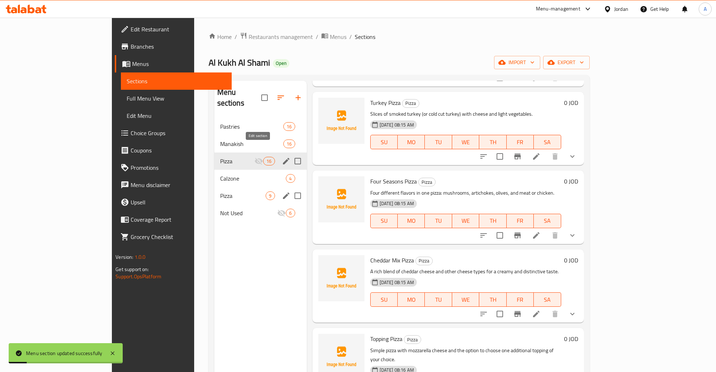
click at [283, 158] on icon "edit" at bounding box center [286, 161] width 6 height 6
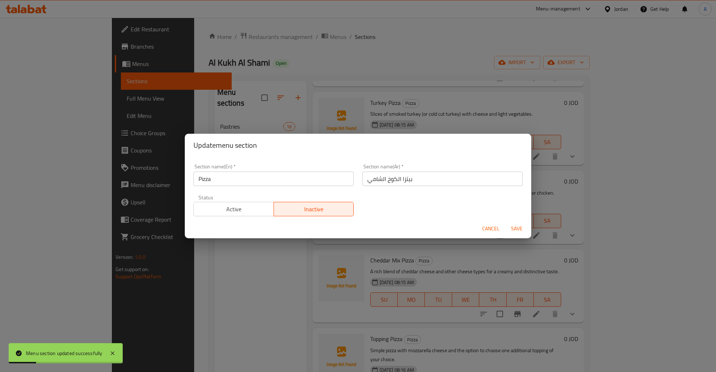
click at [253, 210] on span "Active" at bounding box center [234, 209] width 74 height 10
click at [517, 227] on span "Save" at bounding box center [516, 228] width 17 height 9
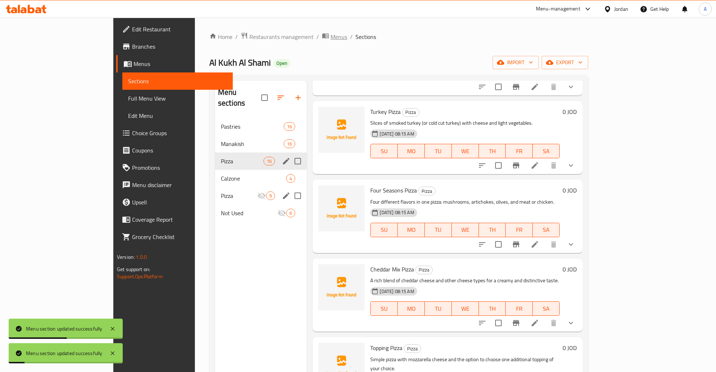
click at [322, 36] on icon "breadcrumb" at bounding box center [325, 35] width 7 height 7
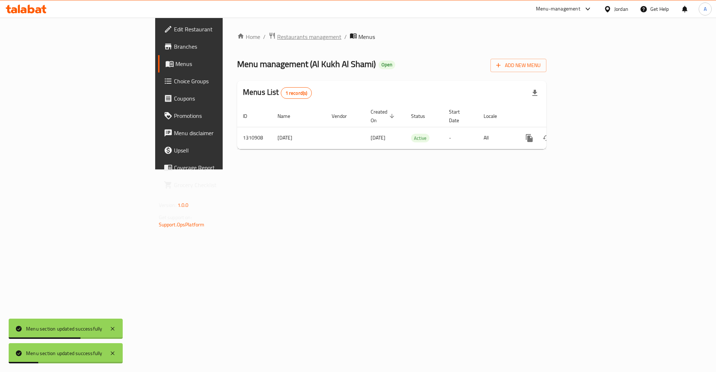
click at [277, 40] on span "Restaurants management" at bounding box center [309, 36] width 64 height 9
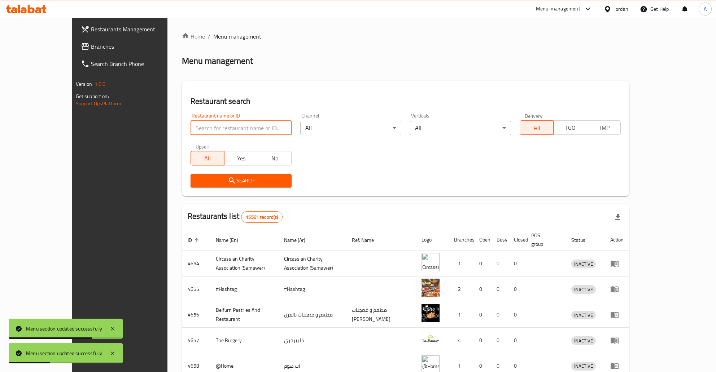
click at [194, 127] on input "search" at bounding box center [240, 128] width 101 height 14
type input "H"
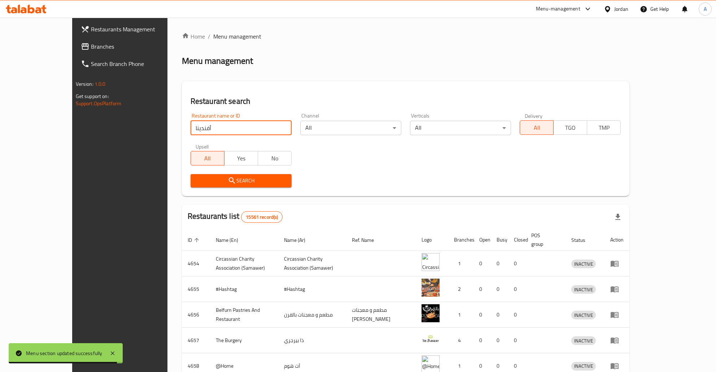
type input "أفندينا"
click button "Search" at bounding box center [240, 180] width 101 height 13
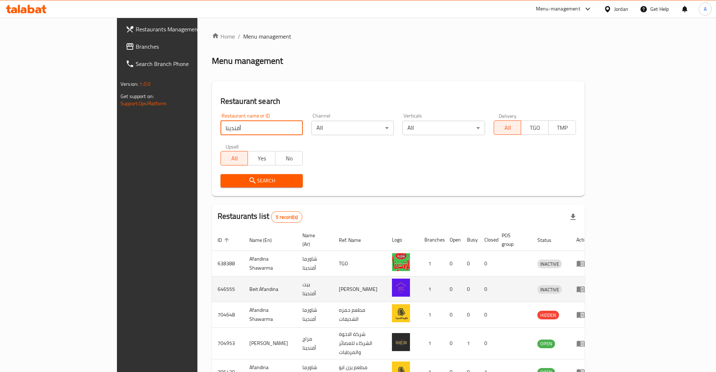
scroll to position [37, 0]
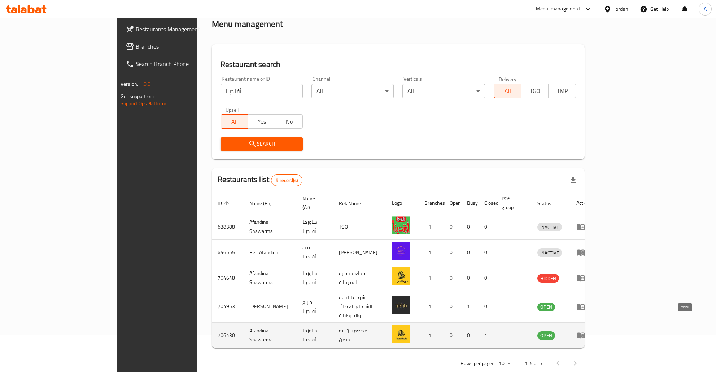
click at [584, 333] on icon "enhanced table" at bounding box center [580, 336] width 8 height 6
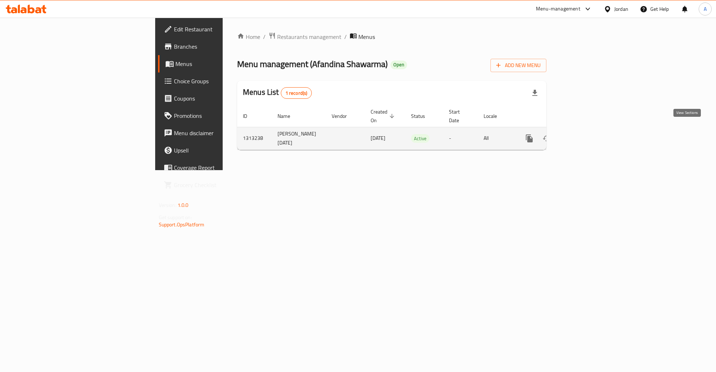
click at [584, 135] on icon "enhanced table" at bounding box center [581, 138] width 6 height 6
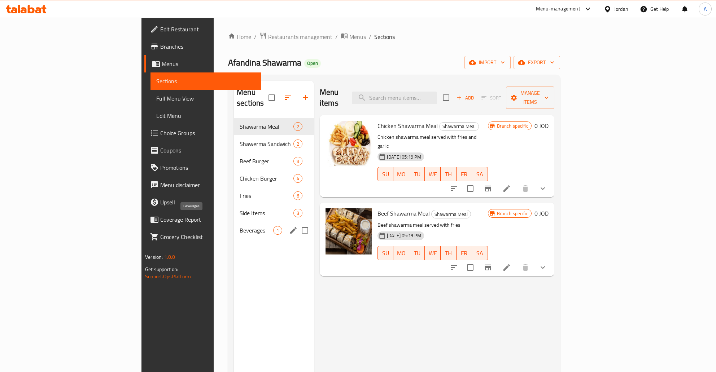
click at [240, 226] on span "Beverages" at bounding box center [257, 230] width 34 height 9
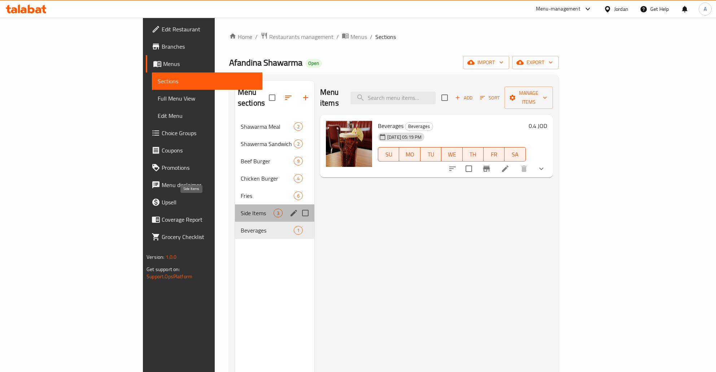
click at [241, 209] on span "Side Items" at bounding box center [257, 213] width 33 height 9
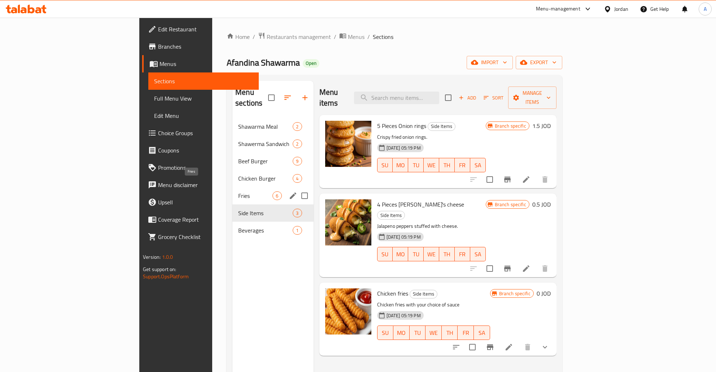
click at [238, 192] on span "Fries" at bounding box center [255, 196] width 34 height 9
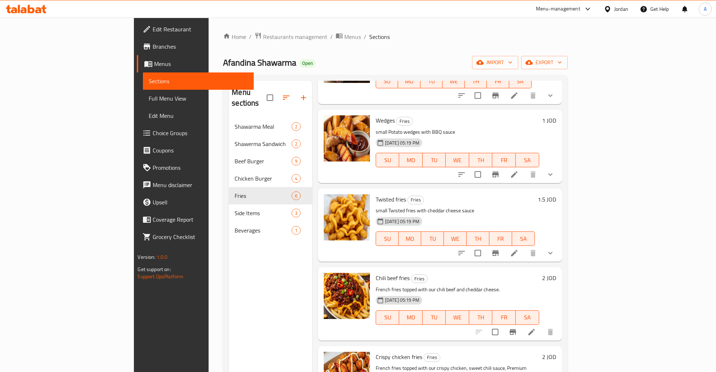
scroll to position [118, 0]
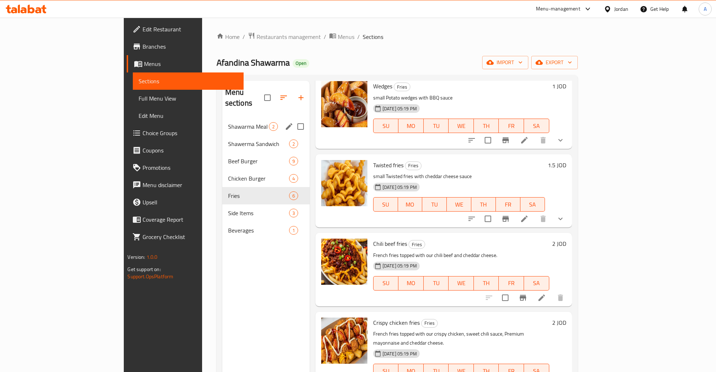
click at [228, 122] on span "Shawarma Meal" at bounding box center [248, 126] width 41 height 9
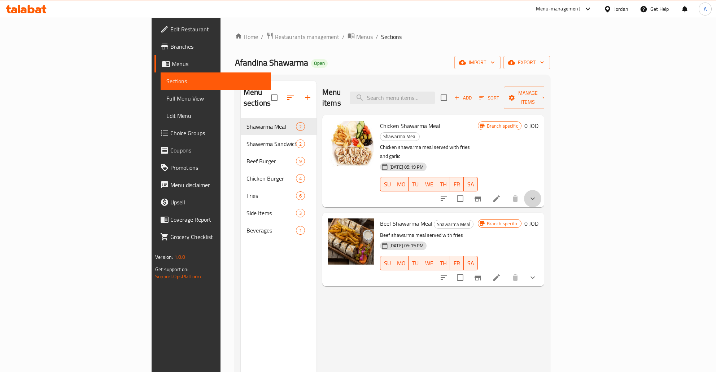
click at [541, 190] on button "show more" at bounding box center [532, 198] width 17 height 17
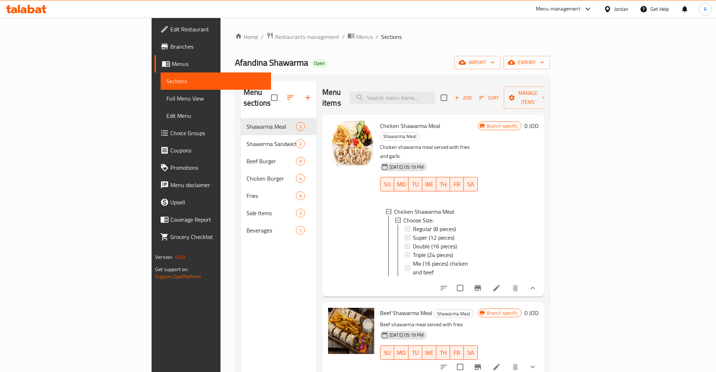
scroll to position [1, 0]
click at [500, 285] on icon at bounding box center [496, 288] width 6 height 6
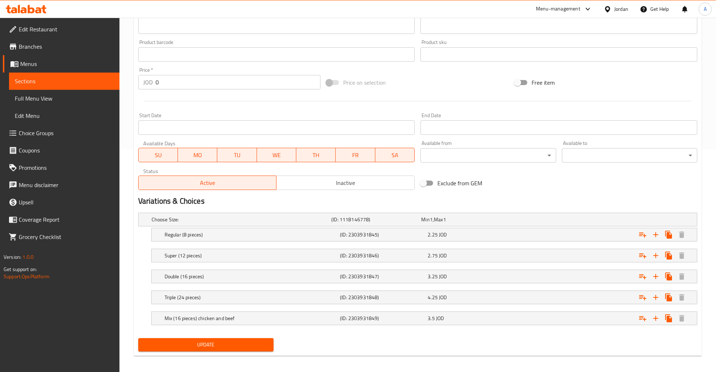
scroll to position [227, 0]
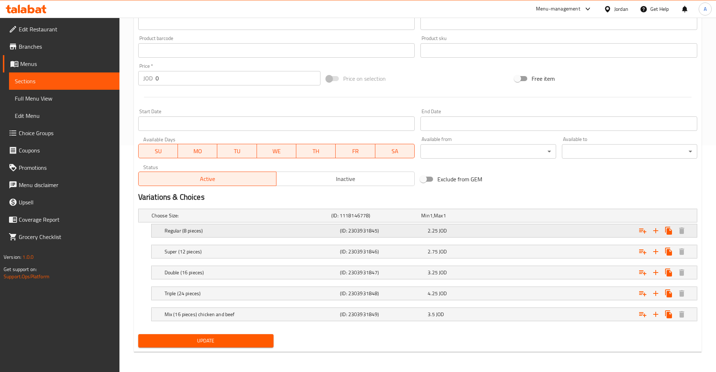
click at [470, 232] on div "2.25 JOD" at bounding box center [469, 230] width 85 height 7
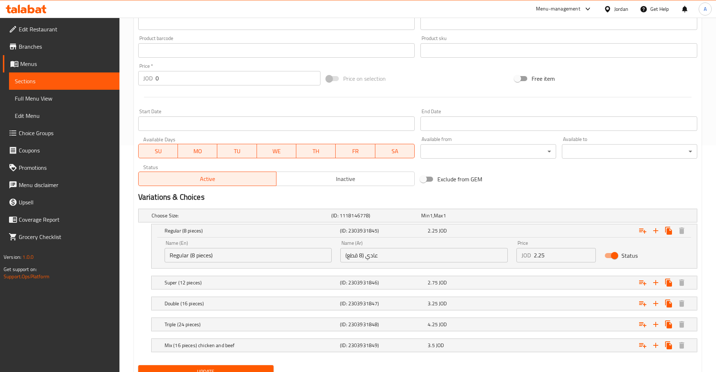
scroll to position [258, 0]
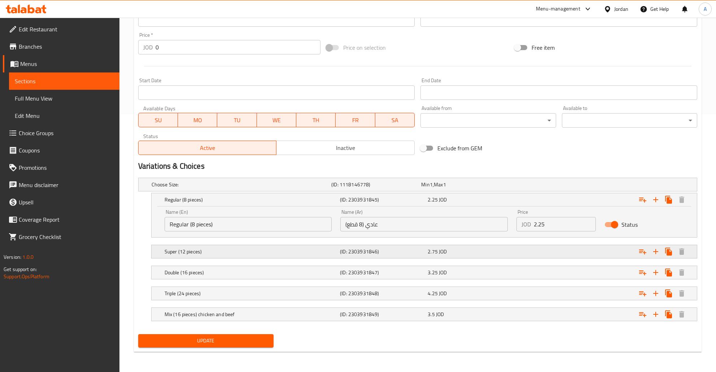
click at [482, 250] on div "2.75 JOD" at bounding box center [469, 251] width 85 height 7
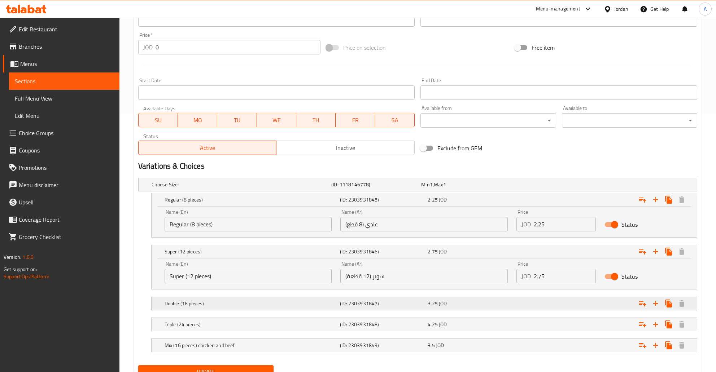
click at [517, 310] on div "Expand" at bounding box center [601, 304] width 175 height 16
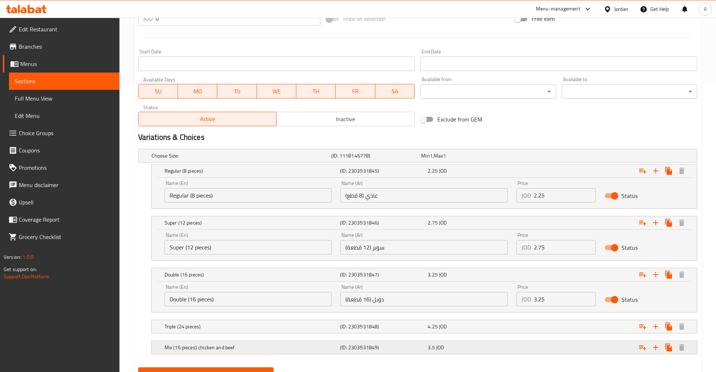
scroll to position [320, 0]
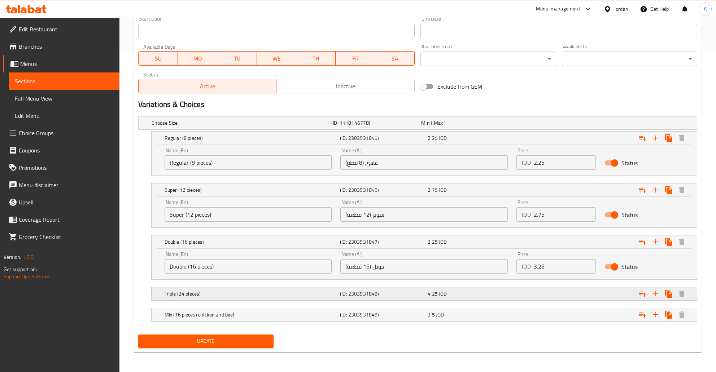
click at [517, 295] on div "Expand" at bounding box center [601, 294] width 175 height 16
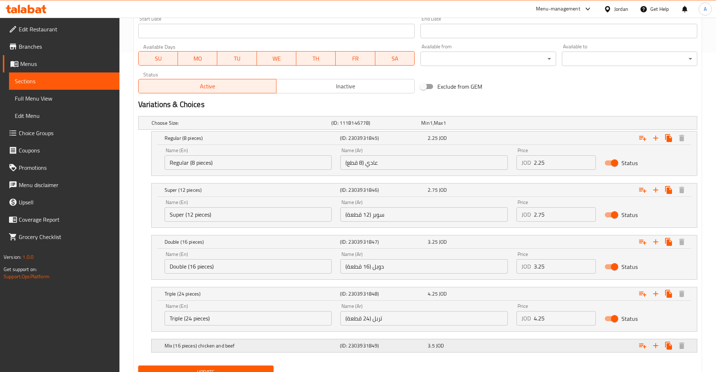
click at [519, 354] on div "Expand" at bounding box center [601, 346] width 175 height 16
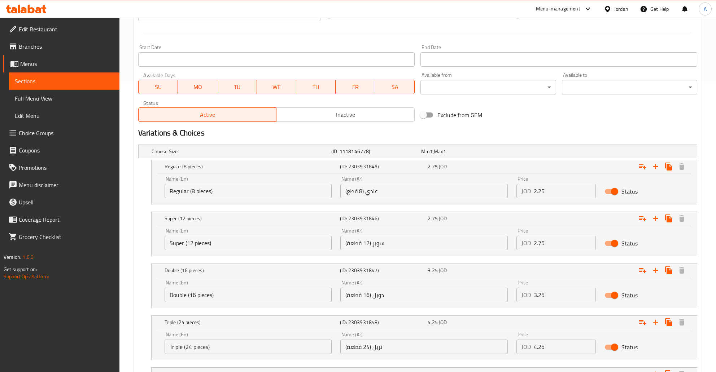
scroll to position [268, 0]
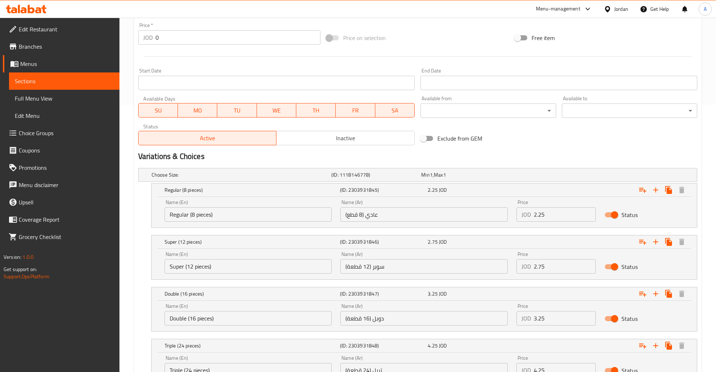
click at [52, 83] on span "Sections" at bounding box center [64, 81] width 99 height 9
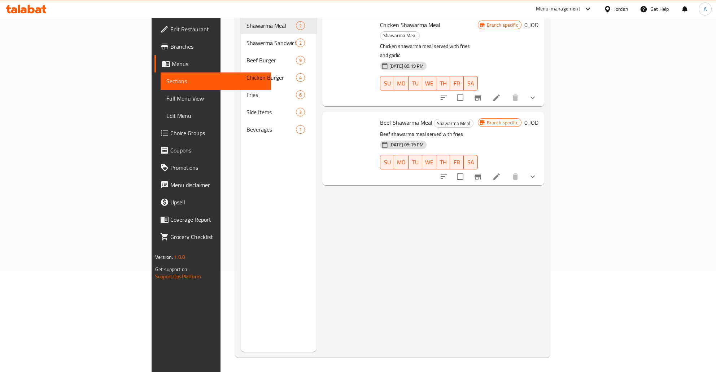
scroll to position [101, 0]
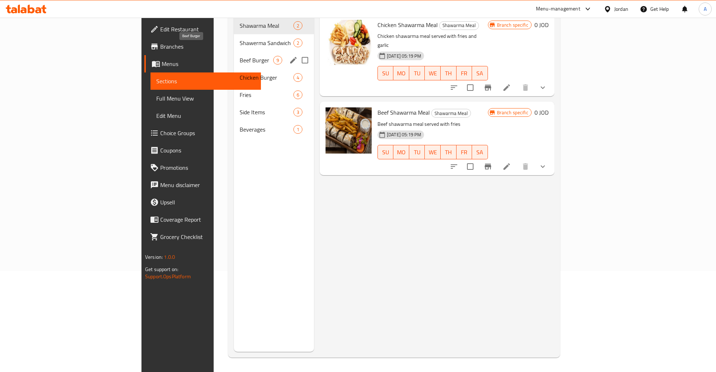
click at [240, 56] on span "Beef Burger" at bounding box center [257, 60] width 34 height 9
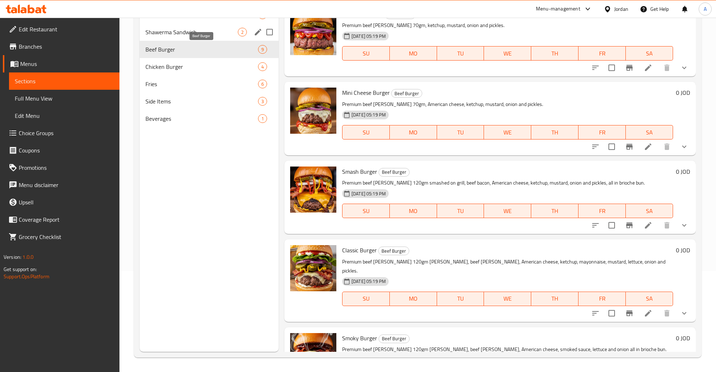
scroll to position [25, 0]
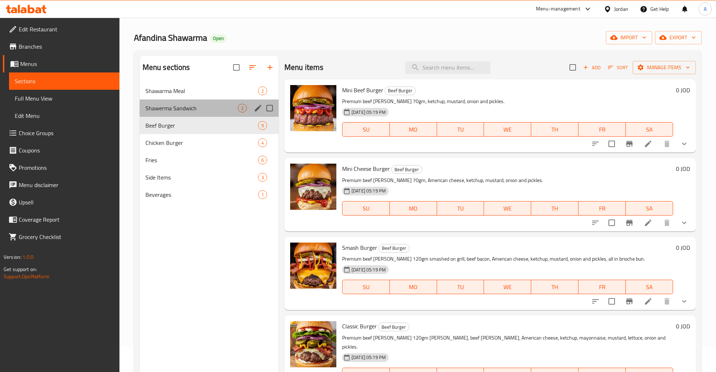
click at [180, 102] on div "Shawerma Sandwich 2" at bounding box center [209, 108] width 139 height 17
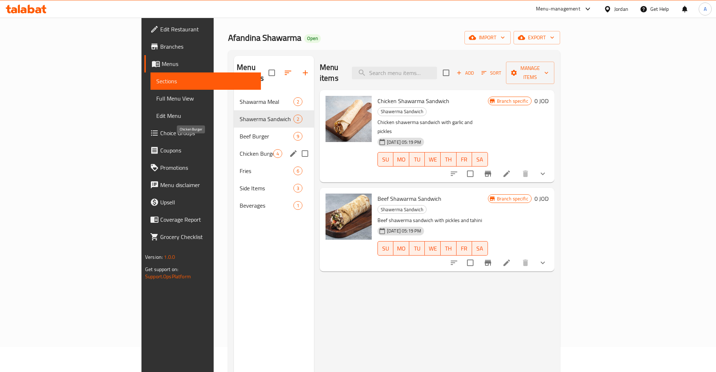
click at [240, 149] on span "Chicken Burger" at bounding box center [257, 153] width 34 height 9
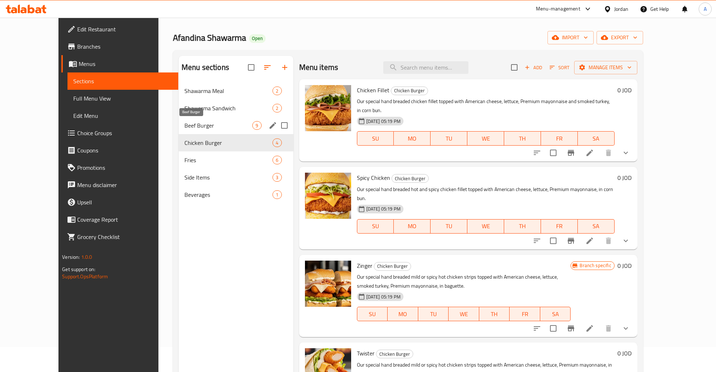
click at [184, 124] on span "Beef Burger" at bounding box center [218, 125] width 68 height 9
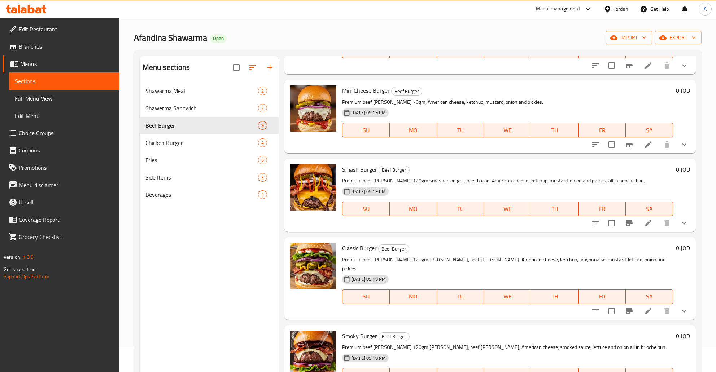
scroll to position [58, 0]
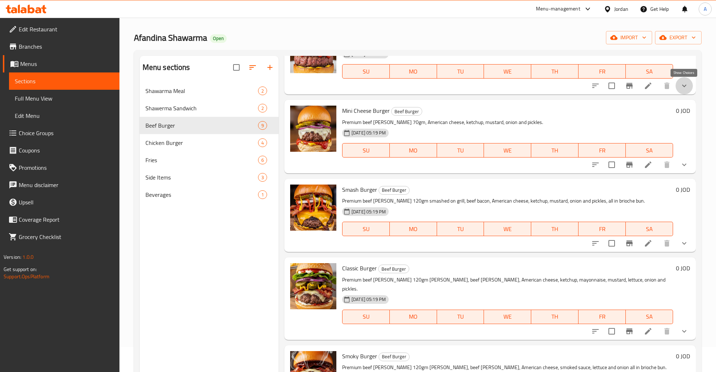
click at [683, 87] on icon "show more" at bounding box center [684, 86] width 9 height 9
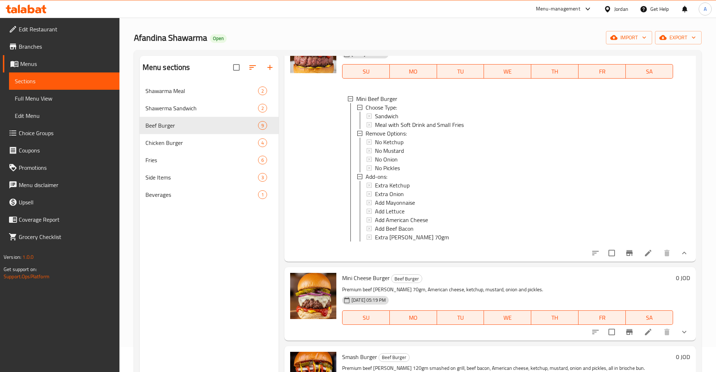
click at [646, 252] on icon at bounding box center [648, 253] width 9 height 9
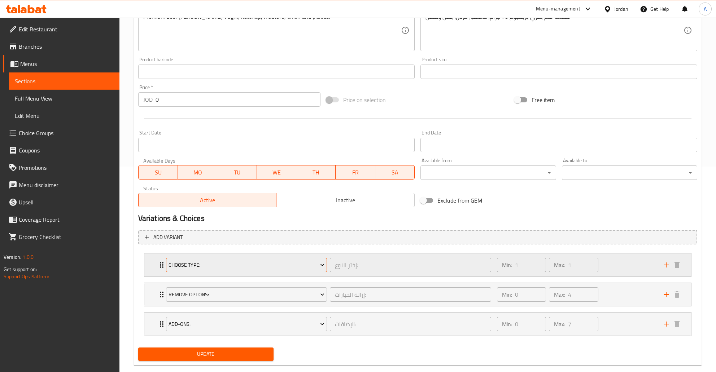
scroll to position [218, 0]
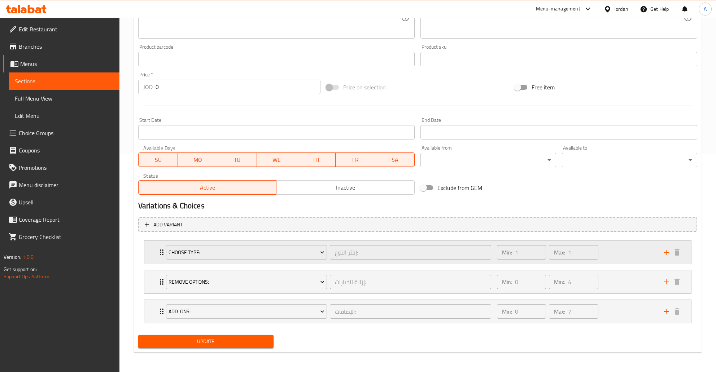
click at [628, 254] on div "Min: 1 ​ Max: 1 ​" at bounding box center [575, 252] width 167 height 23
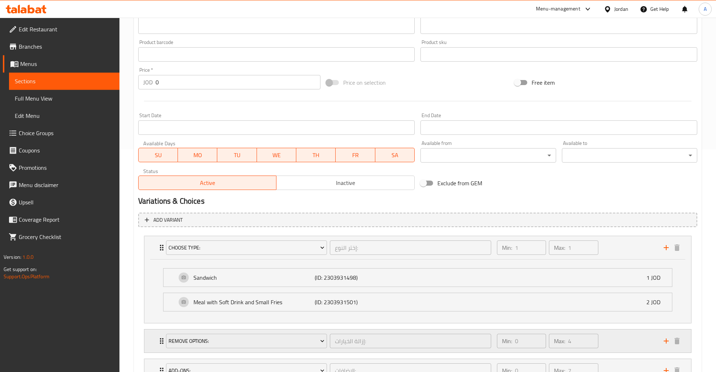
scroll to position [282, 0]
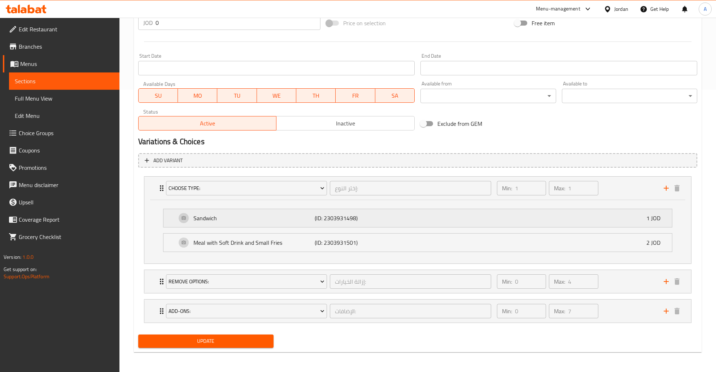
click at [183, 216] on div "Sandwich (ID: 2303931498) 1 JOD" at bounding box center [419, 218] width 487 height 18
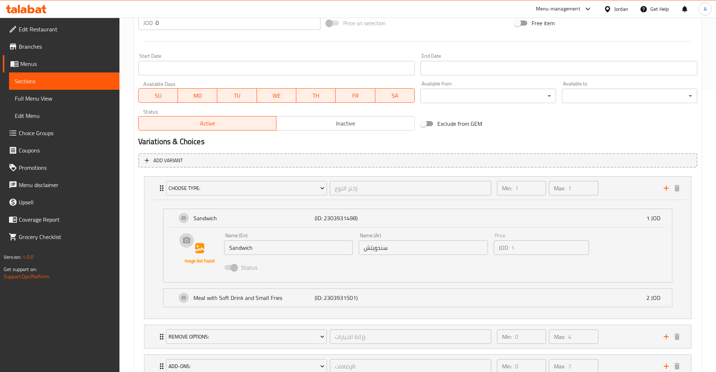
click at [195, 268] on img at bounding box center [199, 254] width 46 height 46
click at [190, 244] on img at bounding box center [199, 254] width 46 height 46
click at [187, 241] on img at bounding box center [199, 254] width 46 height 46
click at [193, 266] on img at bounding box center [199, 254] width 46 height 46
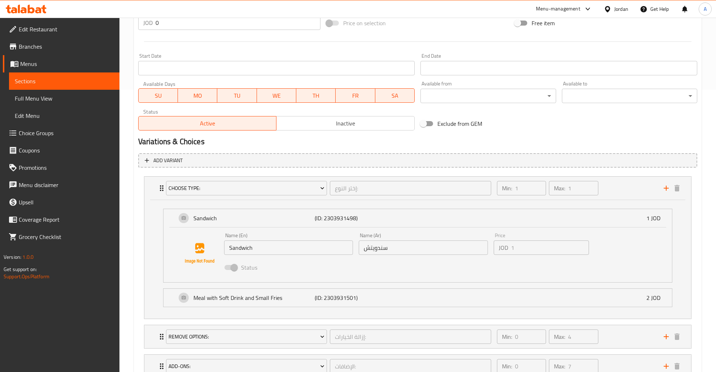
scroll to position [338, 0]
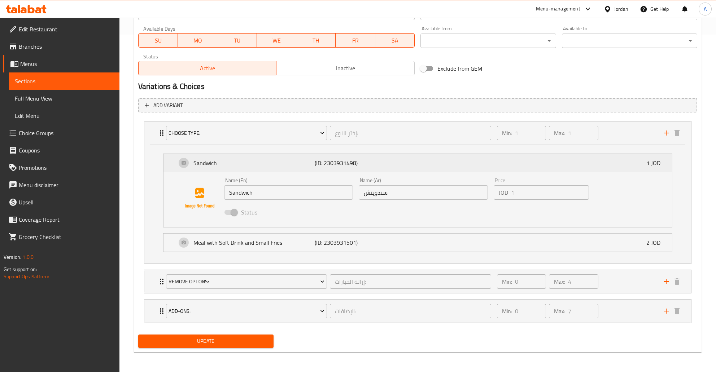
click at [199, 162] on p "Sandwich" at bounding box center [253, 163] width 121 height 9
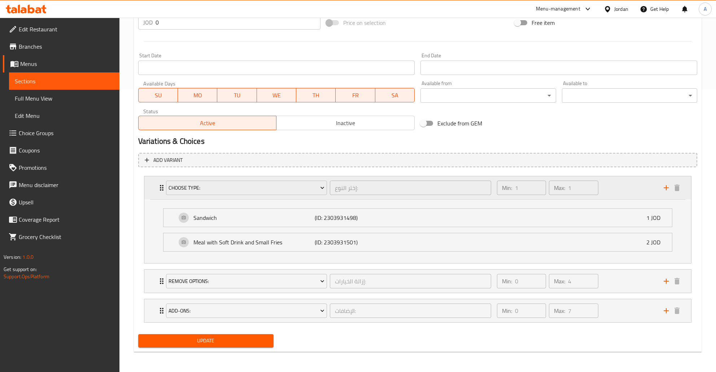
scroll to position [282, 0]
click at [212, 243] on p "Meal with Soft Drink and Small Fries" at bounding box center [253, 242] width 121 height 9
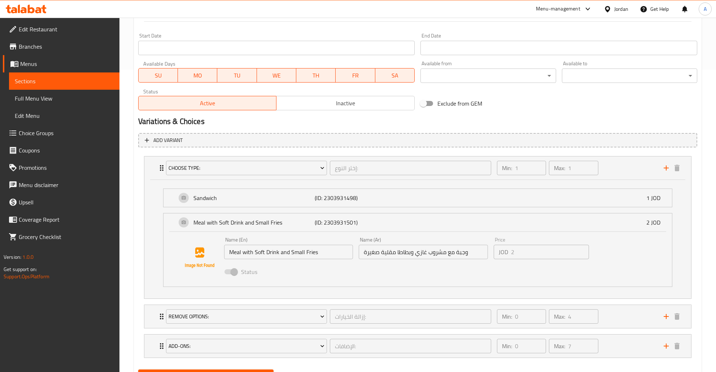
scroll to position [338, 0]
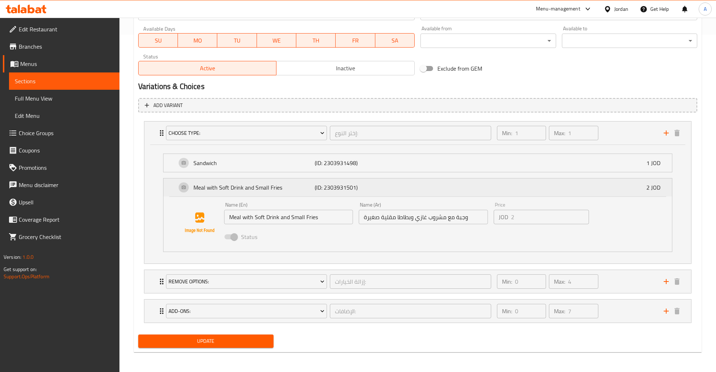
click at [229, 189] on p "Meal with Soft Drink and Small Fries" at bounding box center [253, 187] width 121 height 9
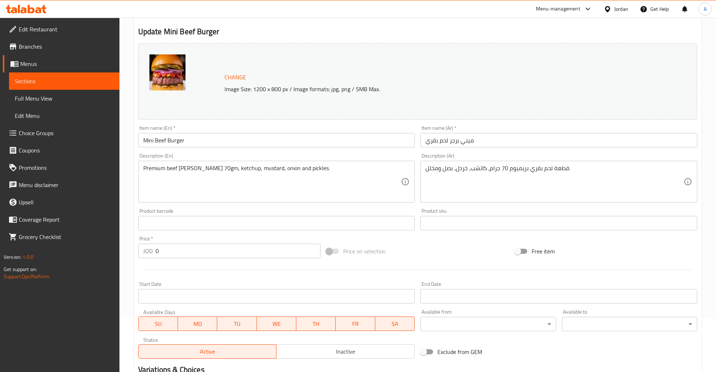
scroll to position [0, 0]
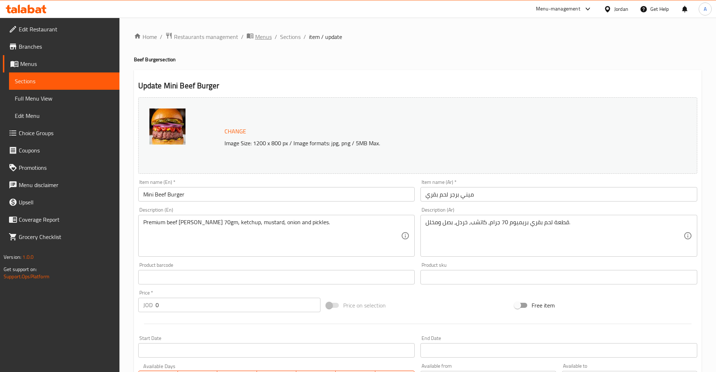
click at [257, 37] on span "Menus" at bounding box center [263, 36] width 17 height 9
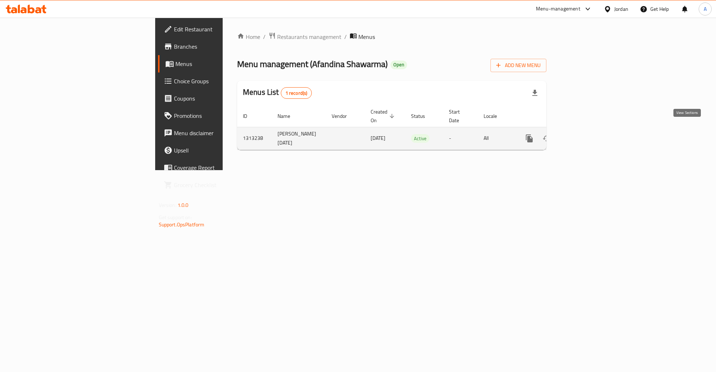
click at [585, 134] on icon "enhanced table" at bounding box center [581, 138] width 9 height 9
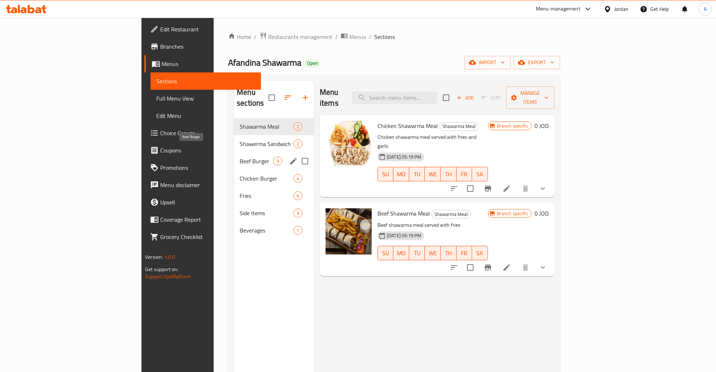
click at [240, 157] on span "Beef Burger" at bounding box center [257, 161] width 34 height 9
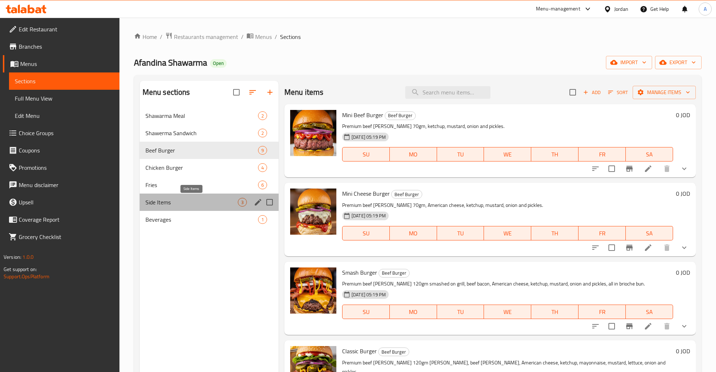
click at [189, 204] on span "Side Items" at bounding box center [191, 202] width 92 height 9
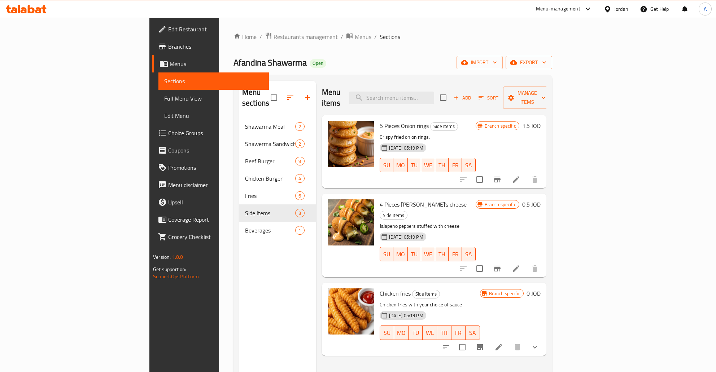
click at [540, 199] on h6 "0.5 JOD" at bounding box center [531, 204] width 18 height 10
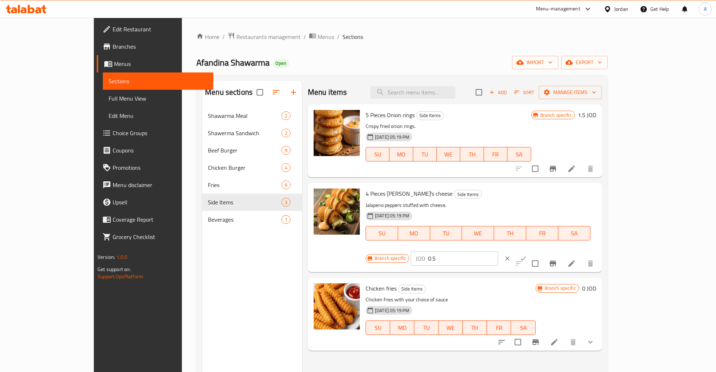
click at [498, 251] on input "0.5" at bounding box center [463, 258] width 70 height 14
type input "1.5"
click button "ok" at bounding box center [523, 259] width 16 height 16
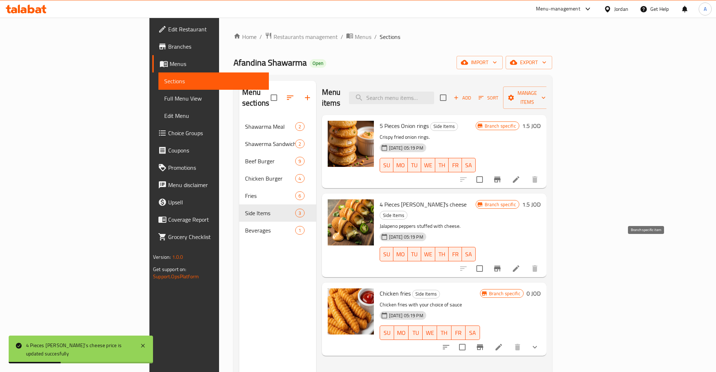
click at [506, 260] on button "Branch-specific-item" at bounding box center [496, 268] width 17 height 17
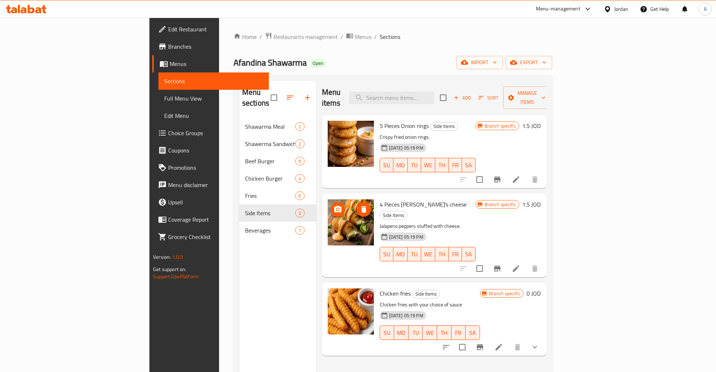
click at [328, 216] on img at bounding box center [351, 222] width 46 height 46
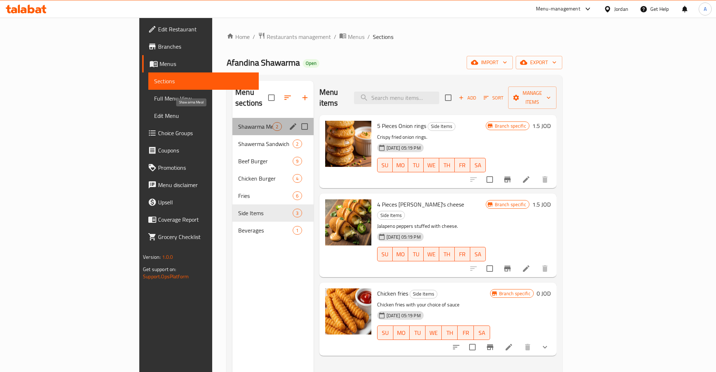
click at [238, 122] on span "Shawarma Meal" at bounding box center [255, 126] width 34 height 9
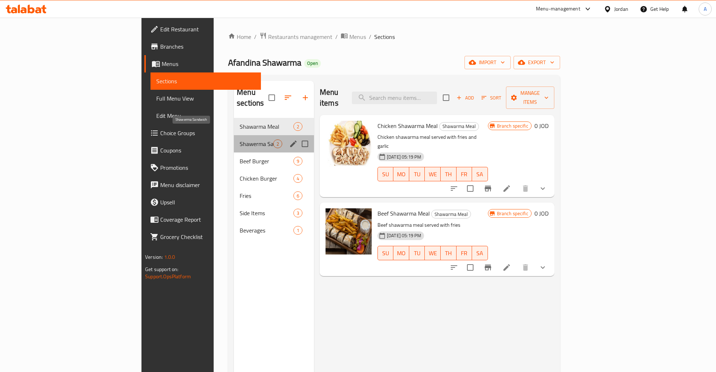
click at [240, 140] on span "Shawerma Sandwich" at bounding box center [257, 144] width 34 height 9
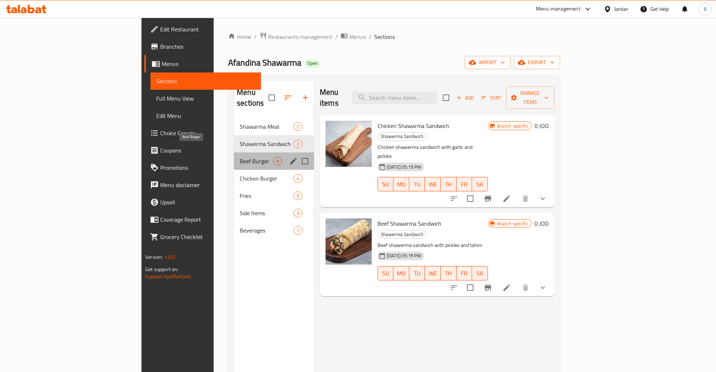
click at [240, 157] on span "Beef Burger" at bounding box center [257, 161] width 34 height 9
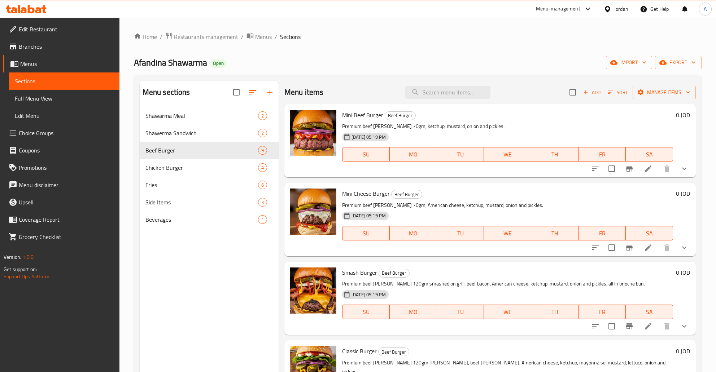
click at [274, 22] on div "Home / Restaurants management / Menus / Sections Afandina Shawarma Open import …" at bounding box center [417, 246] width 596 height 456
click at [205, 38] on span "Restaurants management" at bounding box center [206, 36] width 64 height 9
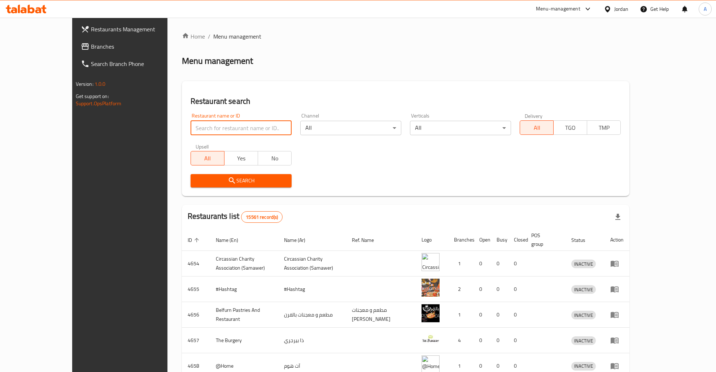
click at [190, 125] on input "search" at bounding box center [240, 128] width 101 height 14
type input "رونق الأ"
click button "Search" at bounding box center [240, 180] width 101 height 13
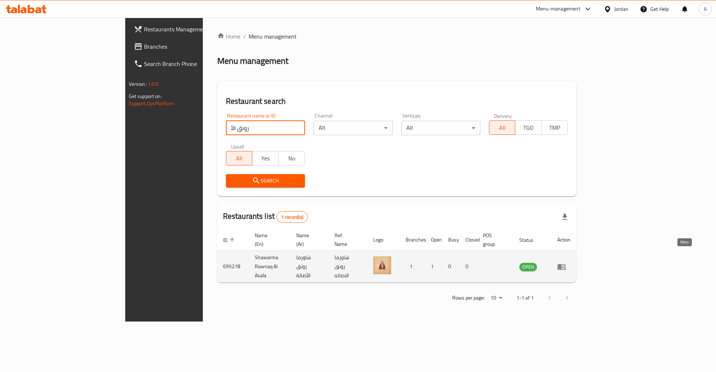
click at [565, 264] on icon "enhanced table" at bounding box center [561, 267] width 8 height 6
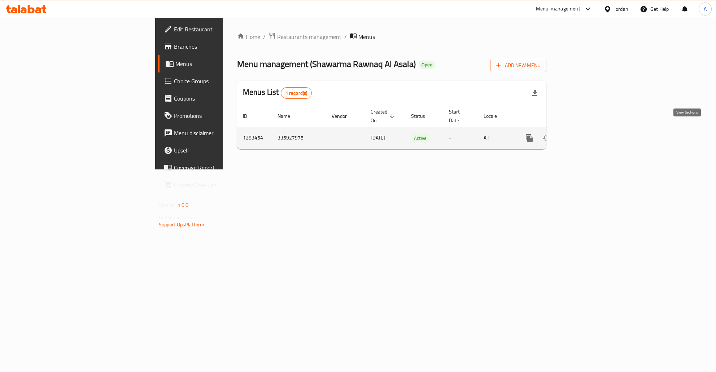
click at [590, 131] on link "enhanced table" at bounding box center [580, 138] width 17 height 17
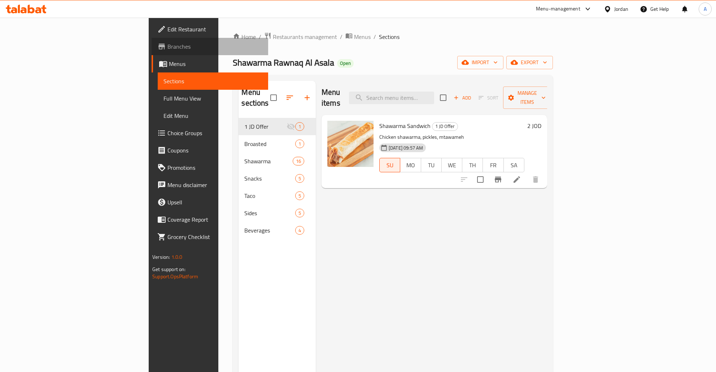
click at [167, 49] on span "Branches" at bounding box center [214, 46] width 95 height 9
